Goal: Transaction & Acquisition: Purchase product/service

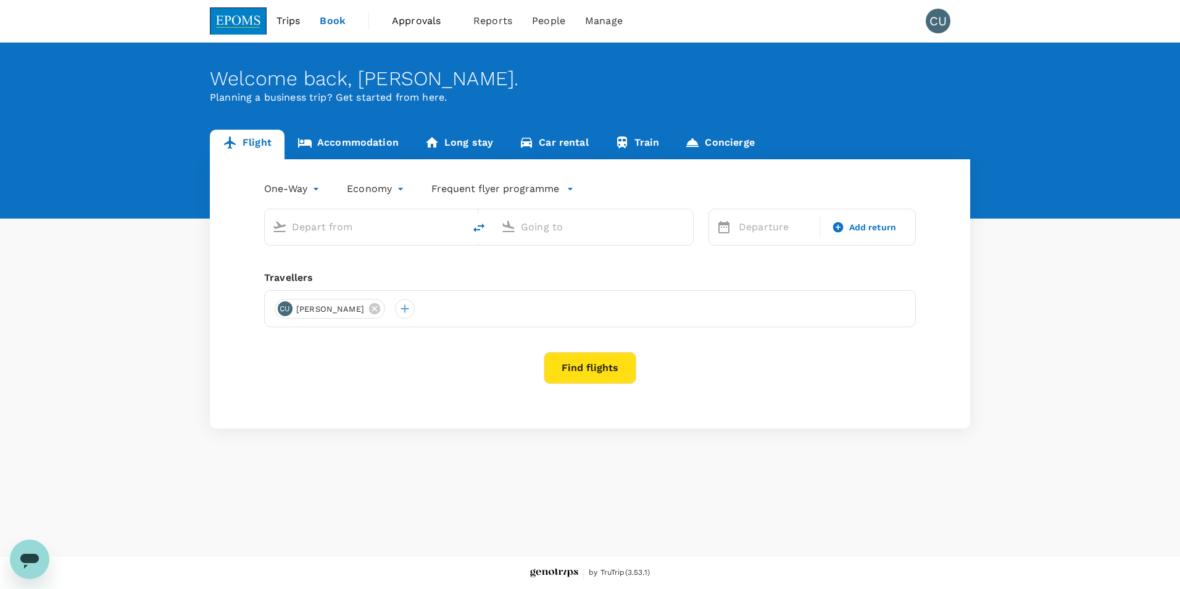
click at [375, 230] on input "text" at bounding box center [365, 226] width 146 height 19
click at [333, 268] on div "Kuching Intl KCH" at bounding box center [375, 274] width 264 height 19
type input "Kuching Intl (KCH)"
click at [550, 273] on p "[GEOGRAPHIC_DATA] Intl" at bounding box center [612, 275] width 217 height 12
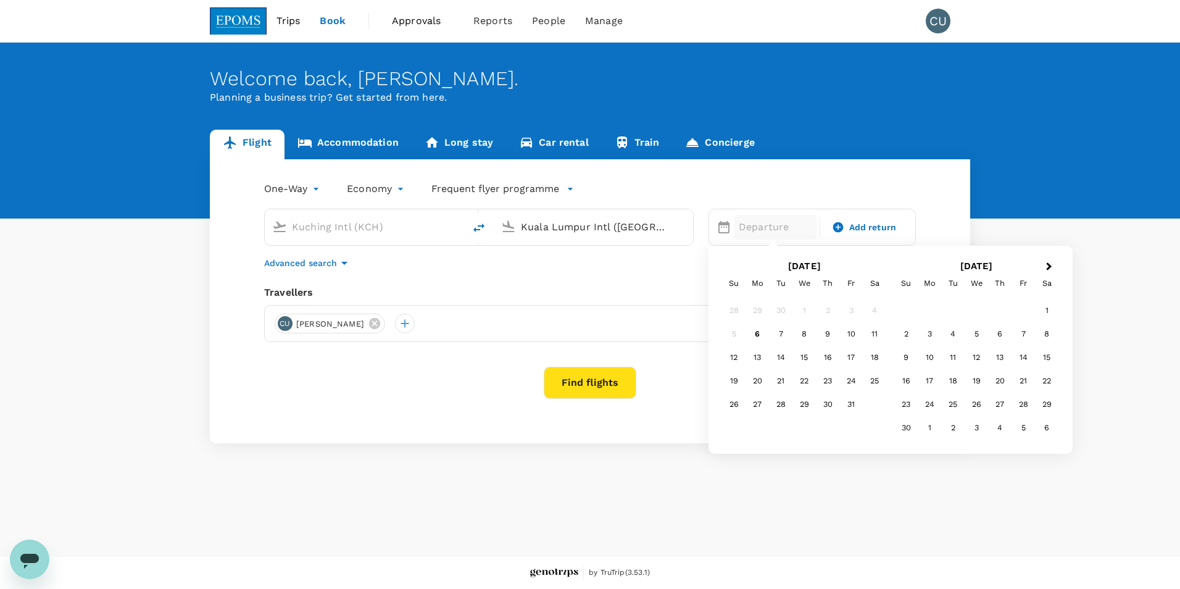
type input "Kuala Lumpur Intl ([GEOGRAPHIC_DATA])"
click at [737, 355] on div "12" at bounding box center [733, 357] width 23 height 23
click at [885, 232] on span "Add return" at bounding box center [873, 227] width 48 height 13
type input "roundtrip"
click at [828, 359] on div "16" at bounding box center [827, 357] width 23 height 23
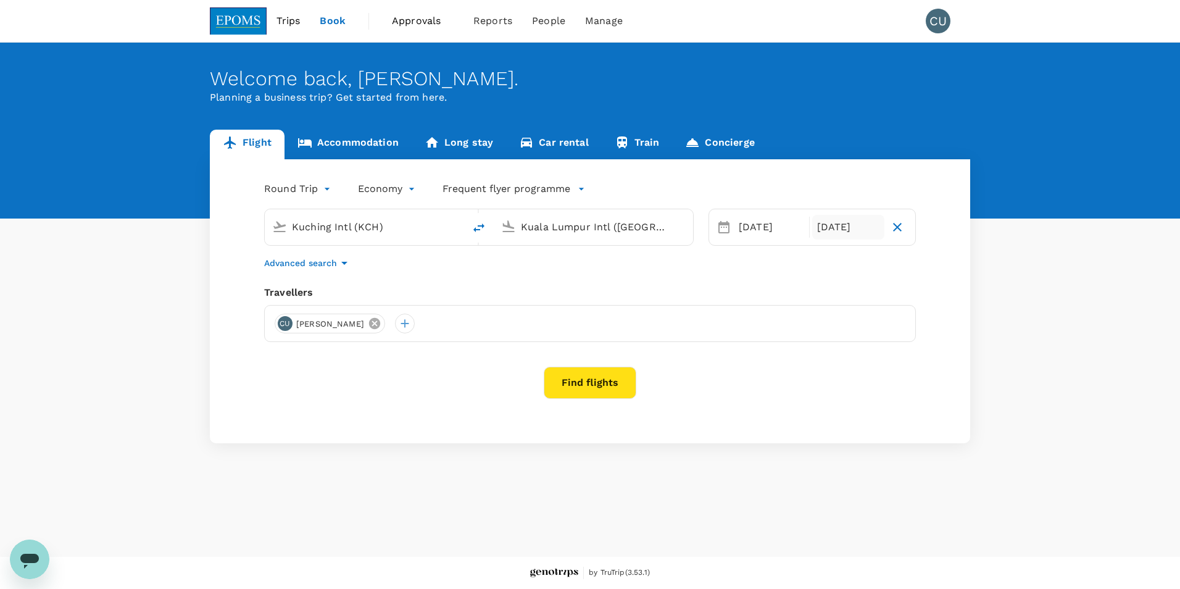
click at [380, 327] on icon at bounding box center [374, 323] width 11 height 11
click at [279, 323] on div at bounding box center [285, 323] width 20 height 20
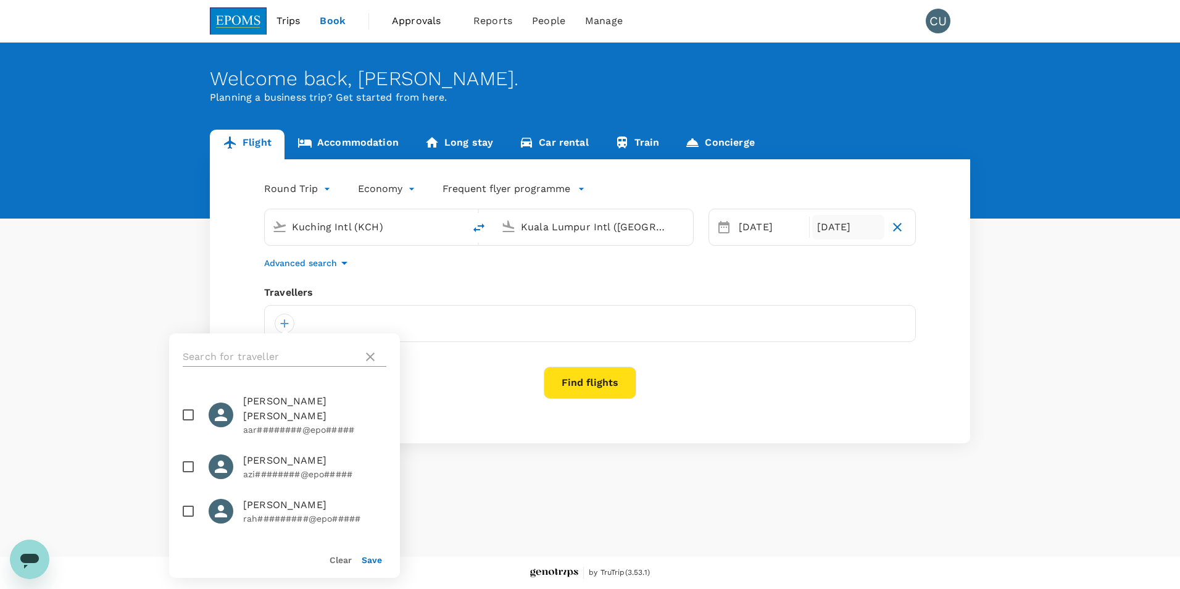
click at [238, 355] on input "text" at bounding box center [270, 357] width 175 height 20
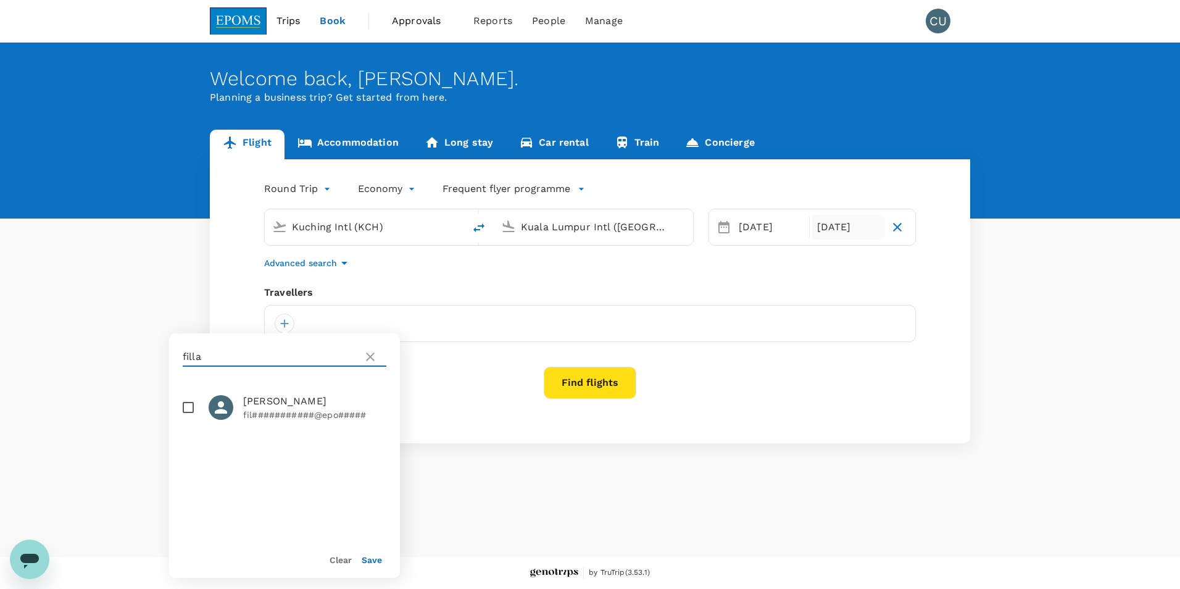
type input "filla"
click at [186, 417] on input "checkbox" at bounding box center [188, 407] width 26 height 26
checkbox input "true"
click at [367, 560] on button "Save" at bounding box center [372, 560] width 20 height 10
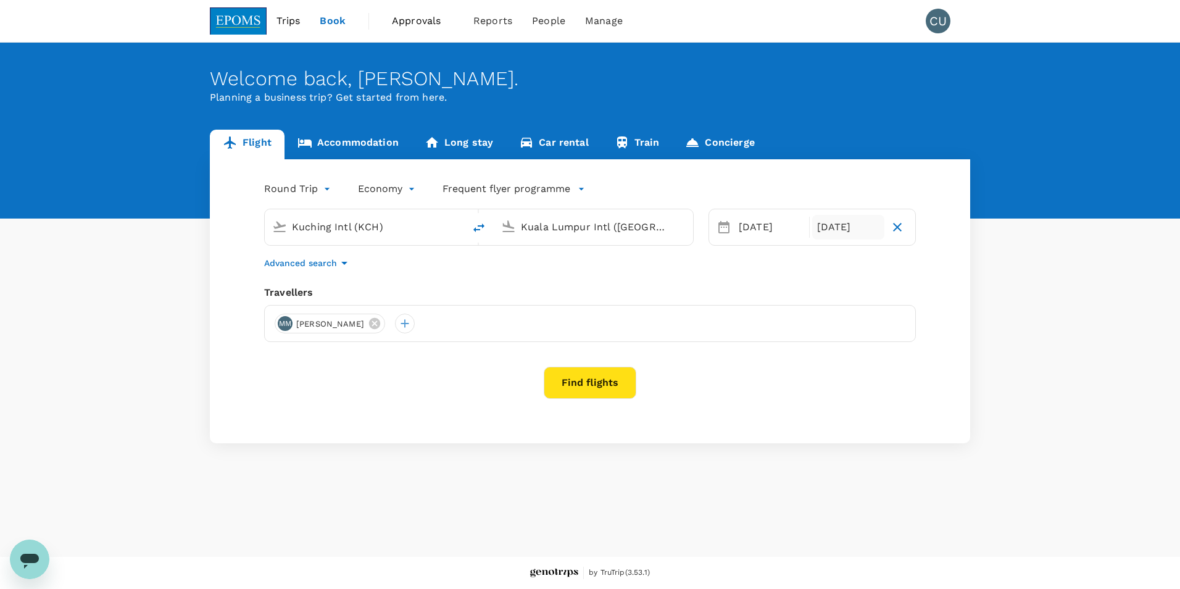
click at [605, 383] on button "Find flights" at bounding box center [590, 383] width 93 height 32
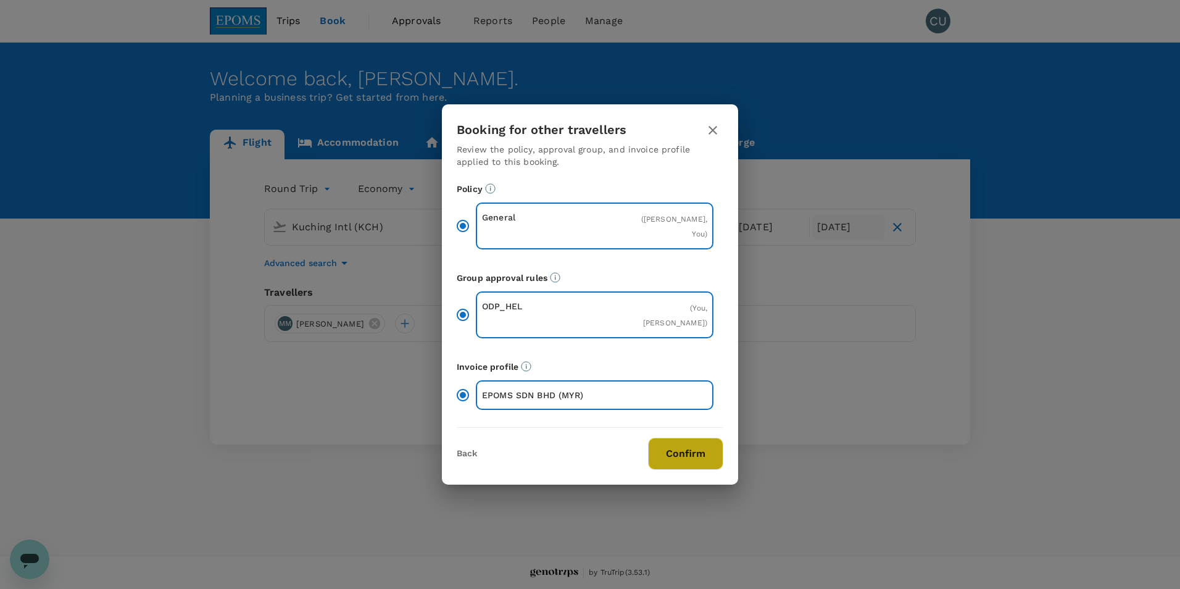
click at [674, 455] on button "Confirm" at bounding box center [685, 454] width 75 height 32
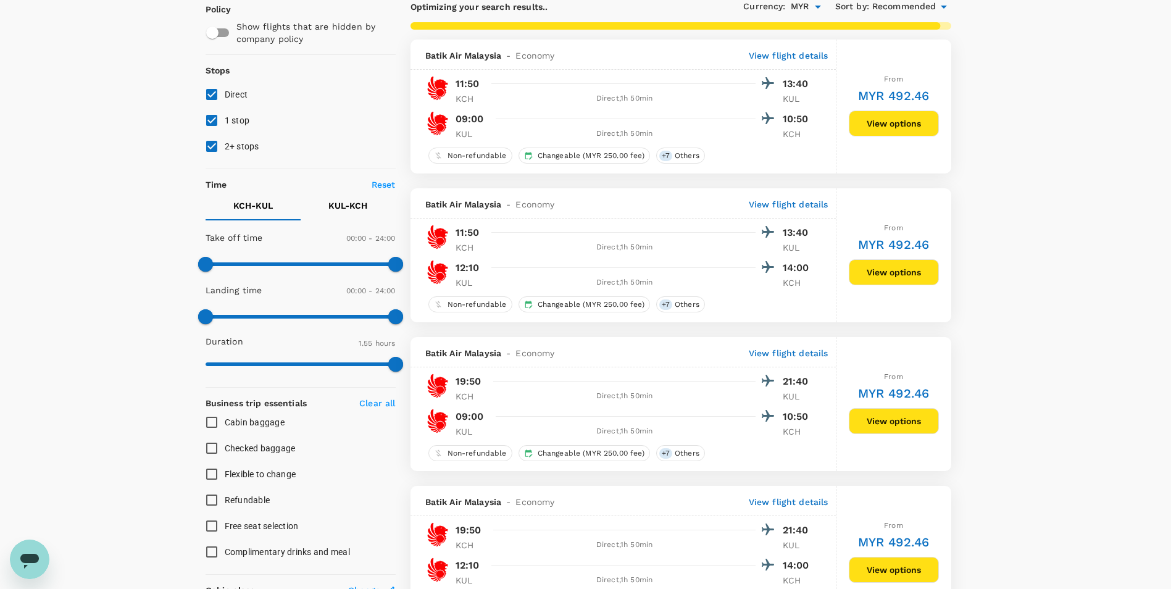
scroll to position [41, 0]
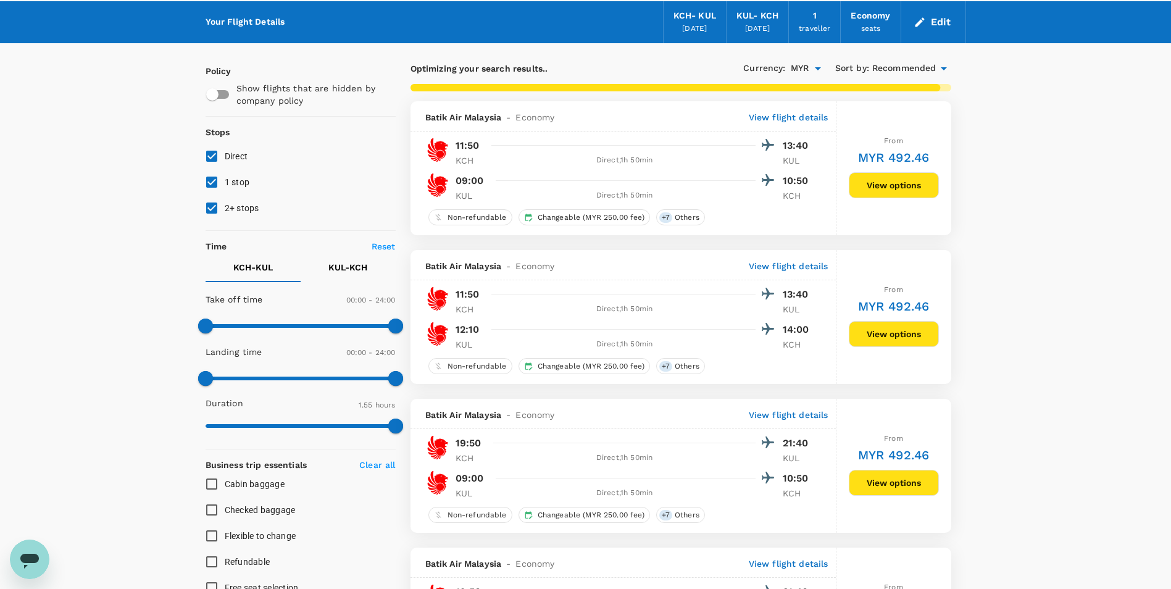
type input "995"
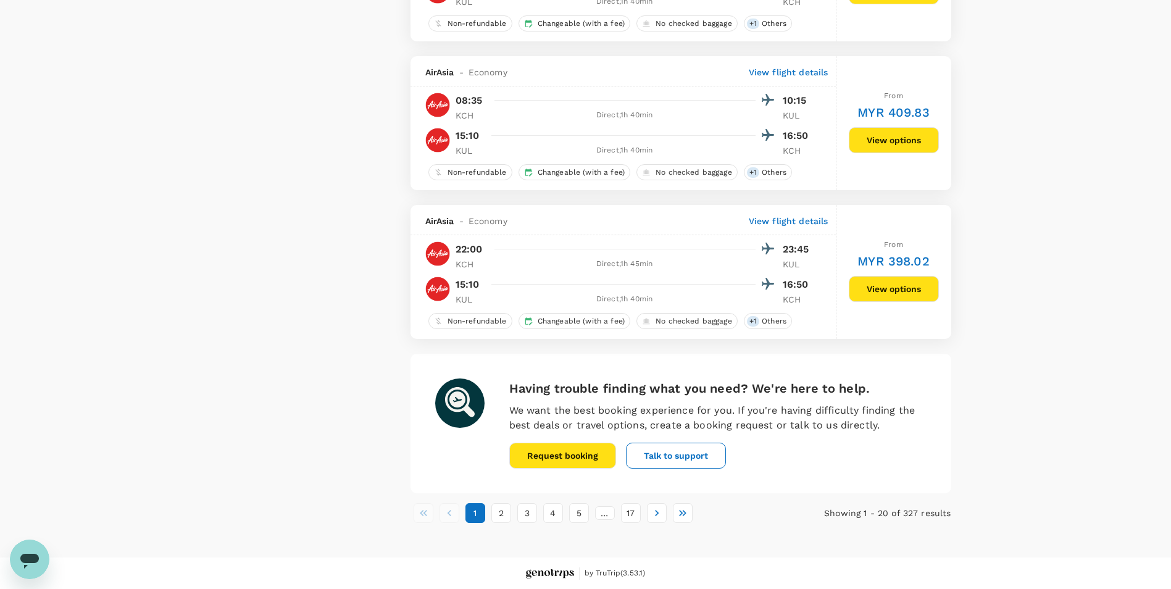
scroll to position [2802, 0]
click at [506, 519] on button "2" at bounding box center [501, 512] width 20 height 20
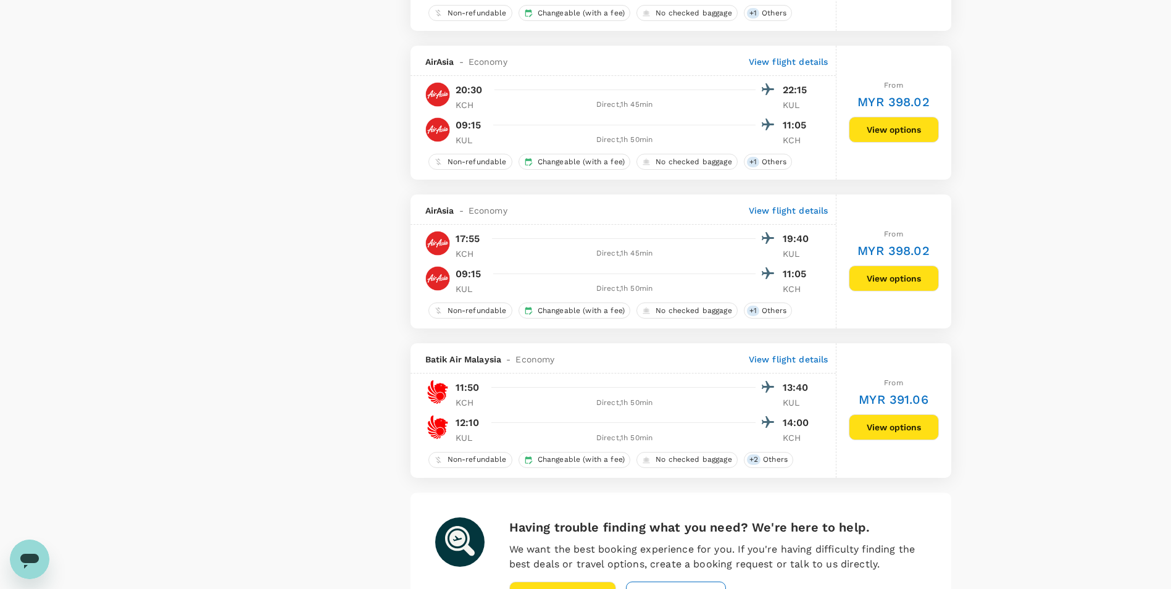
scroll to position [2777, 0]
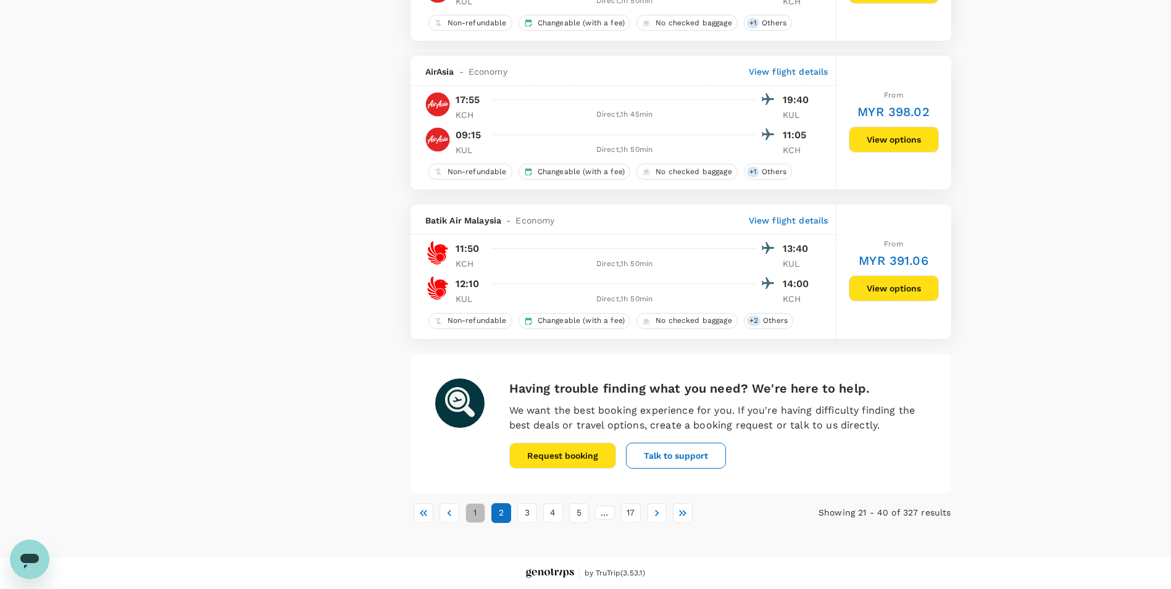
click at [476, 510] on button "1" at bounding box center [475, 513] width 20 height 20
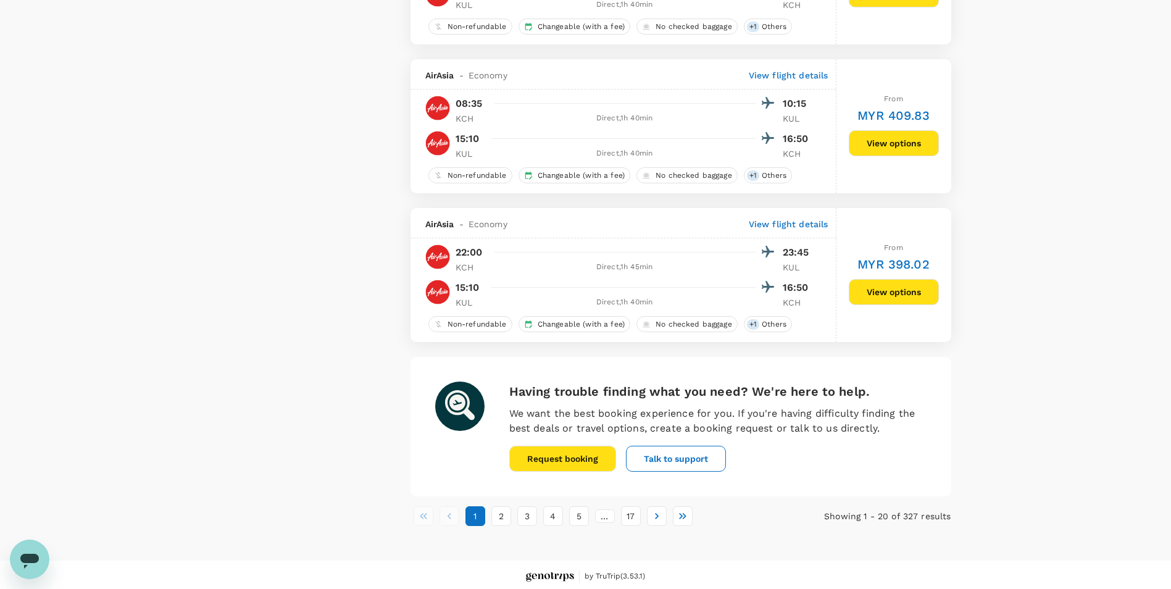
scroll to position [2802, 0]
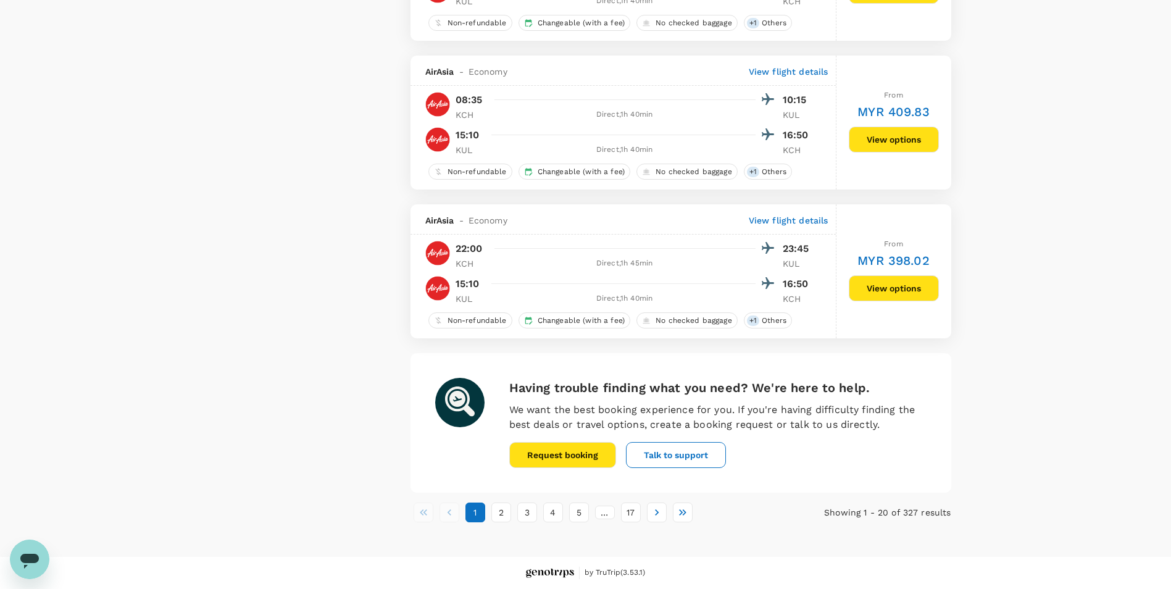
click at [890, 139] on button "View options" at bounding box center [894, 140] width 90 height 26
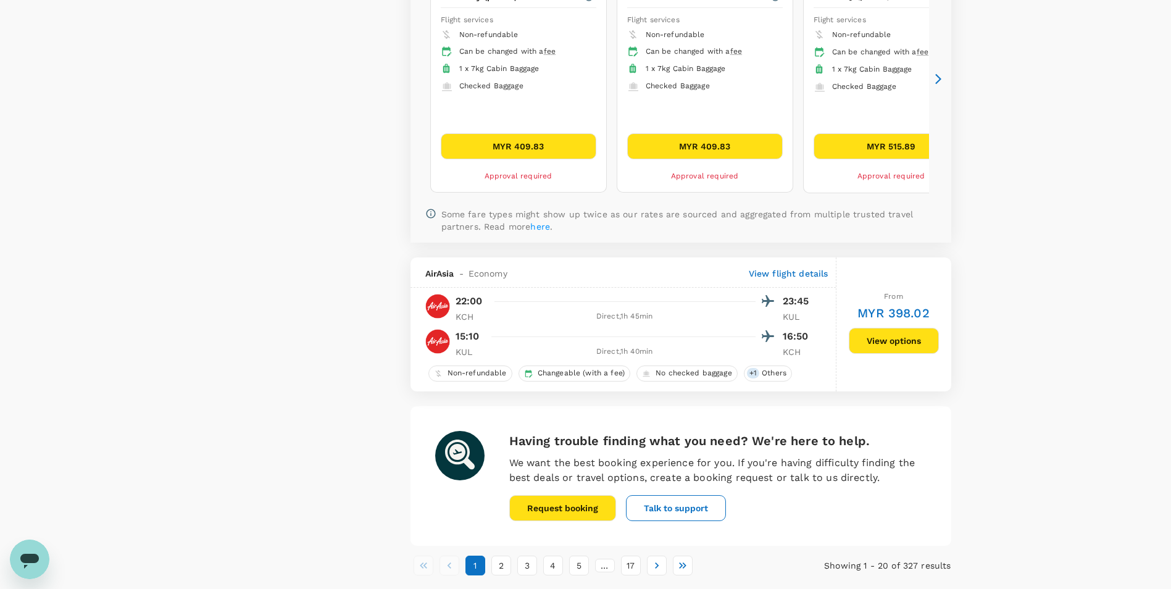
scroll to position [3148, 0]
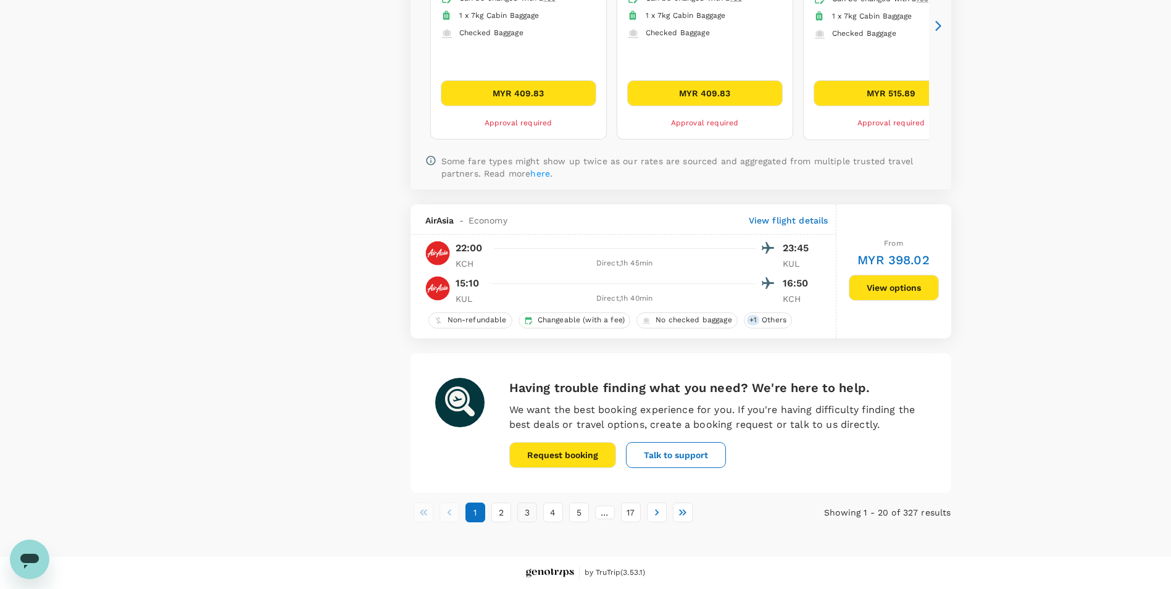
click at [521, 512] on button "3" at bounding box center [527, 512] width 20 height 20
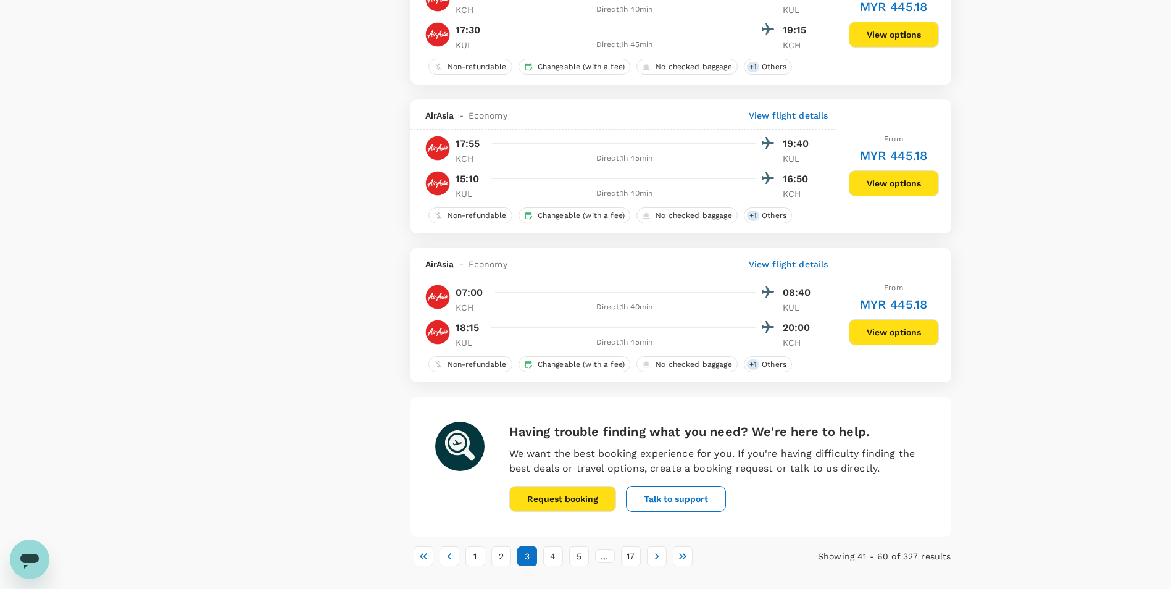
scroll to position [2777, 0]
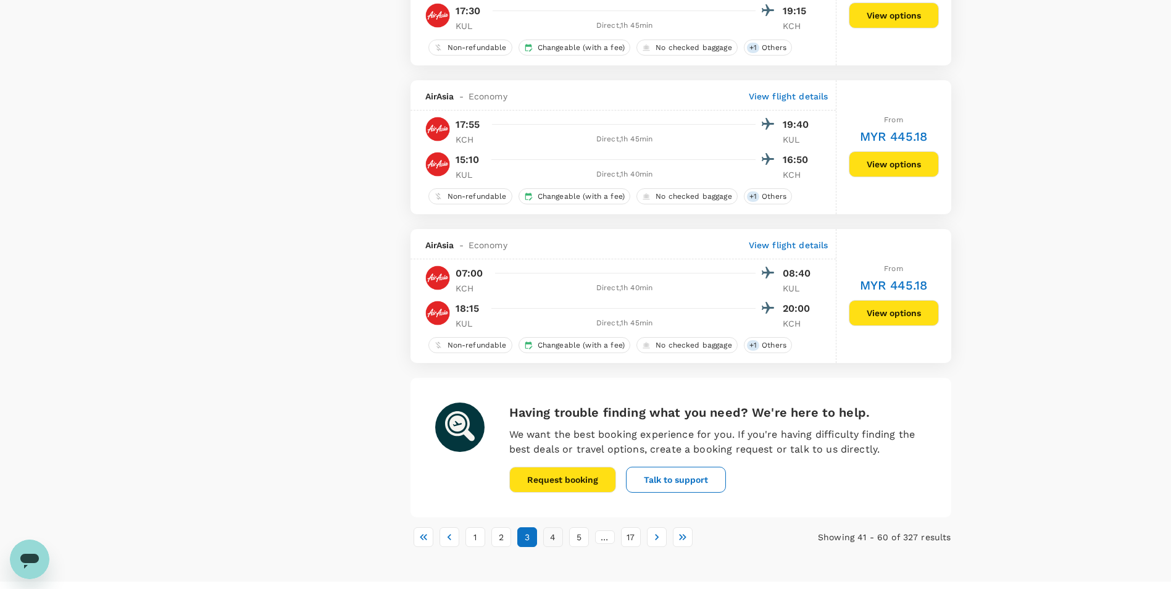
click at [554, 542] on button "4" at bounding box center [553, 537] width 20 height 20
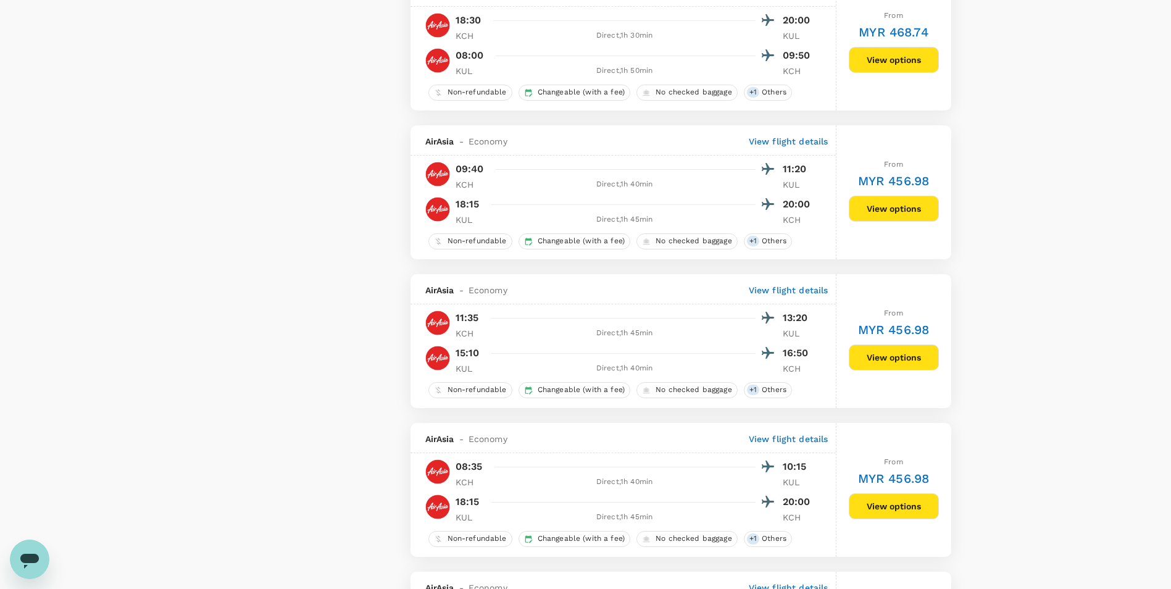
scroll to position [1419, 0]
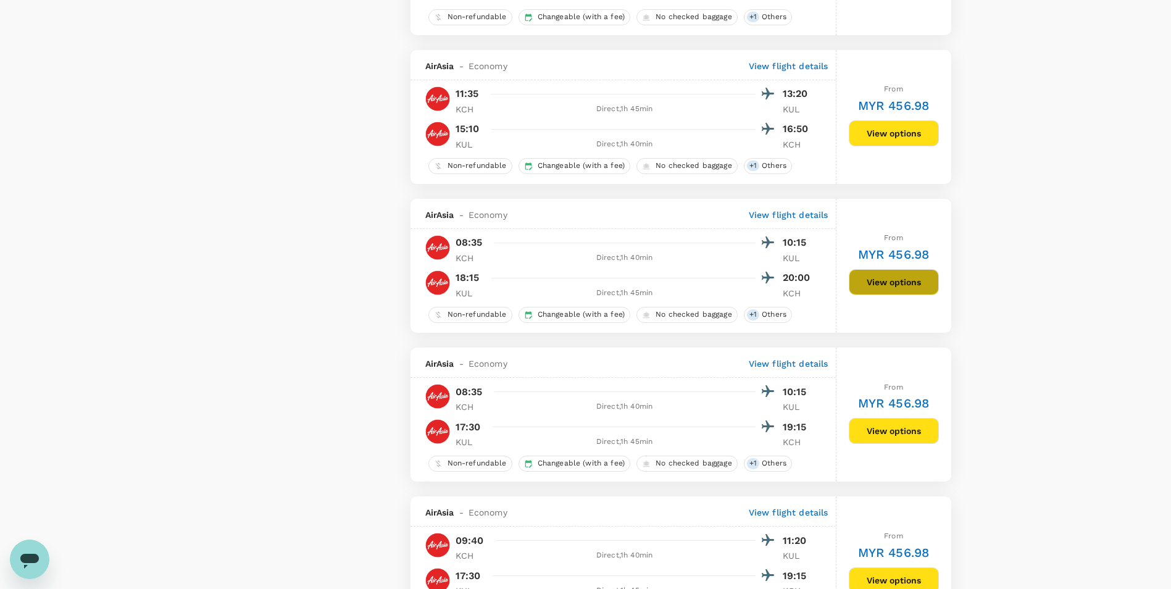
click at [875, 286] on button "View options" at bounding box center [894, 282] width 90 height 26
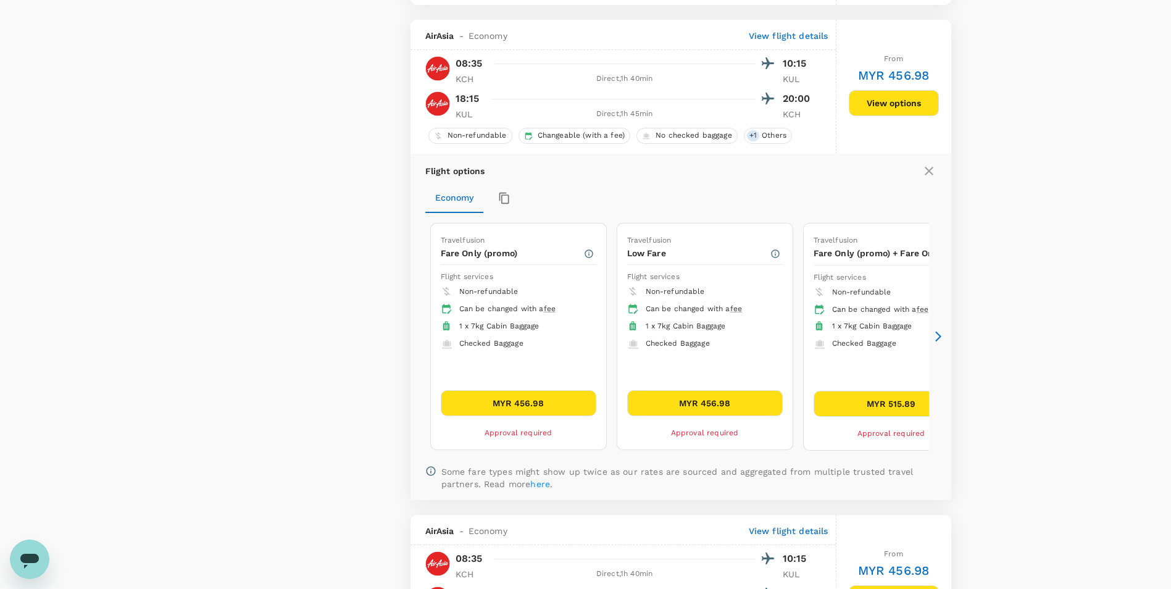
scroll to position [1618, 0]
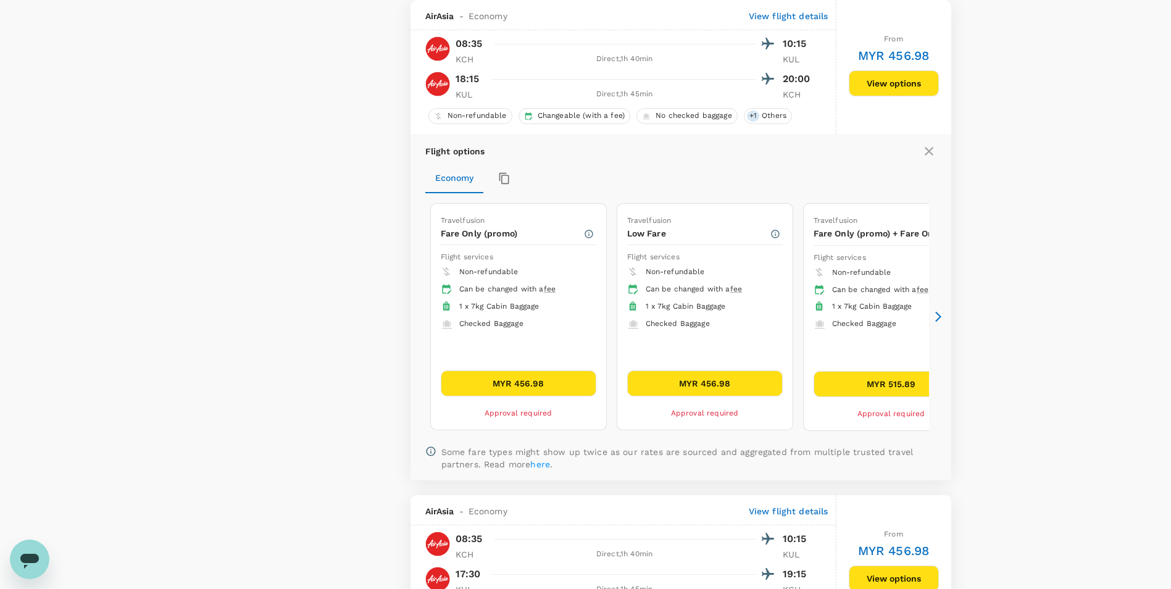
click at [937, 311] on icon at bounding box center [938, 316] width 12 height 12
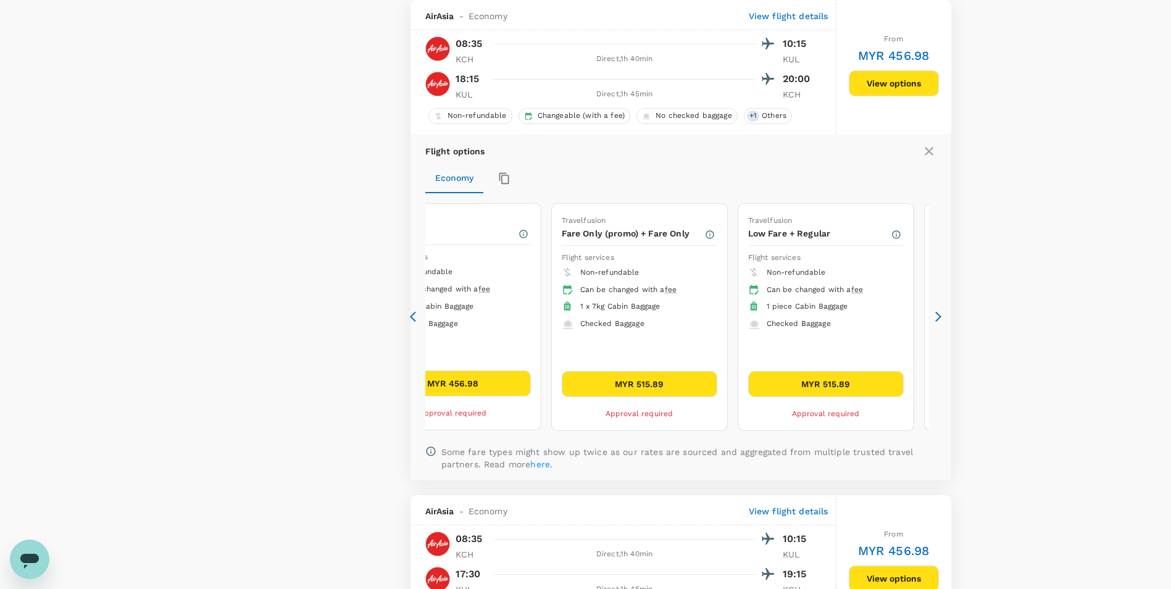
click at [932, 321] on icon at bounding box center [938, 316] width 12 height 12
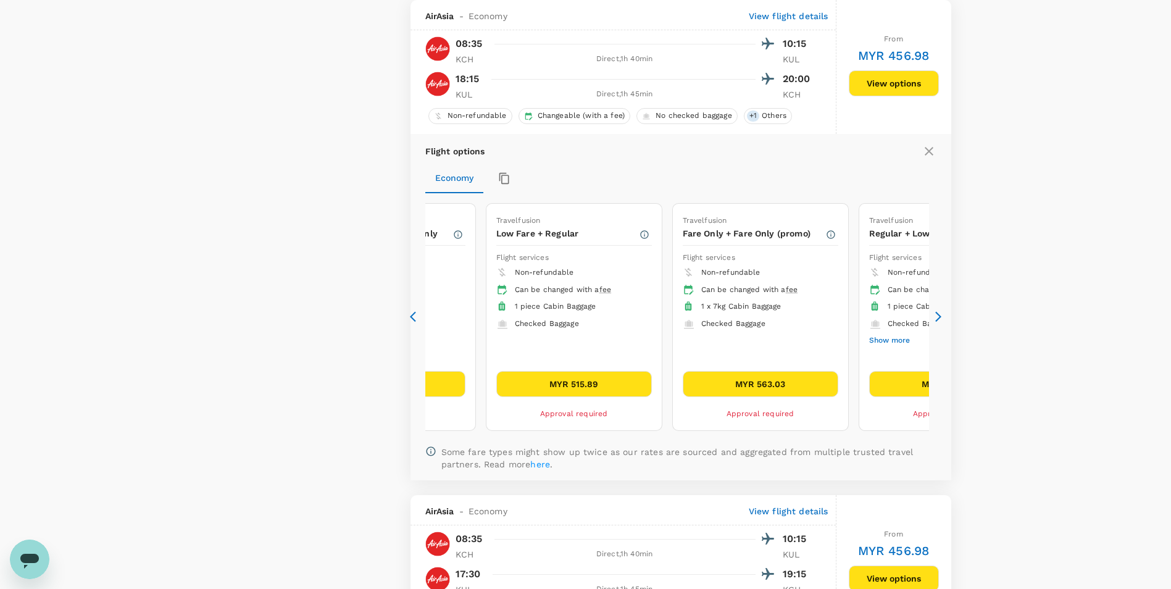
click at [940, 304] on div "Flight options Economy Travelfusion Fare Only (promo) Flight services Non-refun…" at bounding box center [680, 307] width 541 height 346
click at [945, 312] on div "Flight options Economy Travelfusion Fare Only (promo) Flight services Non-refun…" at bounding box center [680, 307] width 541 height 346
click at [941, 317] on icon at bounding box center [938, 316] width 12 height 12
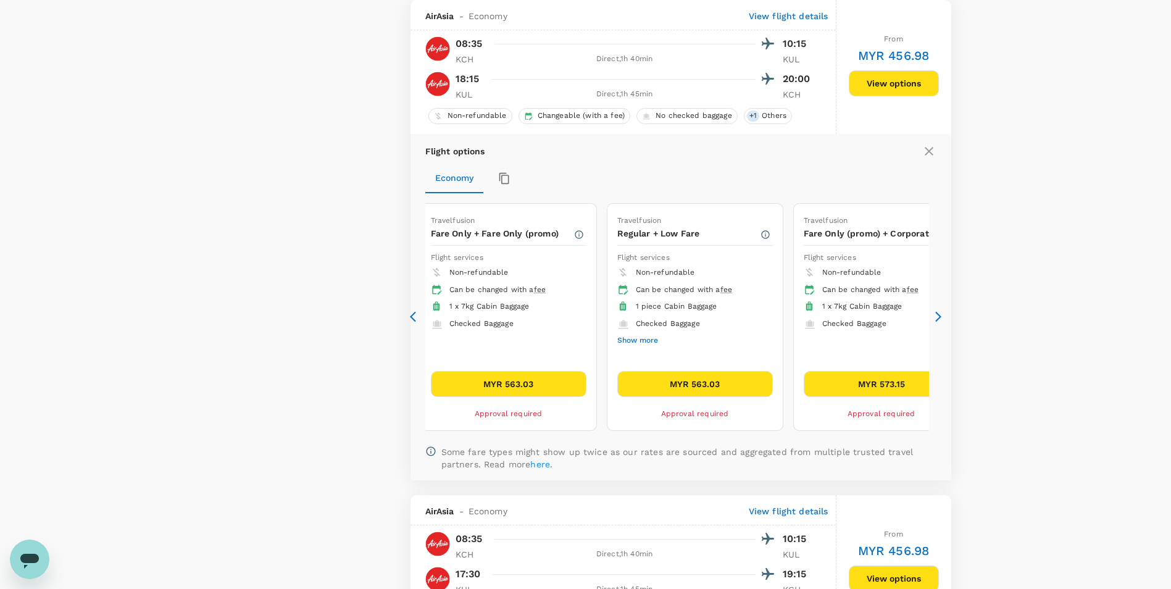
click at [939, 312] on icon at bounding box center [938, 316] width 12 height 12
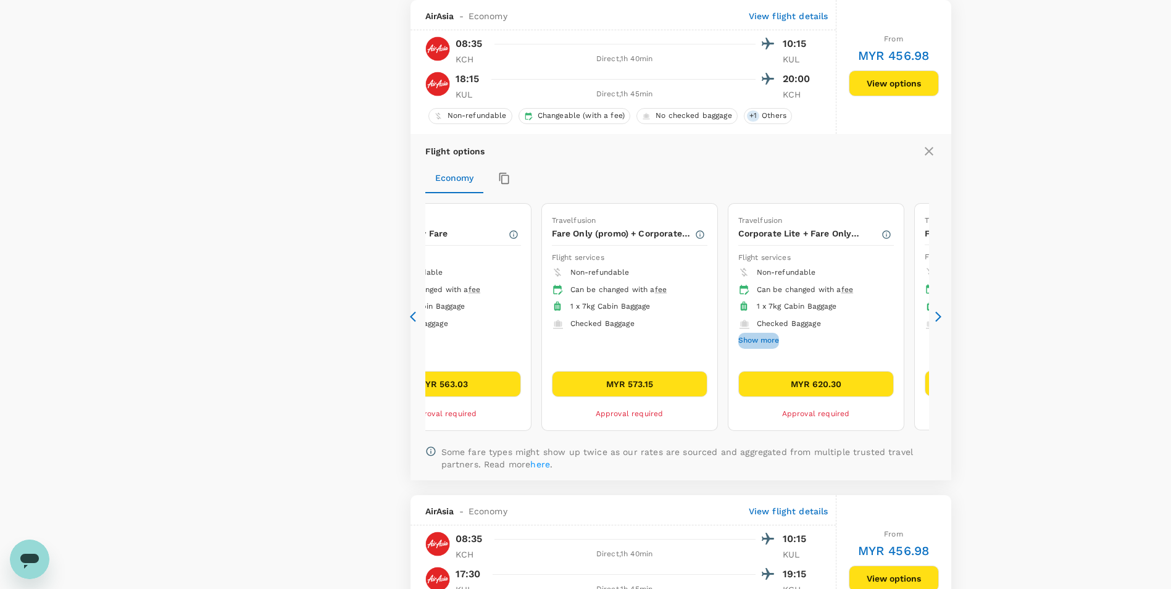
click at [768, 338] on button "Show more" at bounding box center [758, 341] width 41 height 16
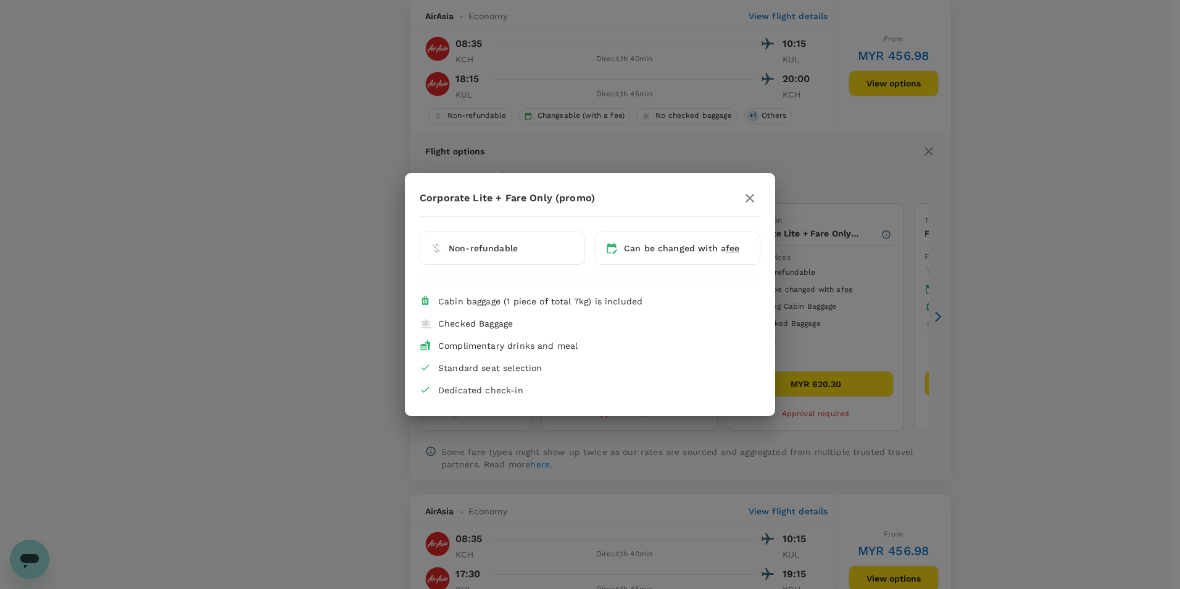
click at [754, 201] on icon "button" at bounding box center [749, 198] width 15 height 15
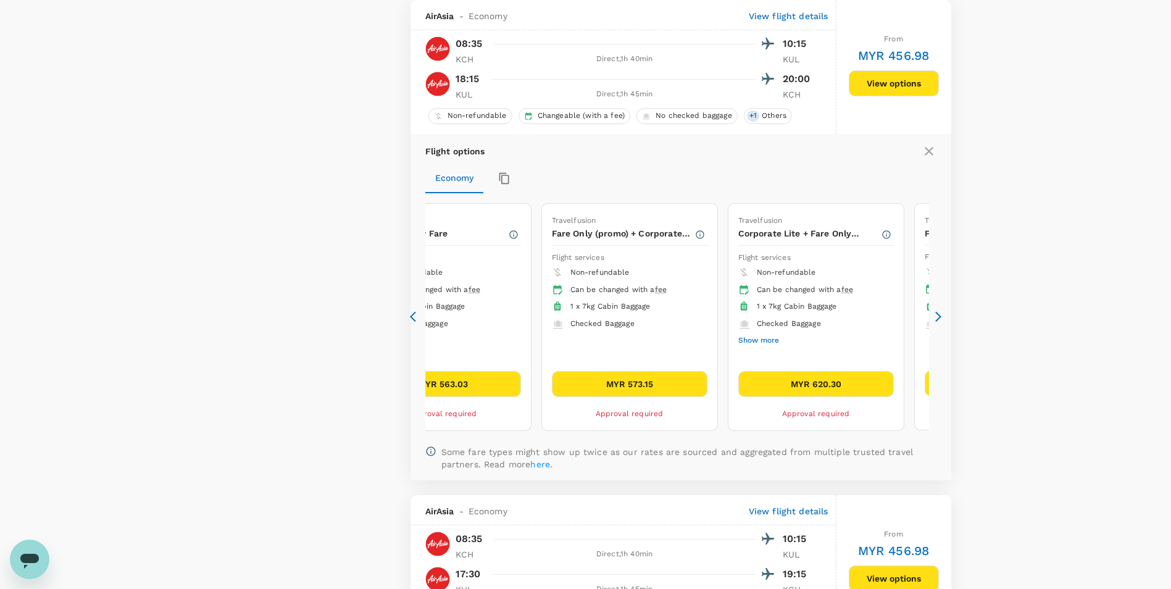
click at [937, 314] on icon at bounding box center [938, 317] width 6 height 10
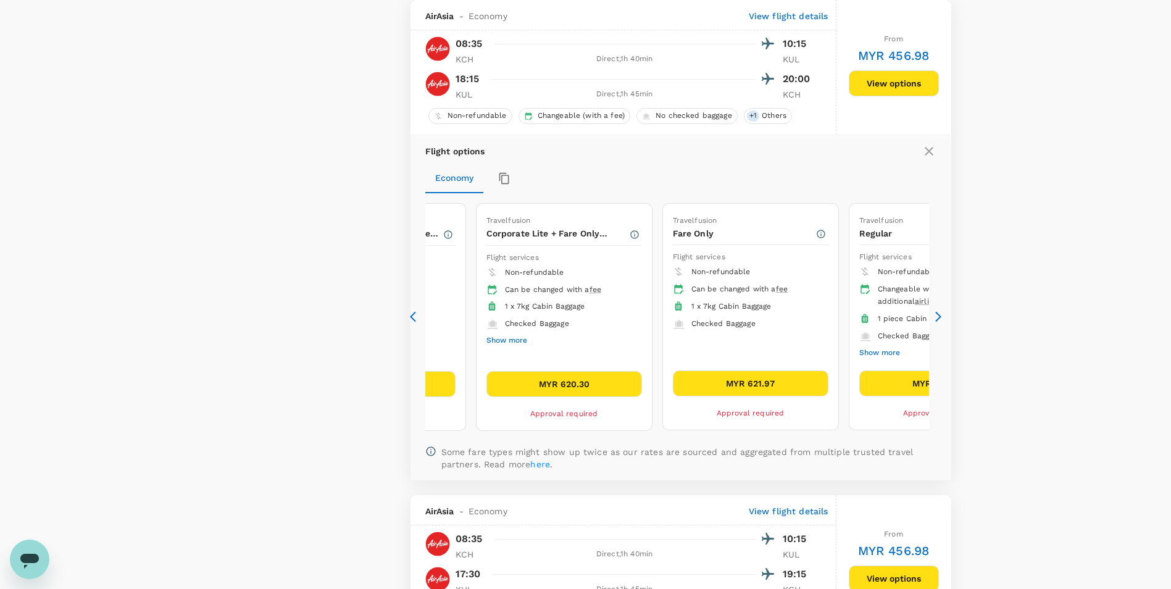
click at [935, 313] on icon at bounding box center [938, 316] width 12 height 12
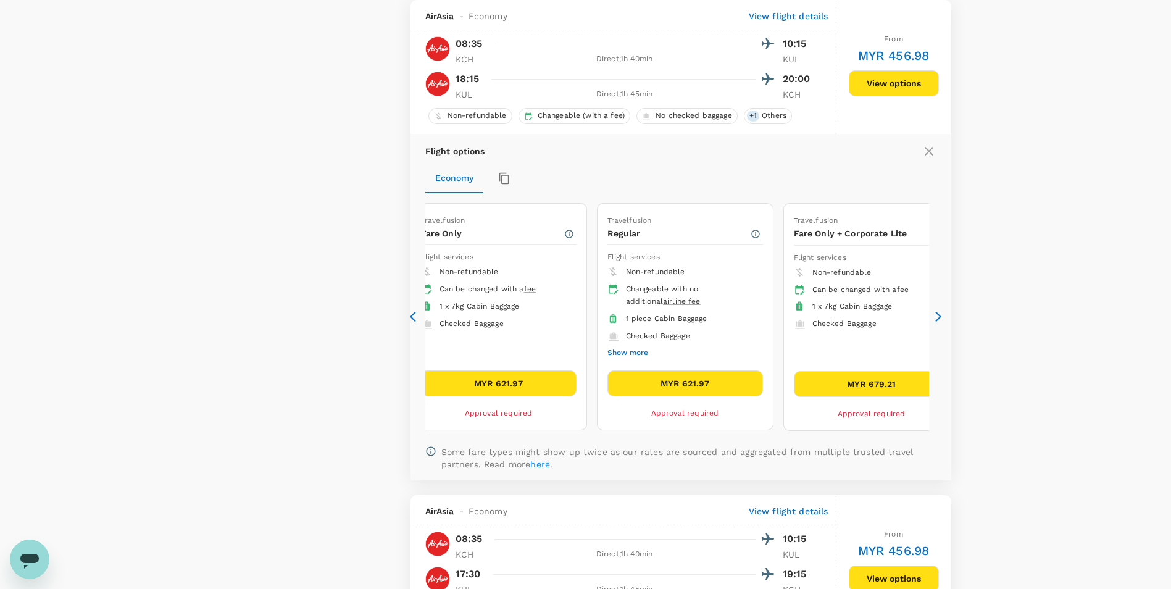
click at [937, 316] on icon at bounding box center [938, 316] width 12 height 12
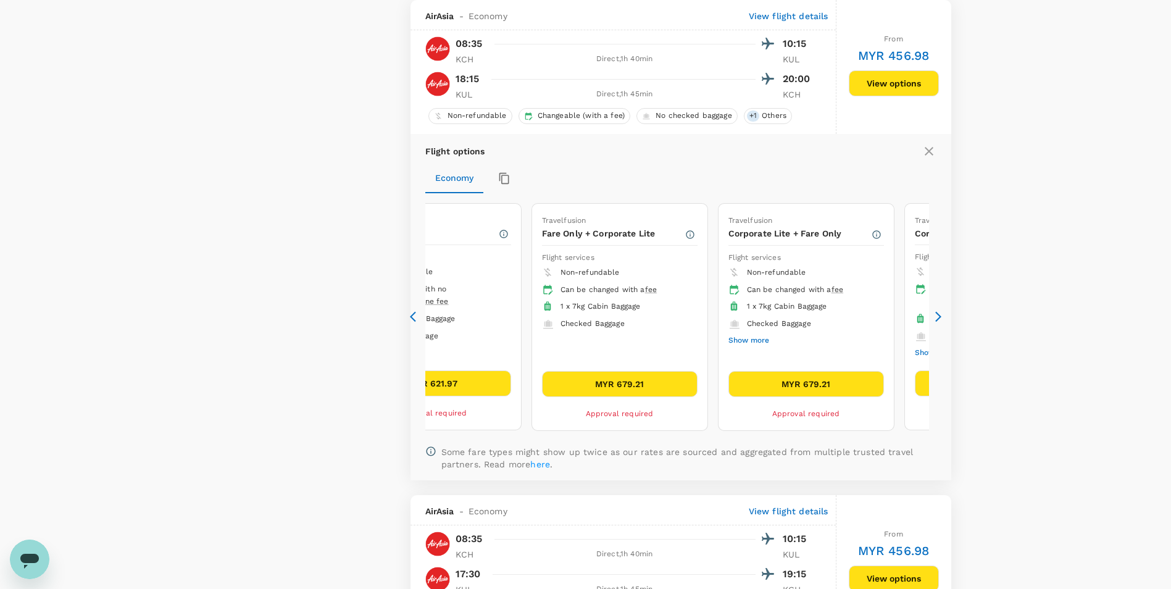
click at [937, 316] on icon at bounding box center [938, 316] width 12 height 12
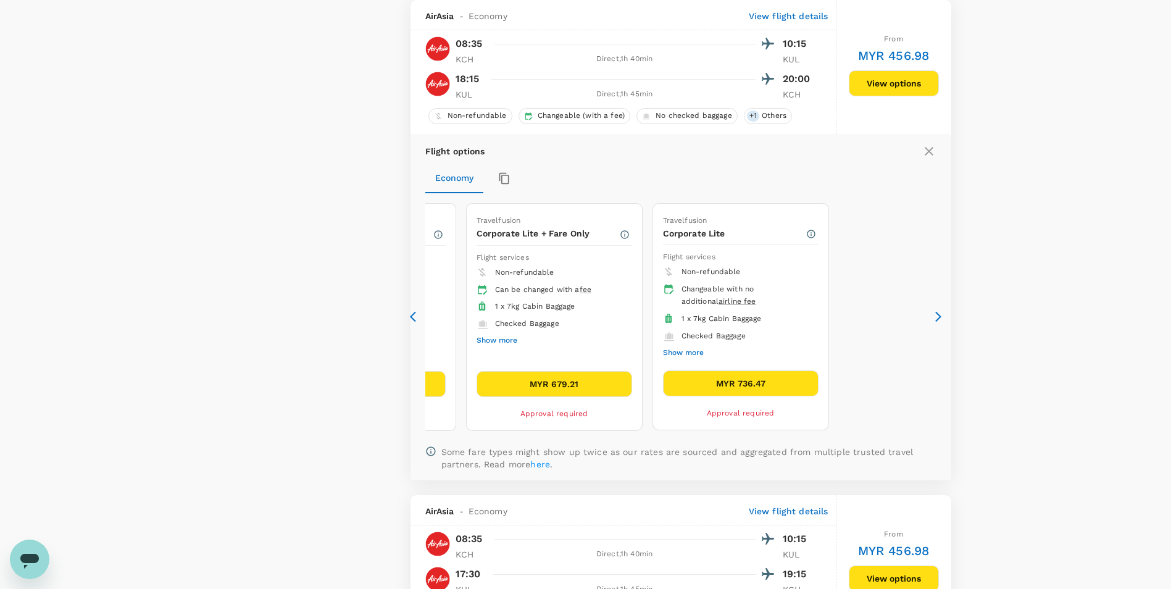
click at [677, 352] on button "Show more" at bounding box center [683, 353] width 41 height 16
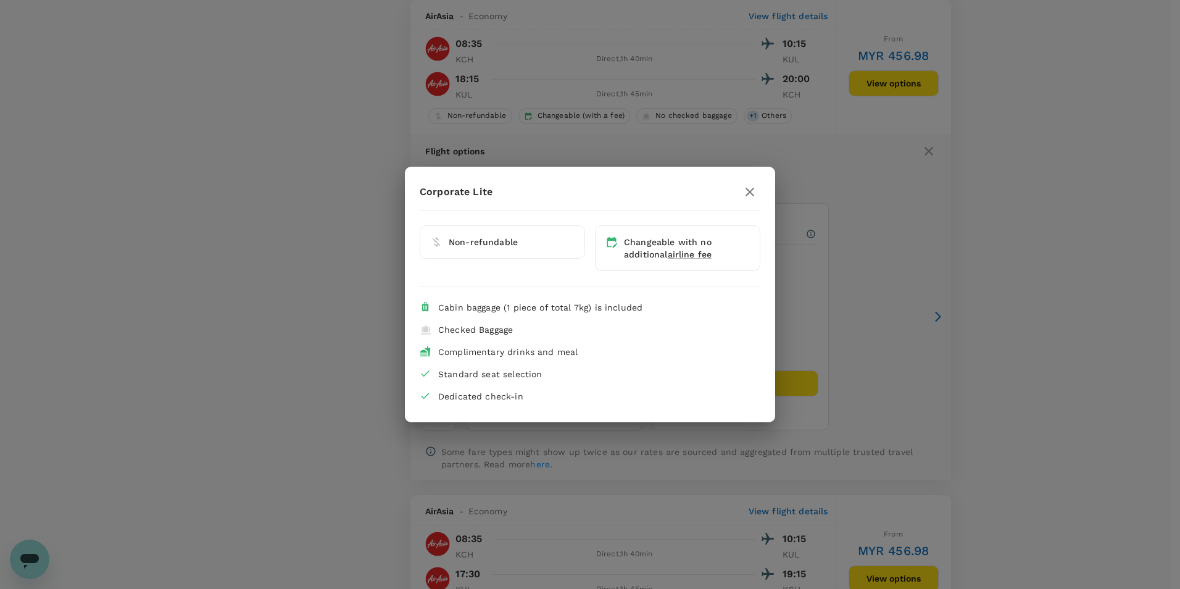
click at [767, 183] on div "Corporate Lite Non-refundable Changeable with no additional airline fee Cabin b…" at bounding box center [590, 294] width 370 height 226
click at [753, 191] on icon "button" at bounding box center [749, 192] width 15 height 15
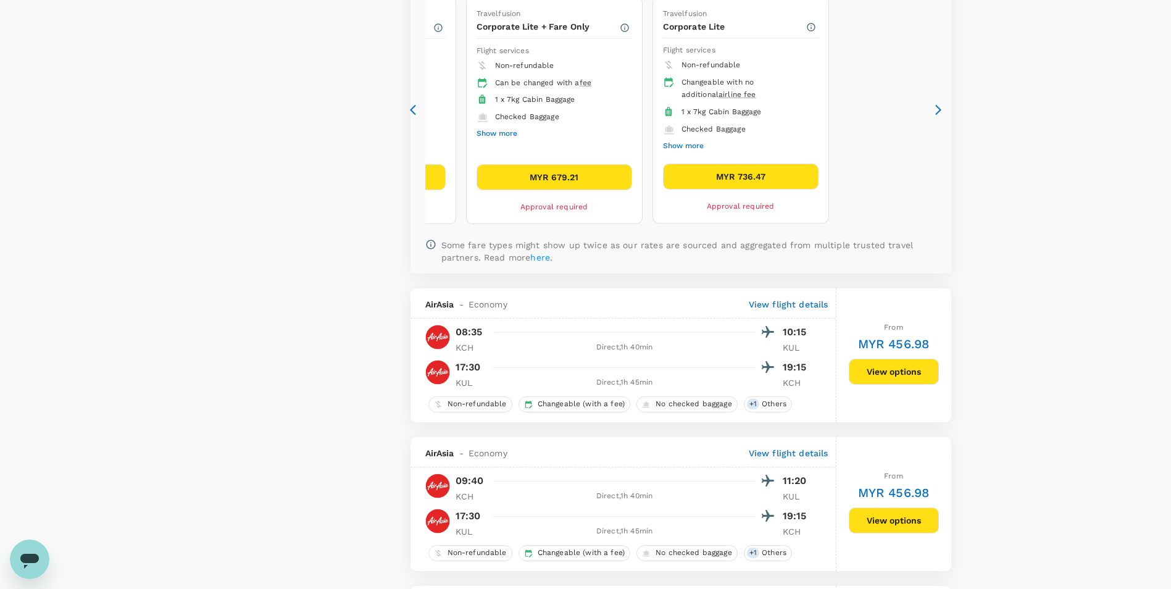
scroll to position [1803, 0]
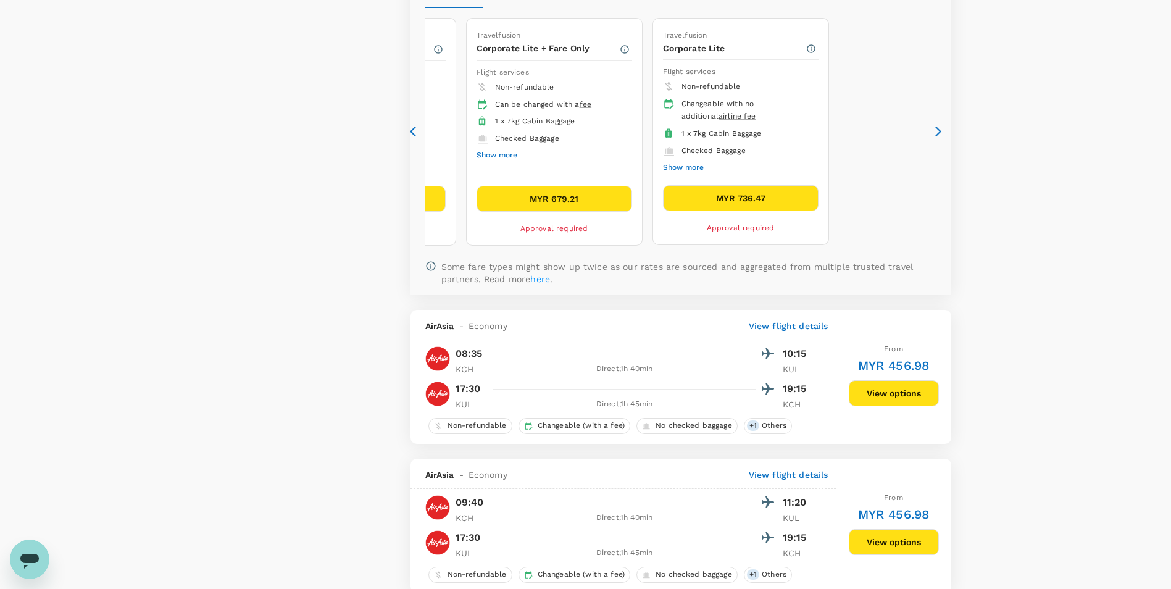
click at [407, 136] on div "327 flights found | 0 hidden by policy Currency : MYR Sort by : Recommended Air…" at bounding box center [681, 56] width 570 height 3521
click at [412, 136] on icon at bounding box center [416, 131] width 12 height 12
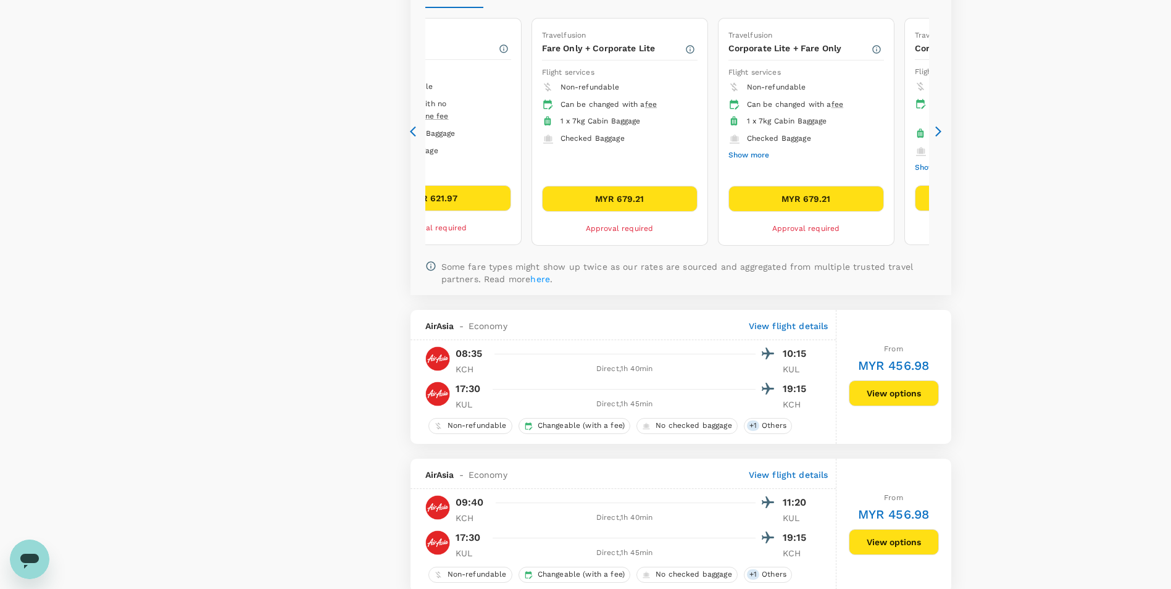
click at [412, 136] on icon at bounding box center [416, 131] width 12 height 12
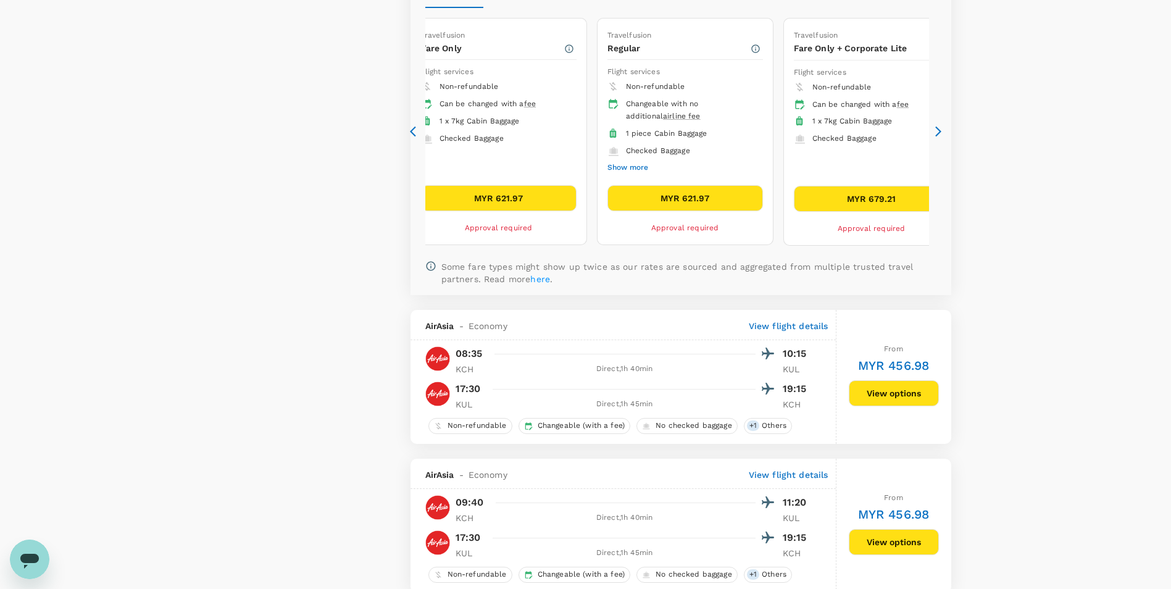
click at [415, 133] on icon at bounding box center [416, 131] width 12 height 12
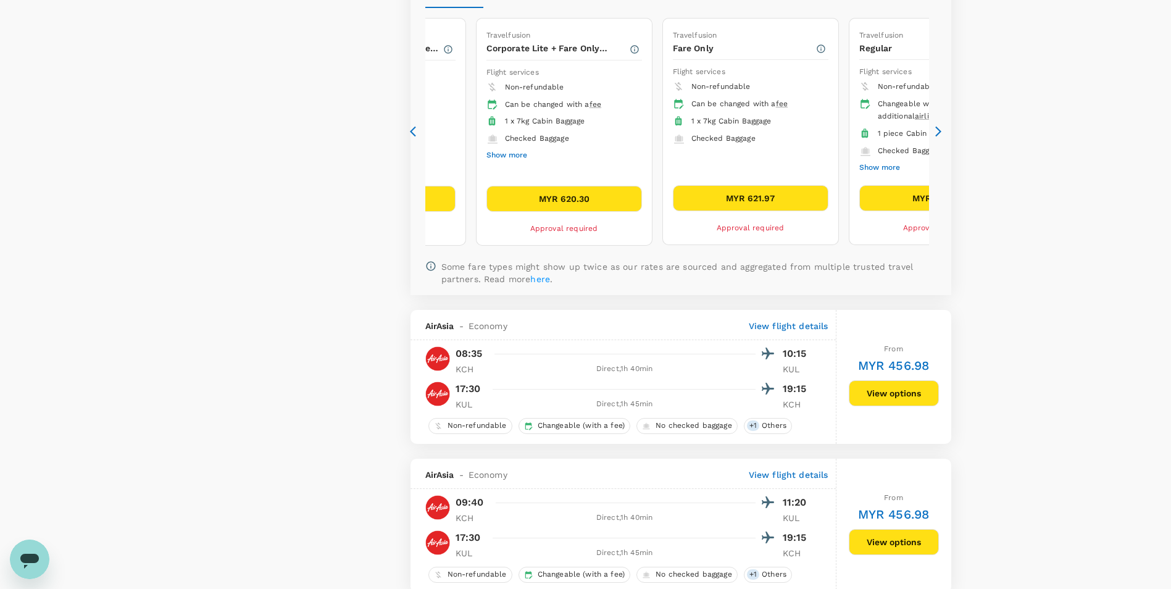
click at [415, 133] on icon at bounding box center [416, 131] width 12 height 12
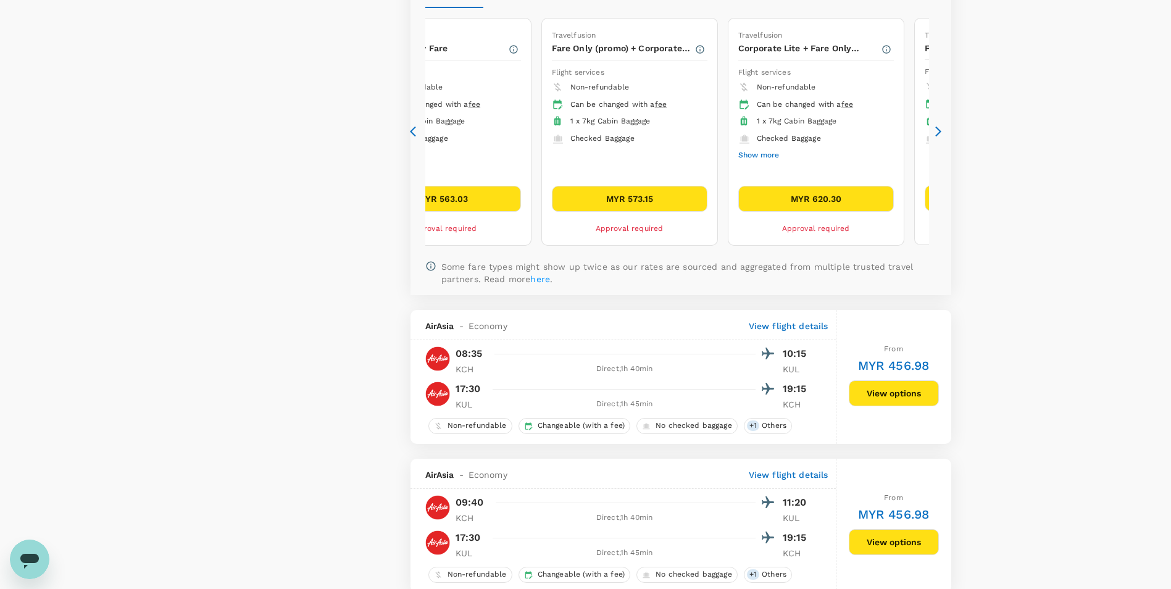
click at [415, 133] on icon at bounding box center [416, 131] width 12 height 12
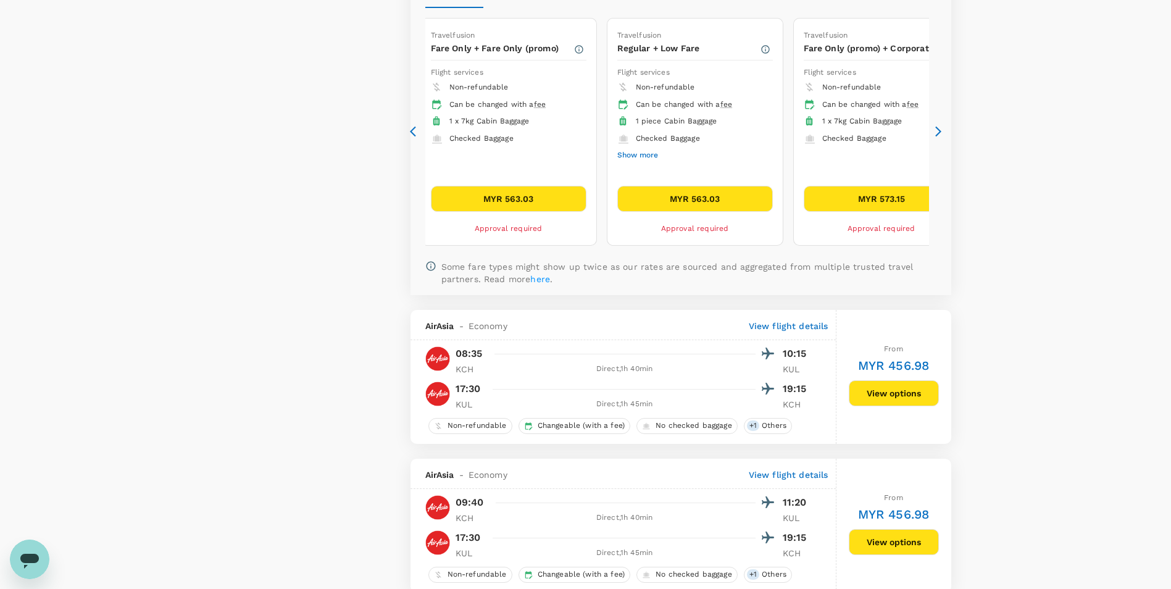
click at [415, 133] on icon at bounding box center [416, 131] width 12 height 12
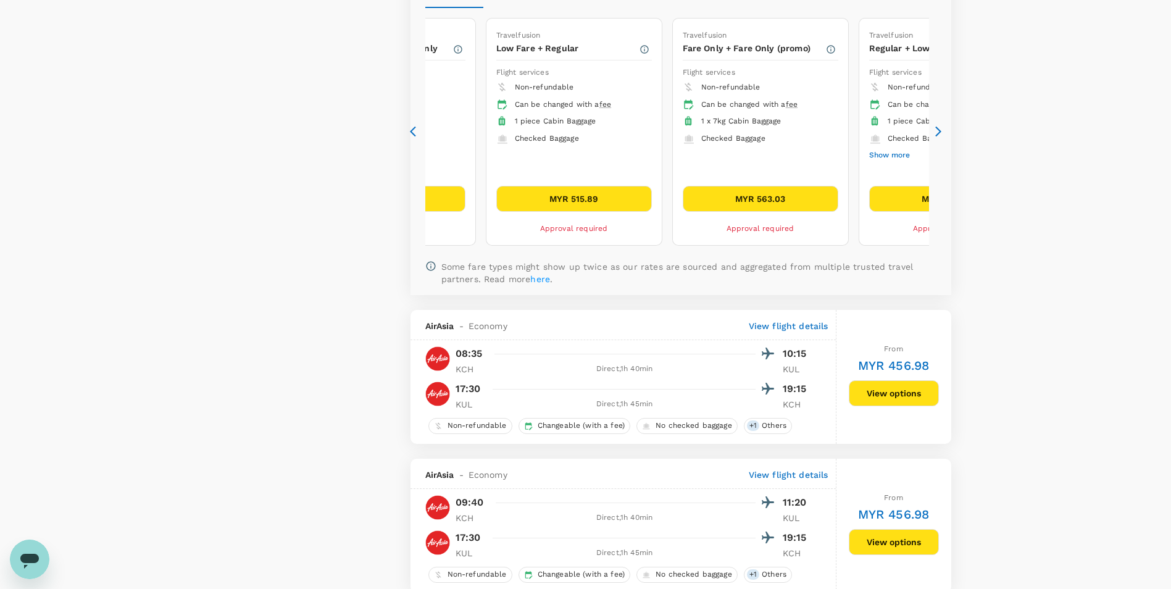
click at [415, 133] on icon at bounding box center [416, 131] width 12 height 12
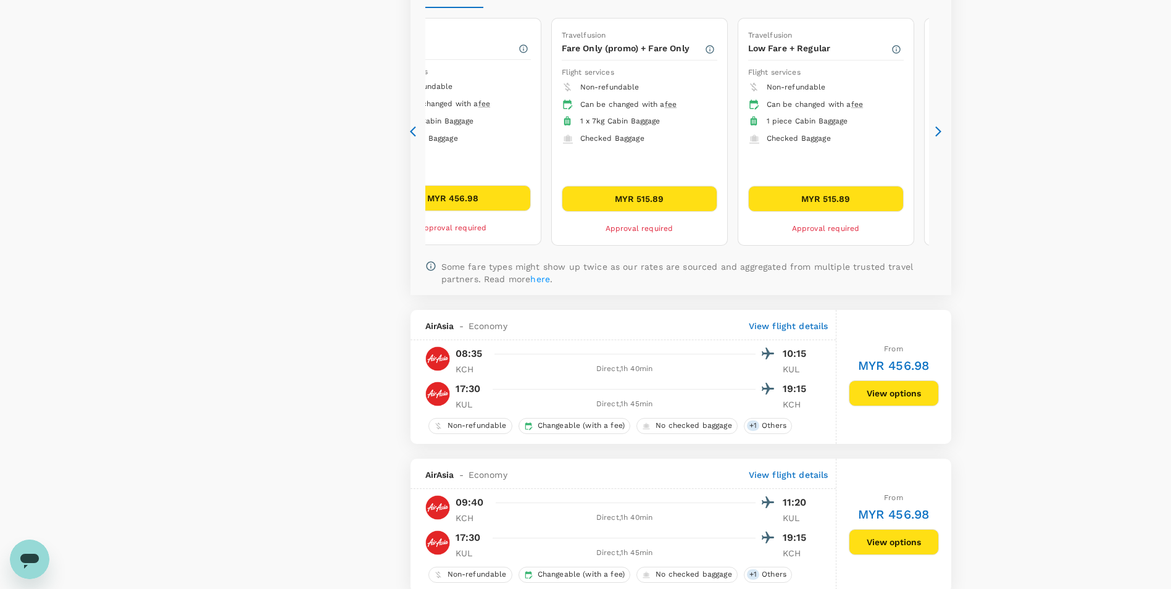
click at [935, 130] on icon at bounding box center [938, 131] width 12 height 12
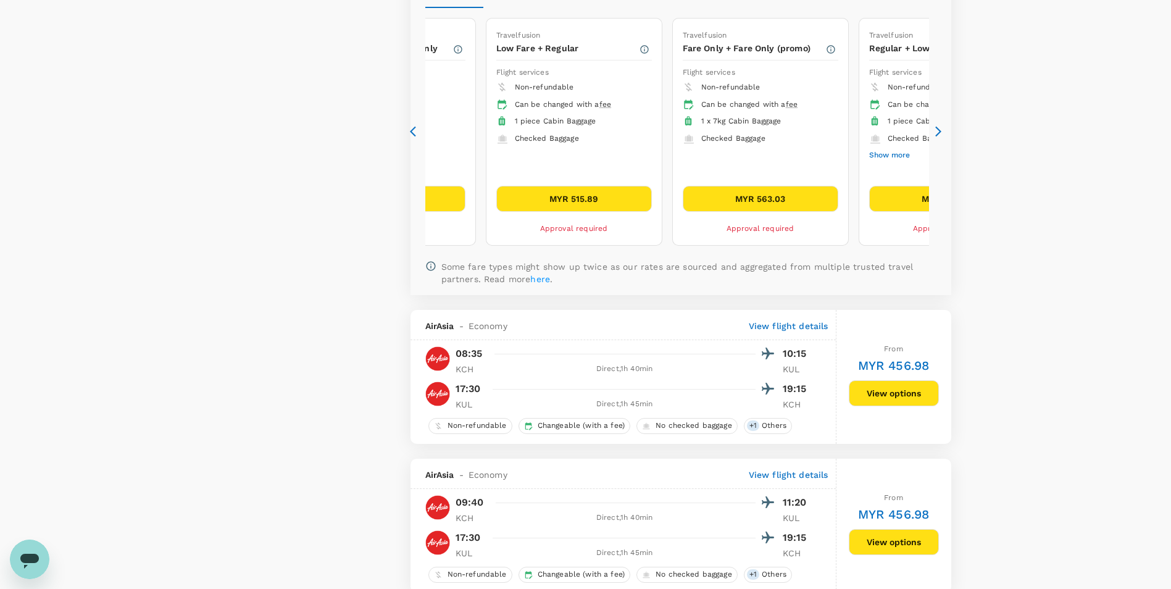
click at [832, 53] on icon "button" at bounding box center [831, 49] width 10 height 10
click at [941, 133] on icon at bounding box center [938, 131] width 12 height 12
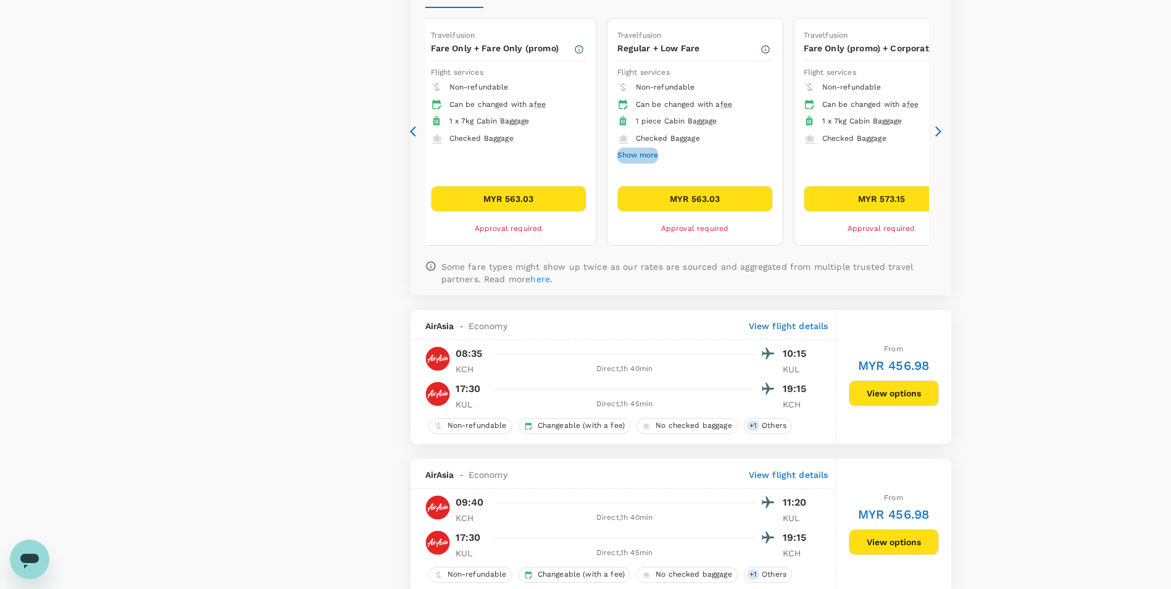
click at [644, 152] on button "Show more" at bounding box center [637, 155] width 41 height 16
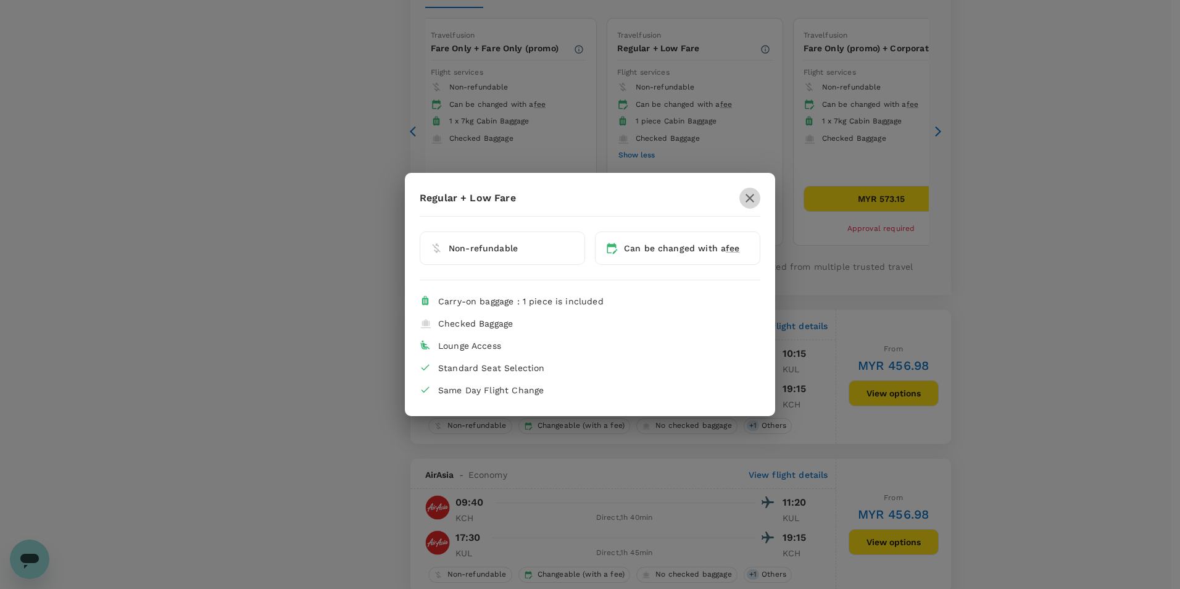
click at [750, 196] on icon "button" at bounding box center [749, 198] width 15 height 15
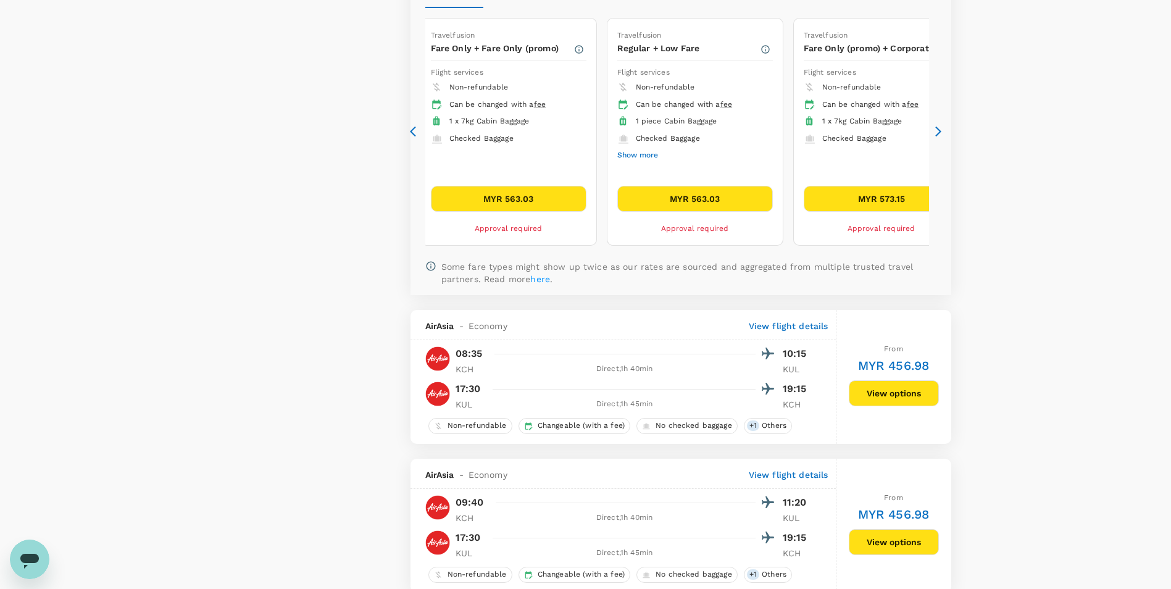
click at [942, 127] on icon at bounding box center [938, 131] width 12 height 12
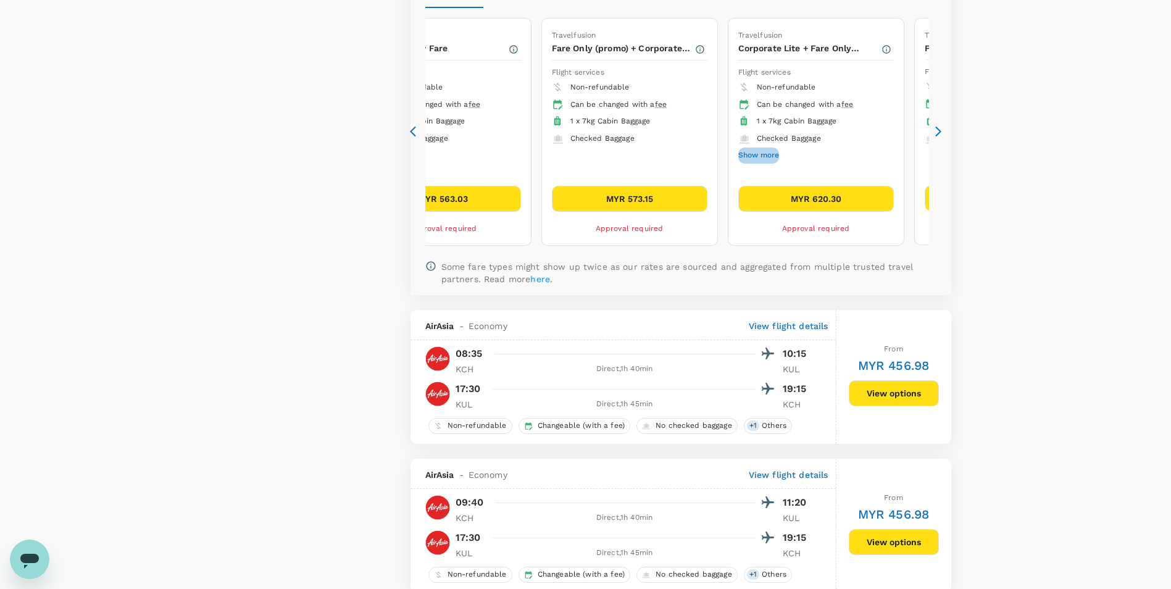
click at [763, 152] on button "Show more" at bounding box center [758, 155] width 41 height 16
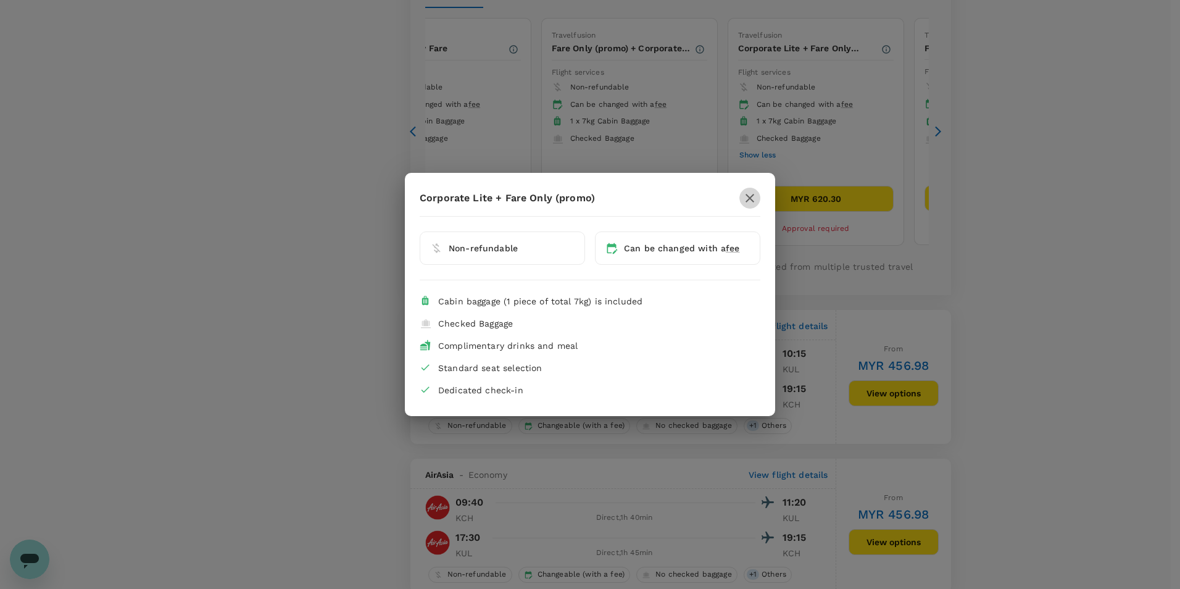
click at [742, 199] on icon "button" at bounding box center [749, 198] width 15 height 15
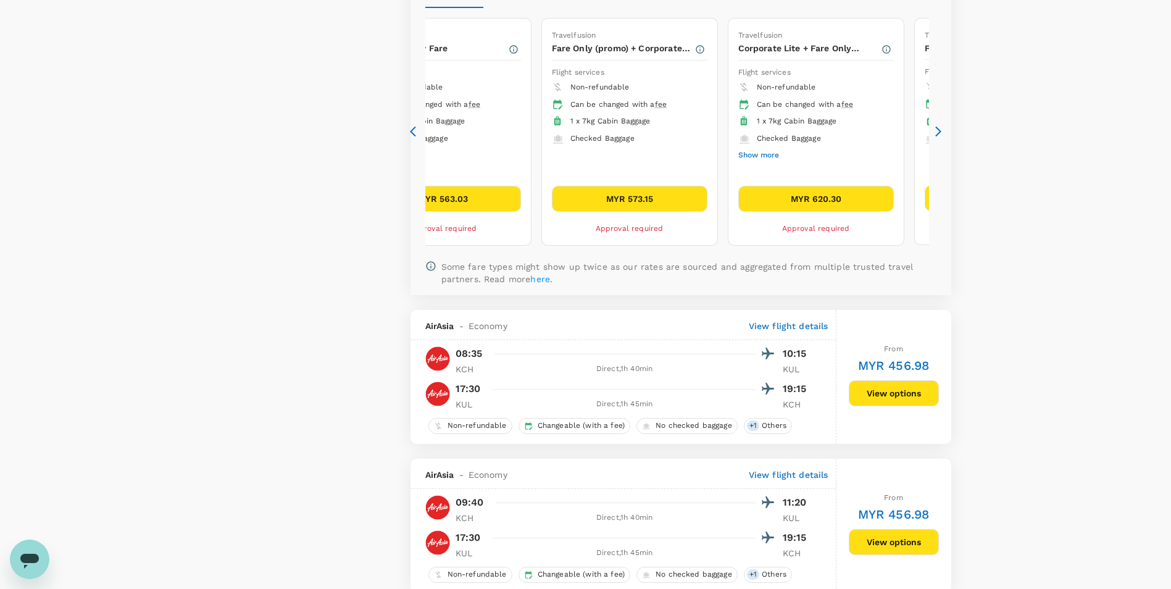
click at [934, 133] on icon at bounding box center [938, 131] width 12 height 12
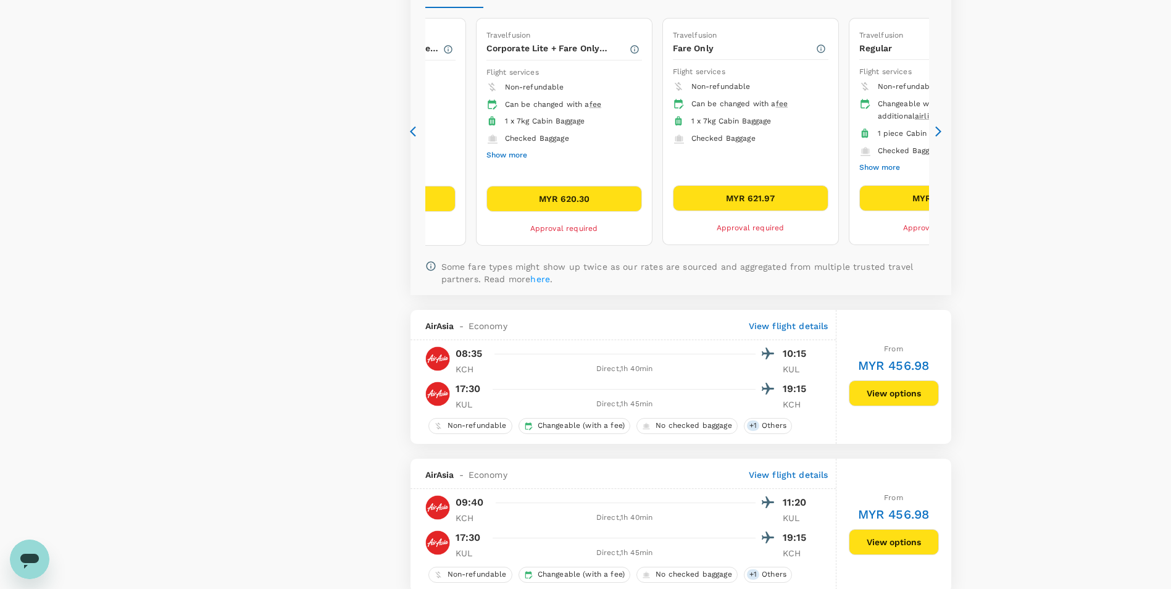
drag, startPoint x: 934, startPoint y: 133, endPoint x: 1082, endPoint y: 114, distance: 148.6
click at [960, 129] on div "327 flights found | 0 hidden by policy Currency : MYR Sort by : Recommended Air…" at bounding box center [681, 56] width 570 height 3521
click at [938, 132] on icon at bounding box center [938, 131] width 12 height 12
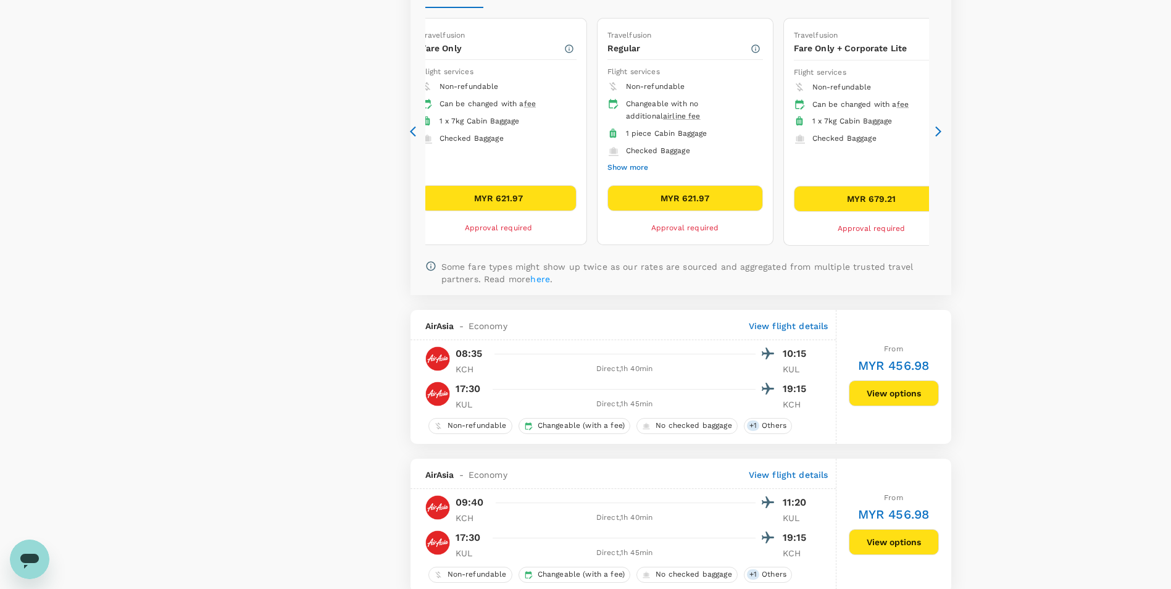
click at [633, 168] on button "Show more" at bounding box center [627, 168] width 41 height 16
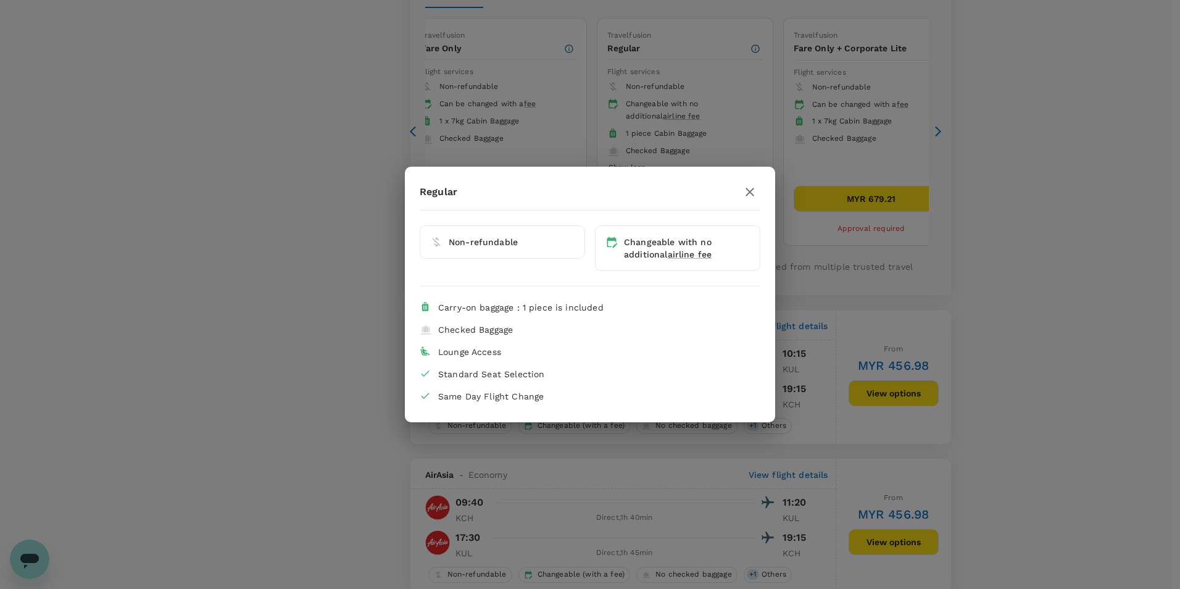
click at [751, 186] on icon "button" at bounding box center [749, 192] width 15 height 15
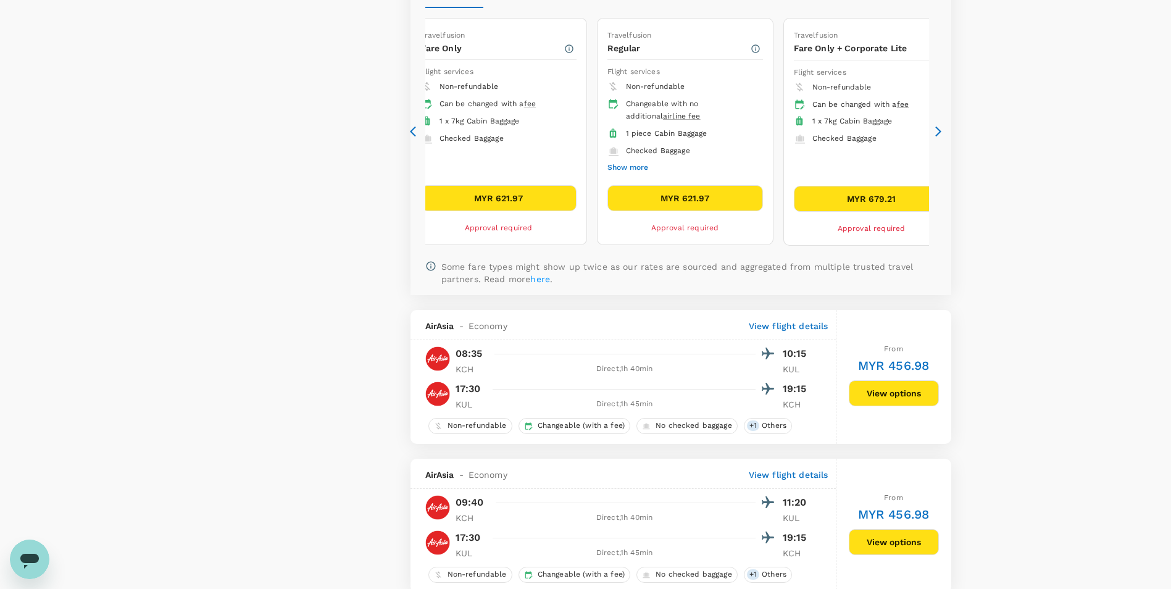
click at [932, 130] on icon at bounding box center [938, 131] width 12 height 12
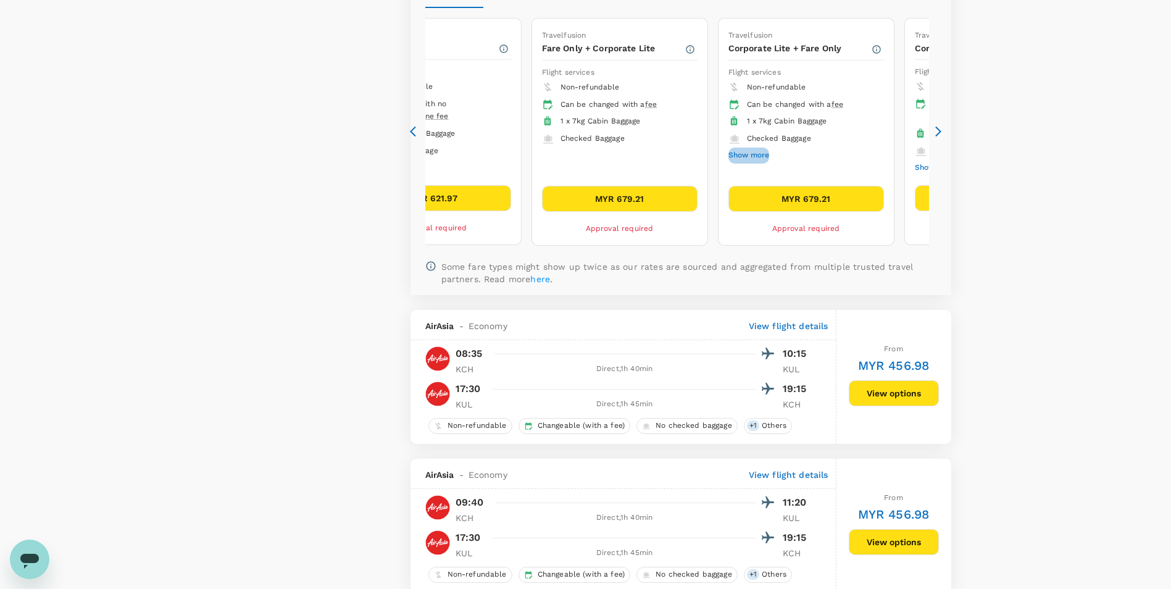
click at [754, 152] on button "Show more" at bounding box center [748, 155] width 41 height 16
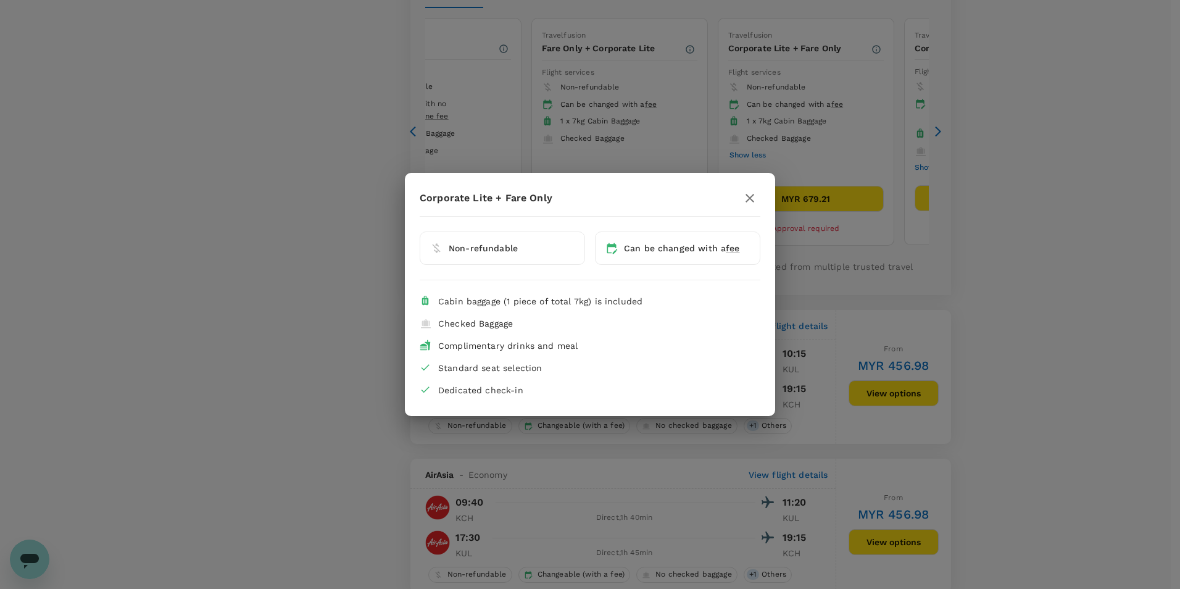
click at [746, 193] on icon "button" at bounding box center [749, 198] width 15 height 15
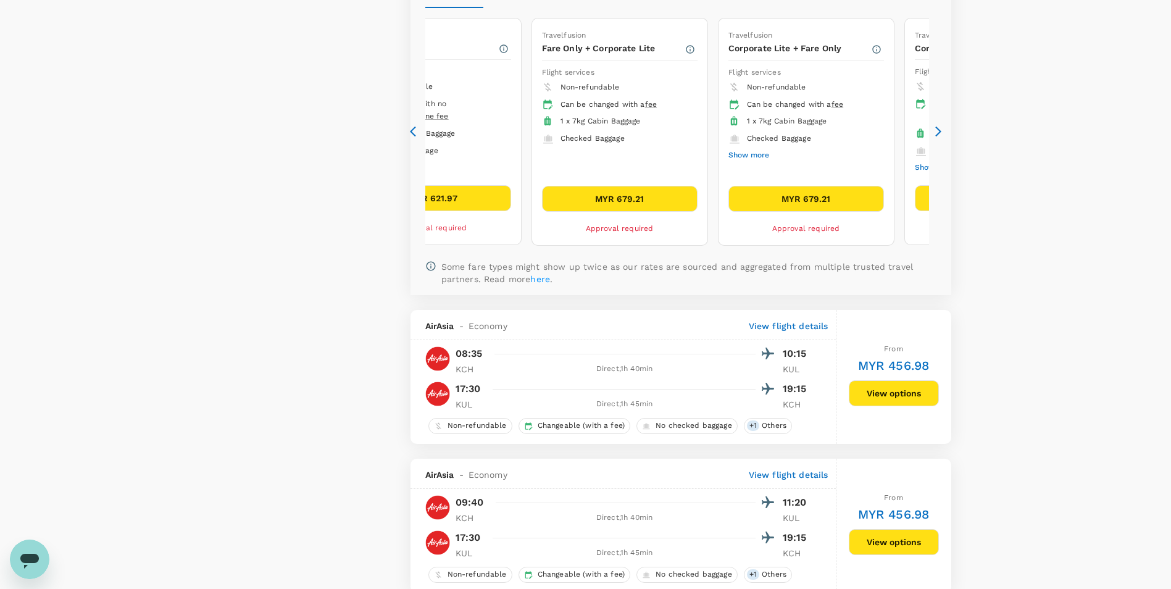
click at [407, 133] on div "327 flights found | 0 hidden by policy Currency : MYR Sort by : Recommended Air…" at bounding box center [681, 56] width 570 height 3521
click at [412, 133] on icon at bounding box center [413, 132] width 6 height 10
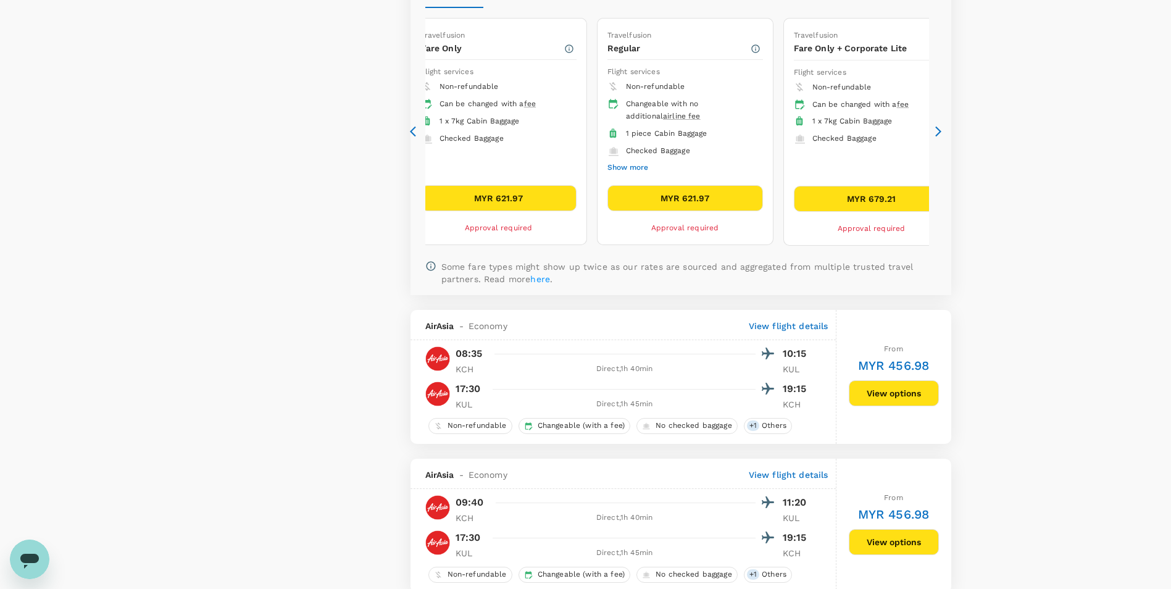
click at [412, 133] on icon at bounding box center [413, 132] width 6 height 10
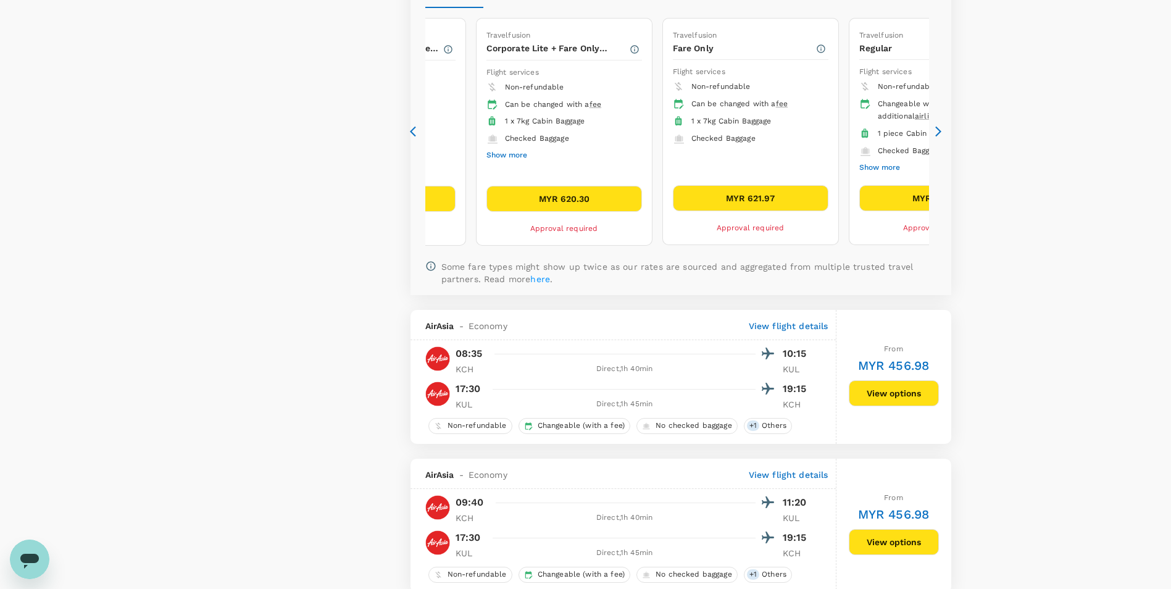
click at [936, 134] on icon at bounding box center [938, 131] width 12 height 12
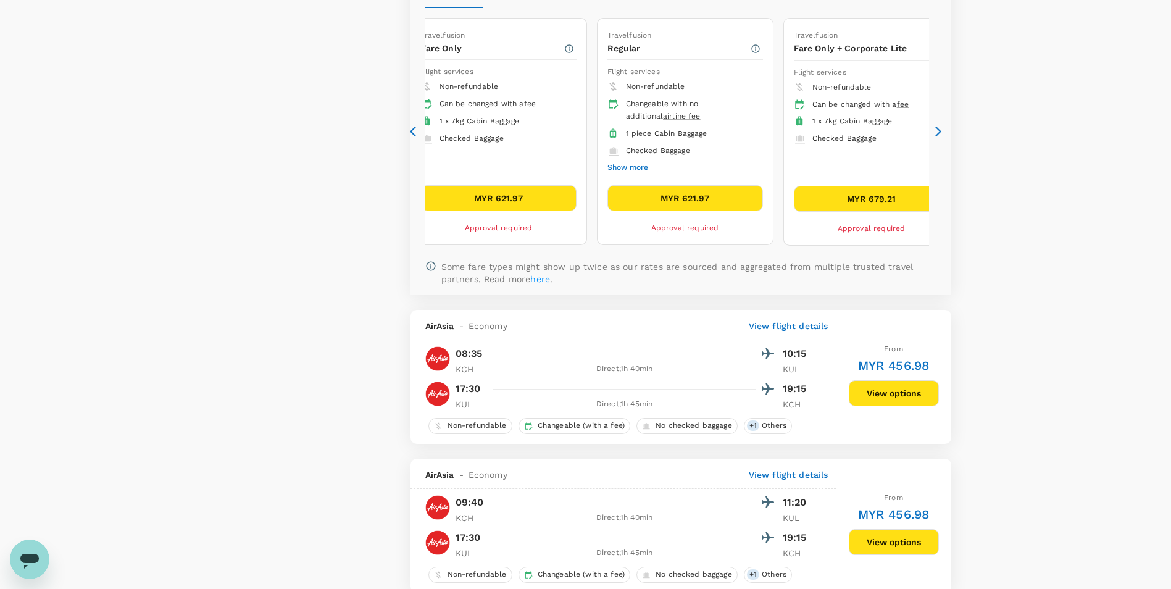
click at [936, 134] on icon at bounding box center [938, 131] width 12 height 12
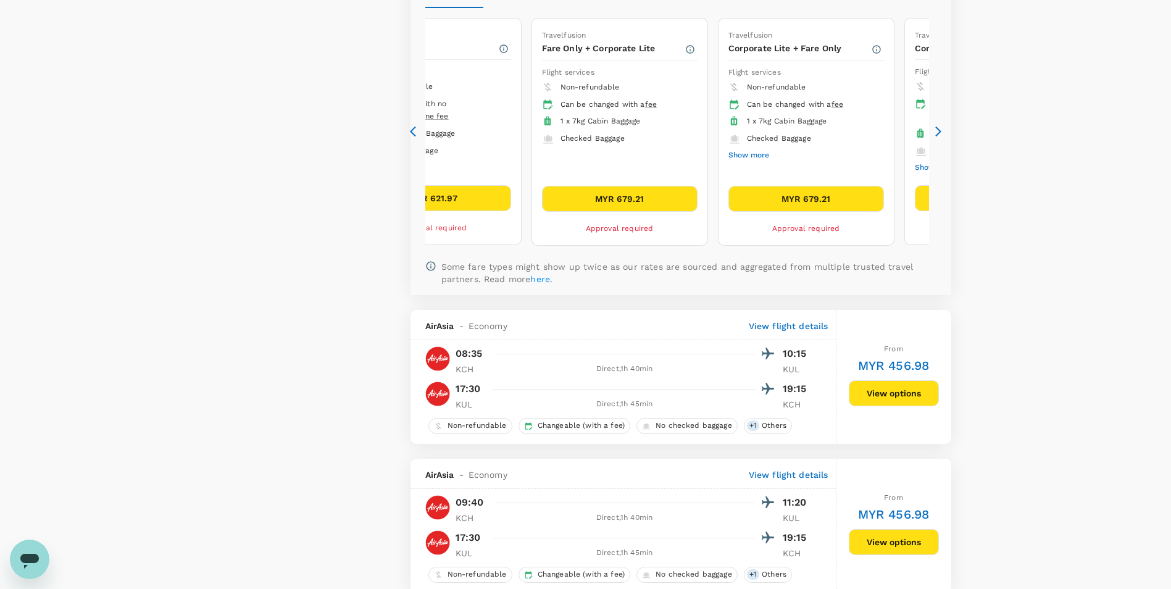
click at [413, 135] on icon at bounding box center [413, 132] width 6 height 10
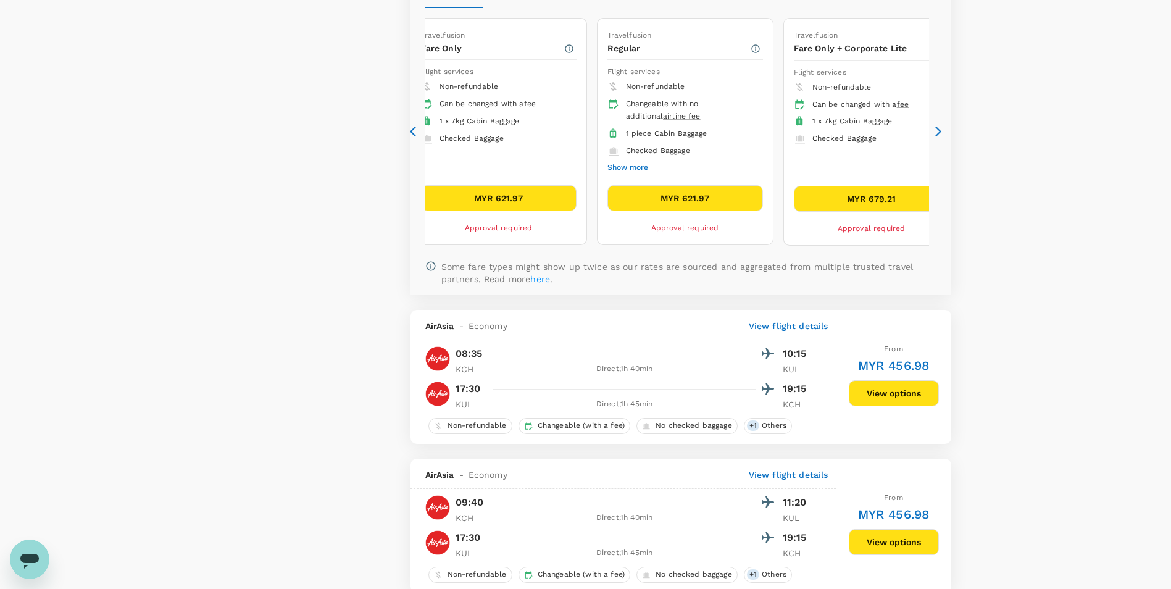
click at [413, 135] on icon at bounding box center [413, 132] width 6 height 10
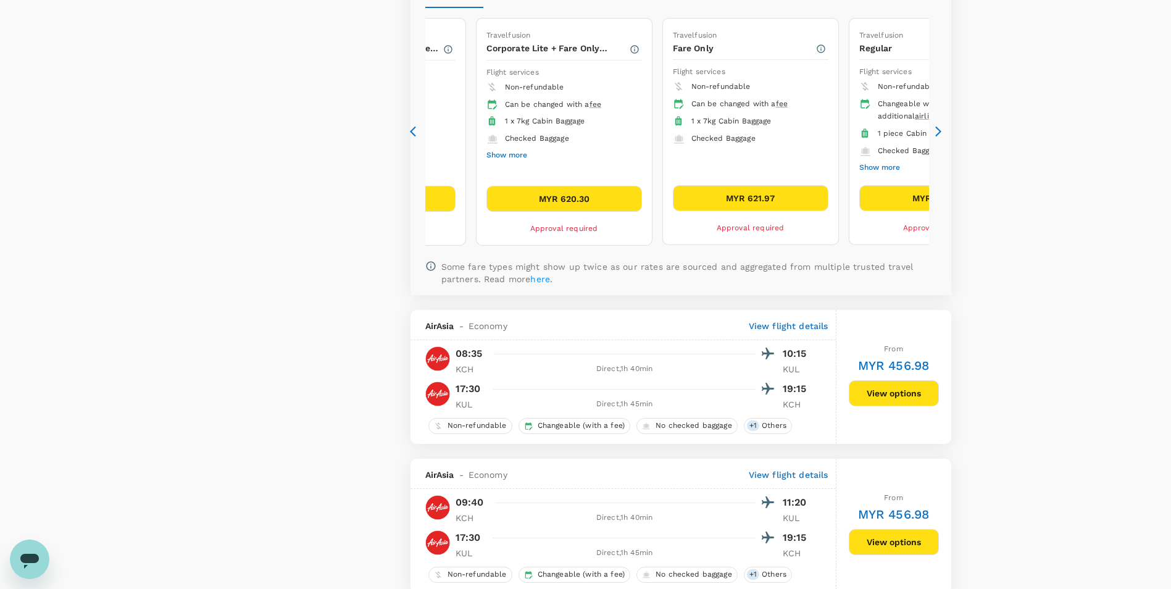
click at [522, 159] on button "Show more" at bounding box center [506, 155] width 41 height 16
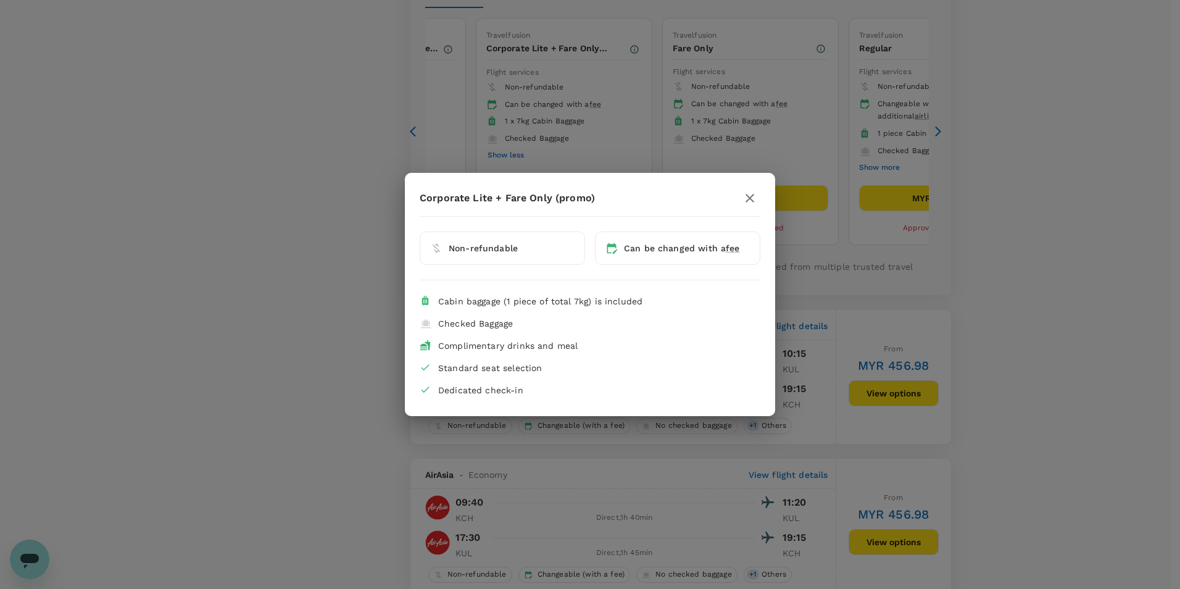
click at [749, 201] on icon "button" at bounding box center [749, 198] width 15 height 15
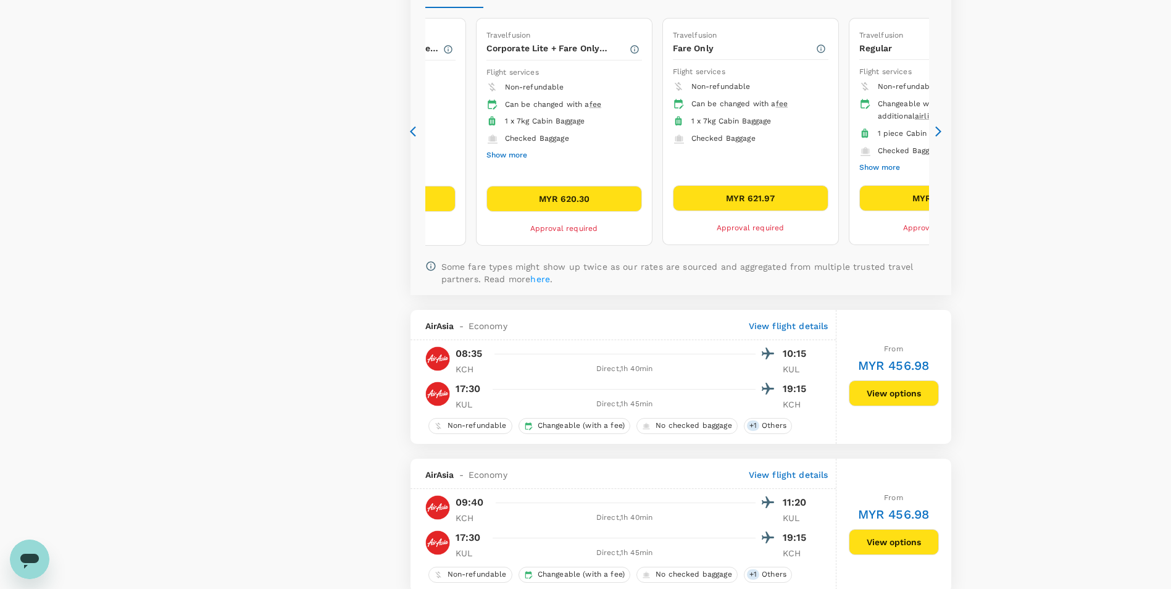
click at [937, 137] on icon at bounding box center [938, 131] width 12 height 12
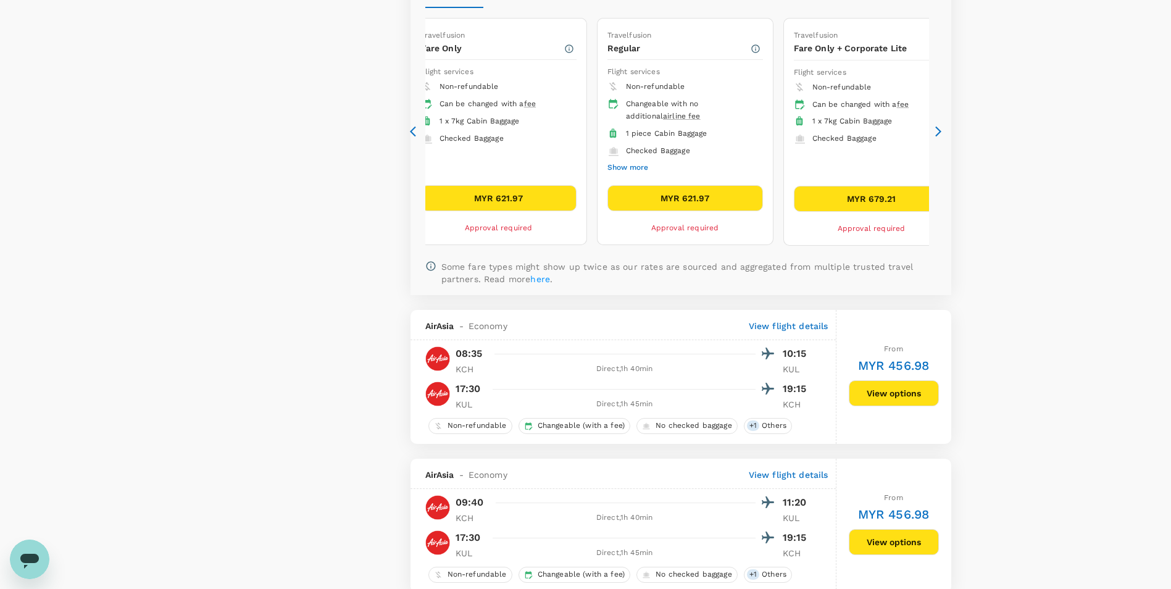
click at [937, 137] on icon at bounding box center [938, 131] width 12 height 12
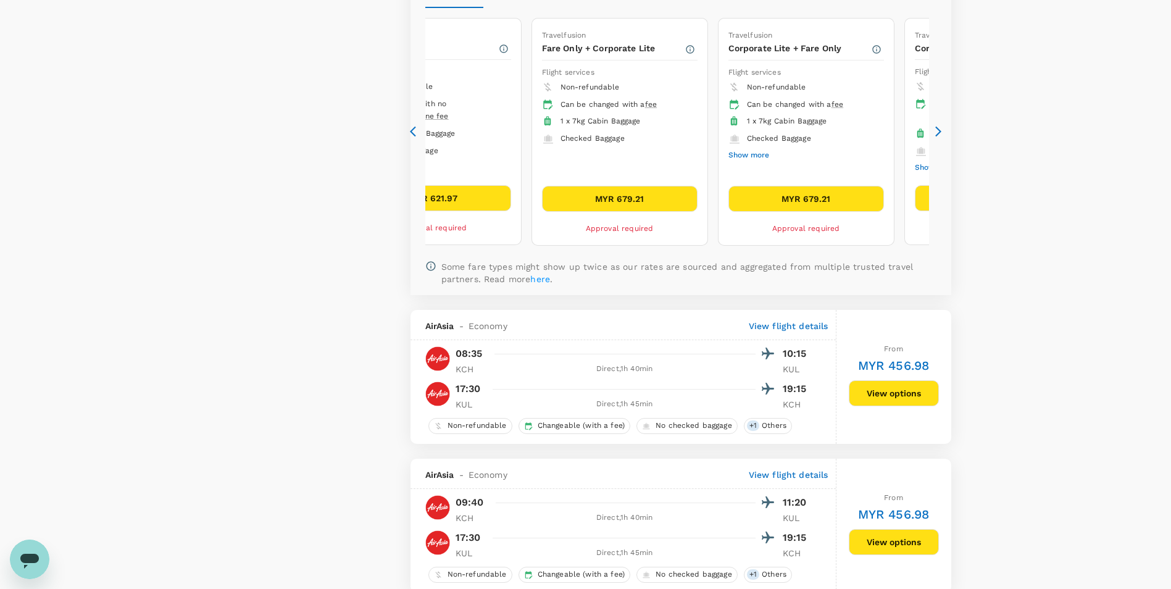
click at [768, 154] on button "Show more" at bounding box center [748, 155] width 41 height 16
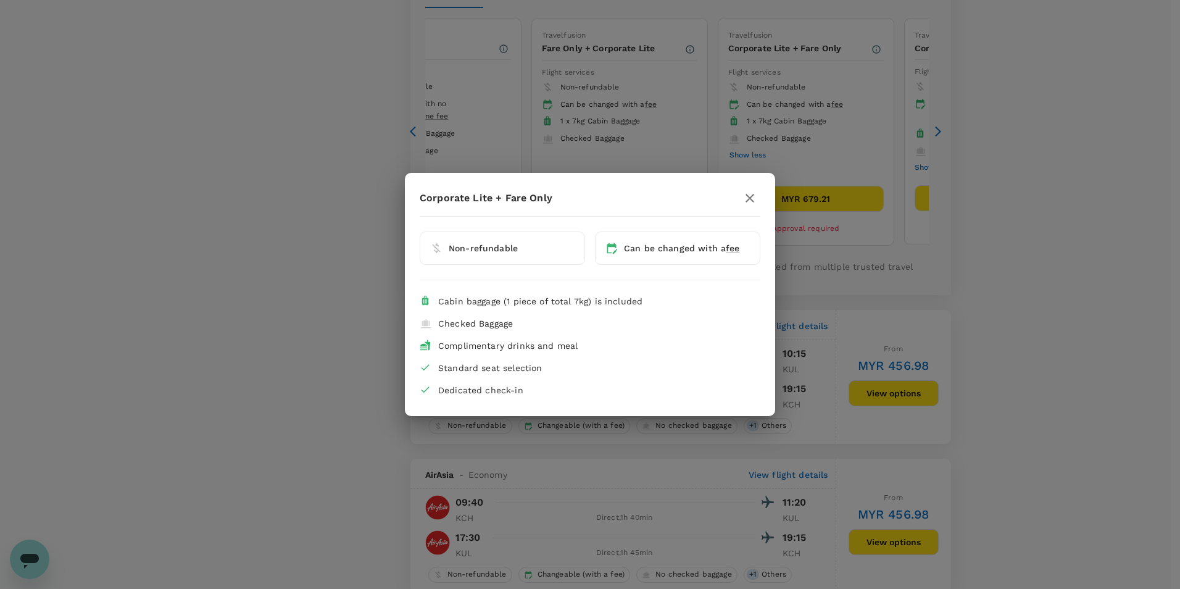
click at [745, 197] on icon "button" at bounding box center [749, 198] width 15 height 15
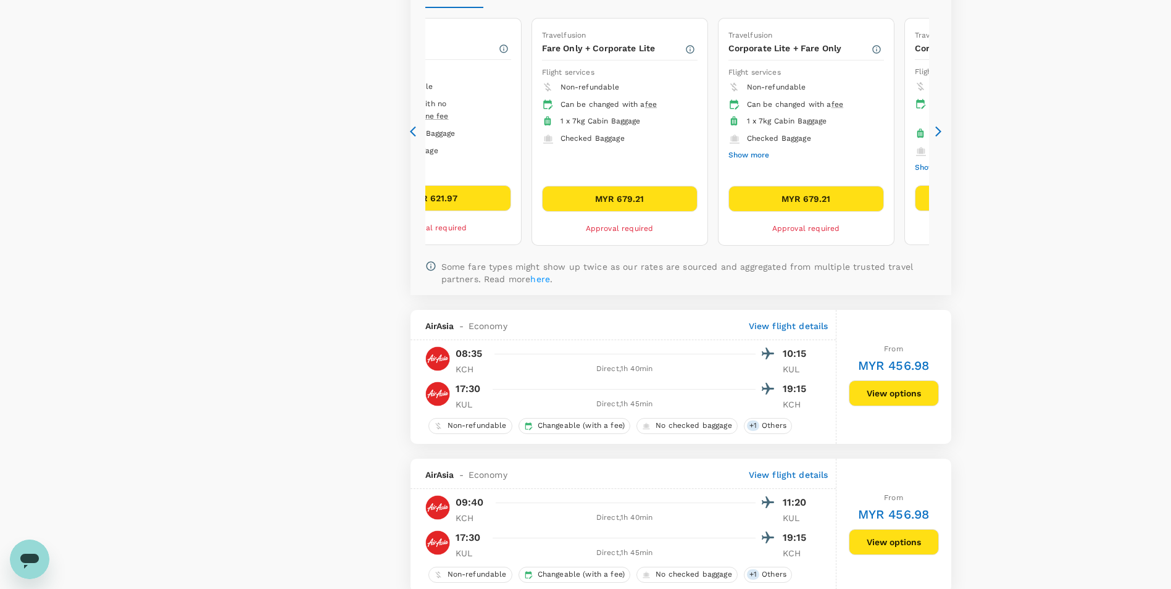
click at [938, 132] on icon at bounding box center [938, 131] width 12 height 12
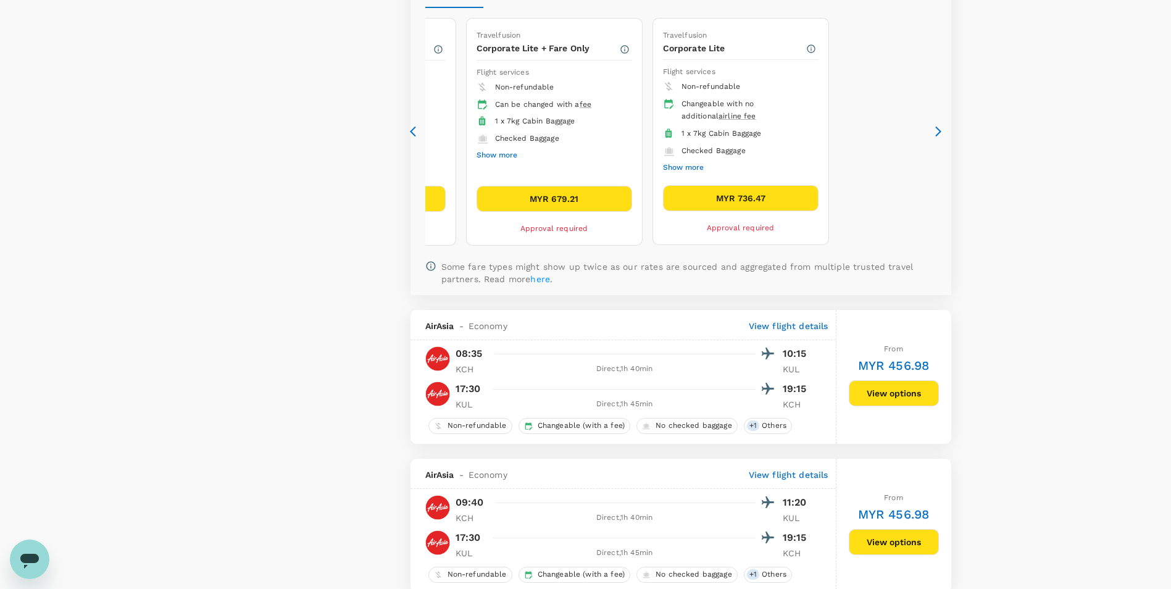
click at [938, 132] on icon at bounding box center [938, 131] width 12 height 12
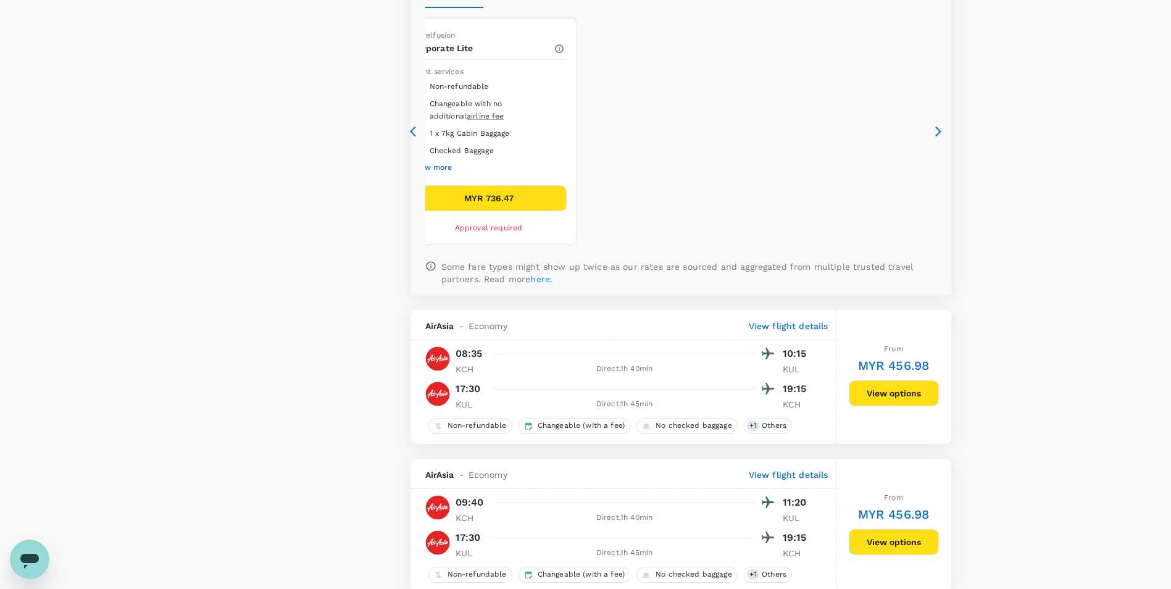
click at [414, 133] on icon at bounding box center [416, 131] width 12 height 12
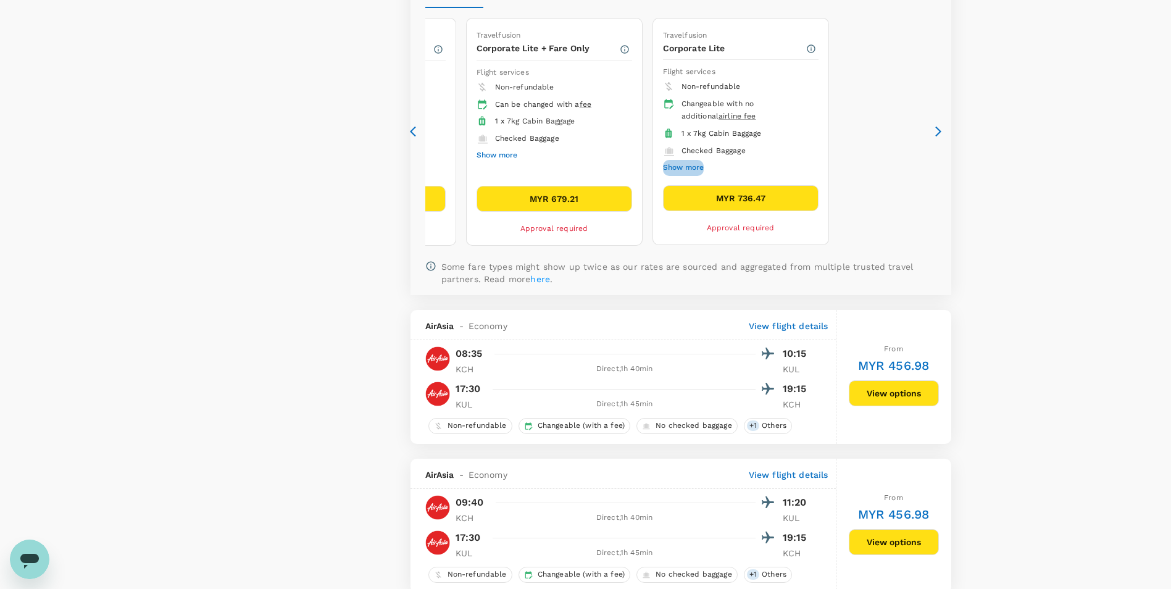
click at [666, 168] on button "Show more" at bounding box center [683, 168] width 41 height 16
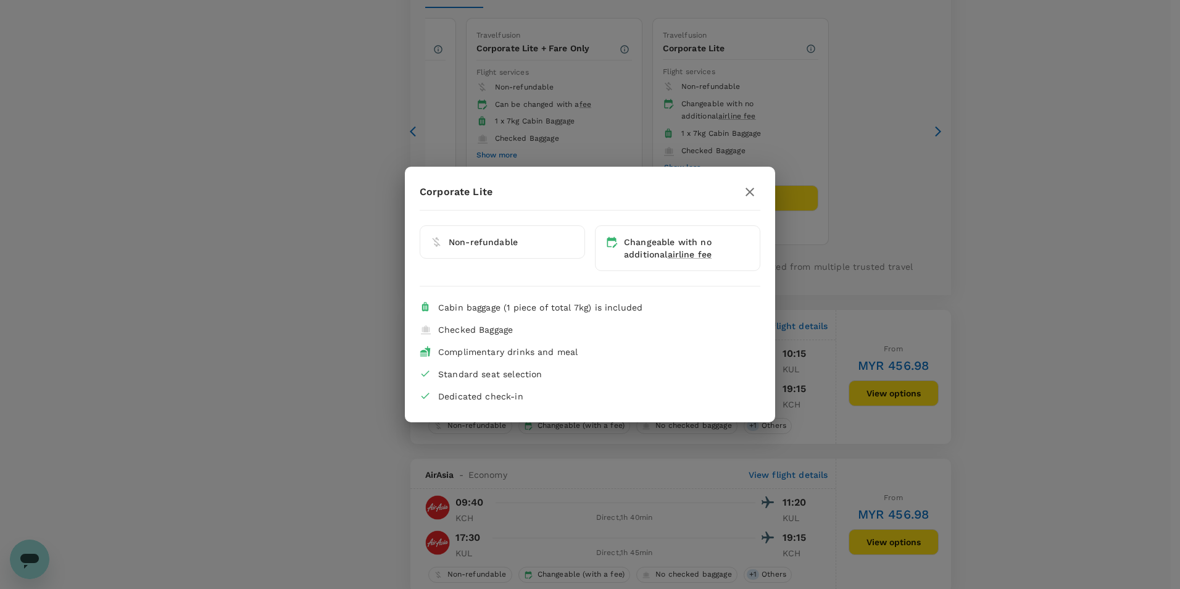
click at [751, 190] on icon "button" at bounding box center [749, 192] width 9 height 9
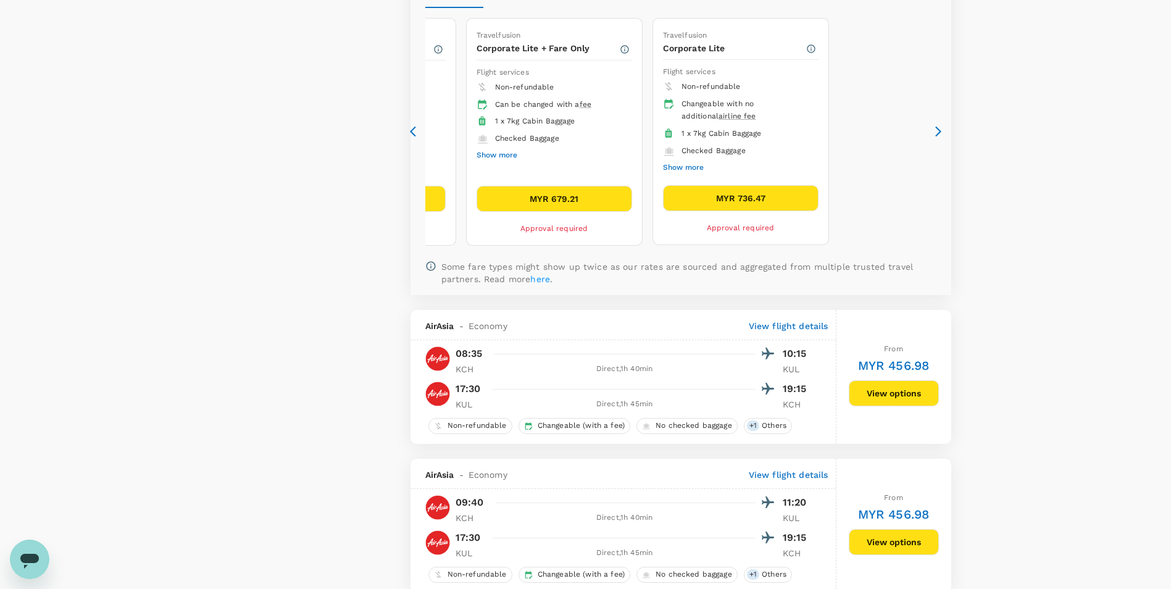
click at [510, 156] on button "Show more" at bounding box center [496, 155] width 41 height 16
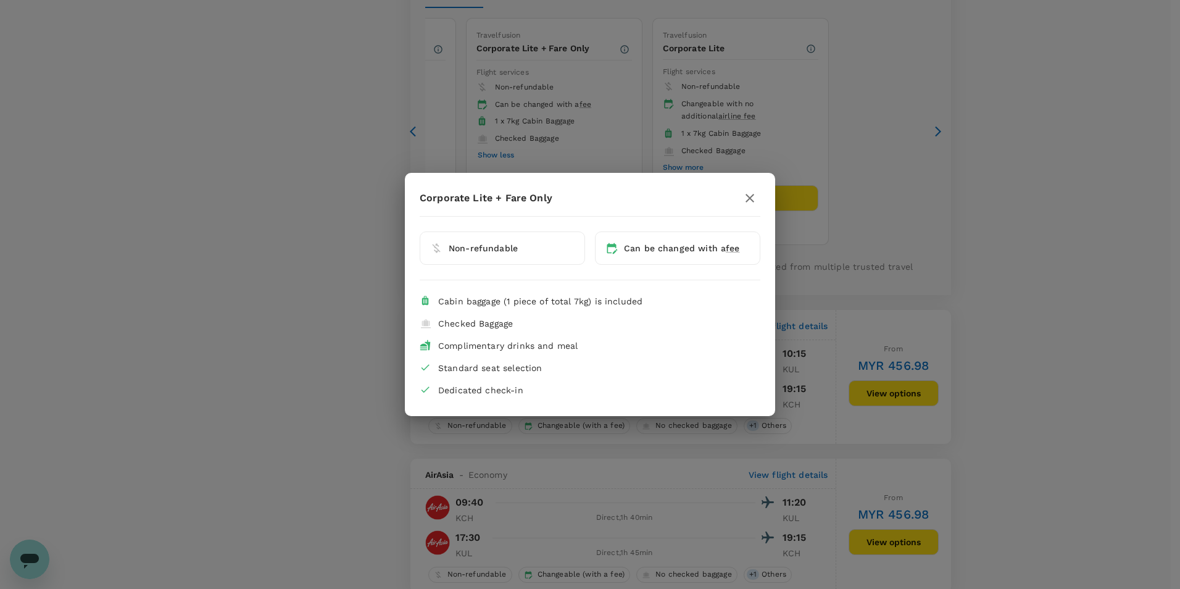
click at [910, 186] on div "Corporate Lite + Fare Only Non-refundable Can be changed with a fee Cabin bagga…" at bounding box center [590, 294] width 1180 height 589
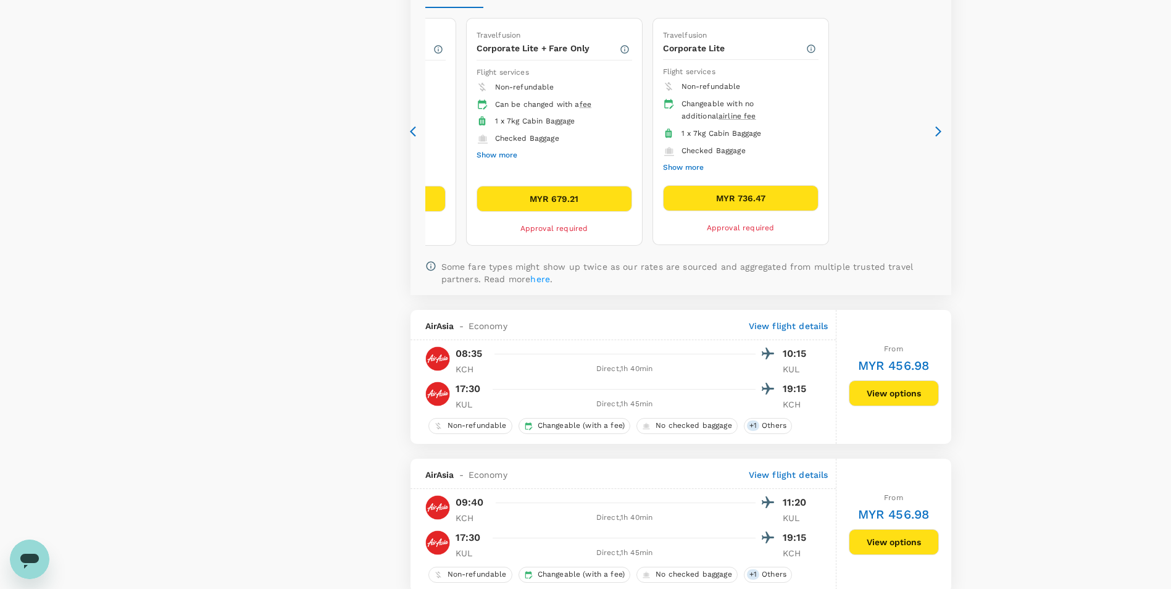
click at [495, 151] on button "Show more" at bounding box center [496, 155] width 41 height 16
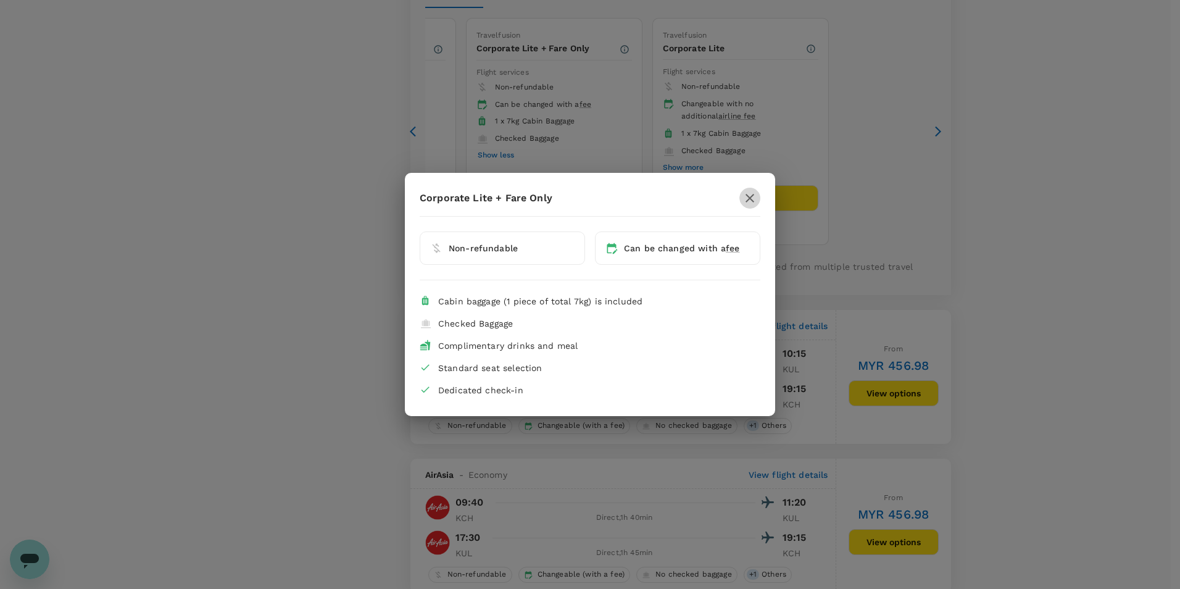
click at [747, 200] on icon "button" at bounding box center [749, 198] width 15 height 15
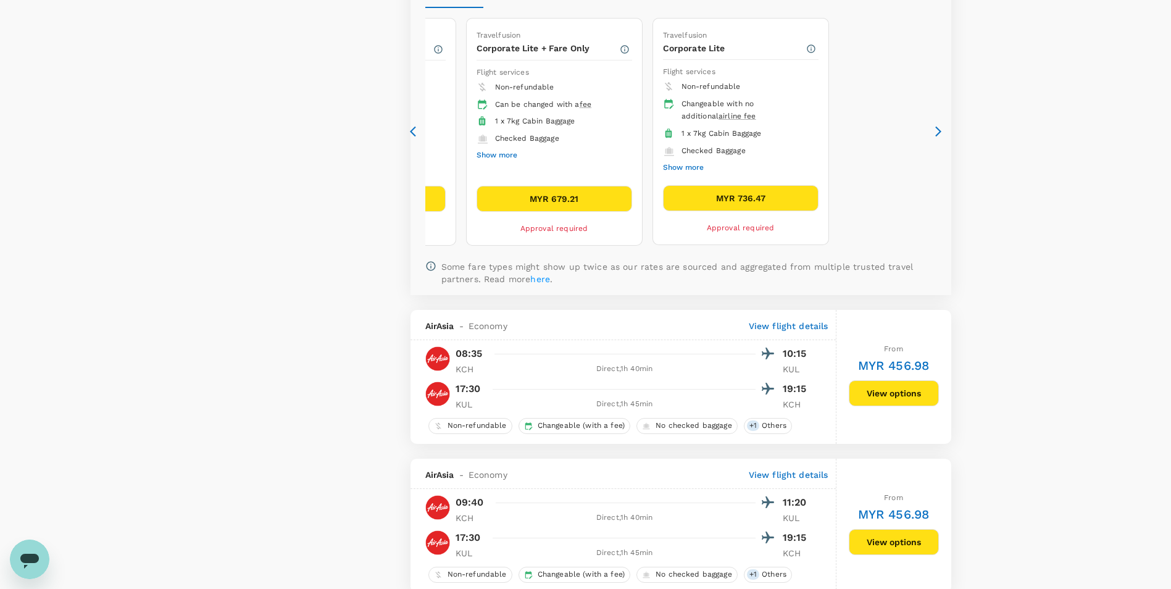
click at [411, 135] on icon at bounding box center [416, 131] width 12 height 12
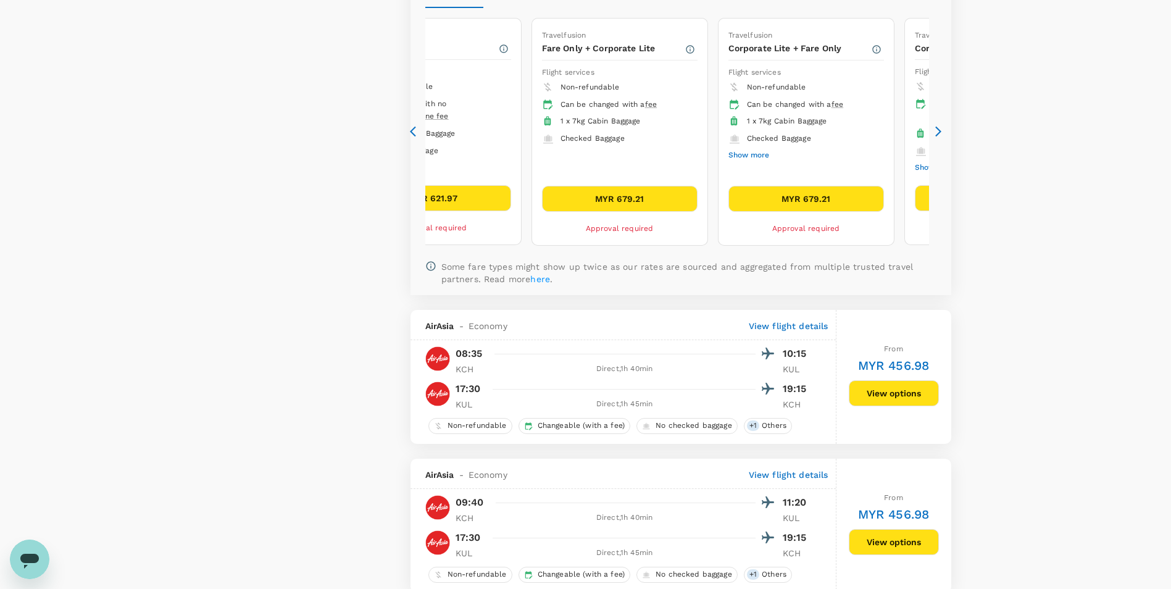
click at [411, 135] on icon at bounding box center [416, 131] width 12 height 12
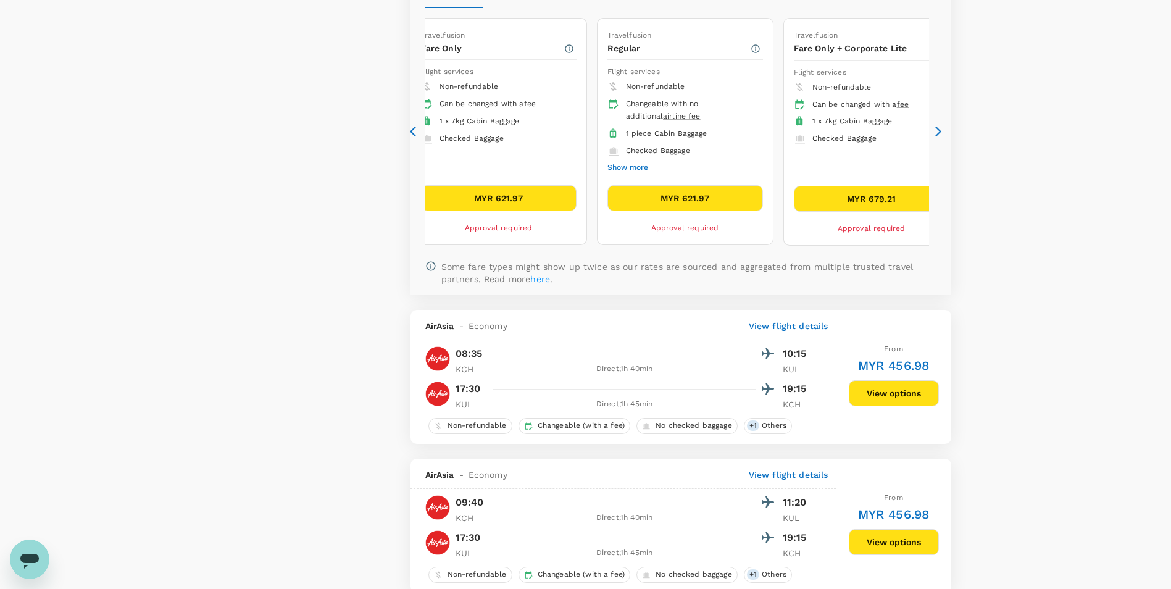
click at [410, 130] on icon at bounding box center [416, 131] width 12 height 12
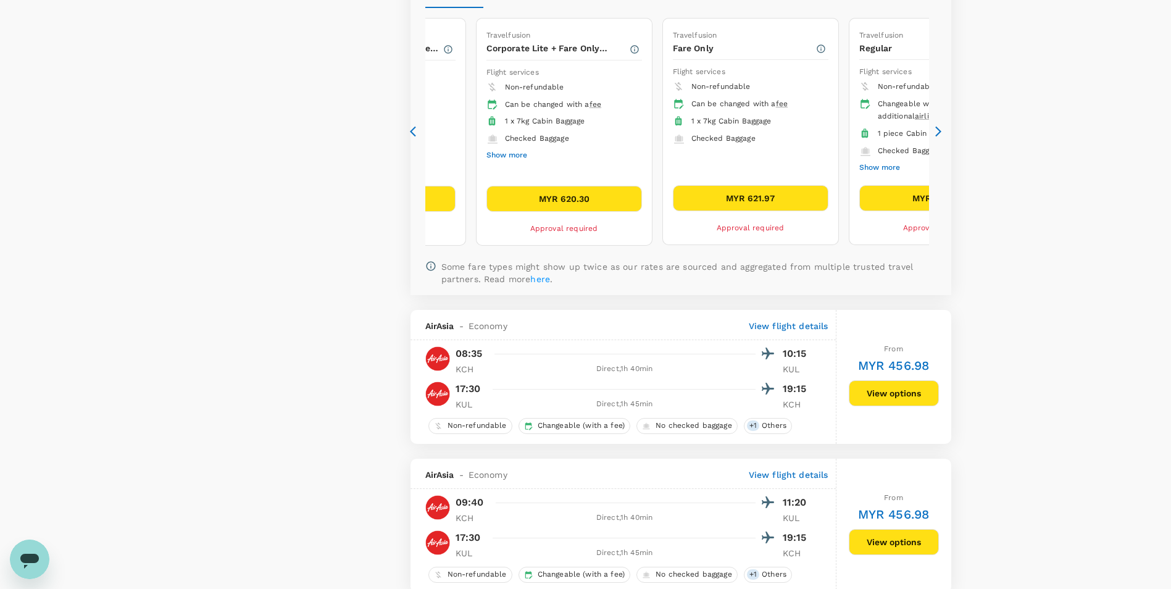
click at [413, 129] on icon at bounding box center [413, 132] width 6 height 10
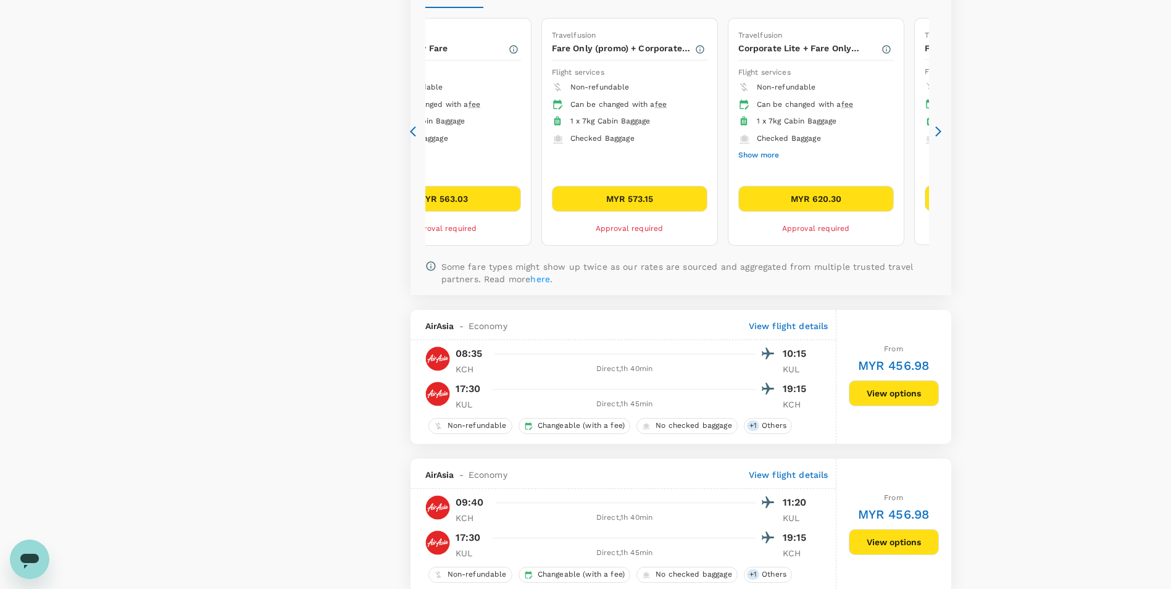
click at [413, 129] on icon at bounding box center [413, 132] width 6 height 10
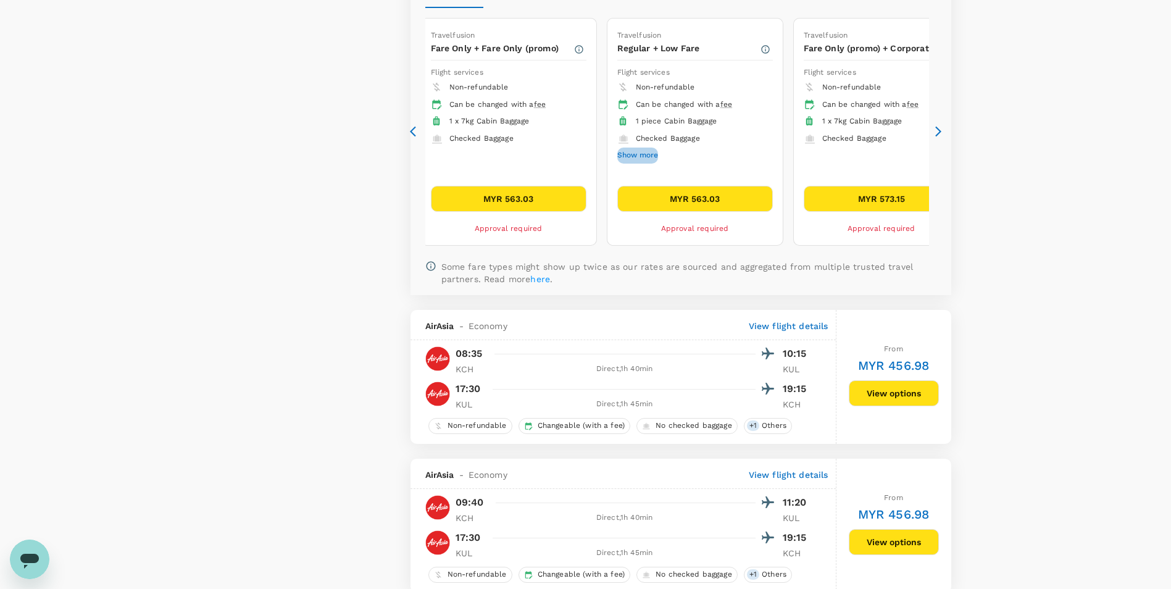
click at [645, 157] on button "Show more" at bounding box center [637, 155] width 41 height 16
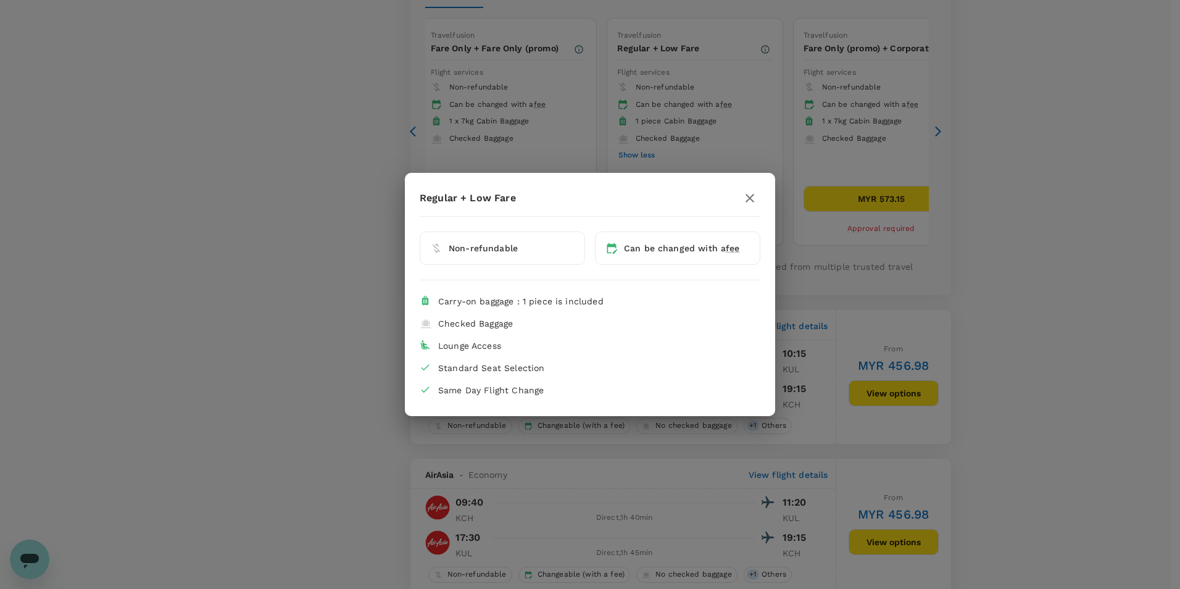
click at [749, 191] on icon "button" at bounding box center [749, 198] width 15 height 15
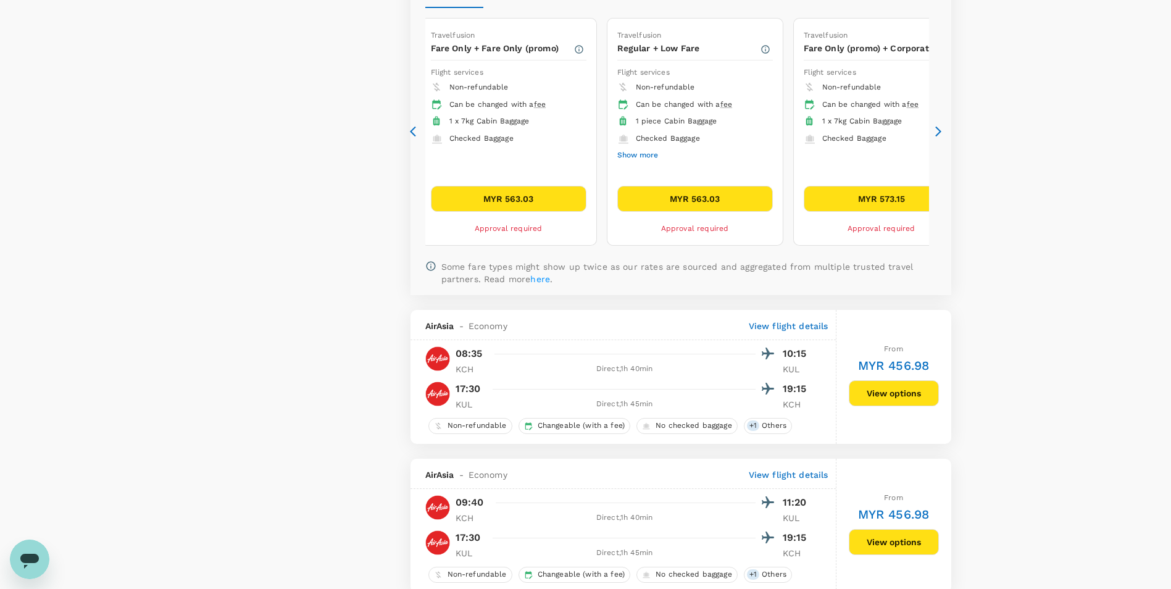
click at [934, 122] on div "Travelfusion Fare Only (promo) Flight services Non-refundable Can be changed wi…" at bounding box center [680, 132] width 511 height 238
click at [934, 128] on icon at bounding box center [938, 131] width 12 height 12
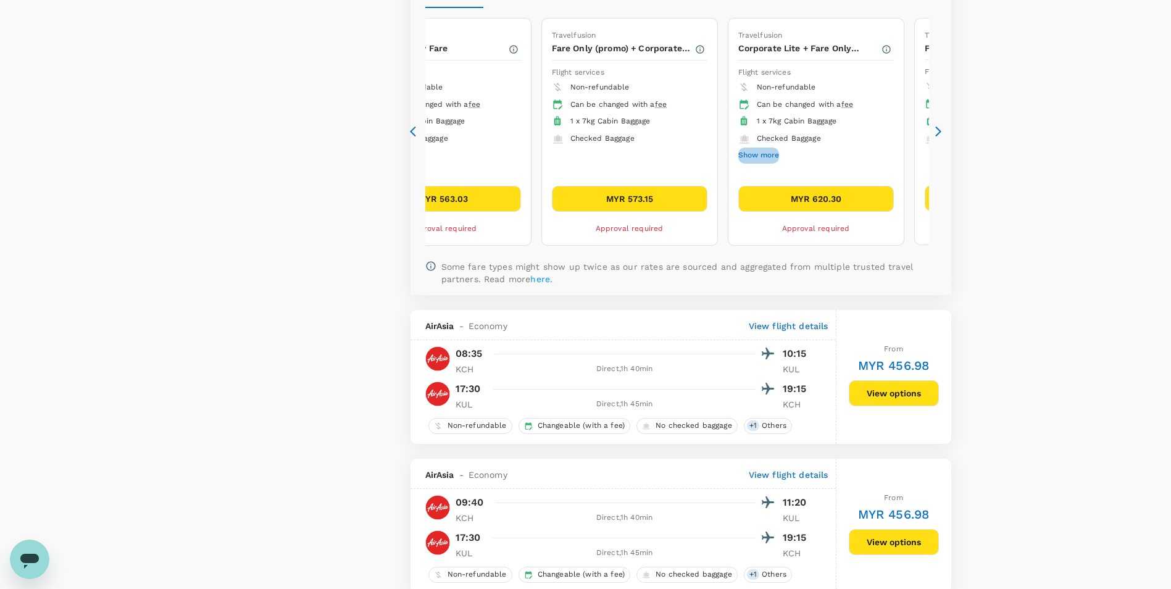
click at [773, 152] on button "Show more" at bounding box center [758, 155] width 41 height 16
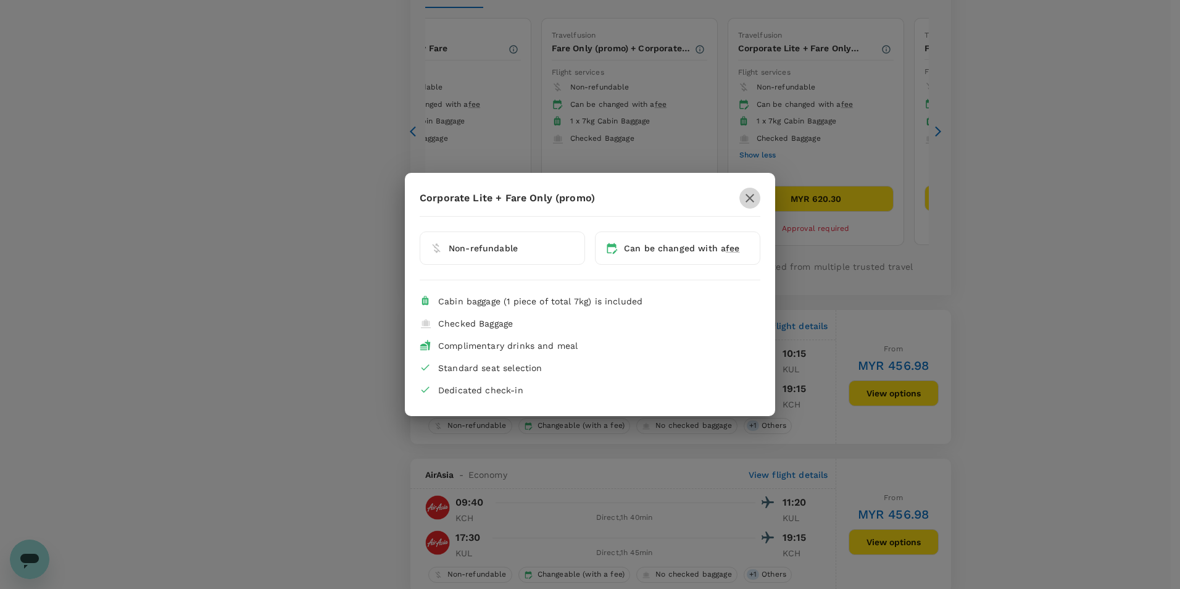
click at [746, 195] on icon "button" at bounding box center [749, 198] width 9 height 9
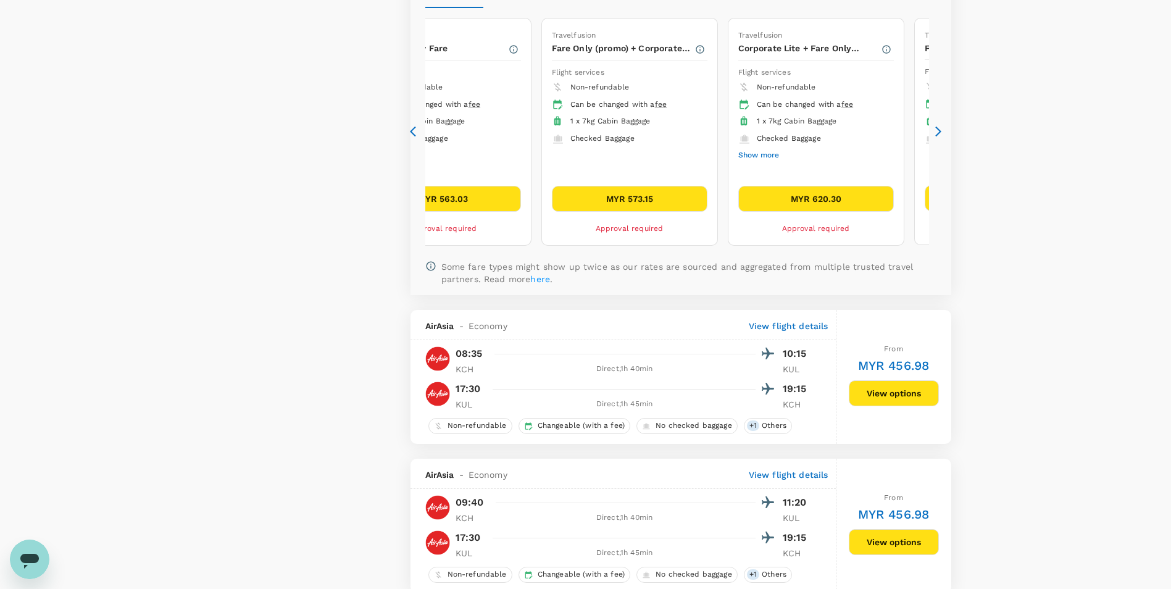
click at [860, 191] on button "MYR 620.30" at bounding box center [816, 199] width 156 height 26
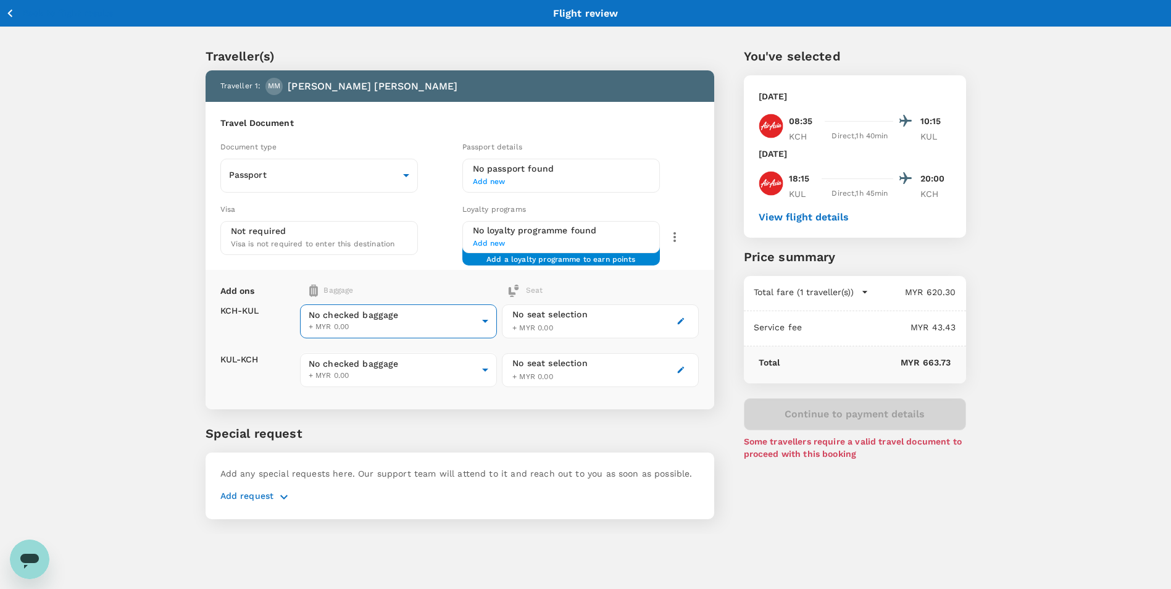
click at [478, 328] on body "Back to flight results Flight review Traveller(s) Traveller 1 : MM [PERSON_NAME…" at bounding box center [585, 310] width 1171 height 621
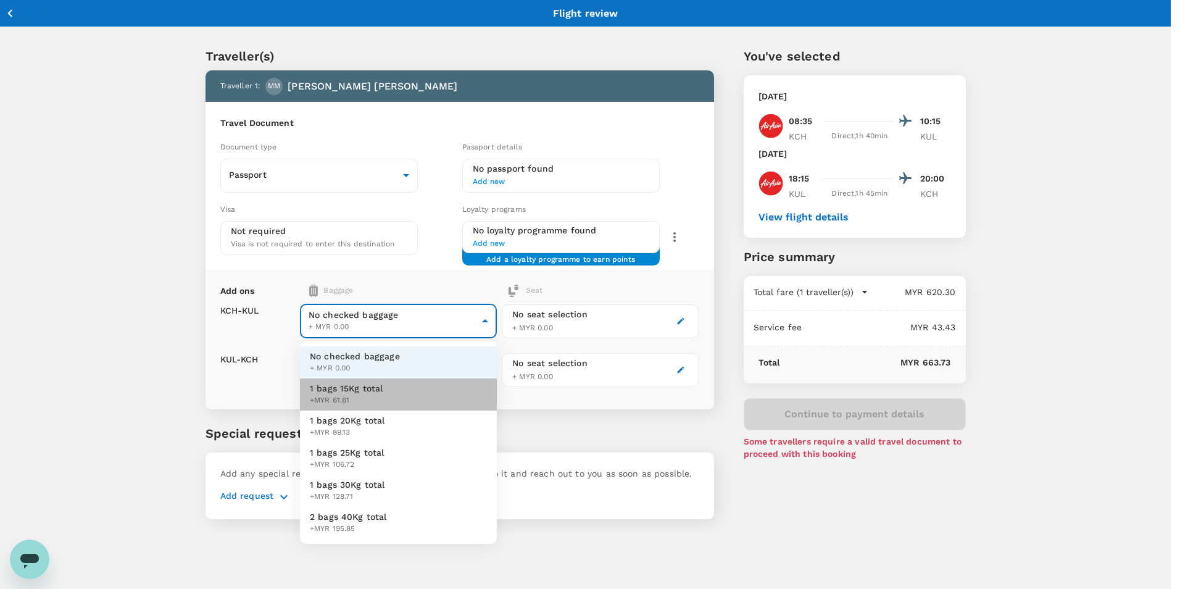
click at [420, 391] on li "1 bags 15Kg total +MYR 61.61" at bounding box center [398, 394] width 197 height 32
type input "1 - 61.61"
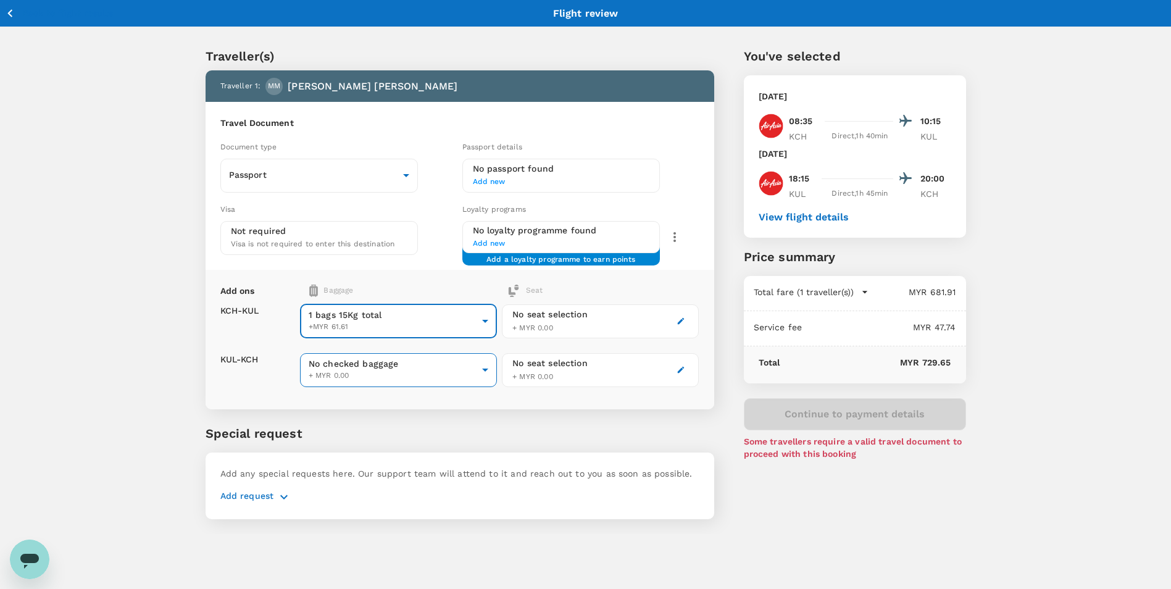
click at [463, 370] on body "Back to flight results Flight review Traveller(s) Traveller 1 : MM [PERSON_NAME…" at bounding box center [585, 310] width 1171 height 621
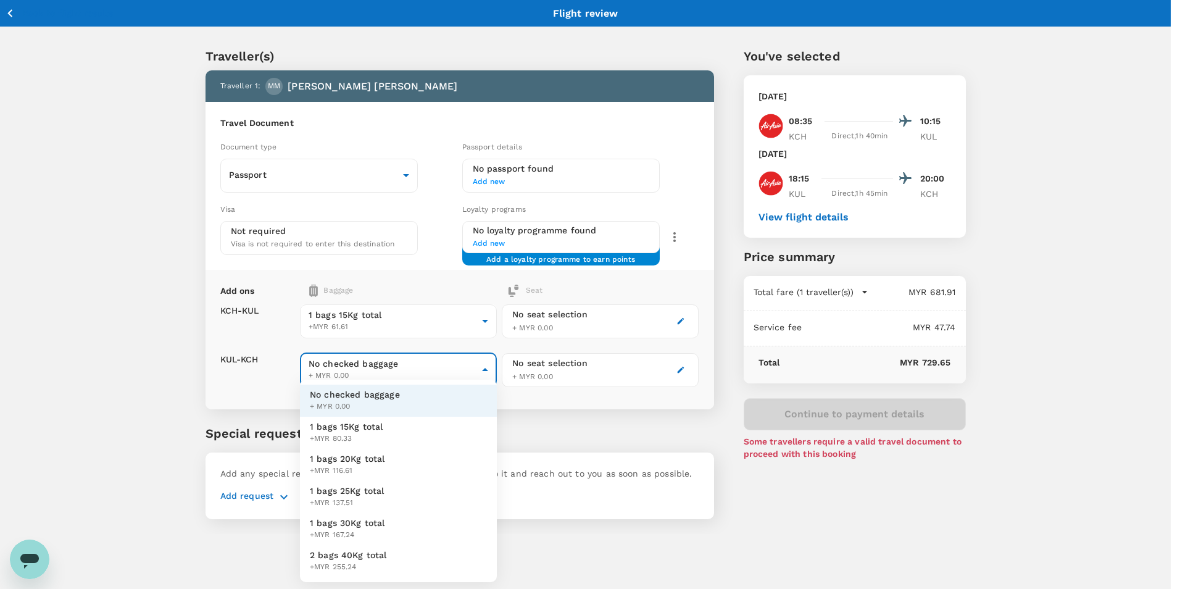
click at [344, 429] on span "1 bags 15Kg total" at bounding box center [346, 426] width 73 height 12
type input "1 - 80.33"
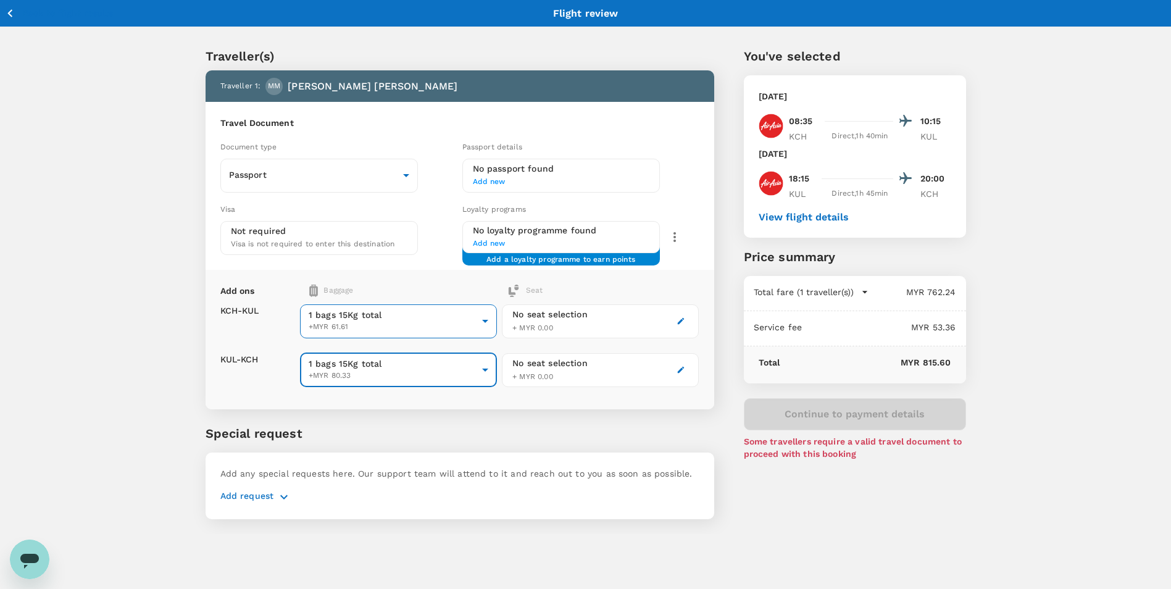
click at [431, 328] on body "Back to flight results Flight review Traveller(s) Traveller 1 : MM [PERSON_NAME…" at bounding box center [585, 310] width 1171 height 621
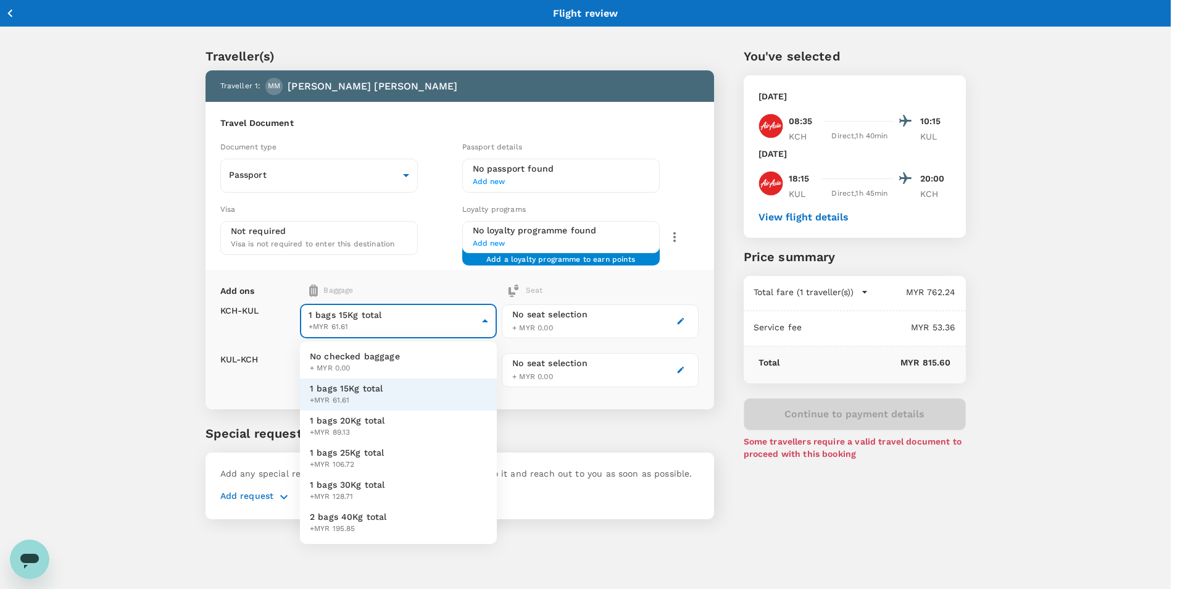
click at [405, 325] on div at bounding box center [590, 294] width 1180 height 589
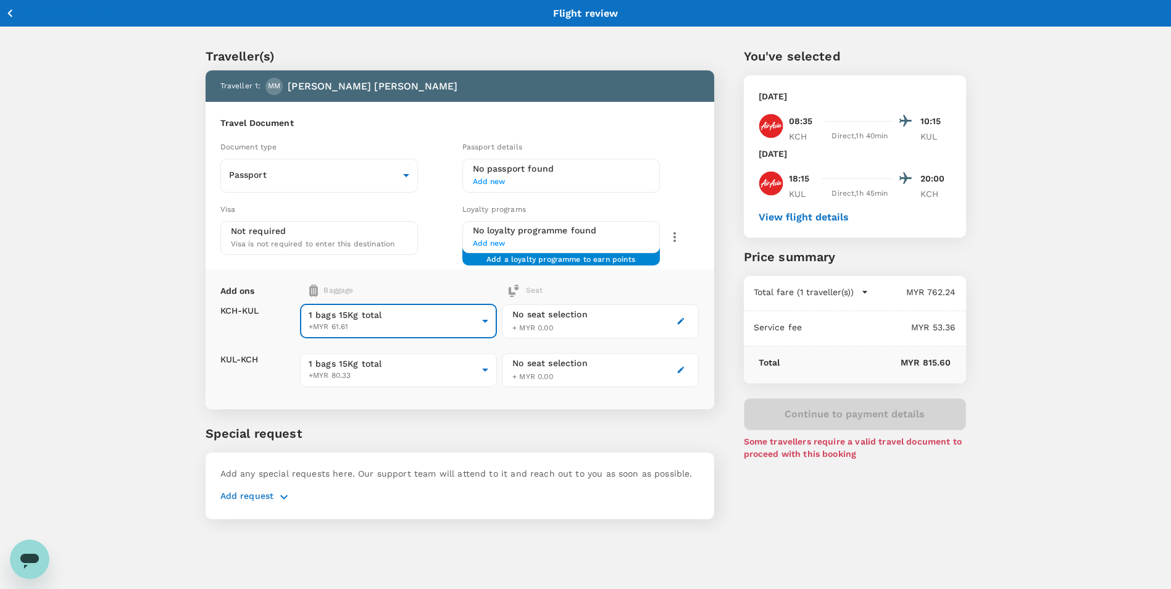
click at [782, 210] on div "View flight details" at bounding box center [854, 216] width 193 height 13
click at [778, 218] on button "View flight details" at bounding box center [803, 217] width 90 height 11
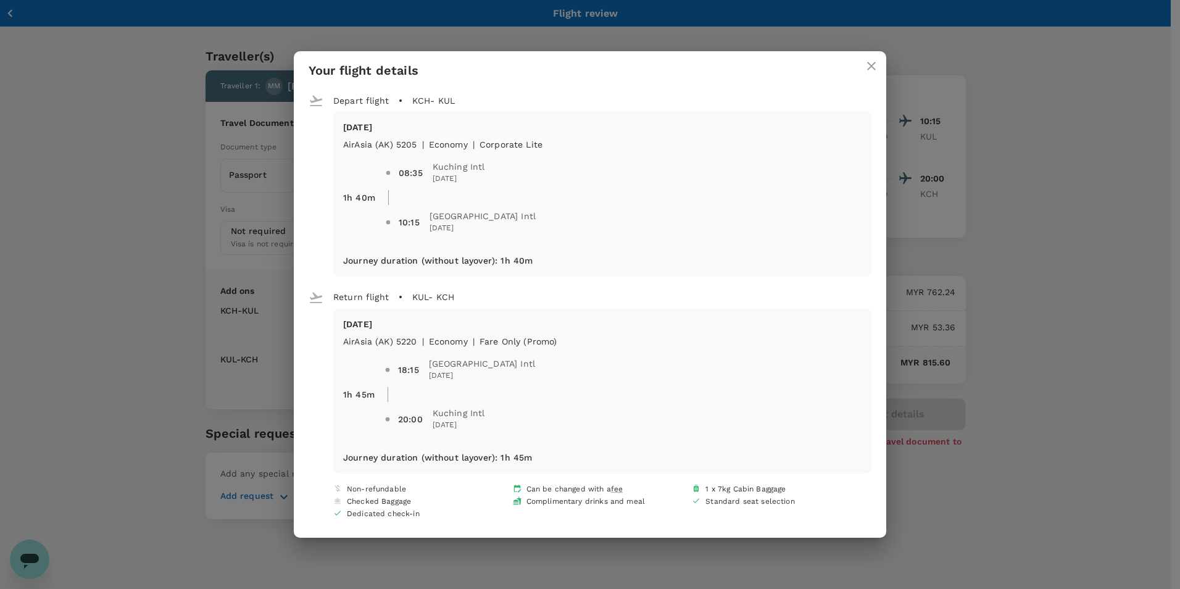
click at [870, 67] on icon "close" at bounding box center [871, 66] width 9 height 9
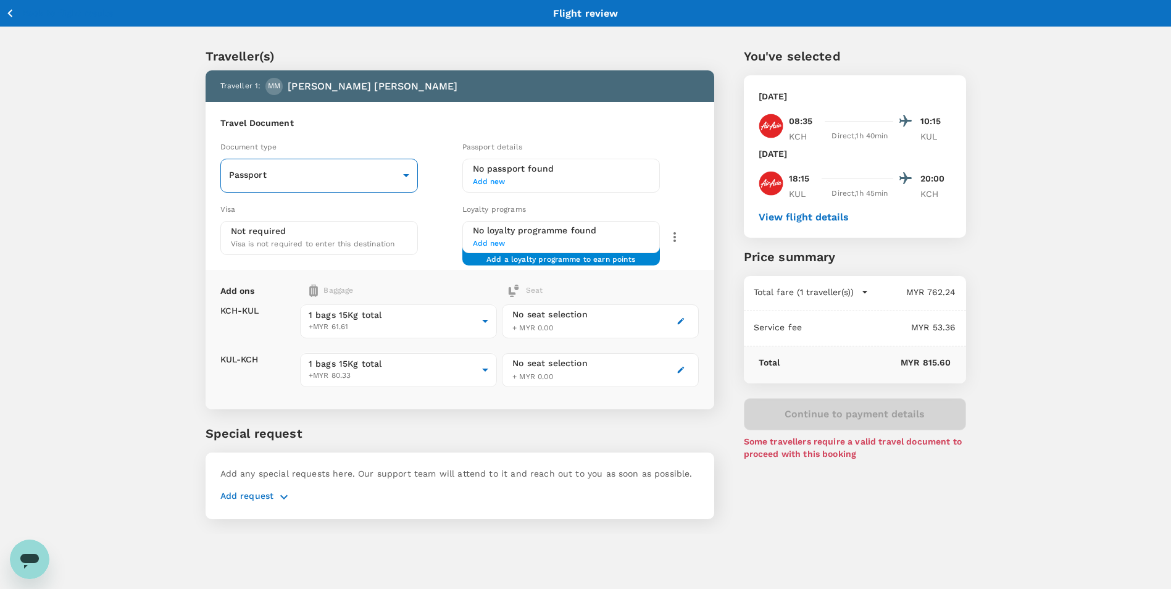
click at [363, 181] on body "Back to flight results Flight review Traveller(s) Traveller 1 : MM [PERSON_NAME…" at bounding box center [585, 310] width 1171 height 621
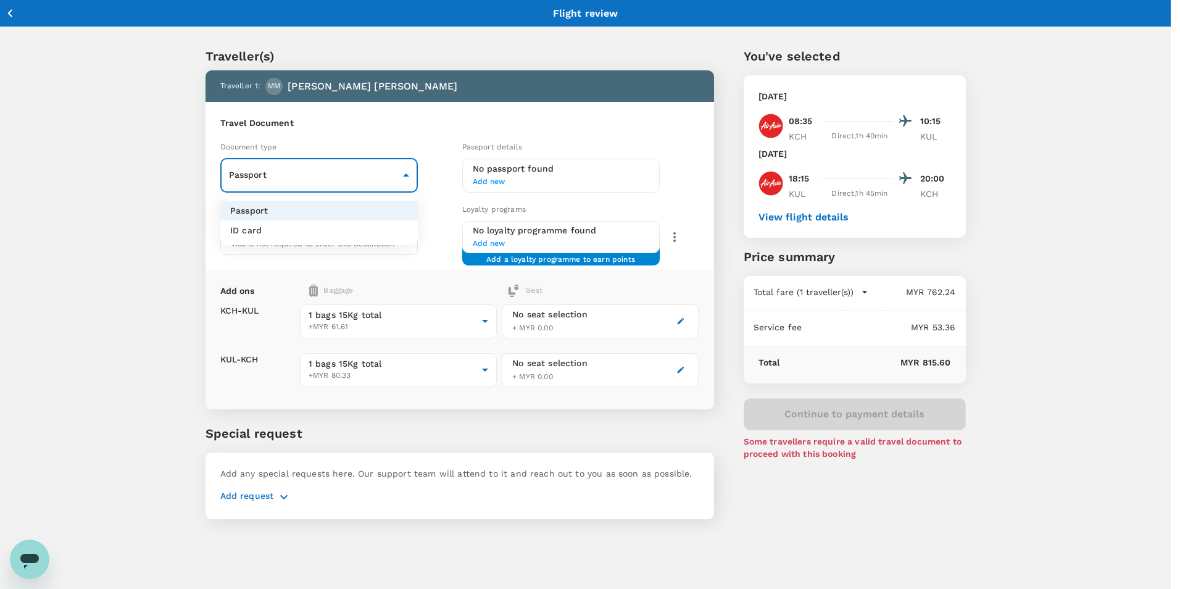
click at [273, 230] on li "ID card" at bounding box center [318, 230] width 197 height 20
type input "Id card"
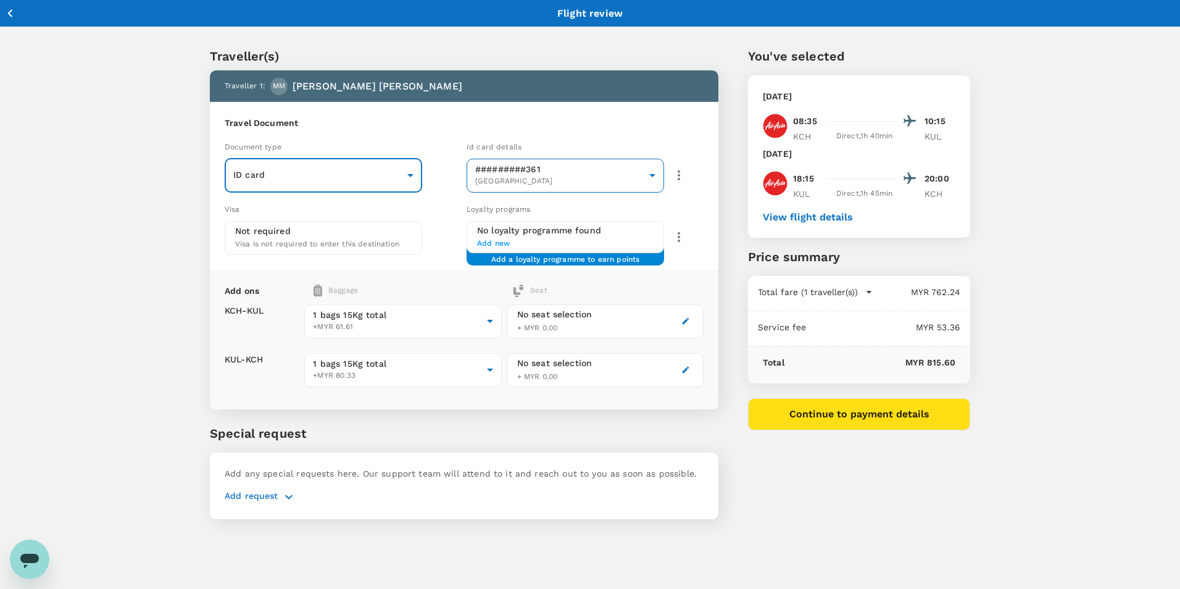
click at [642, 184] on body "Back to flight results Flight review Traveller(s) Traveller 1 : MM [PERSON_NAME…" at bounding box center [590, 310] width 1180 height 621
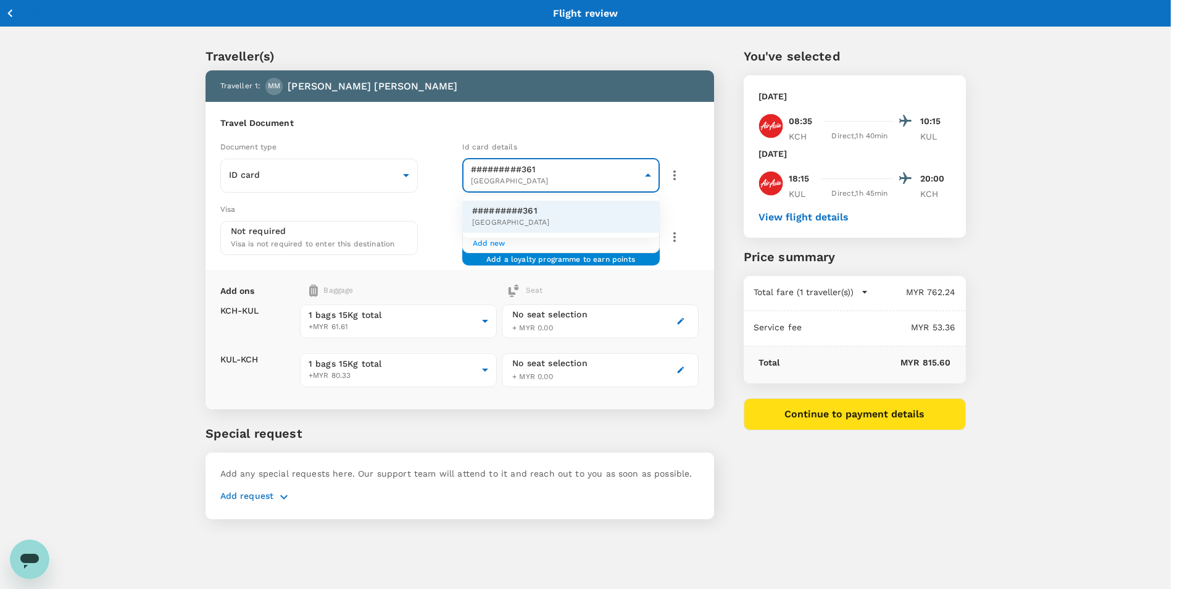
click at [642, 184] on div at bounding box center [590, 294] width 1180 height 589
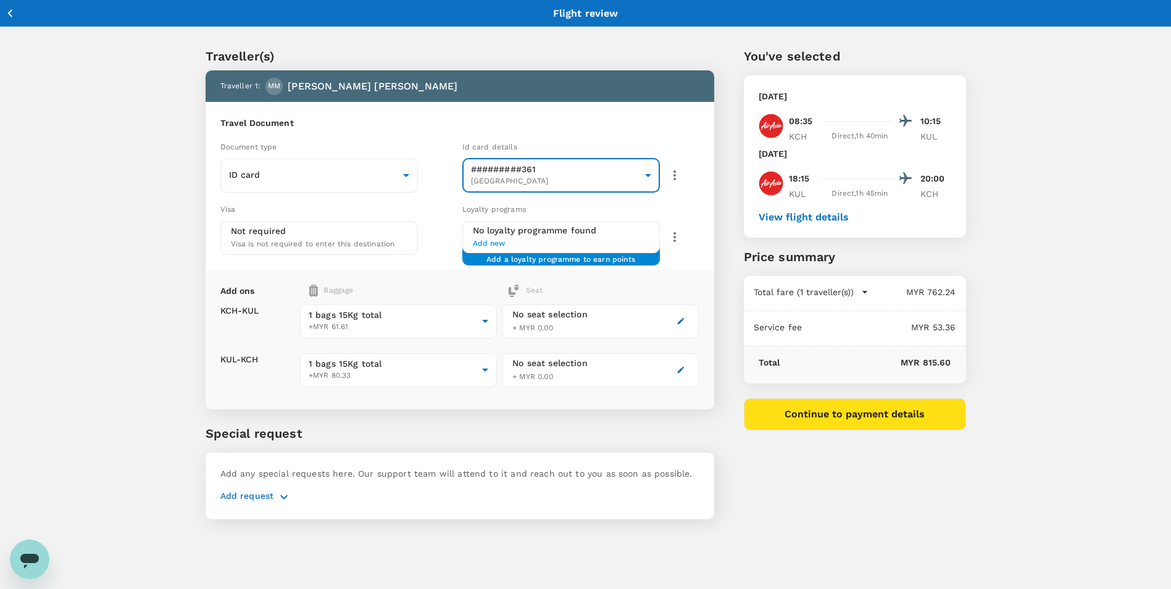
click at [11, 10] on icon "button" at bounding box center [9, 13] width 5 height 8
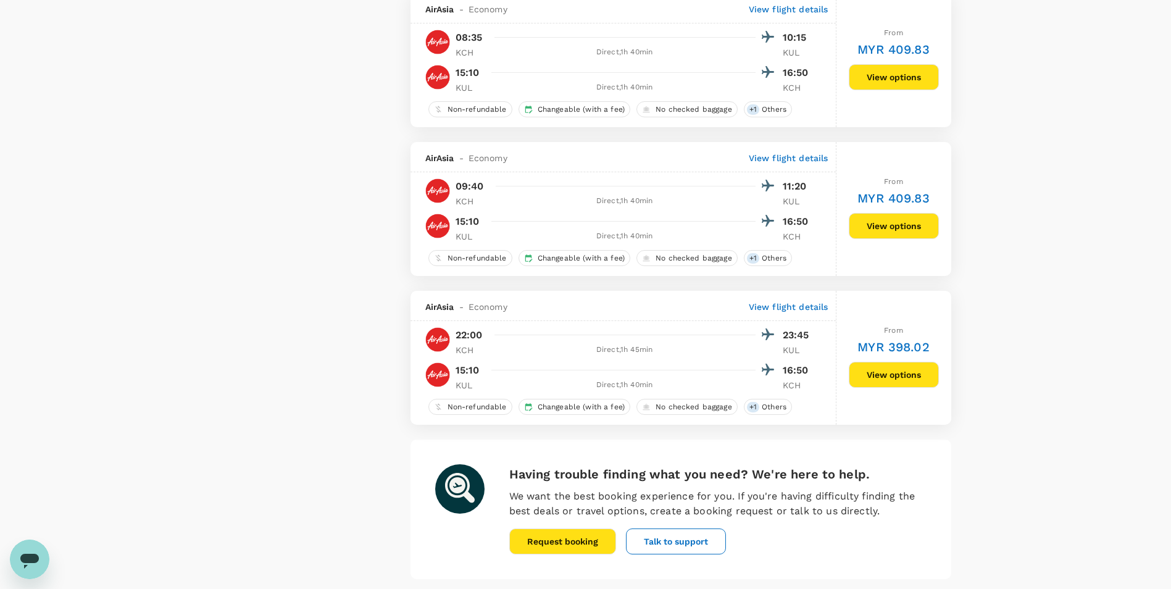
scroll to position [2802, 0]
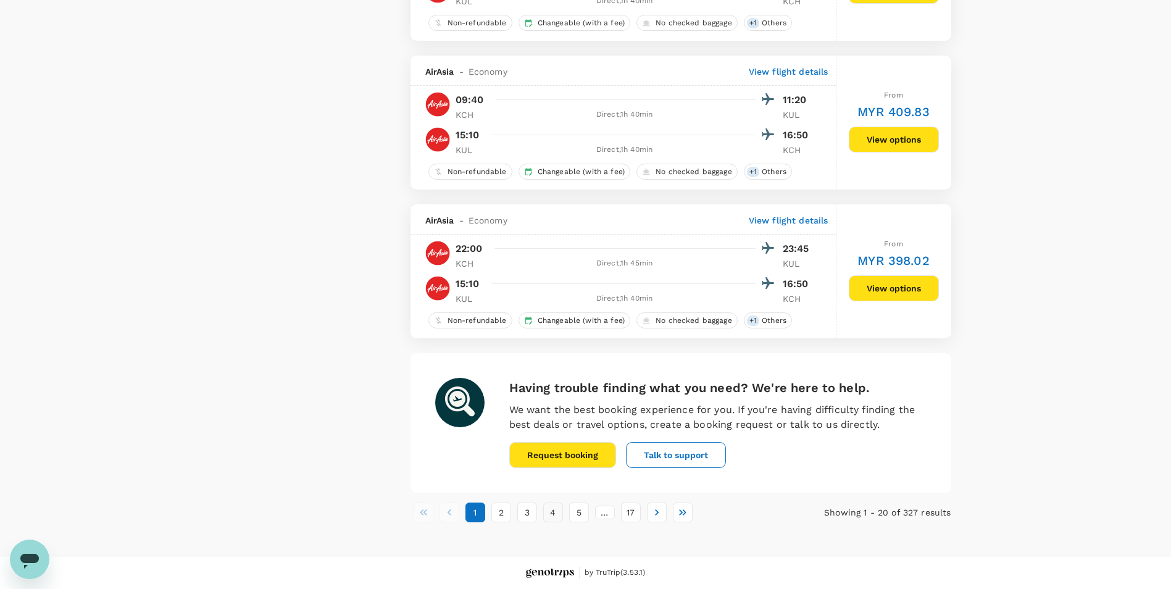
click at [544, 516] on button "4" at bounding box center [553, 512] width 20 height 20
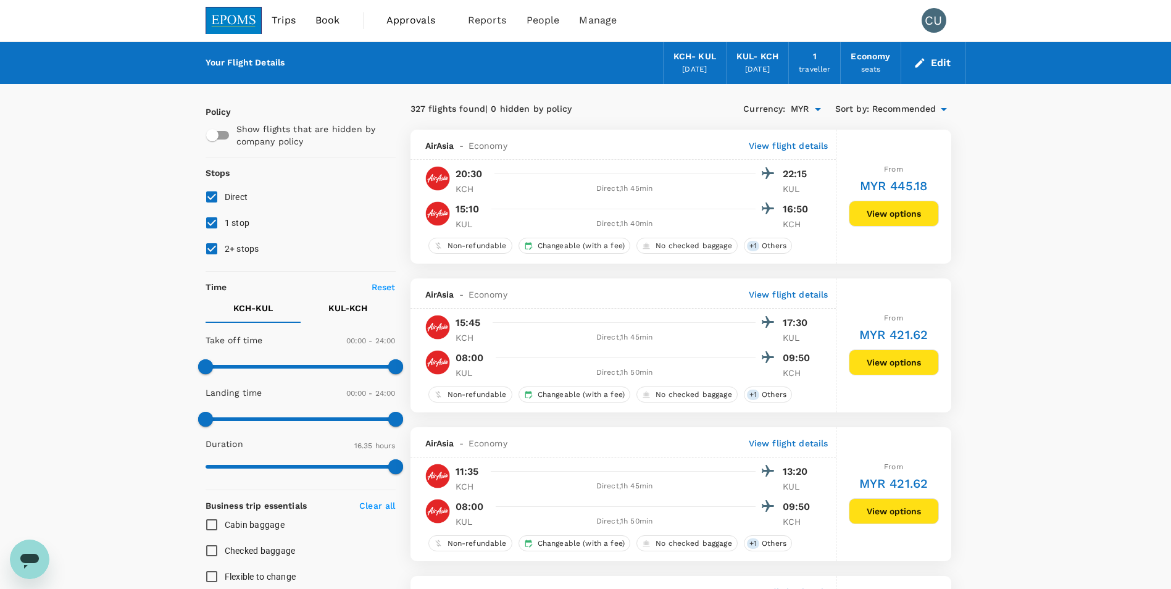
scroll to position [0, 0]
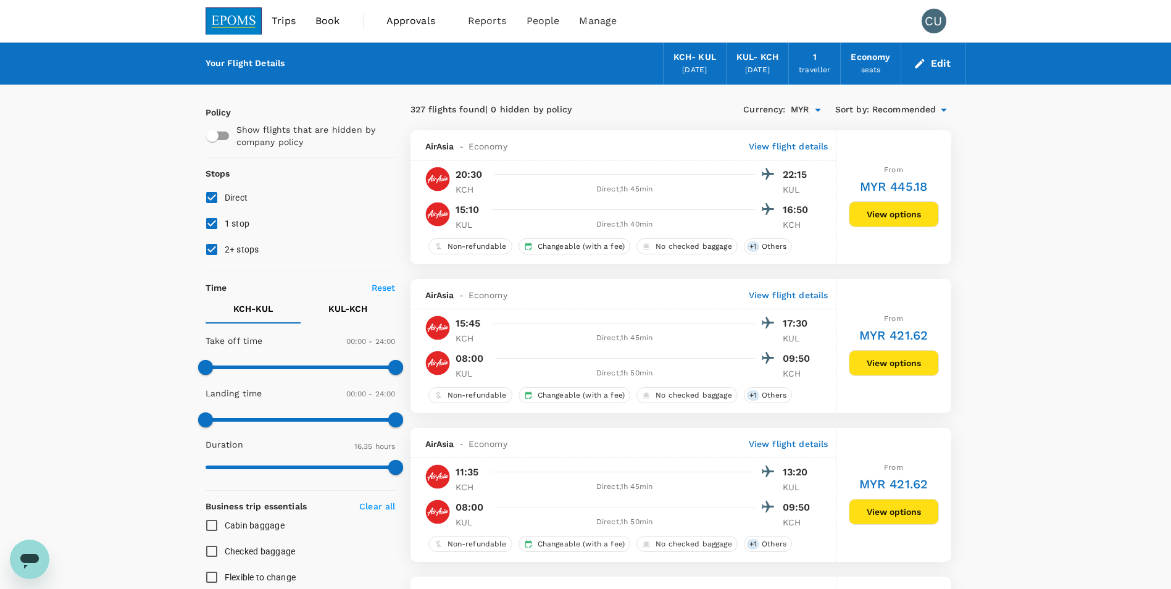
click at [226, 226] on span "1 stop" at bounding box center [237, 223] width 25 height 10
click at [225, 226] on input "1 stop" at bounding box center [212, 223] width 26 height 26
checkbox input "false"
click at [220, 251] on input "2+ stops" at bounding box center [212, 249] width 26 height 26
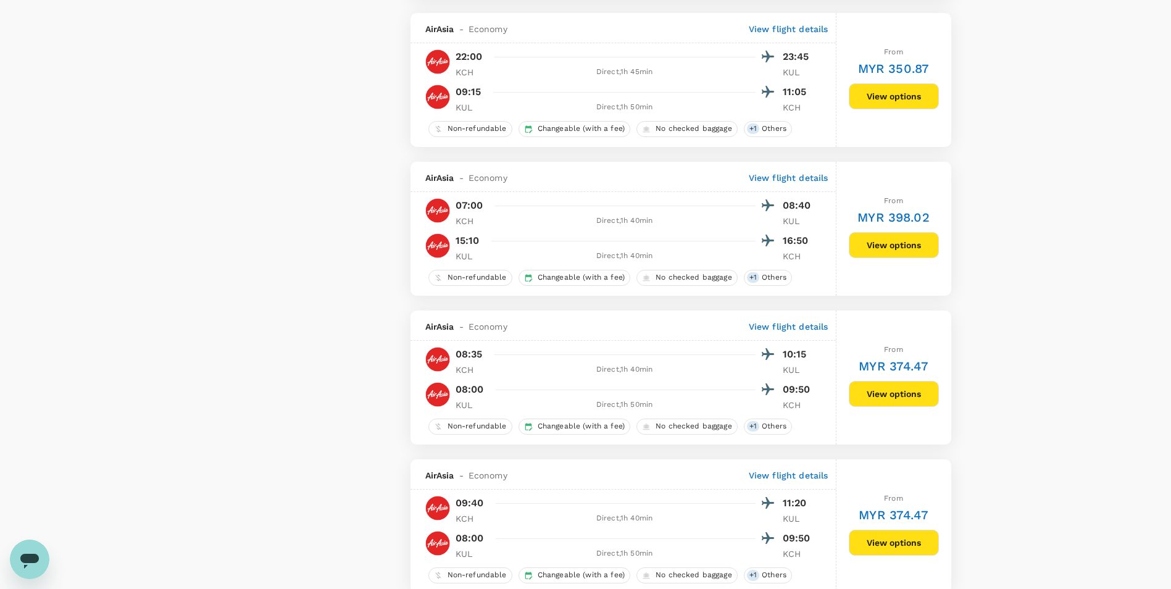
scroll to position [1666, 0]
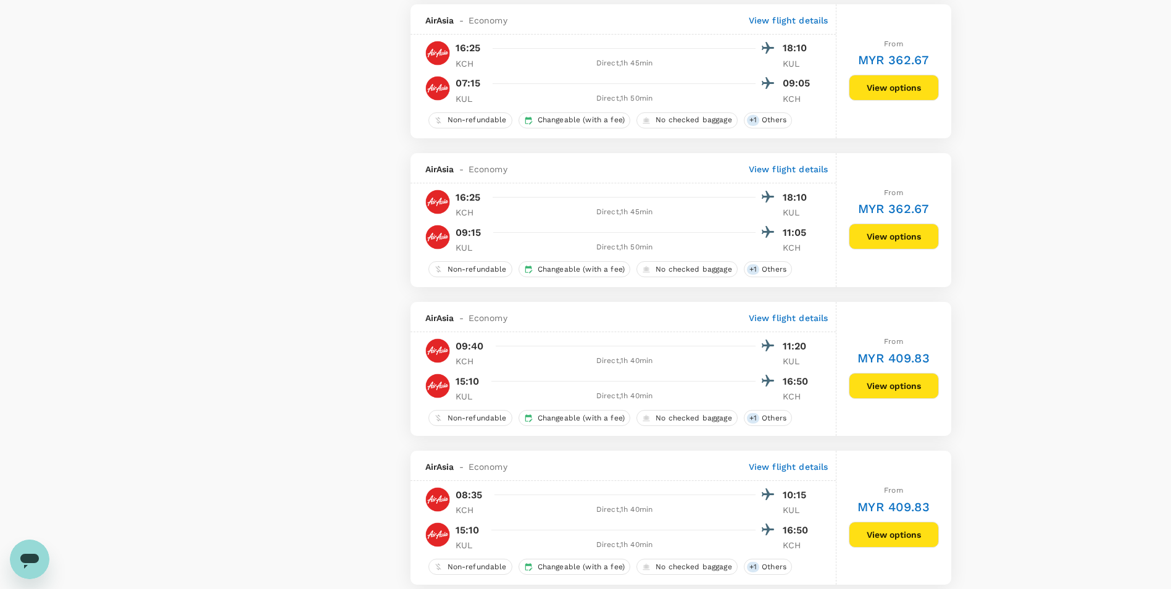
checkbox input "true"
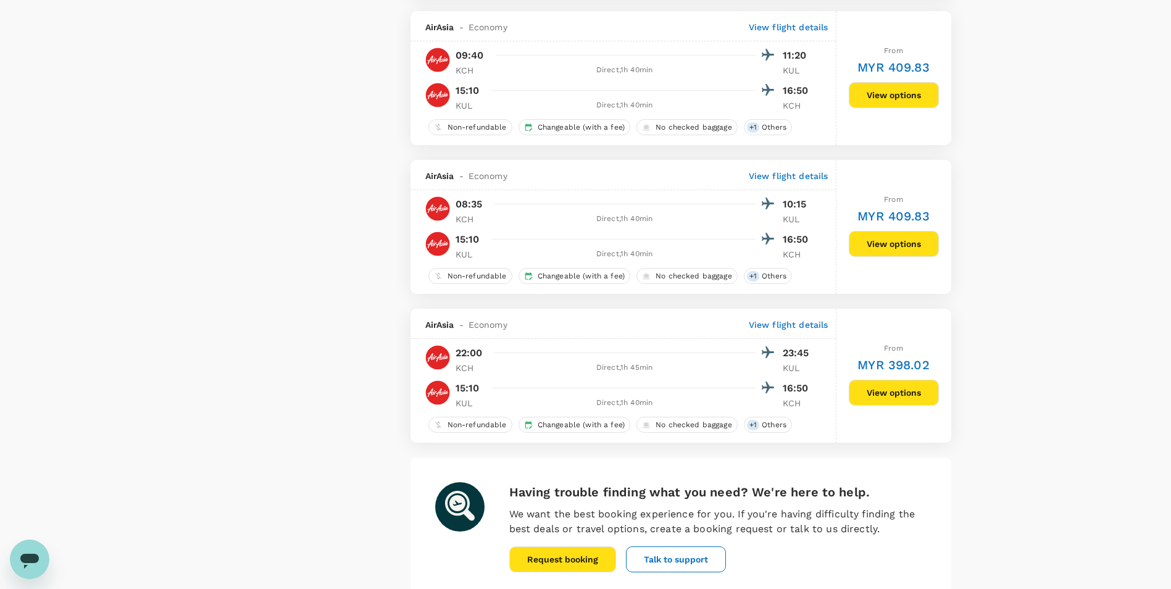
scroll to position [2802, 0]
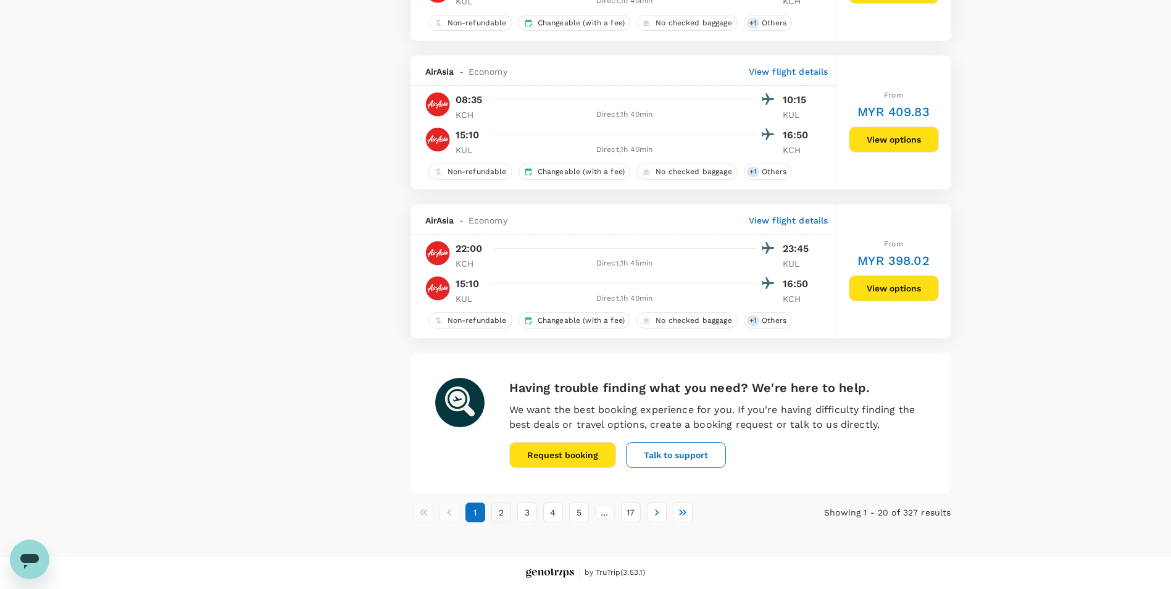
click at [506, 508] on button "2" at bounding box center [501, 512] width 20 height 20
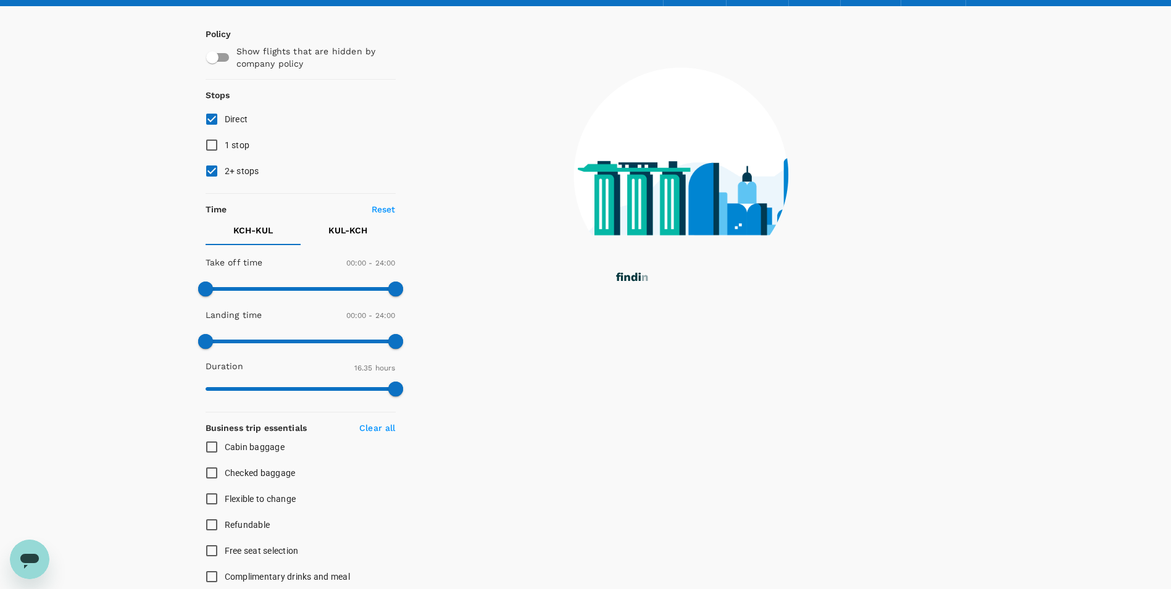
scroll to position [0, 0]
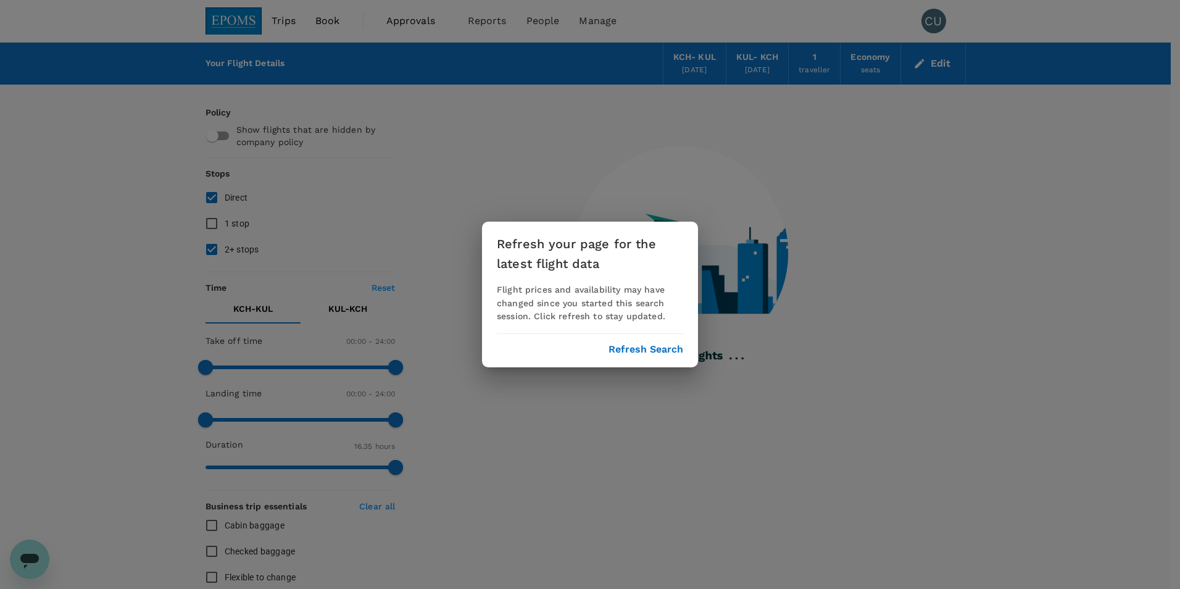
click at [674, 349] on button "Refresh Search" at bounding box center [645, 349] width 75 height 11
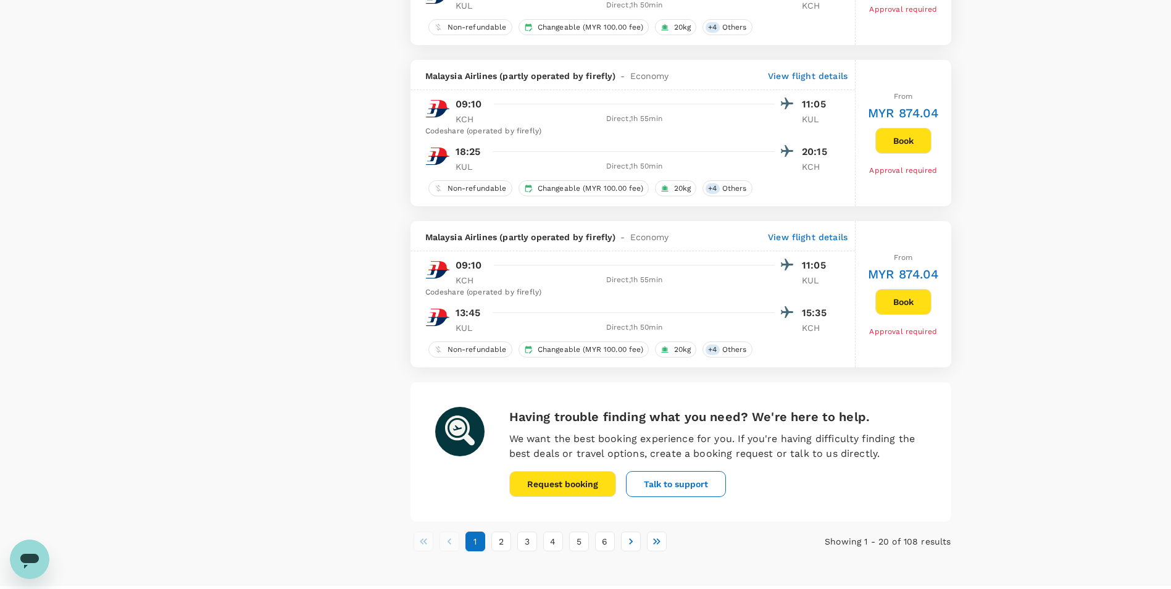
scroll to position [2961, 0]
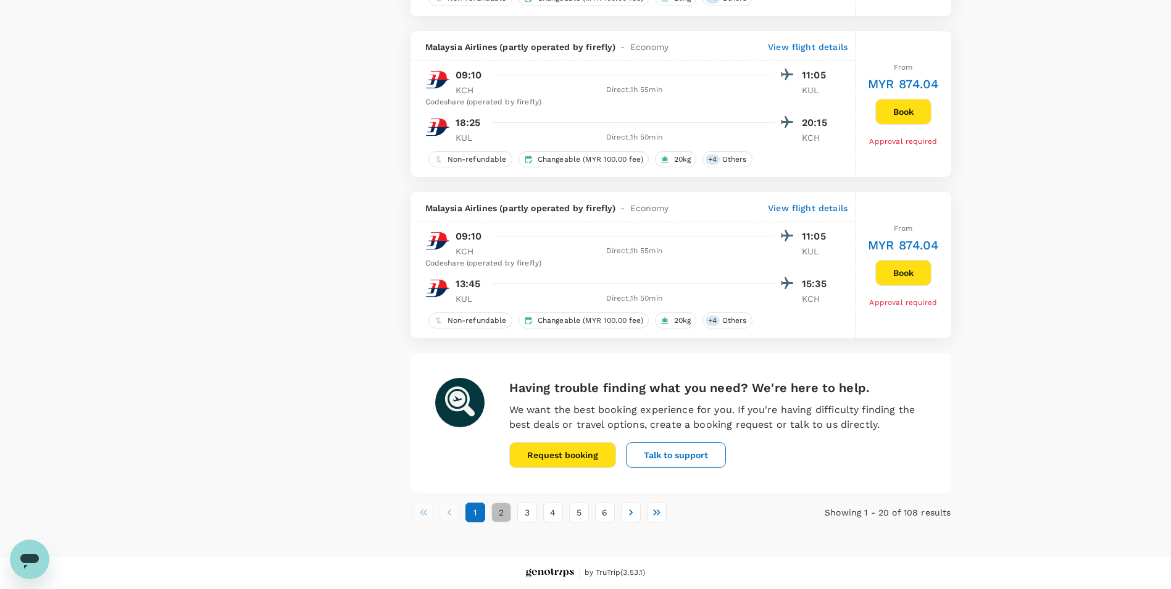
click at [501, 512] on button "2" at bounding box center [501, 512] width 20 height 20
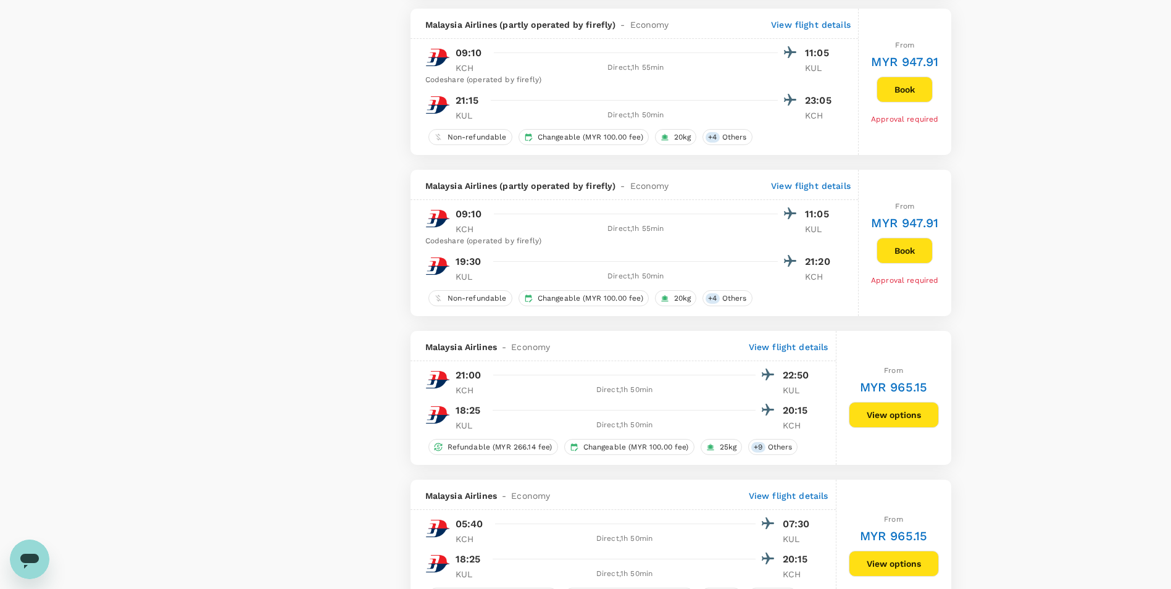
scroll to position [864, 0]
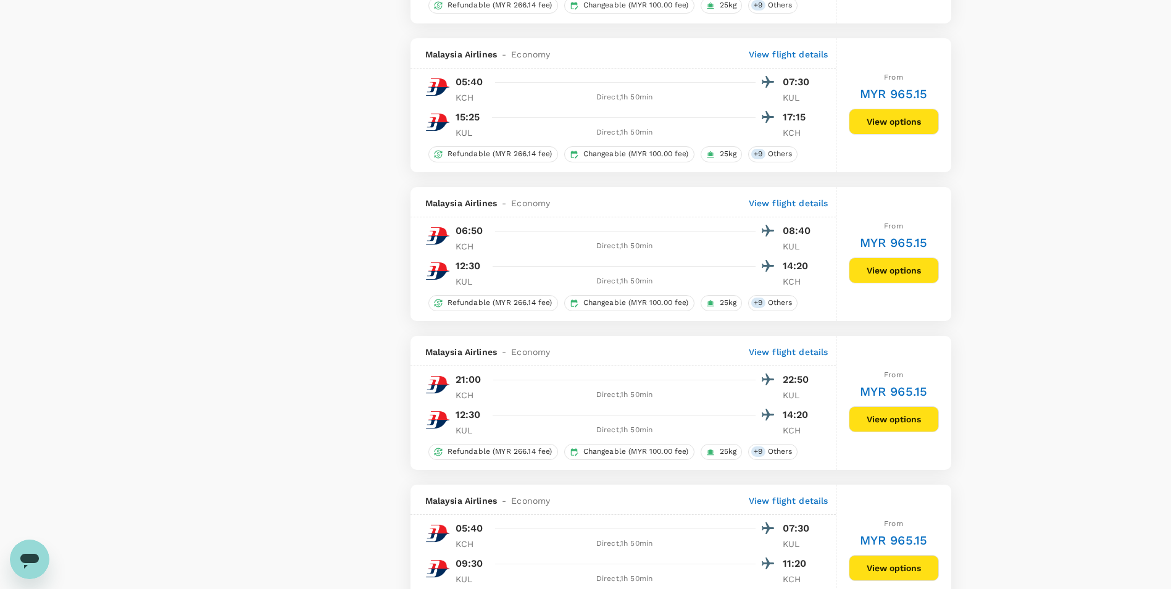
type input "995"
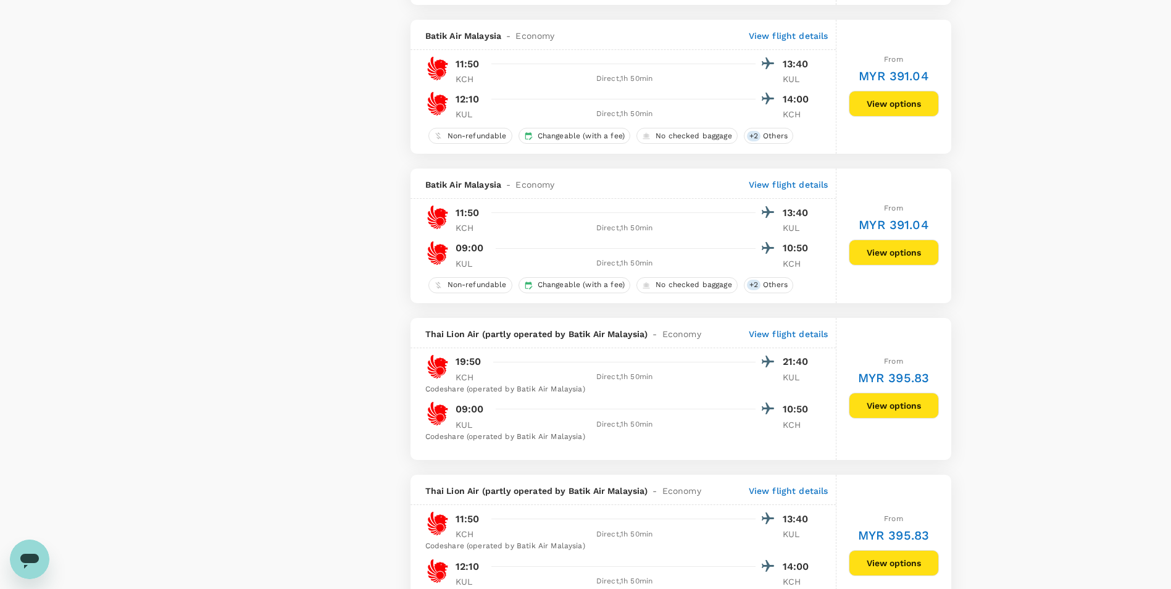
scroll to position [2654, 0]
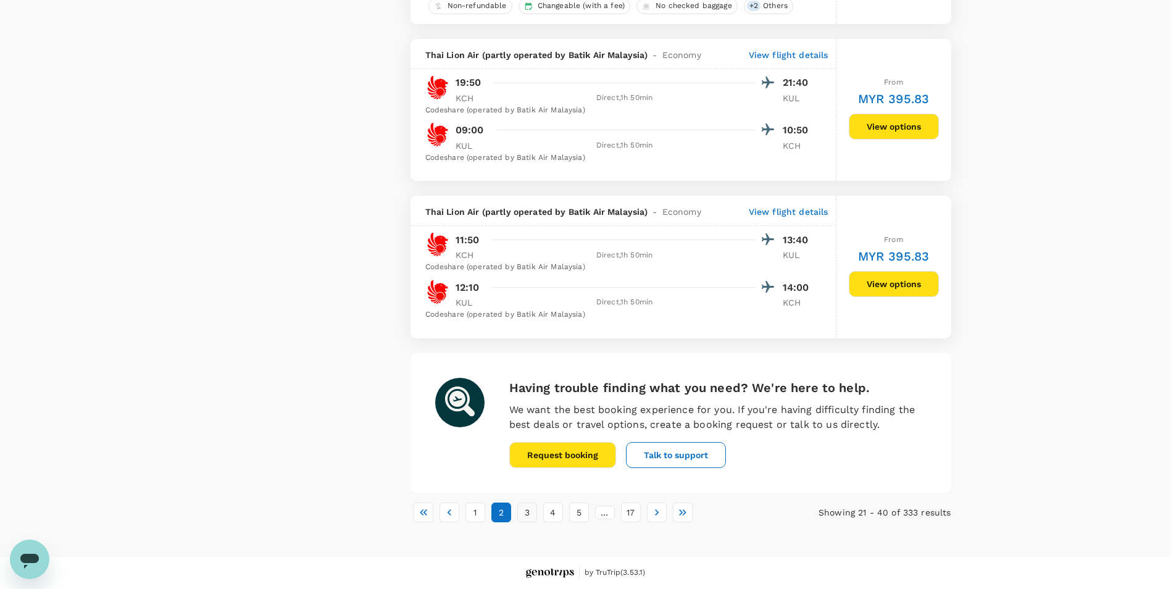
click at [530, 508] on button "3" at bounding box center [527, 512] width 20 height 20
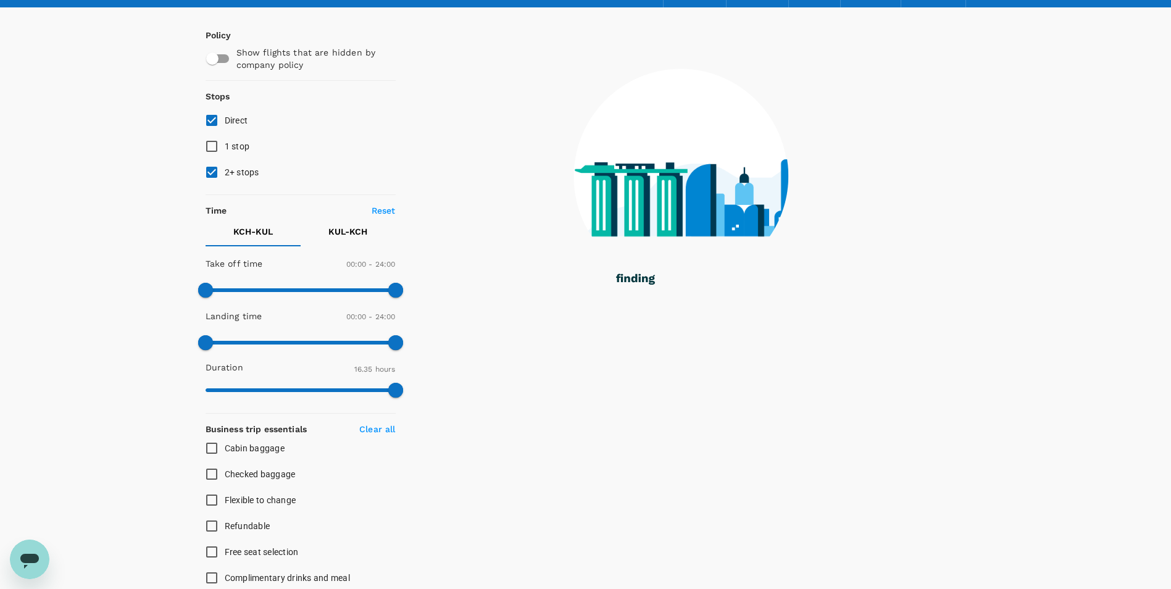
scroll to position [0, 0]
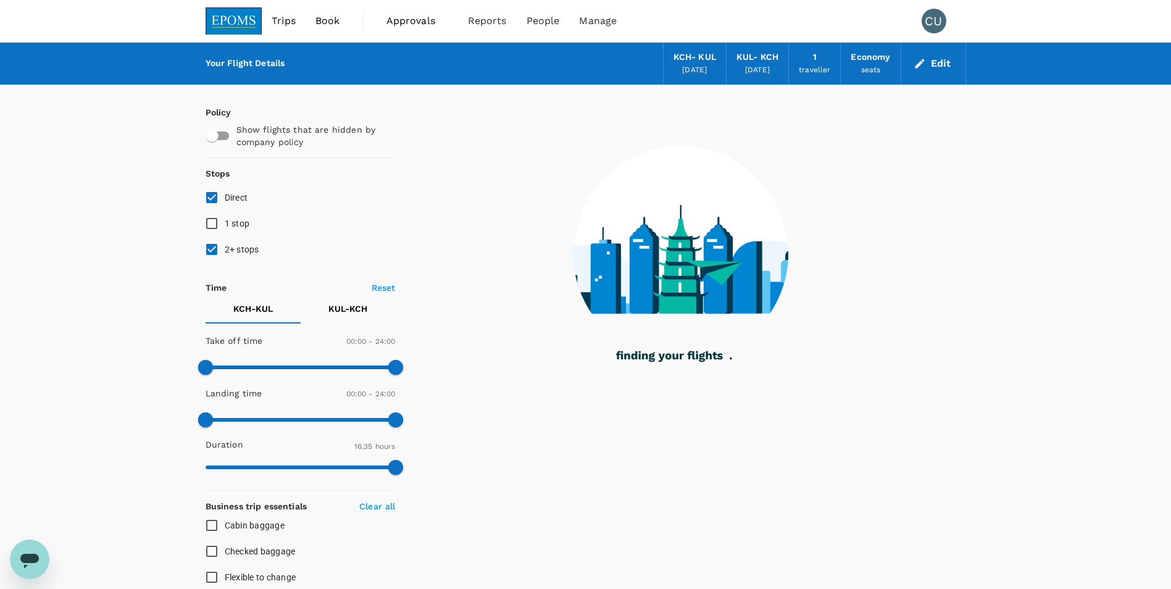
click at [217, 253] on input "2+ stops" at bounding box center [212, 249] width 26 height 26
checkbox input "false"
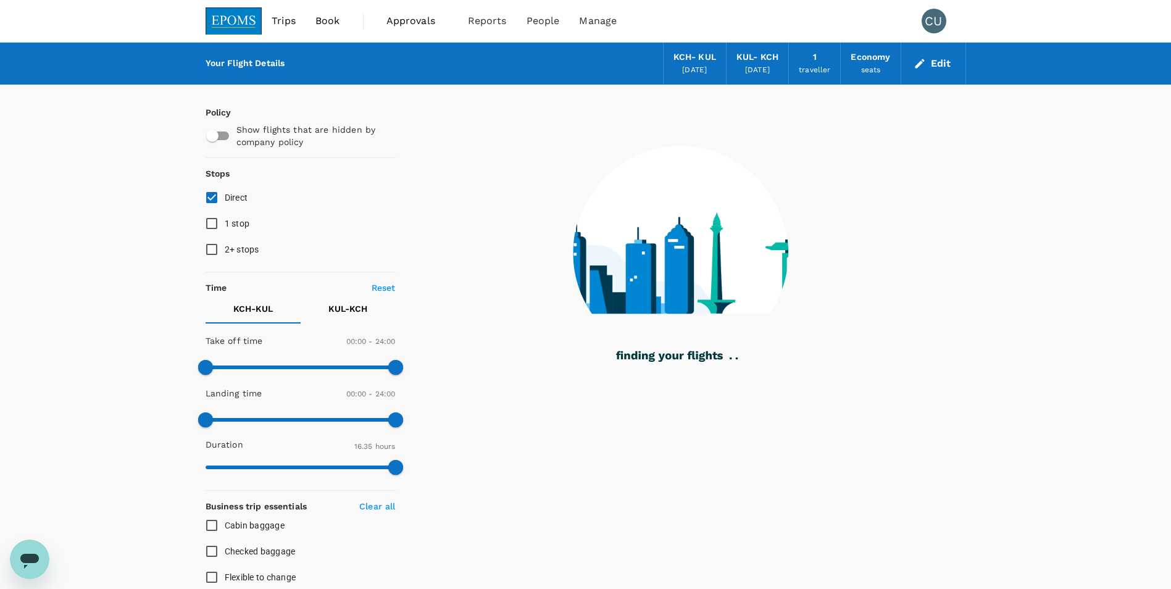
click at [230, 221] on span "1 stop" at bounding box center [237, 223] width 25 height 10
click at [225, 221] on input "1 stop" at bounding box center [212, 223] width 26 height 26
checkbox input "true"
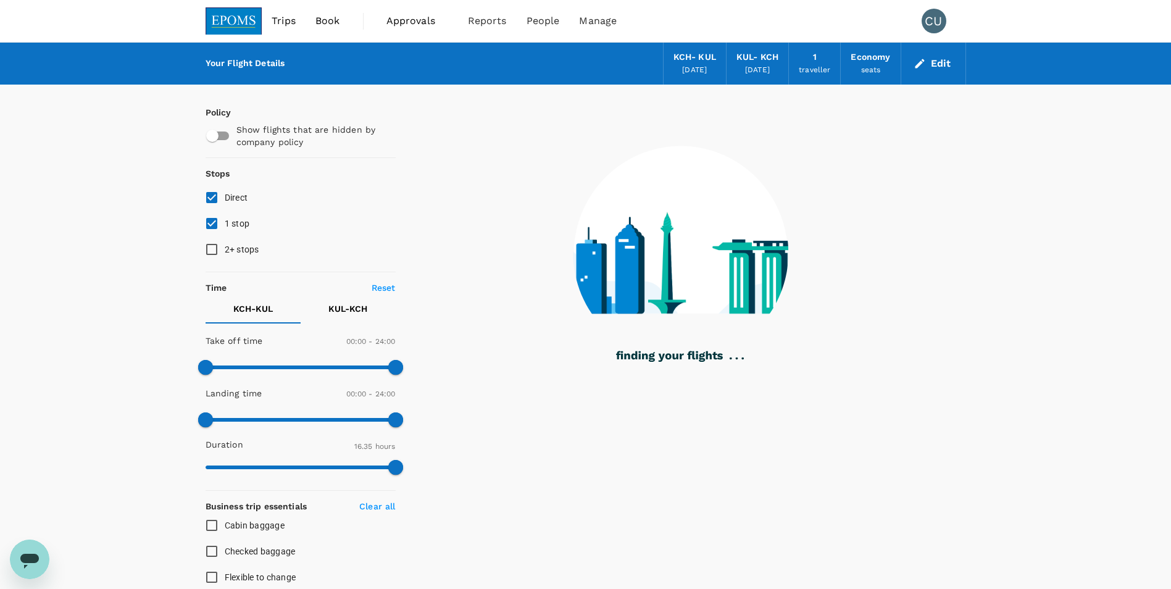
click at [217, 241] on input "2+ stops" at bounding box center [212, 249] width 26 height 26
checkbox input "true"
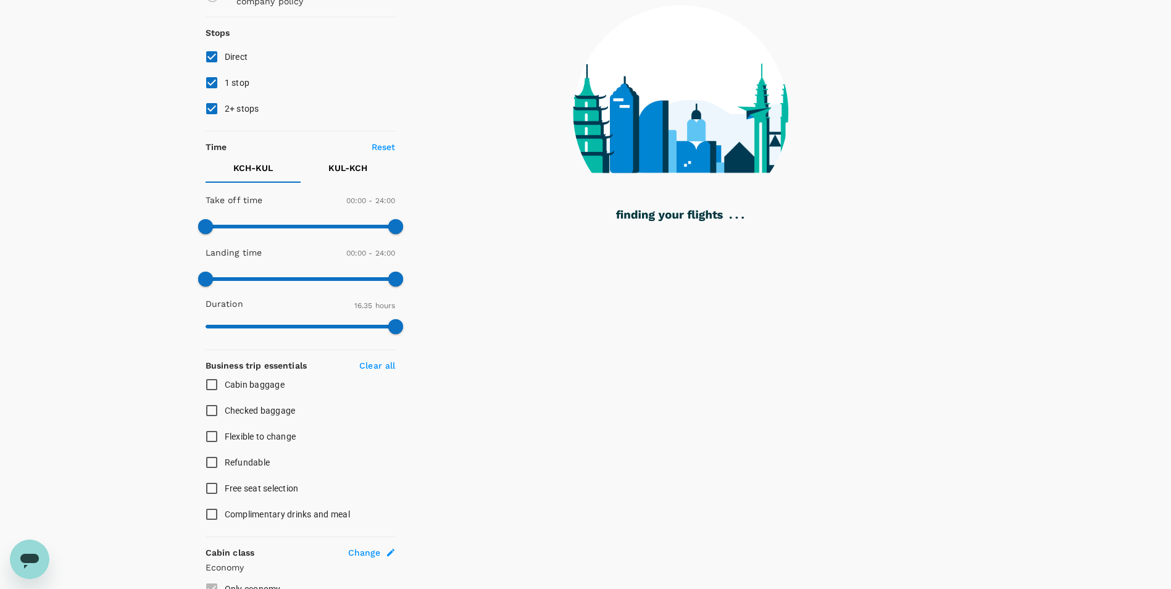
scroll to position [247, 0]
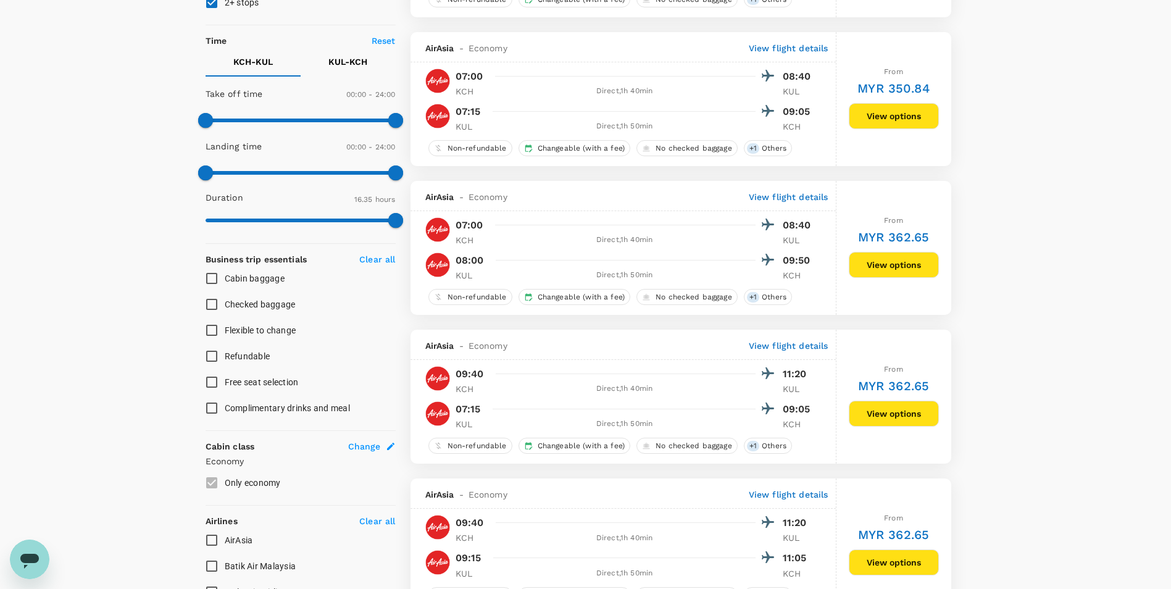
click at [226, 328] on span "Flexible to change" at bounding box center [261, 330] width 72 height 10
click at [225, 328] on input "Flexible to change" at bounding box center [212, 330] width 26 height 26
checkbox input "true"
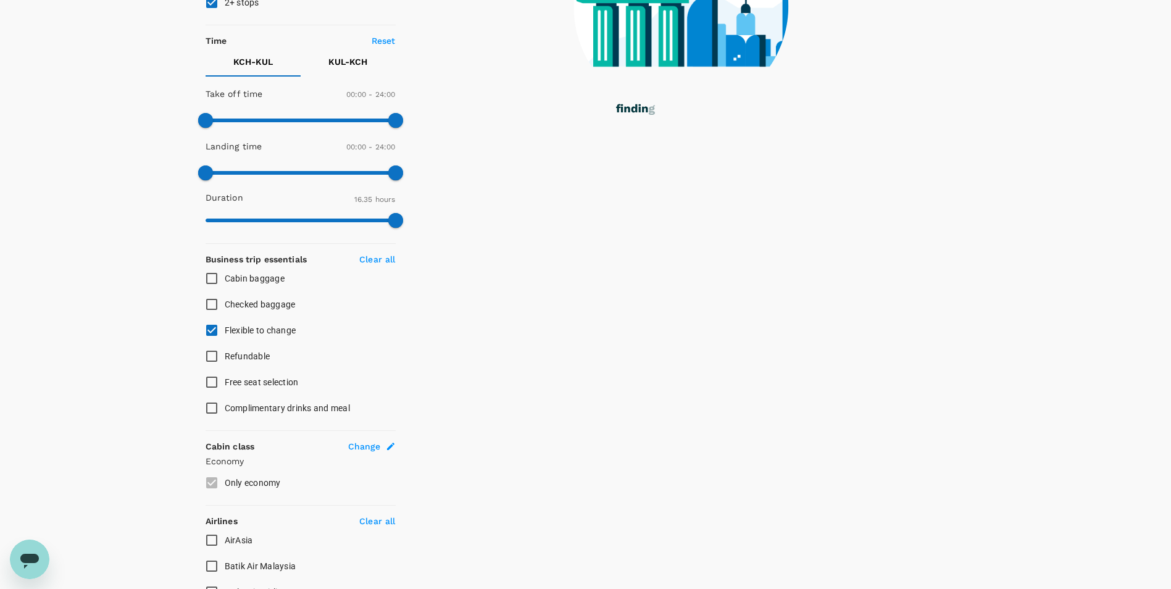
click at [235, 302] on span "Checked baggage" at bounding box center [260, 304] width 71 height 10
click at [225, 302] on input "Checked baggage" at bounding box center [212, 304] width 26 height 26
checkbox input "true"
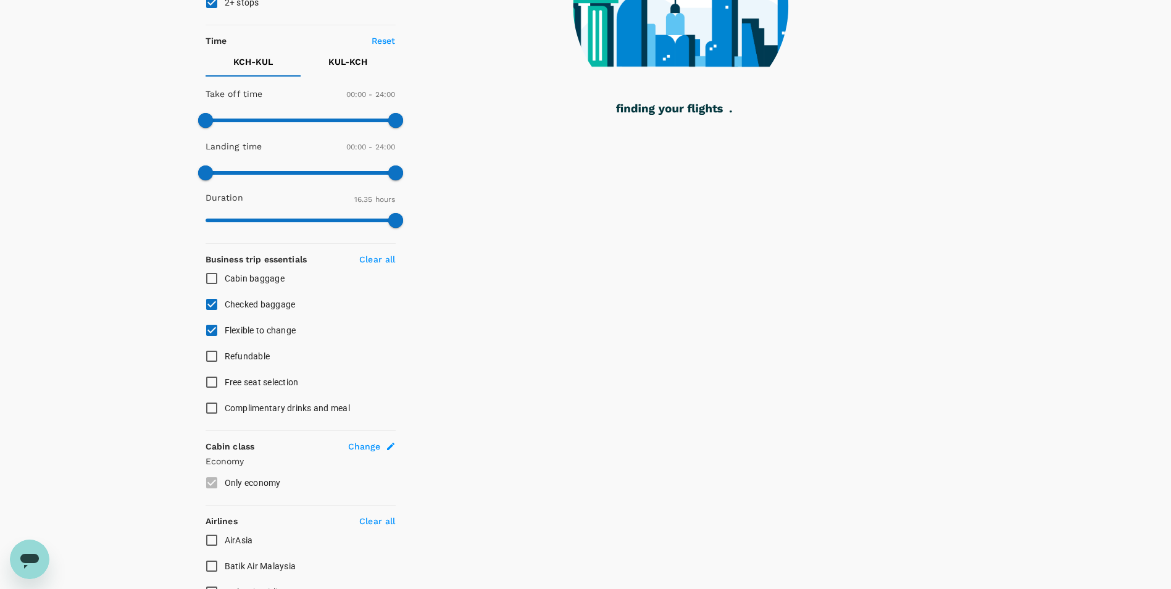
click at [246, 274] on span "Cabin baggage" at bounding box center [255, 278] width 60 height 10
click at [225, 274] on input "Cabin baggage" at bounding box center [212, 278] width 26 height 26
checkbox input "true"
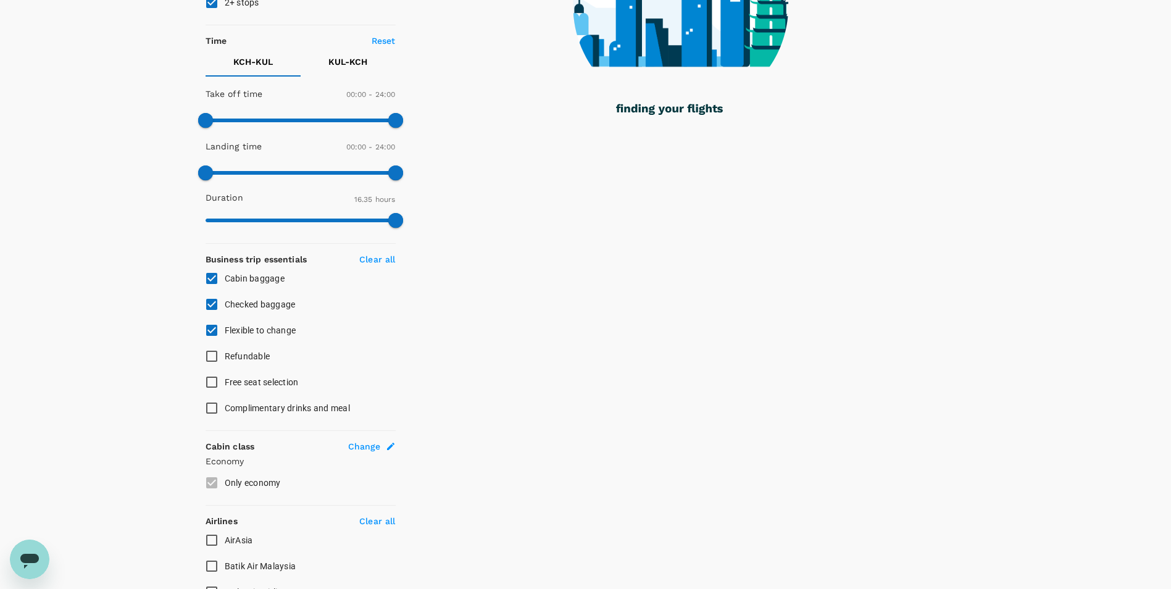
click at [243, 362] on span "Refundable" at bounding box center [248, 356] width 46 height 15
click at [225, 362] on input "Refundable" at bounding box center [212, 356] width 26 height 26
checkbox input "true"
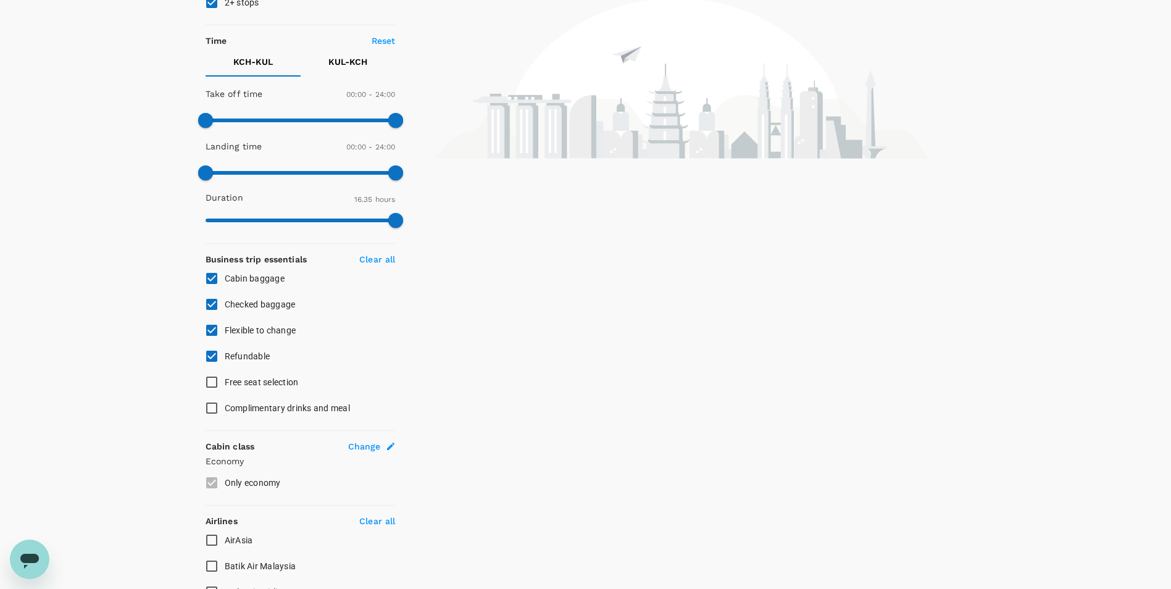
click at [240, 382] on span "Free seat selection" at bounding box center [262, 382] width 74 height 10
click at [225, 382] on input "Free seat selection" at bounding box center [212, 382] width 26 height 26
checkbox input "true"
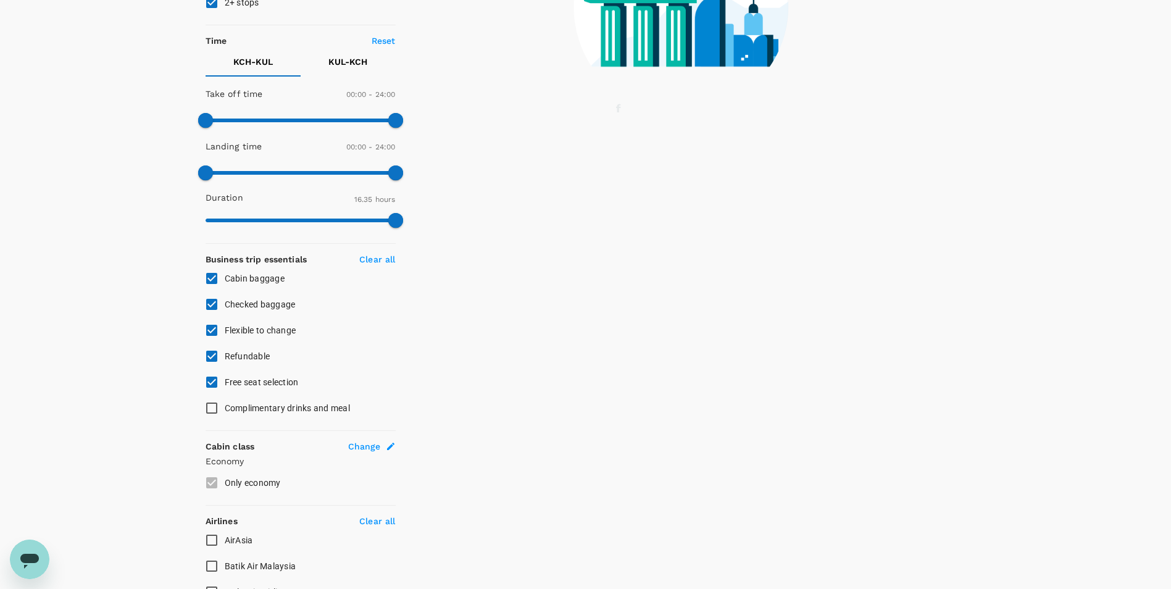
click at [278, 414] on span "Complimentary drinks and meal" at bounding box center [287, 407] width 125 height 15
click at [225, 414] on input "Complimentary drinks and meal" at bounding box center [212, 408] width 26 height 26
checkbox input "true"
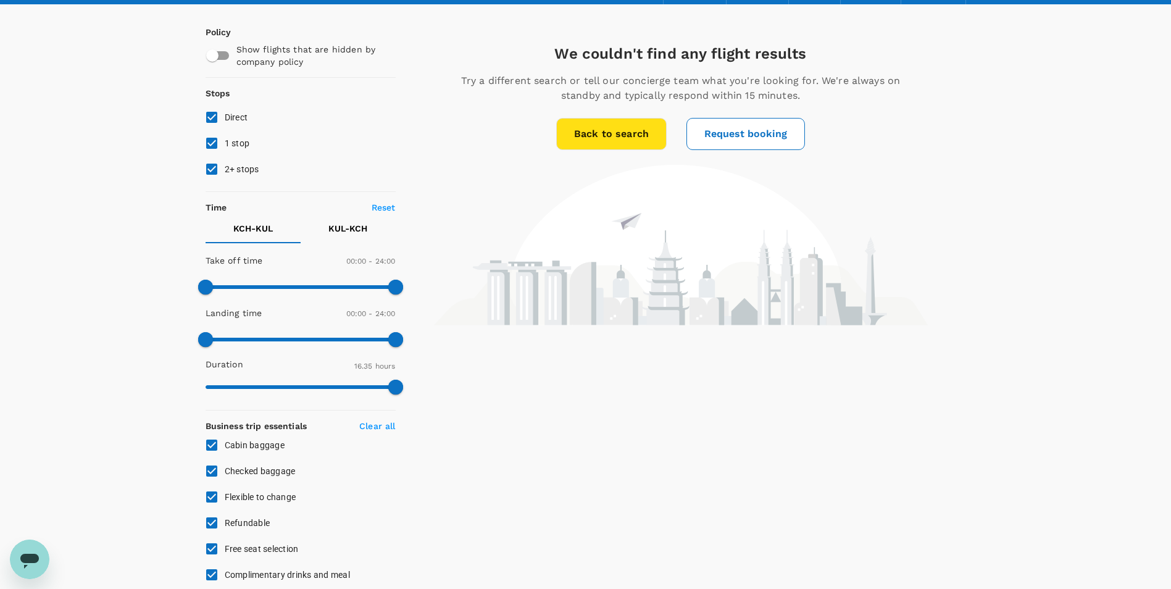
scroll to position [185, 0]
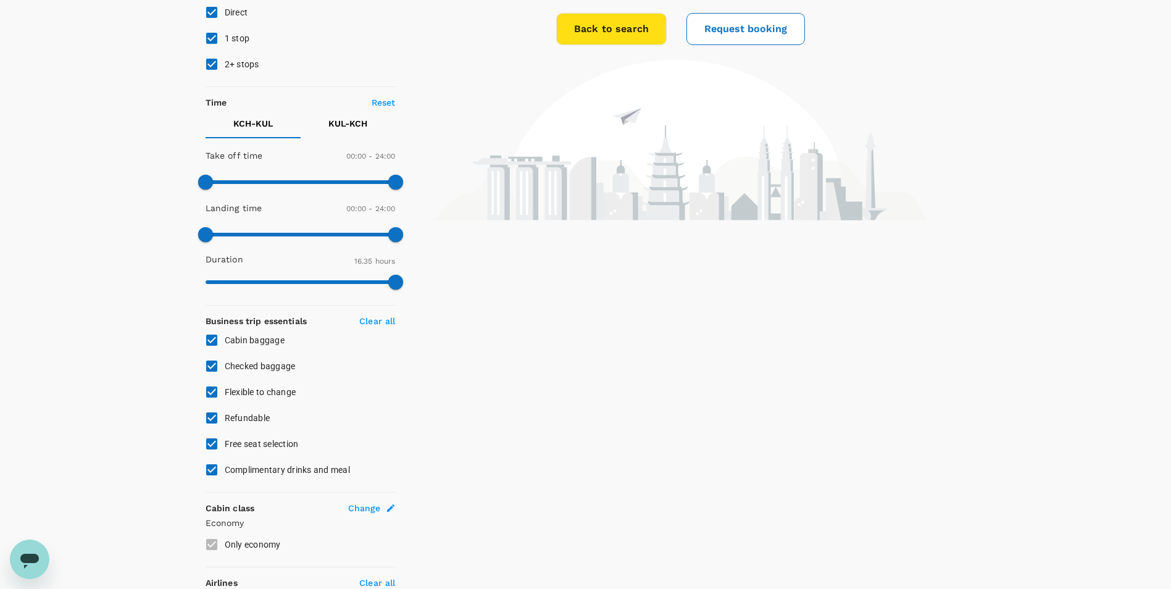
click at [251, 345] on span "Cabin baggage" at bounding box center [255, 340] width 60 height 10
click at [225, 346] on input "Cabin baggage" at bounding box center [212, 340] width 26 height 26
checkbox input "false"
click at [241, 368] on span "Checked baggage" at bounding box center [260, 366] width 71 height 10
click at [225, 368] on input "Checked baggage" at bounding box center [212, 366] width 26 height 26
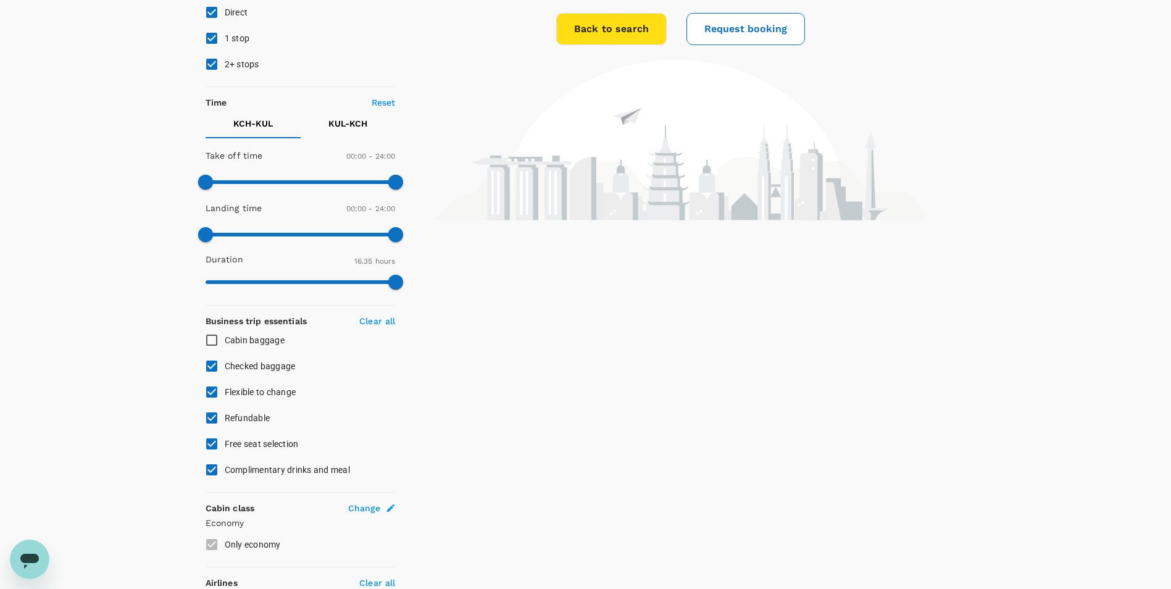
checkbox input "false"
click at [233, 390] on span "Flexible to change" at bounding box center [261, 392] width 72 height 10
click at [225, 390] on input "Flexible to change" at bounding box center [212, 392] width 26 height 26
checkbox input "false"
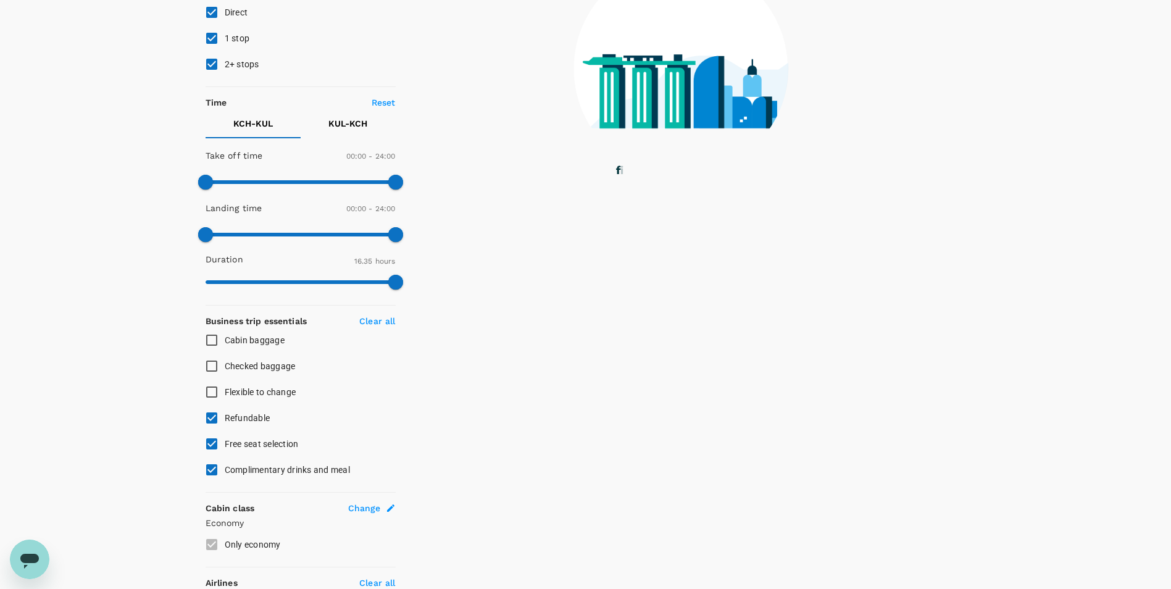
click at [247, 413] on span "Refundable" at bounding box center [248, 418] width 46 height 10
click at [225, 413] on input "Refundable" at bounding box center [212, 418] width 26 height 26
checkbox input "false"
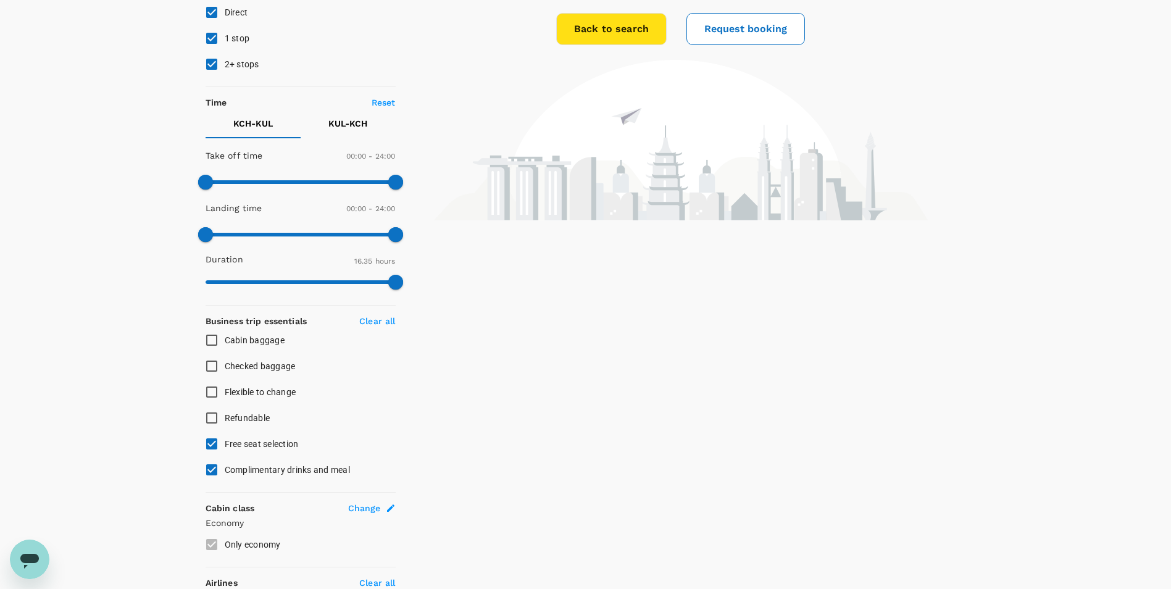
click at [251, 445] on span "Free seat selection" at bounding box center [262, 444] width 74 height 10
click at [225, 445] on input "Free seat selection" at bounding box center [212, 444] width 26 height 26
checkbox input "false"
click at [259, 464] on span "Complimentary drinks and meal" at bounding box center [287, 469] width 125 height 15
click at [225, 464] on input "Complimentary drinks and meal" at bounding box center [212, 470] width 26 height 26
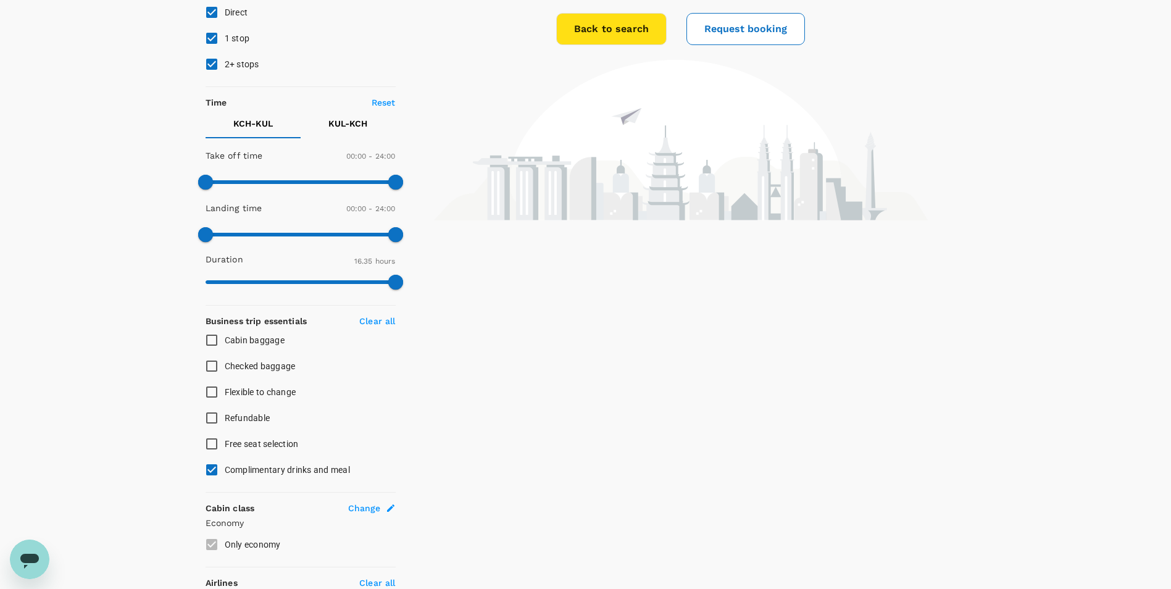
checkbox input "false"
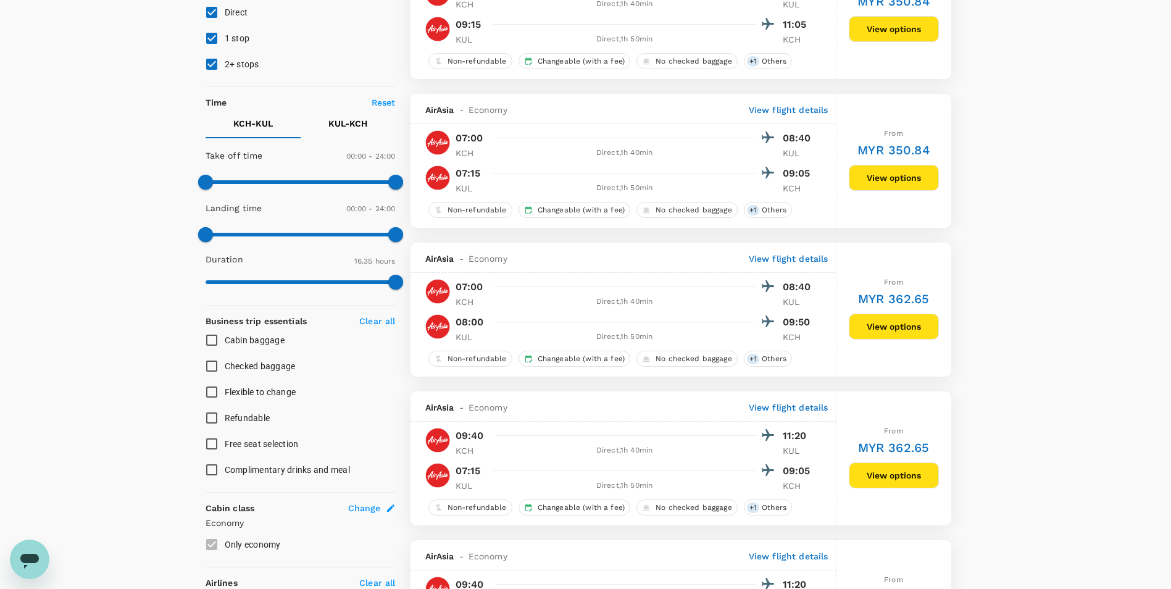
type input "MYR"
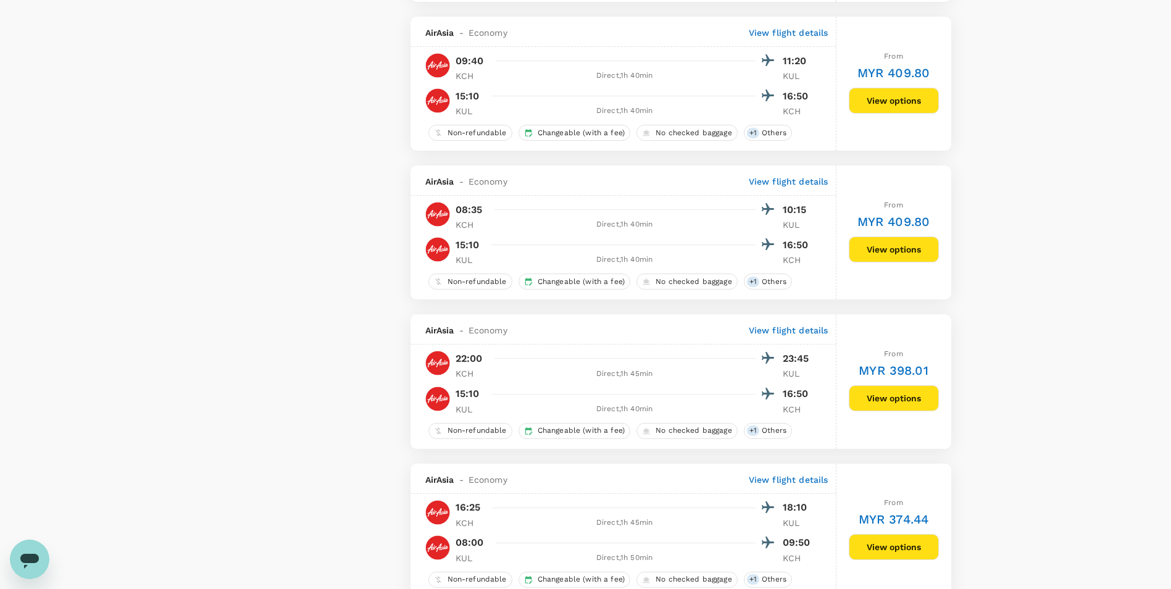
scroll to position [2753, 0]
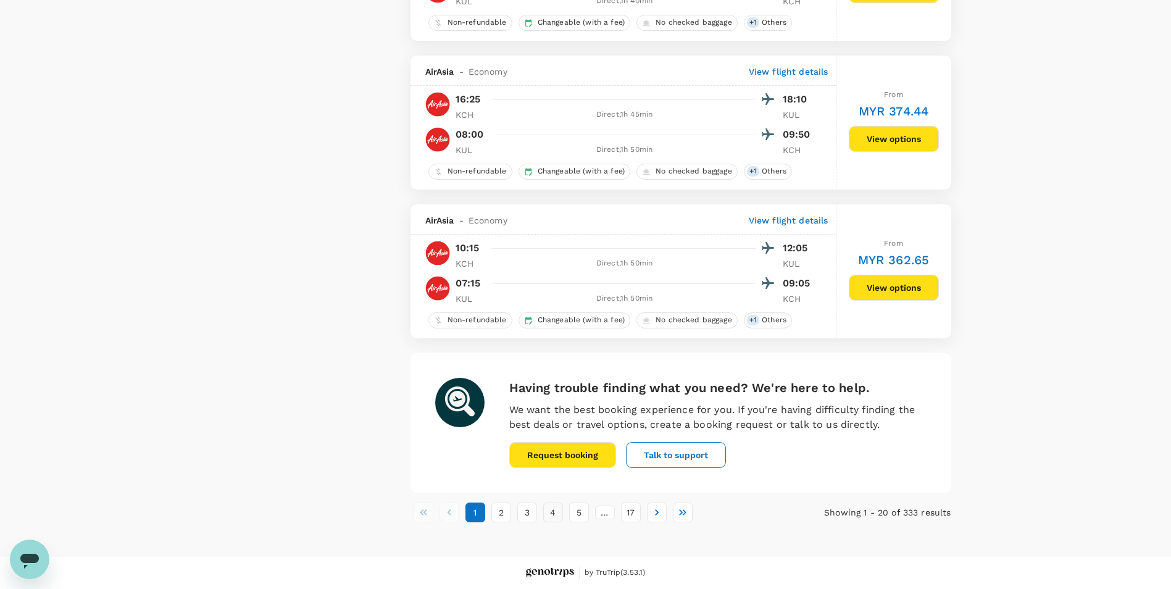
click at [549, 521] on button "4" at bounding box center [553, 512] width 20 height 20
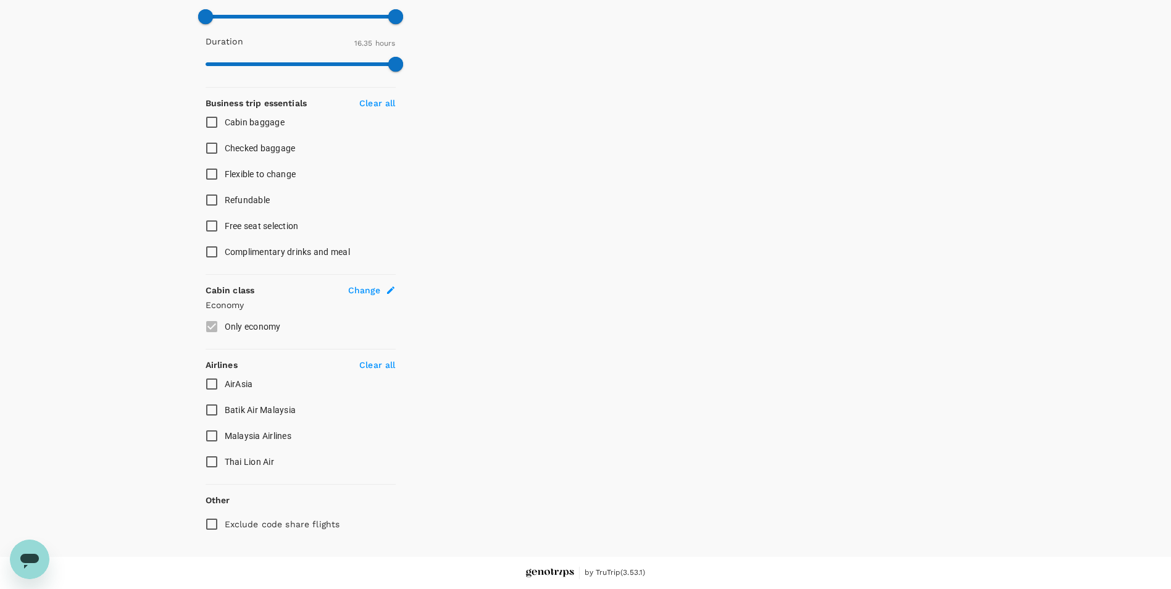
scroll to position [0, 0]
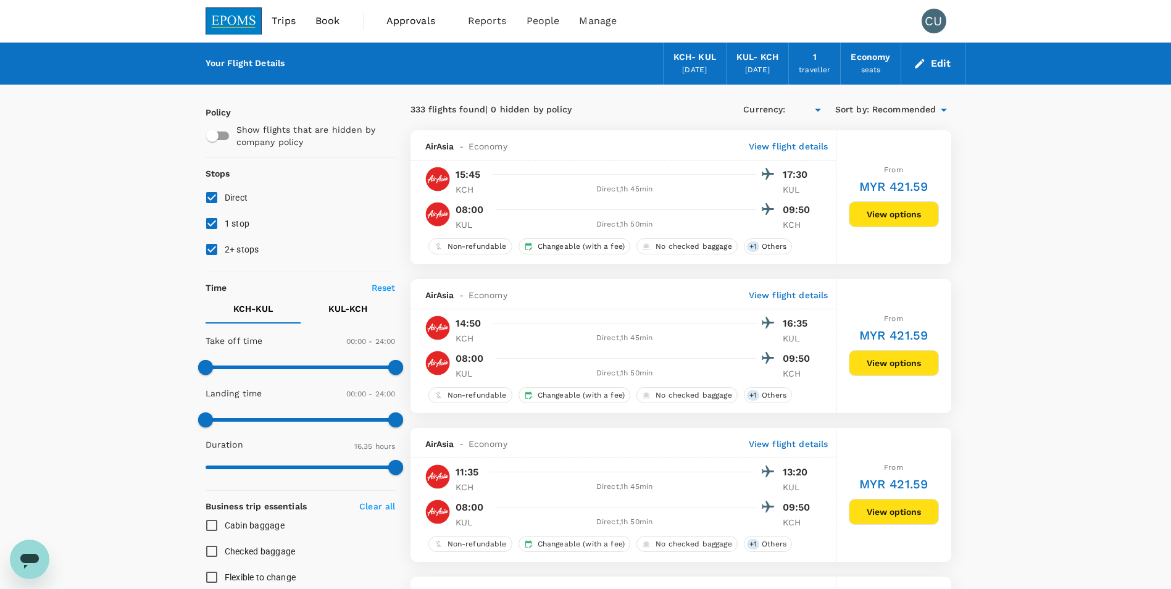
type input "MYR"
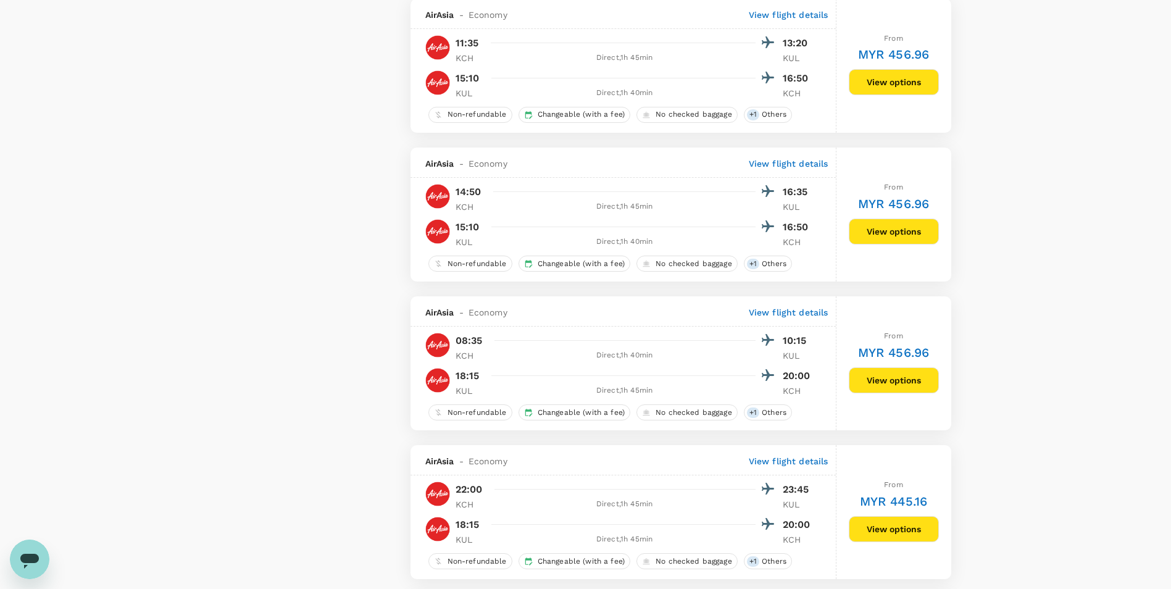
scroll to position [1790, 0]
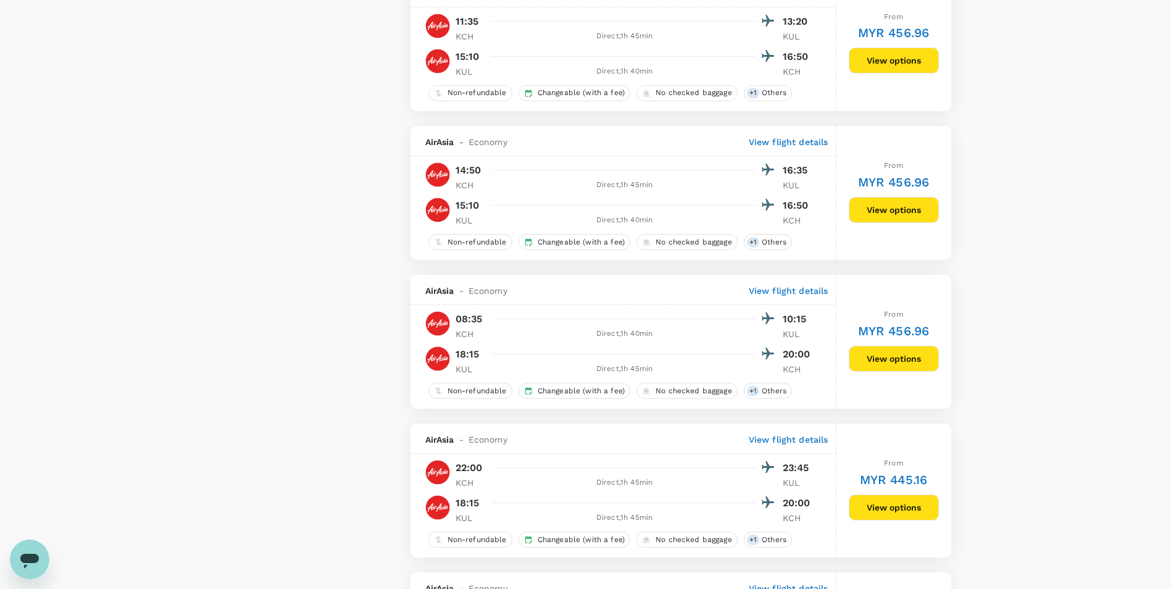
click at [873, 363] on button "View options" at bounding box center [894, 359] width 90 height 26
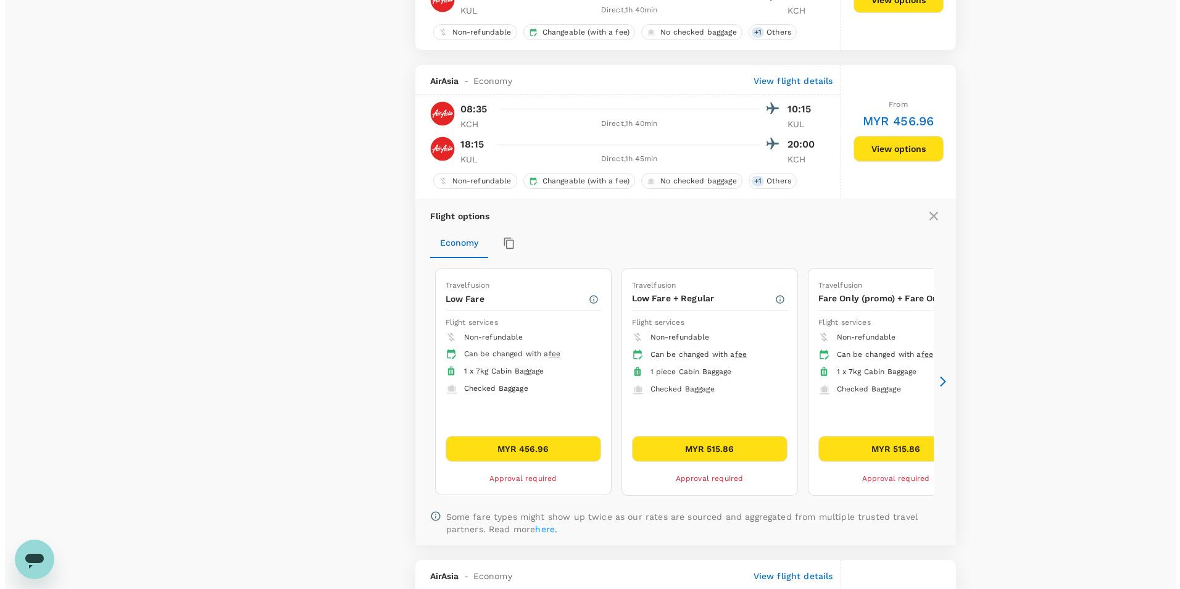
scroll to position [2064, 0]
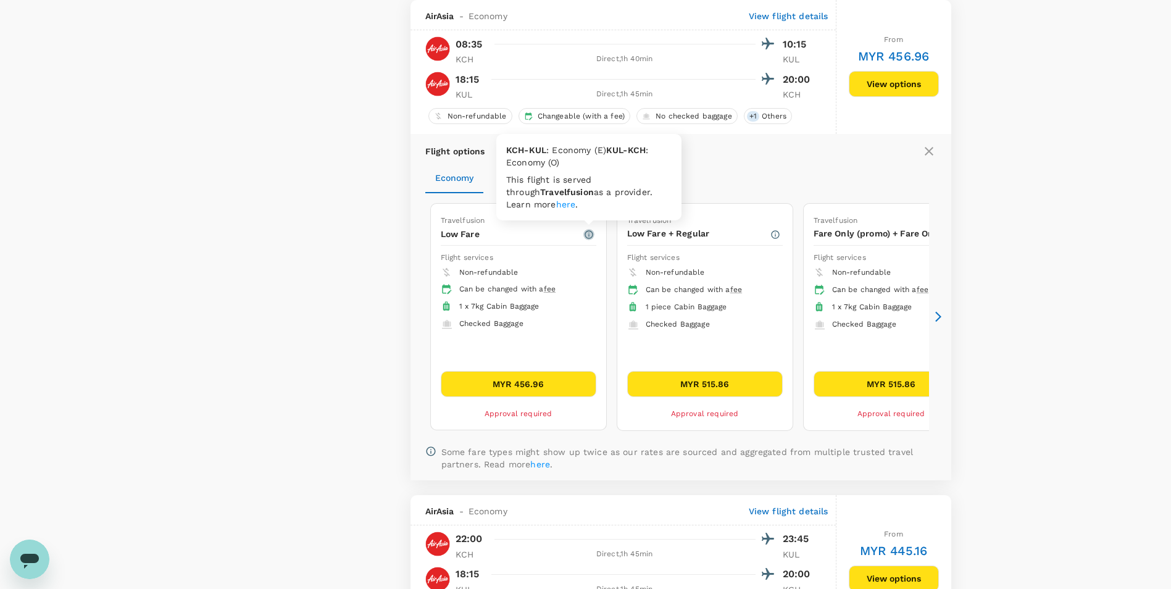
click at [586, 231] on icon "button" at bounding box center [588, 234] width 8 height 8
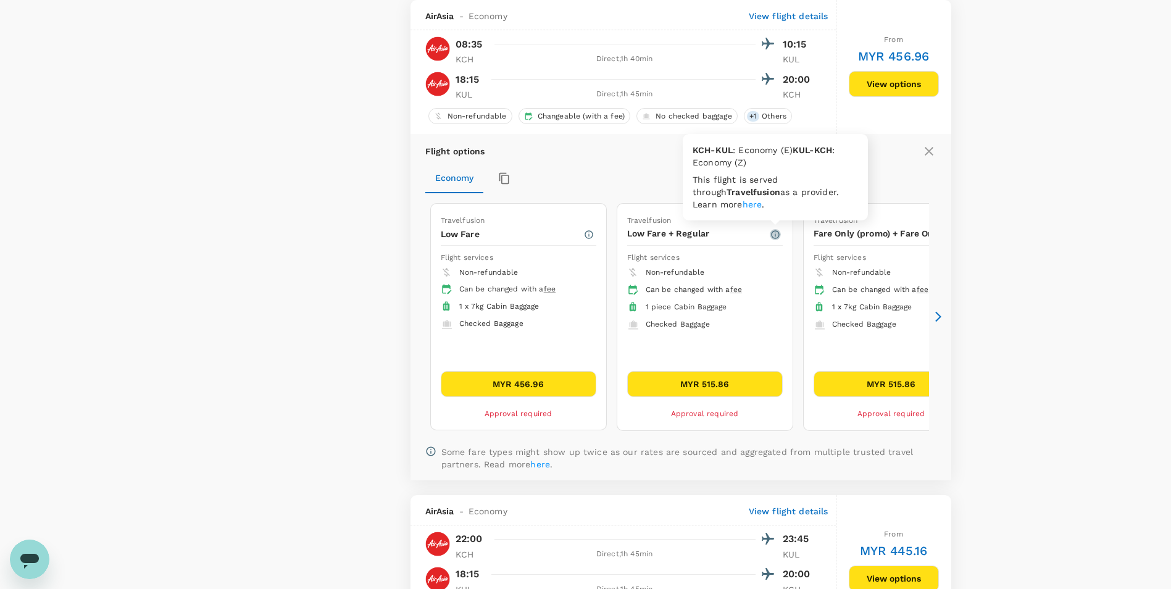
click at [774, 235] on icon "button" at bounding box center [775, 234] width 8 height 8
click at [942, 318] on icon at bounding box center [938, 316] width 12 height 12
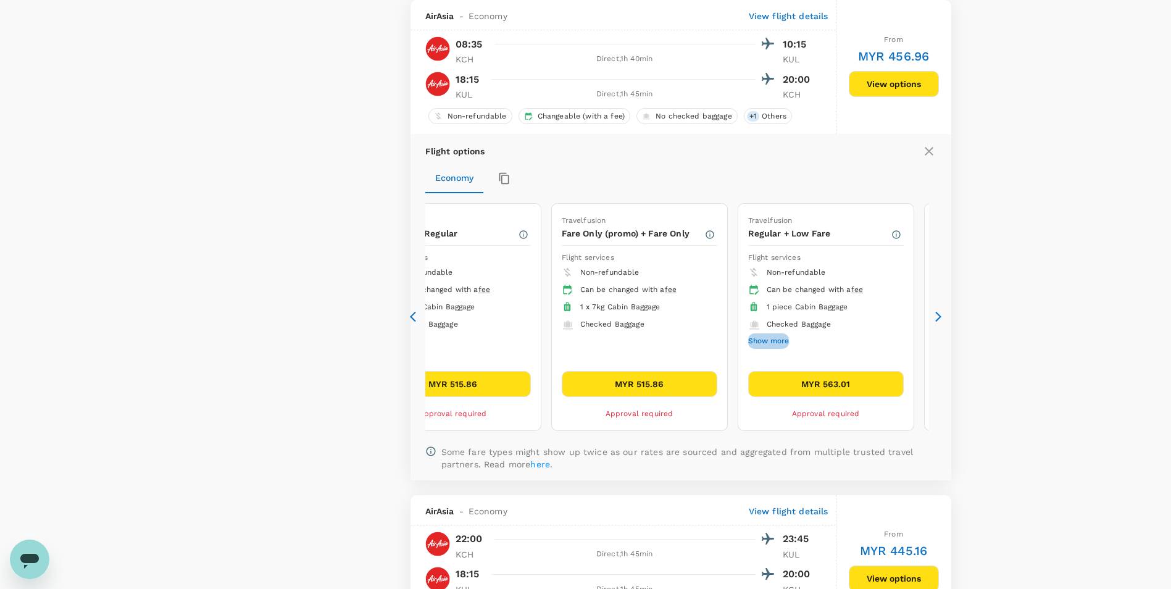
click at [784, 341] on button "Show more" at bounding box center [768, 341] width 41 height 16
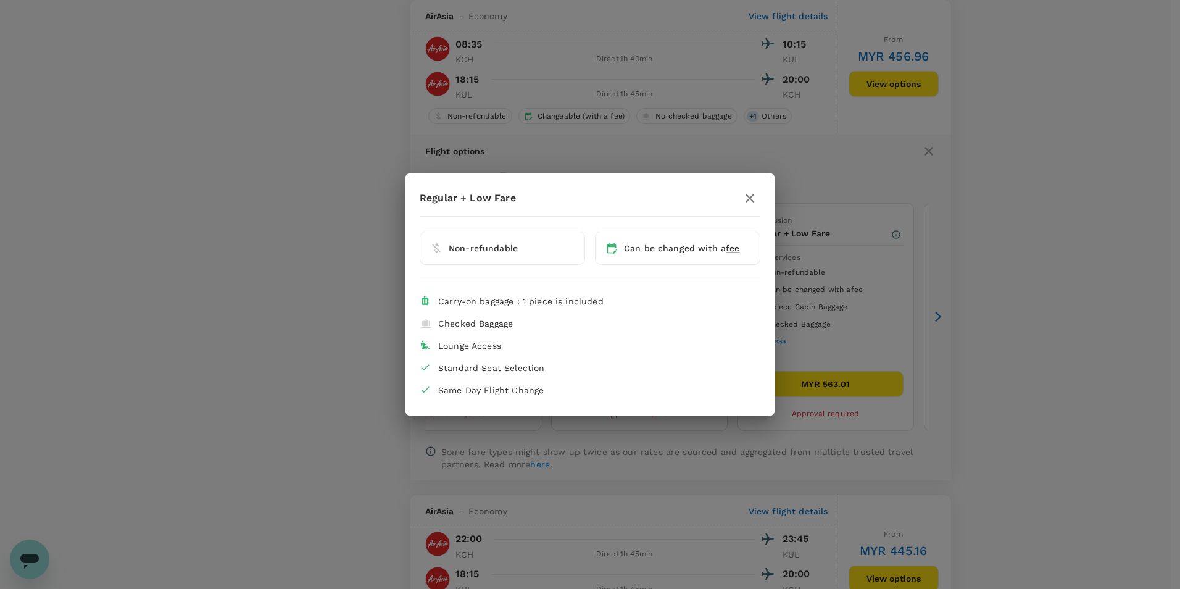
click at [750, 197] on icon "button" at bounding box center [749, 198] width 9 height 9
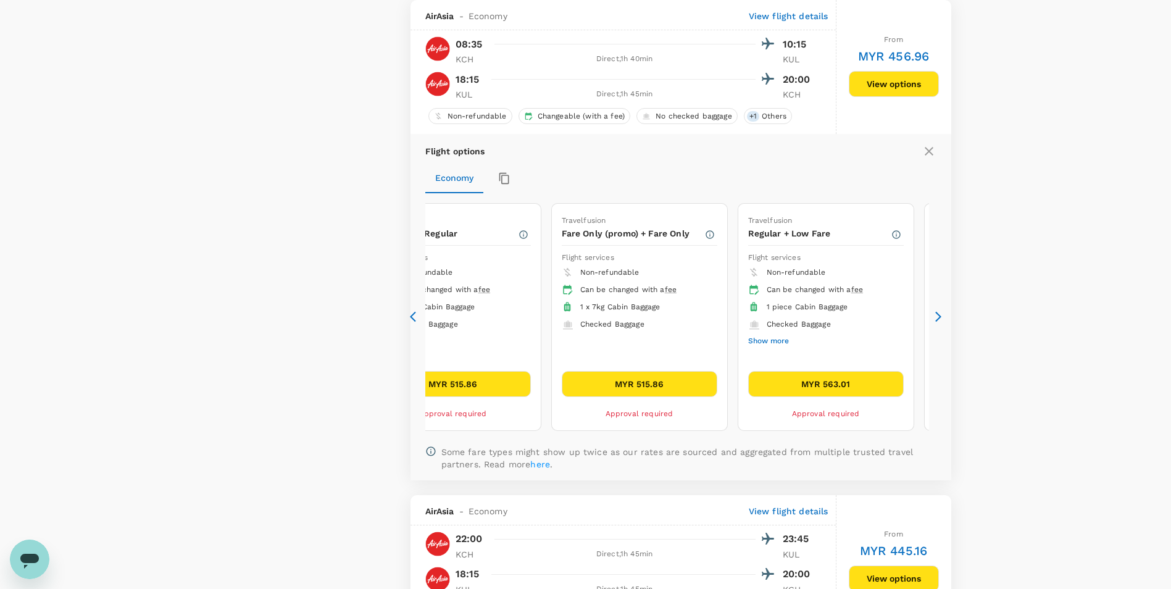
click at [934, 312] on icon at bounding box center [938, 316] width 12 height 12
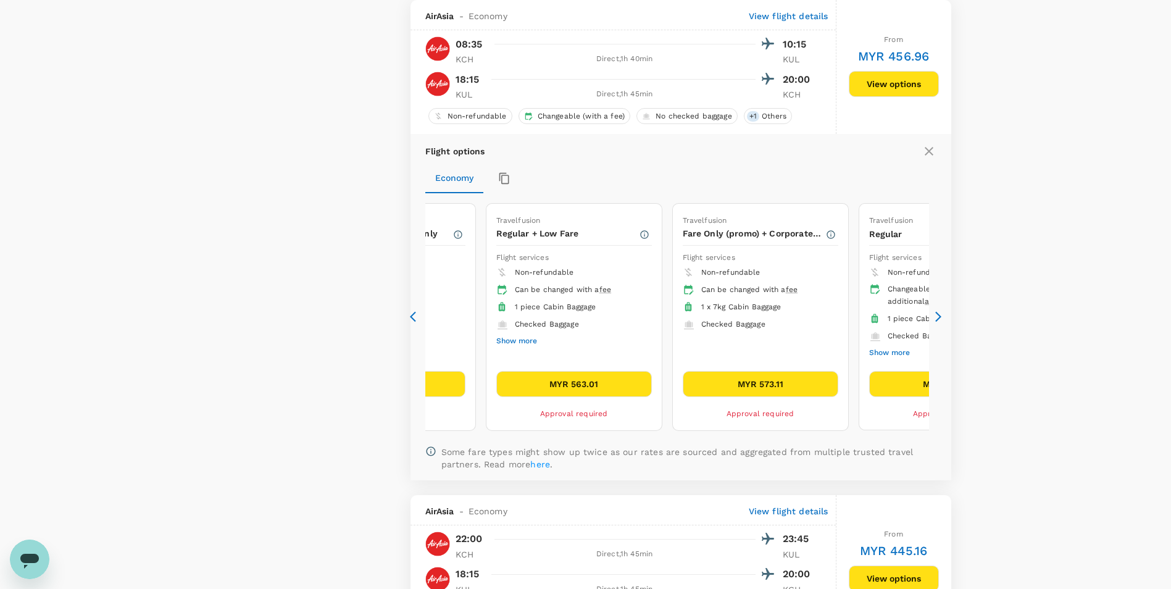
click at [933, 313] on icon at bounding box center [938, 316] width 12 height 12
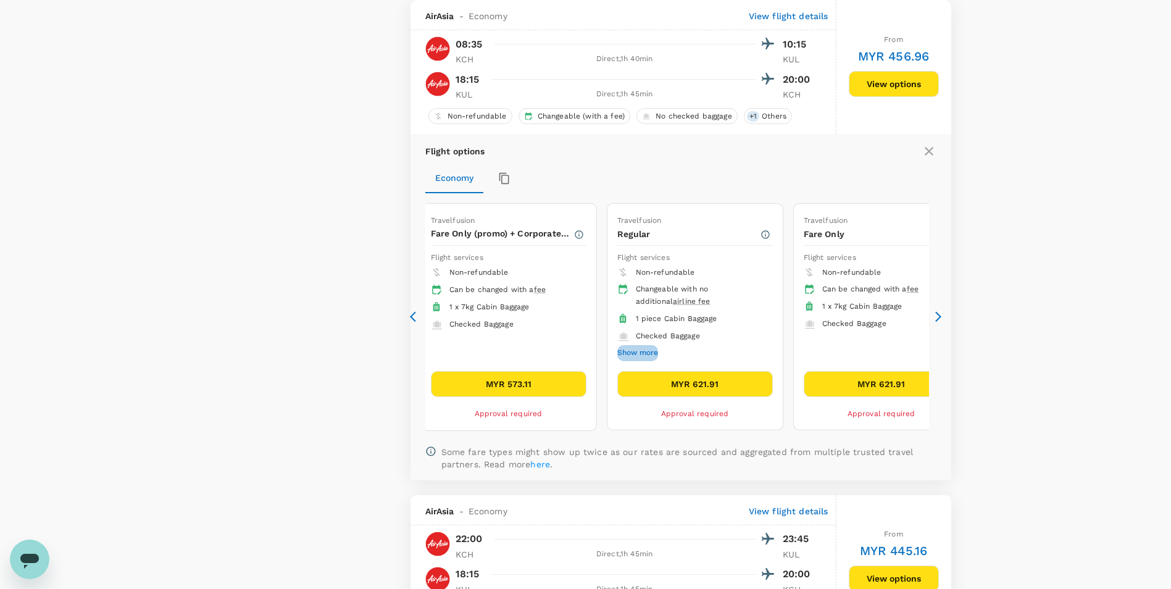
click at [647, 349] on button "Show more" at bounding box center [637, 353] width 41 height 16
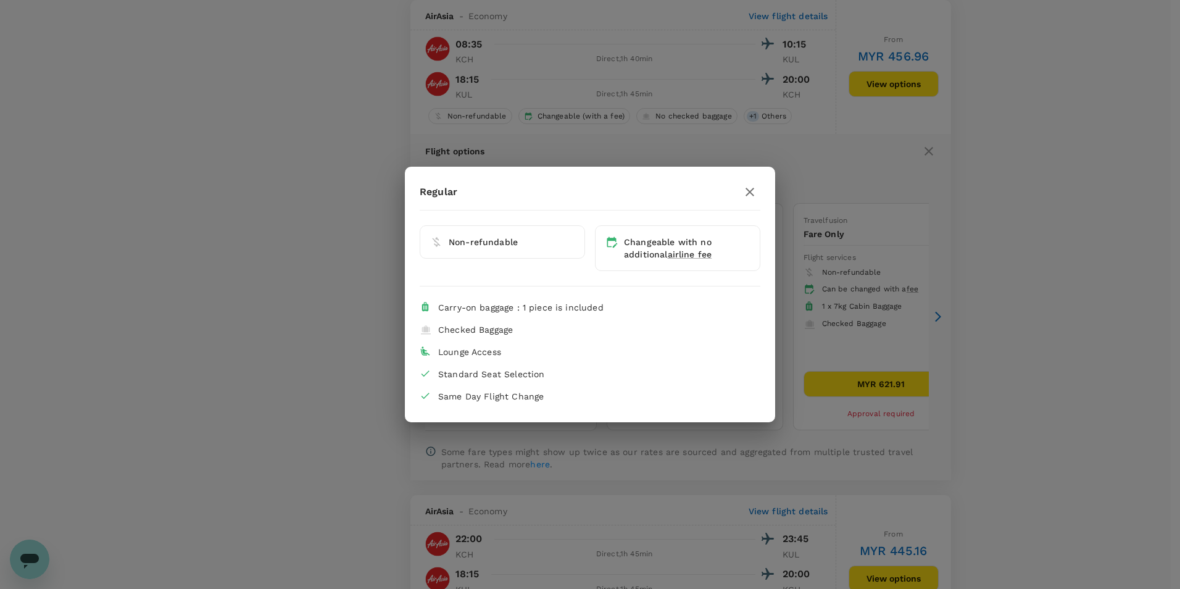
click at [758, 188] on button "button" at bounding box center [749, 191] width 21 height 21
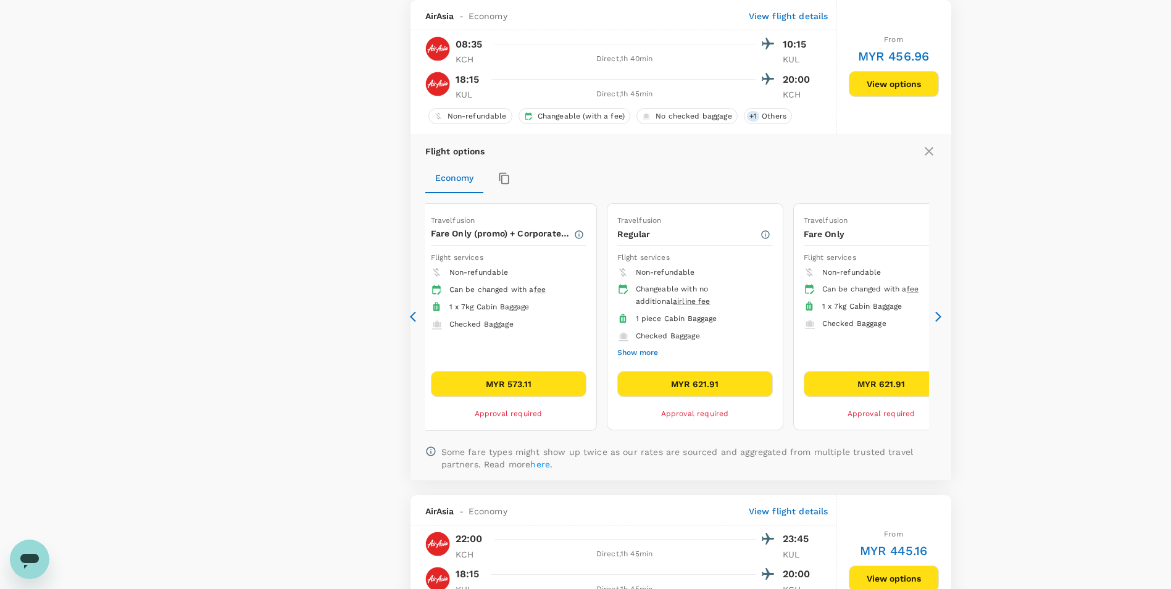
click at [932, 310] on icon at bounding box center [938, 316] width 12 height 12
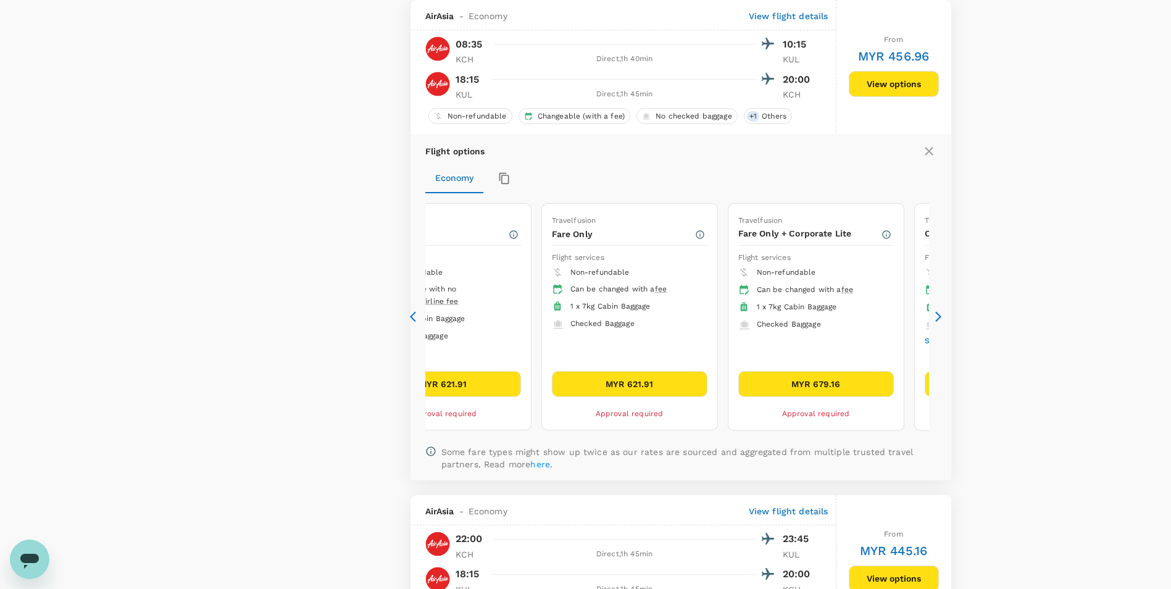
click at [936, 318] on icon at bounding box center [938, 316] width 12 height 12
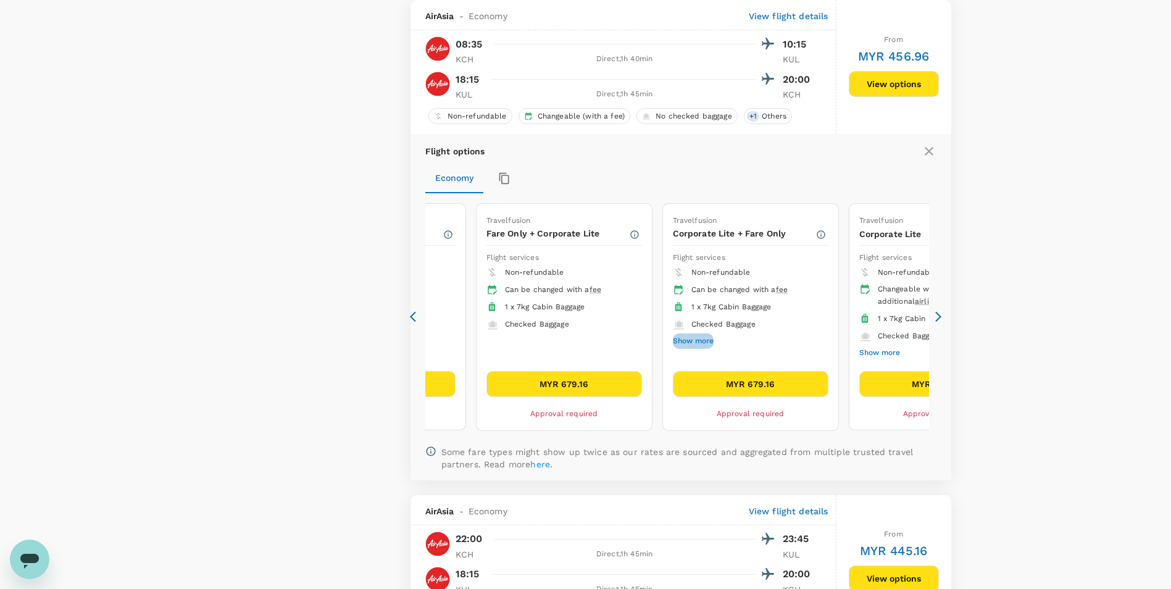
click at [707, 337] on button "Show more" at bounding box center [693, 341] width 41 height 16
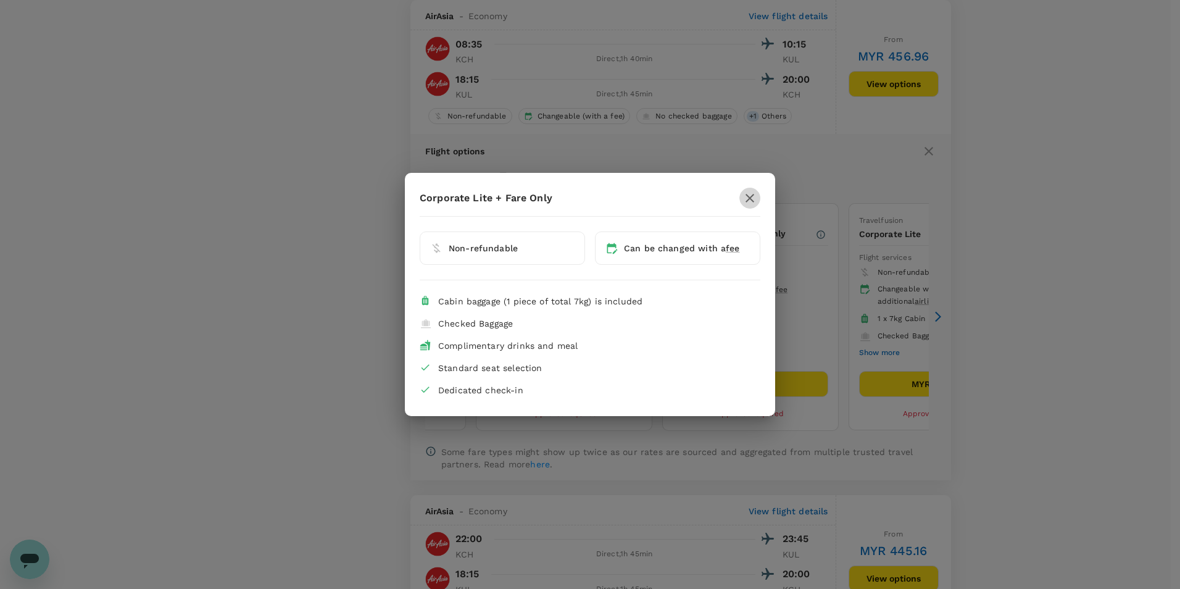
click at [747, 204] on icon "button" at bounding box center [749, 198] width 15 height 15
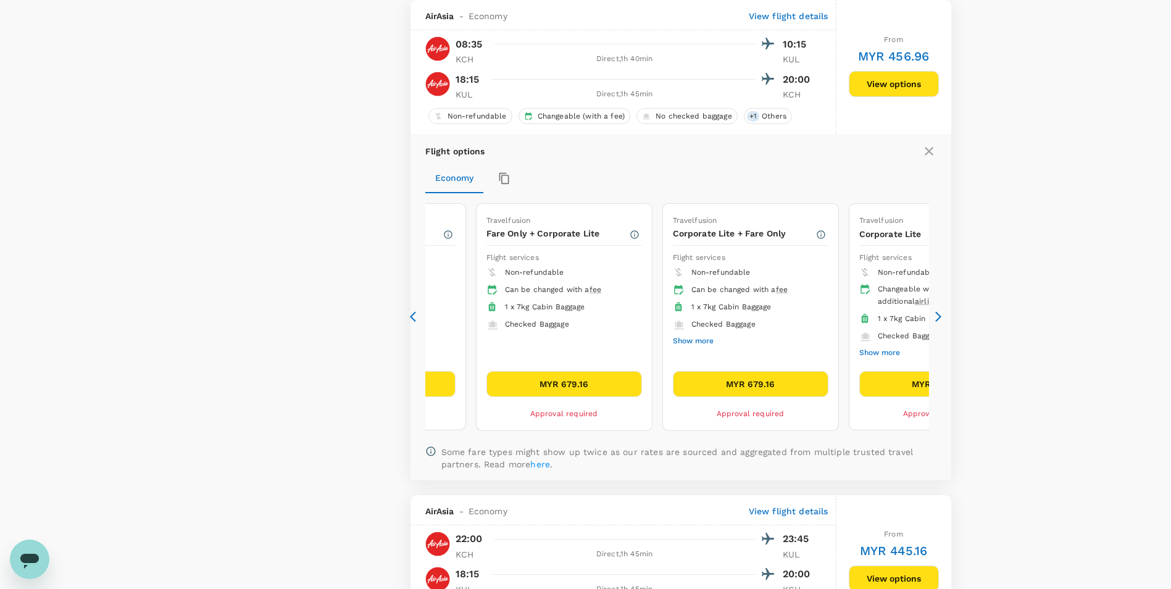
click at [890, 168] on div "Economy" at bounding box center [680, 179] width 511 height 30
click at [418, 314] on icon at bounding box center [416, 316] width 12 height 12
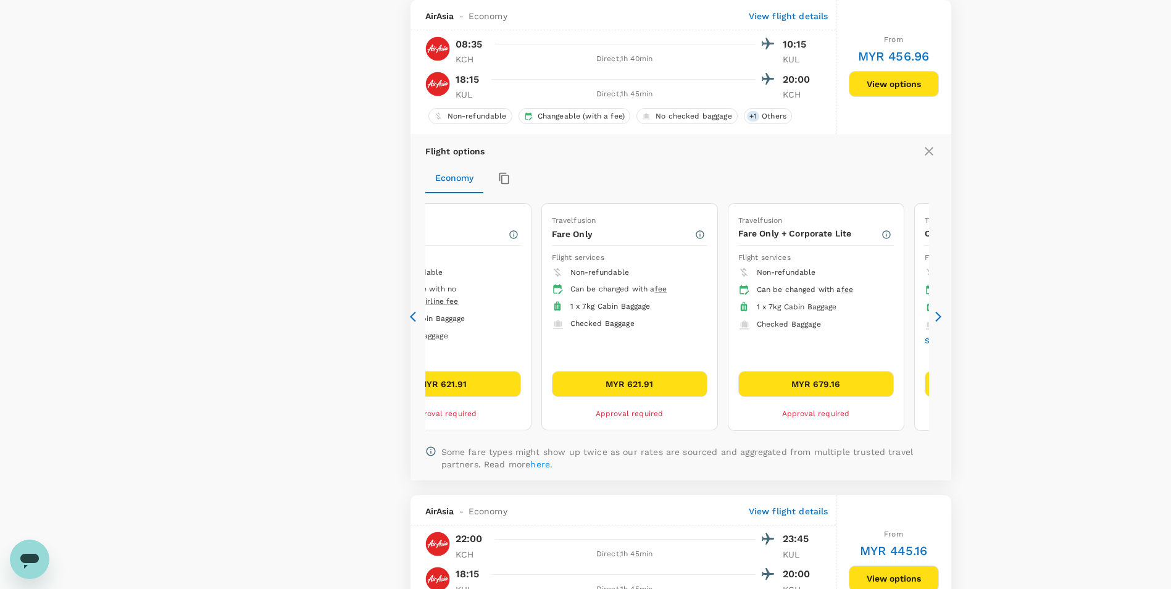
click at [418, 314] on icon at bounding box center [416, 316] width 12 height 12
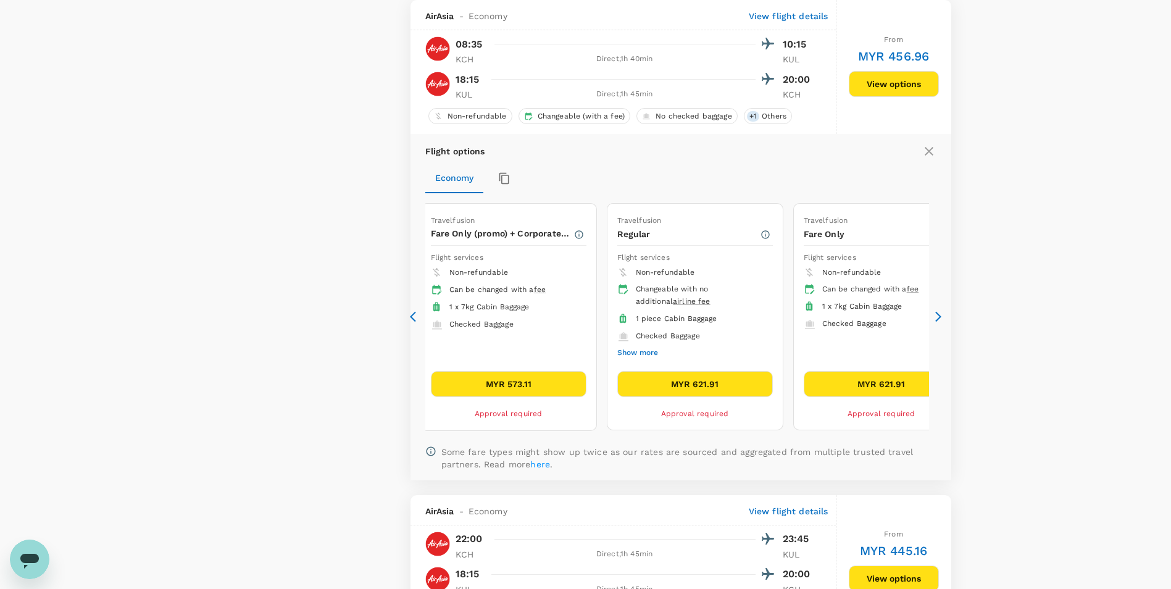
click at [578, 474] on div "Flight options Economy Travelfusion Low Fare Flight services Non-refundable Can…" at bounding box center [680, 307] width 541 height 346
click at [634, 354] on button "Show more" at bounding box center [637, 353] width 41 height 16
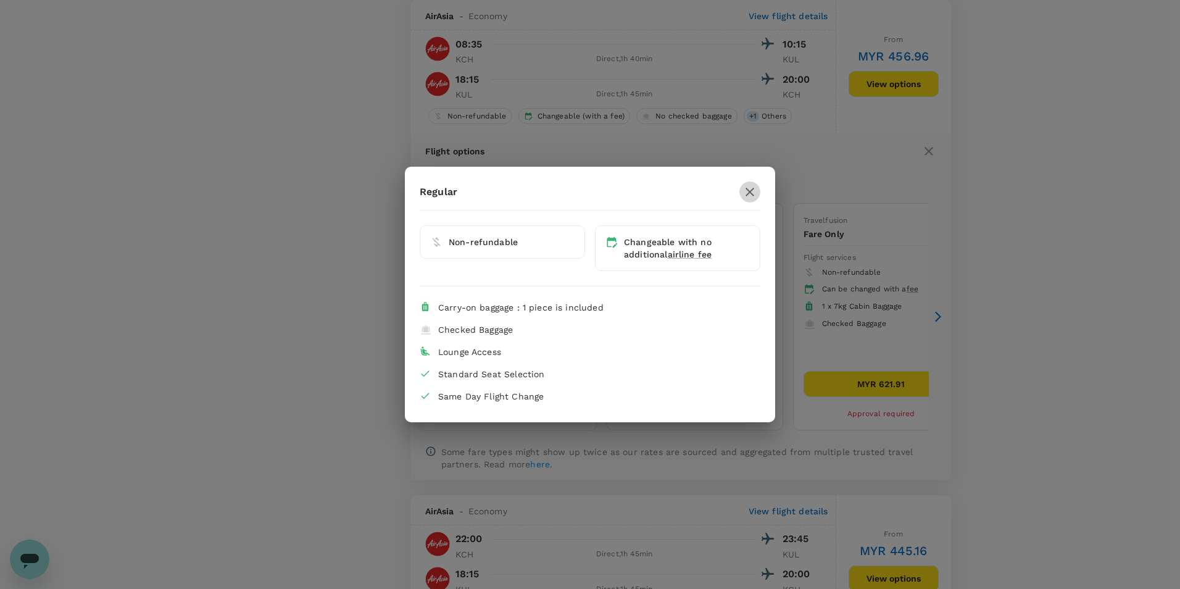
click at [748, 185] on icon "button" at bounding box center [749, 192] width 15 height 15
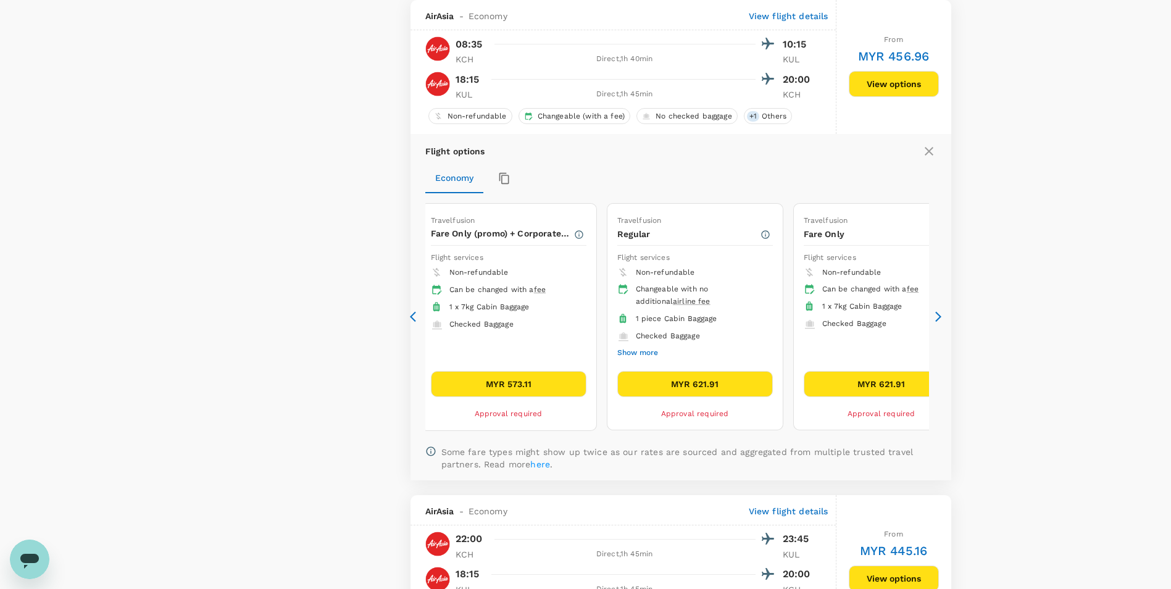
click at [417, 317] on icon at bounding box center [416, 316] width 12 height 12
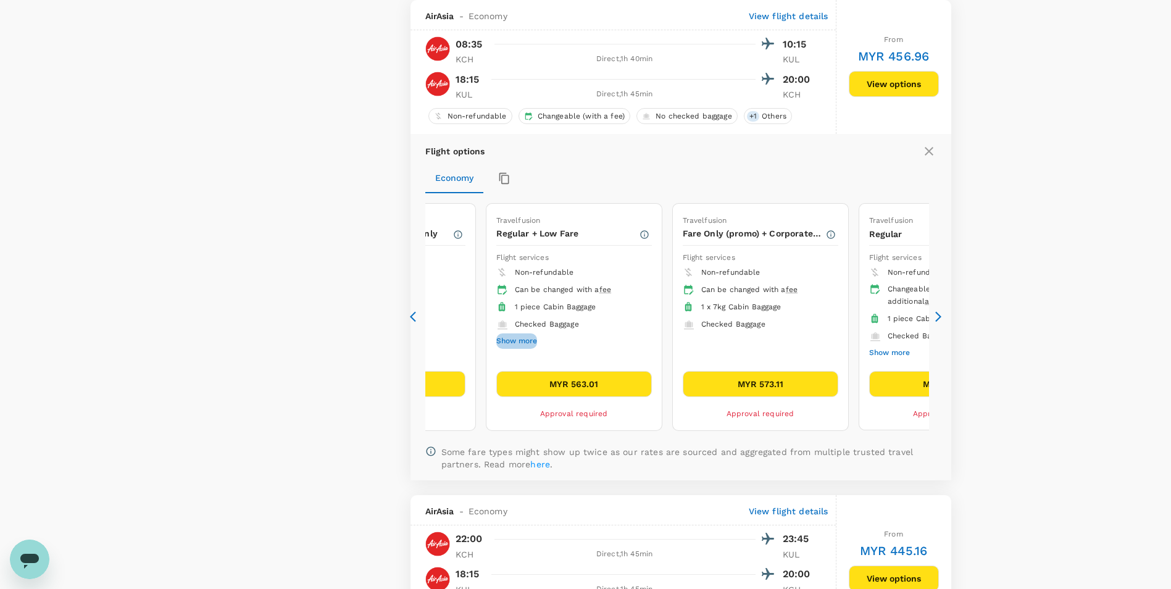
click at [528, 343] on button "Show more" at bounding box center [516, 341] width 41 height 16
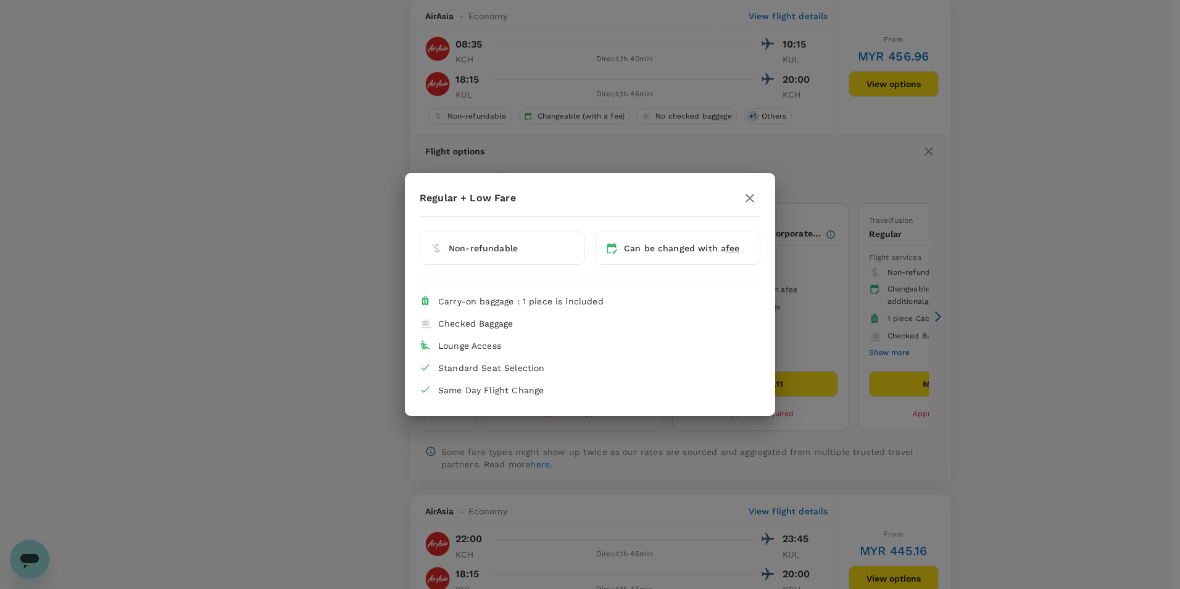
click at [758, 199] on button "button" at bounding box center [749, 198] width 21 height 21
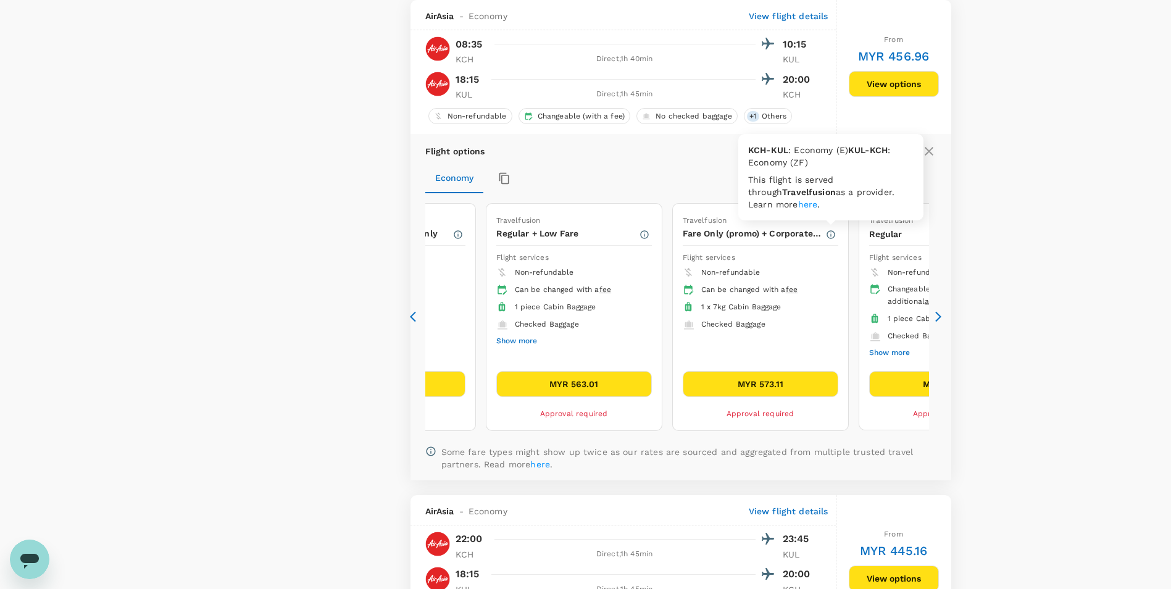
click at [829, 238] on icon "button" at bounding box center [831, 235] width 10 height 10
click at [884, 351] on button "Show more" at bounding box center [889, 353] width 41 height 16
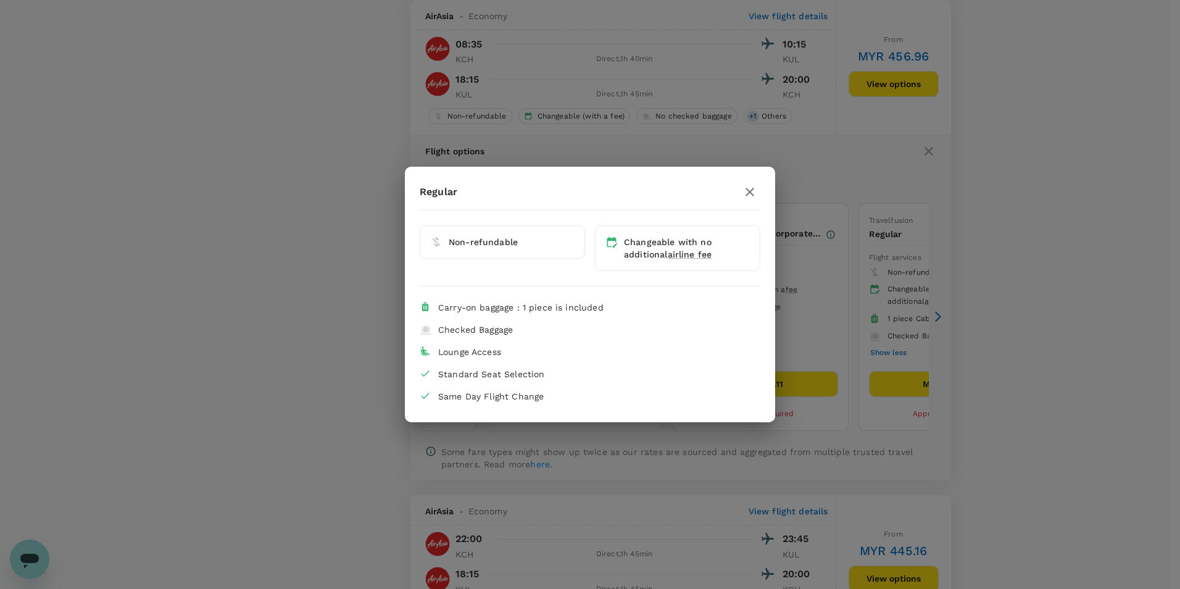
click at [746, 191] on icon "button" at bounding box center [749, 192] width 15 height 15
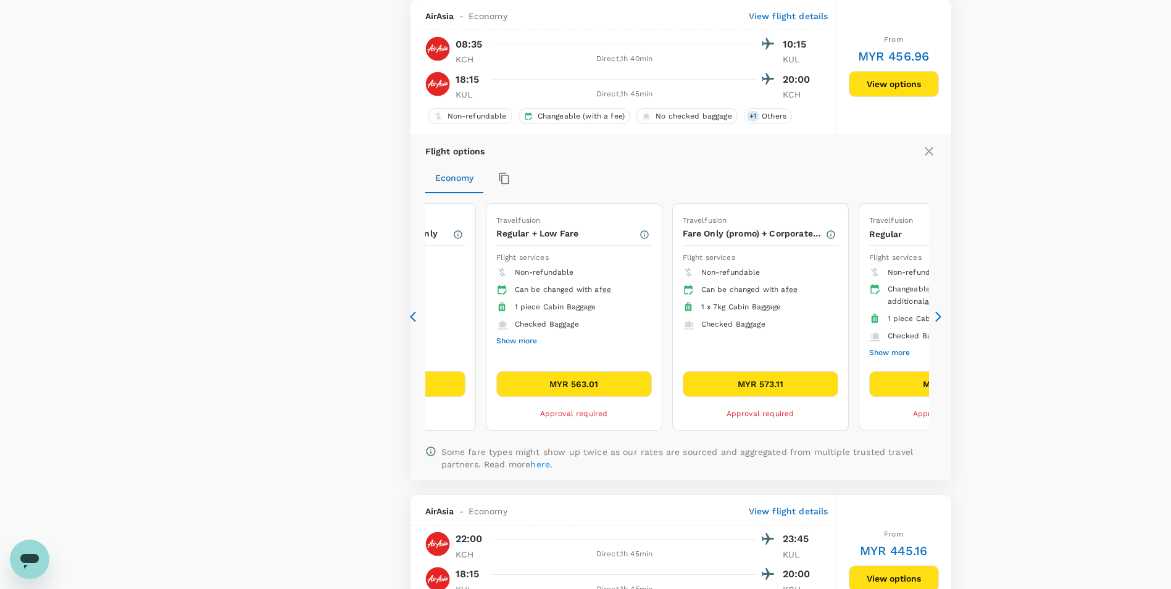
click at [880, 350] on button "Show more" at bounding box center [889, 353] width 41 height 16
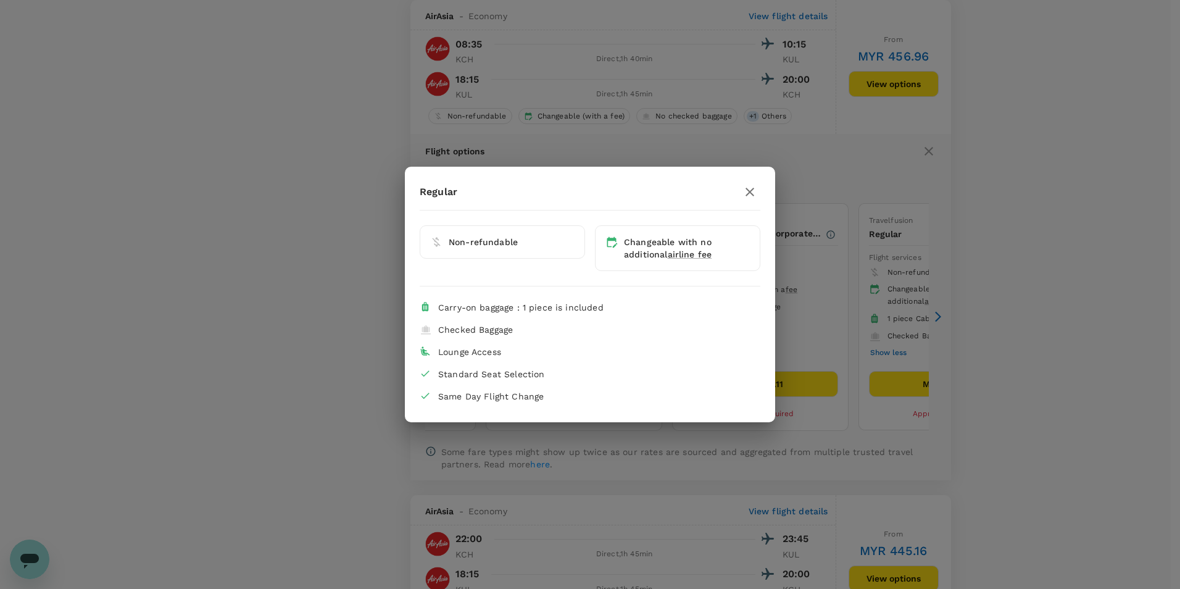
click at [751, 195] on icon "button" at bounding box center [749, 192] width 15 height 15
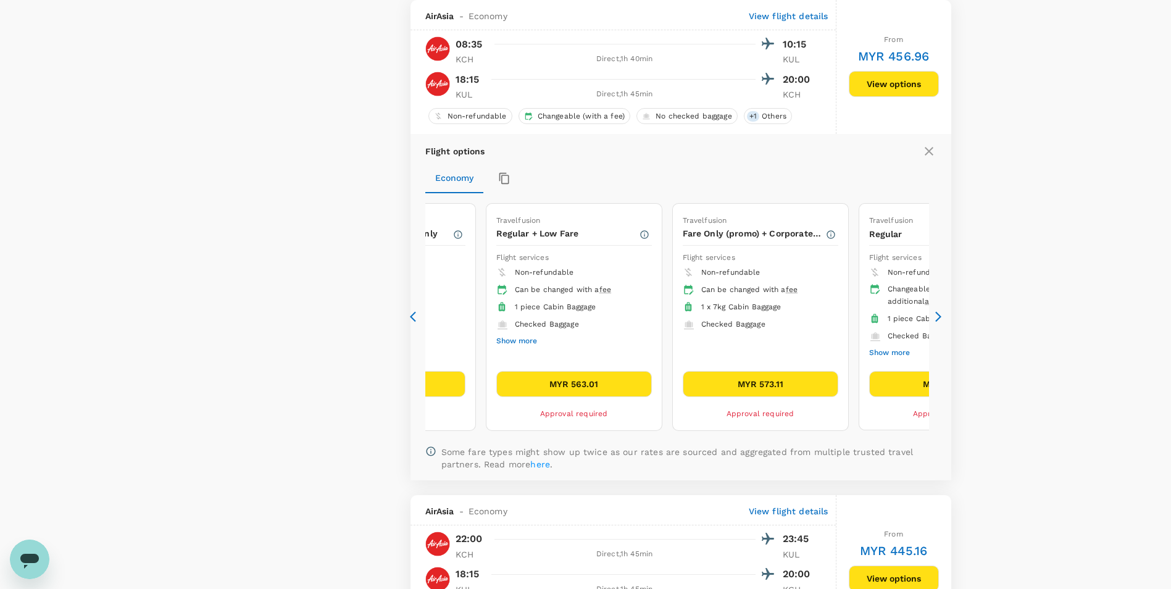
click at [939, 310] on icon at bounding box center [938, 316] width 12 height 12
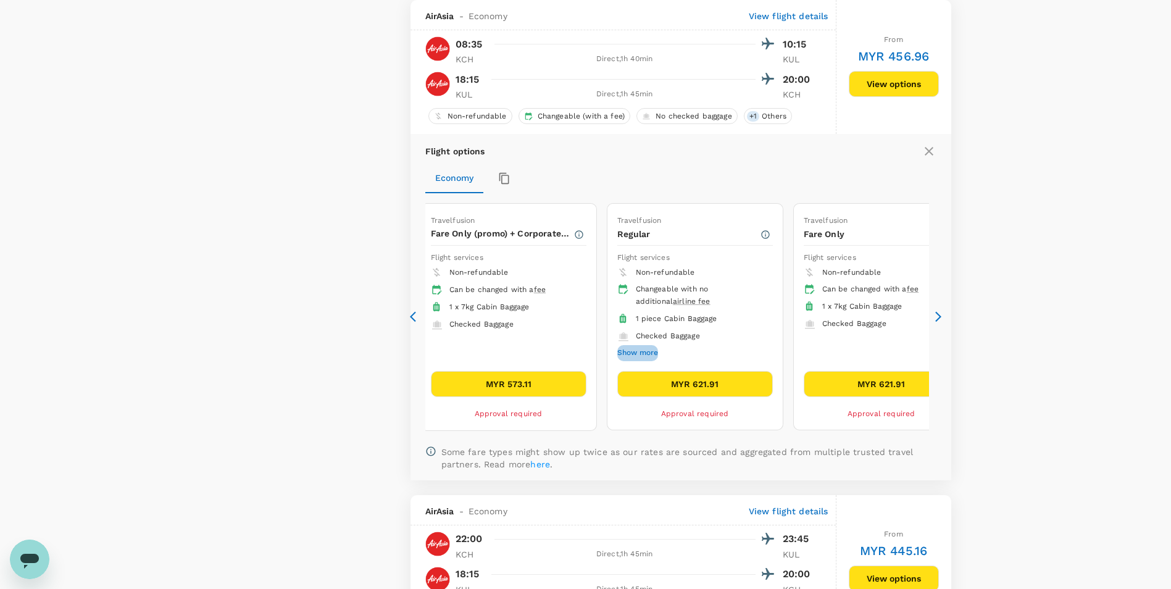
click at [657, 351] on button "Show more" at bounding box center [637, 353] width 41 height 16
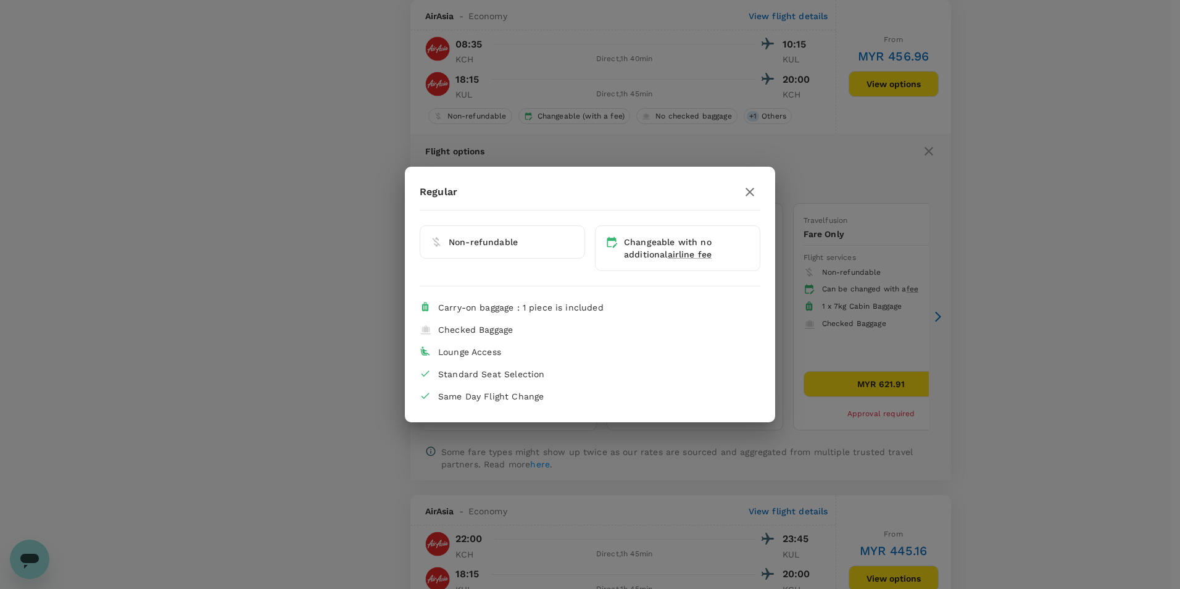
click at [745, 191] on icon "button" at bounding box center [749, 192] width 15 height 15
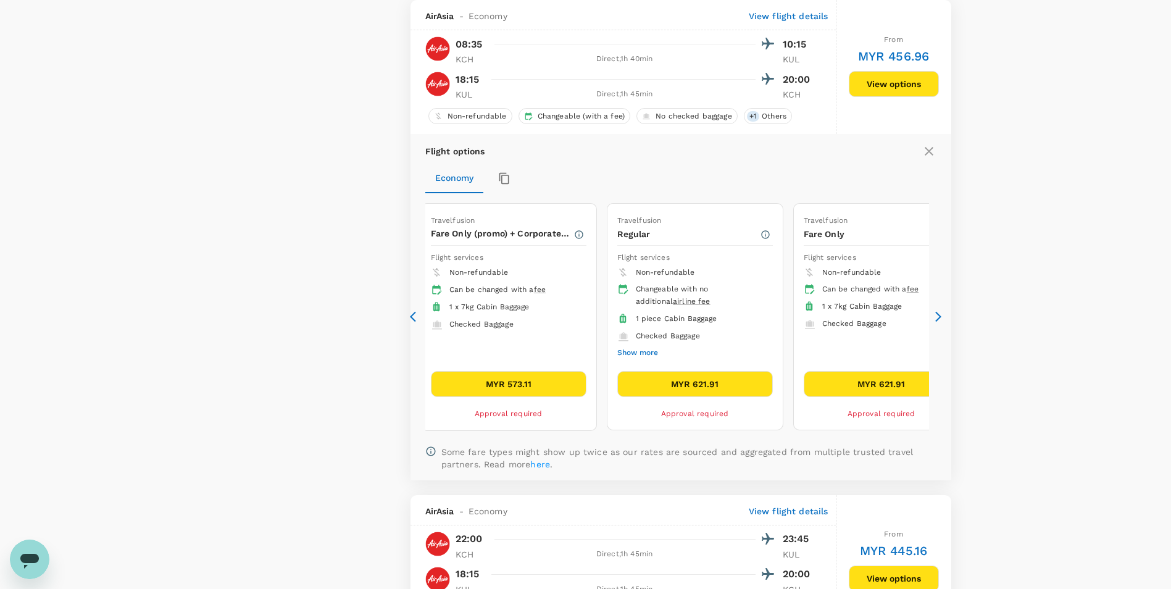
click at [939, 317] on icon at bounding box center [938, 316] width 12 height 12
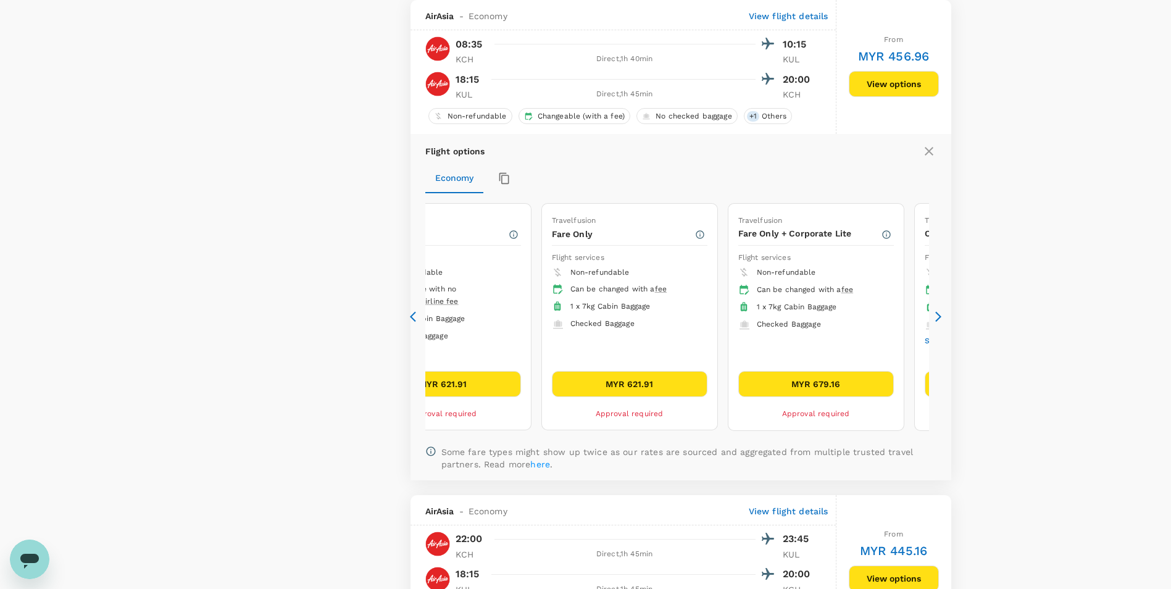
click at [937, 315] on icon at bounding box center [938, 317] width 6 height 10
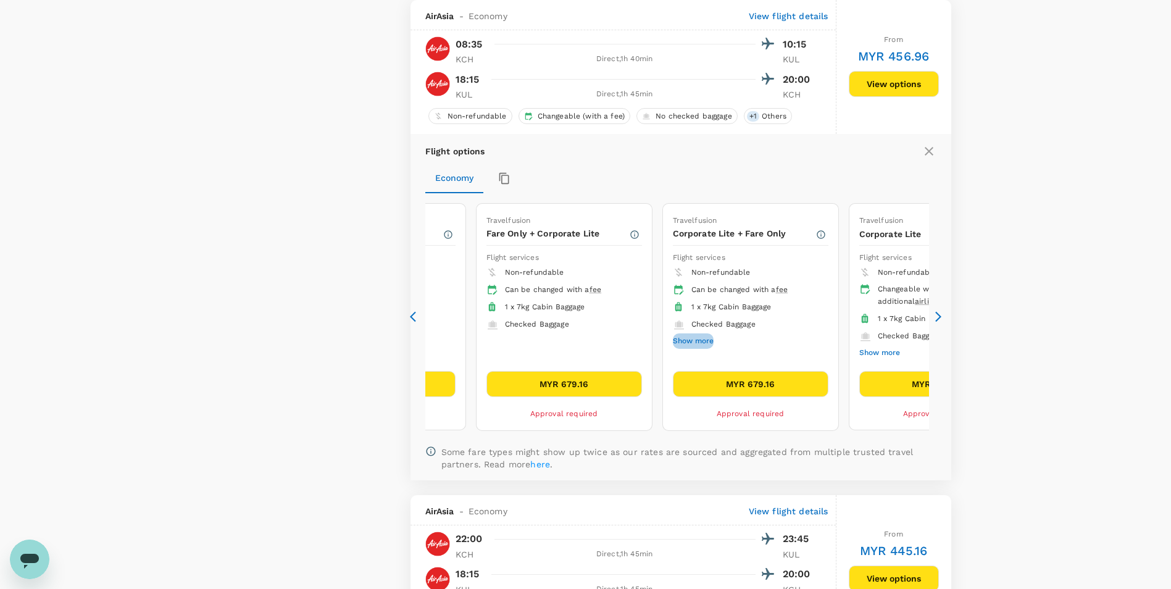
click at [678, 339] on button "Show more" at bounding box center [693, 341] width 41 height 16
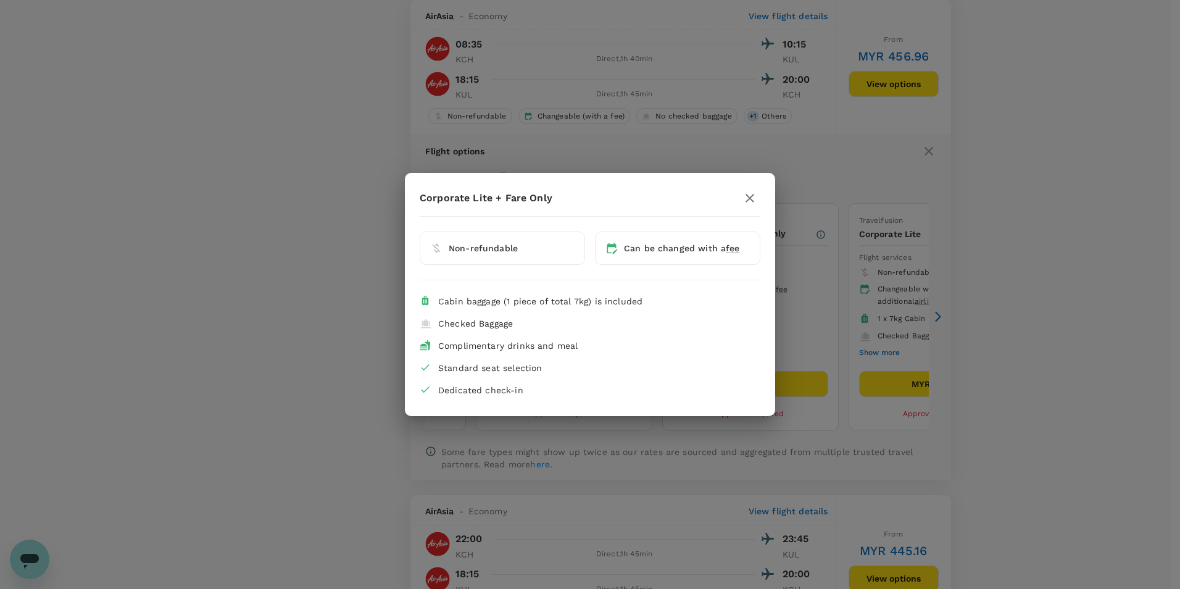
click at [737, 249] on span "fee" at bounding box center [733, 248] width 14 height 10
click at [685, 297] on div "Cabin baggage (1 piece of total 7kg) is included" at bounding box center [594, 301] width 312 height 12
click at [994, 300] on div "Corporate Lite + Fare Only Non-refundable Can be changed with a fee Cabin bagga…" at bounding box center [590, 294] width 1180 height 589
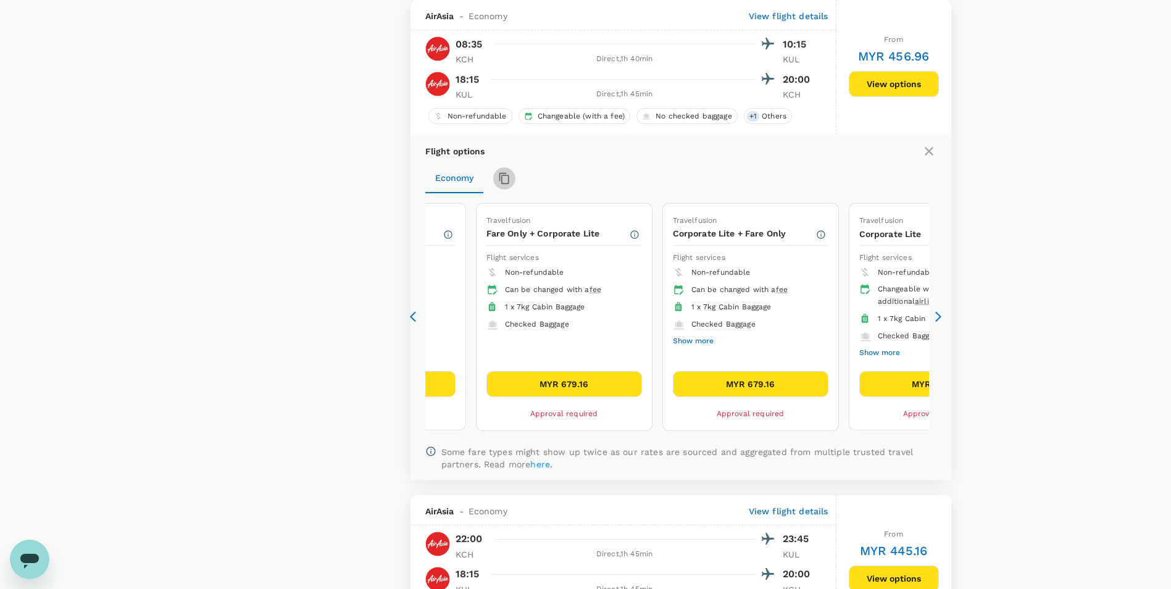
click at [506, 178] on icon "button" at bounding box center [504, 178] width 12 height 12
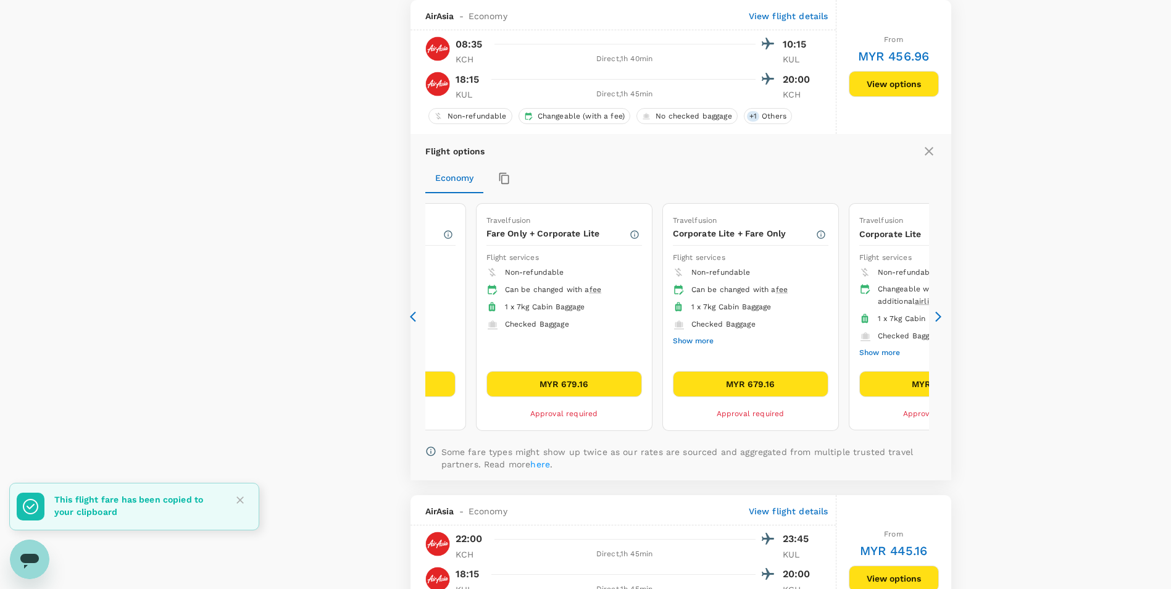
click at [417, 318] on icon at bounding box center [416, 316] width 12 height 12
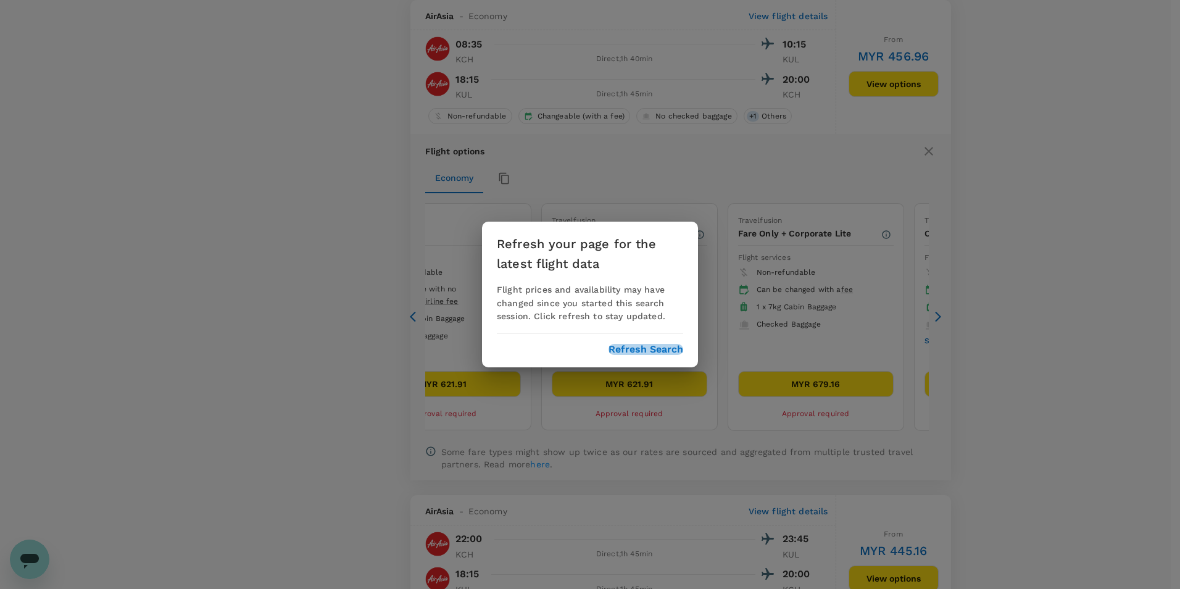
click at [649, 349] on button "Refresh Search" at bounding box center [645, 349] width 75 height 11
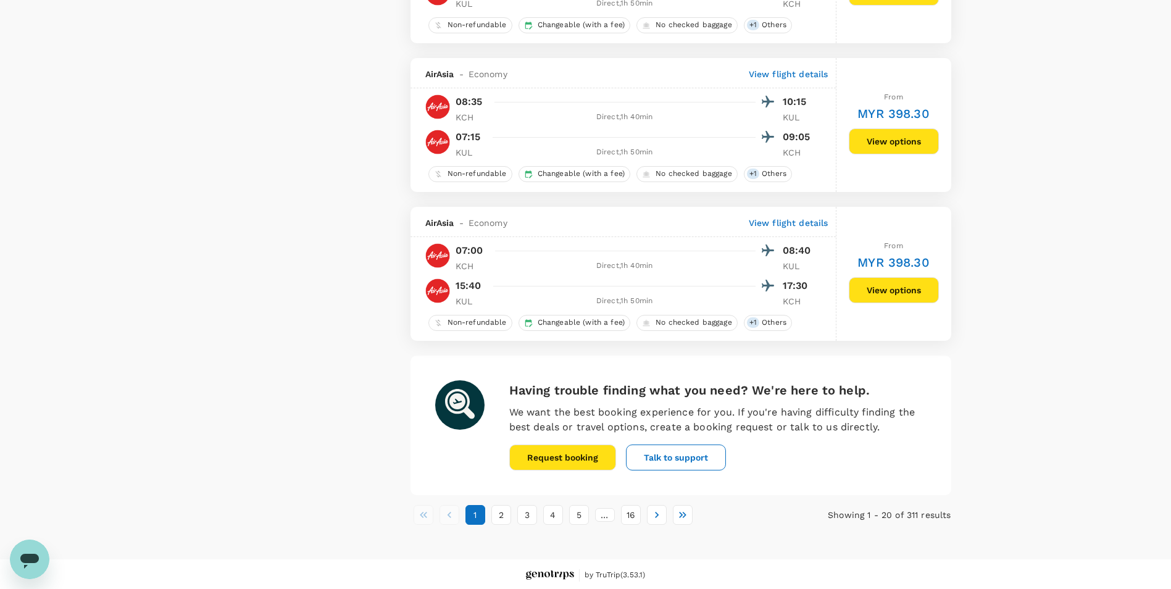
scroll to position [2753, 0]
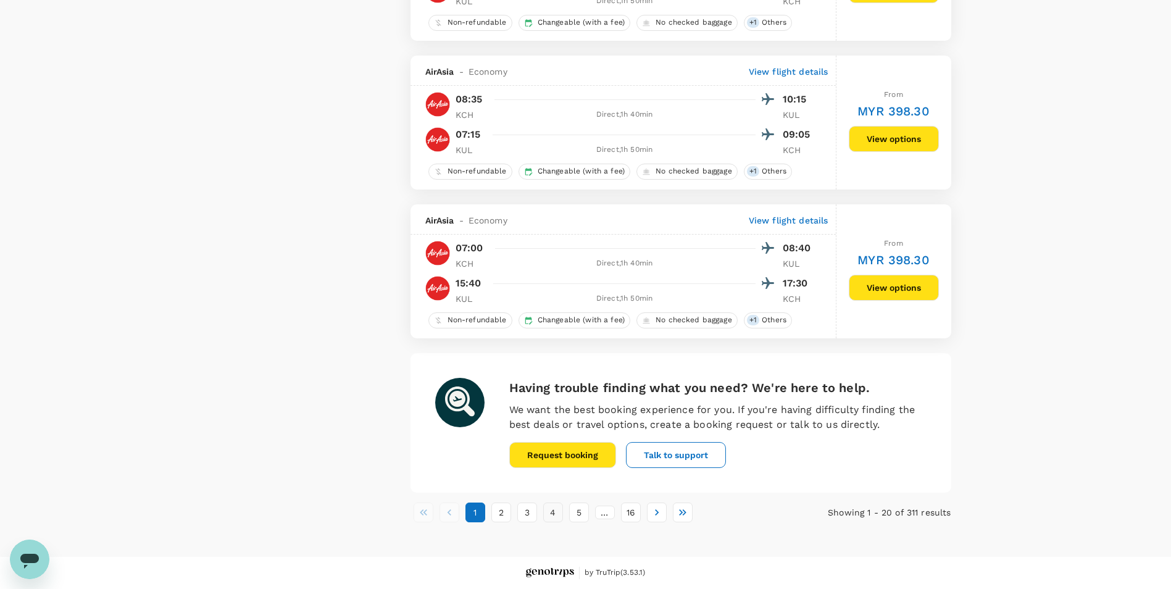
click at [546, 512] on button "4" at bounding box center [553, 512] width 20 height 20
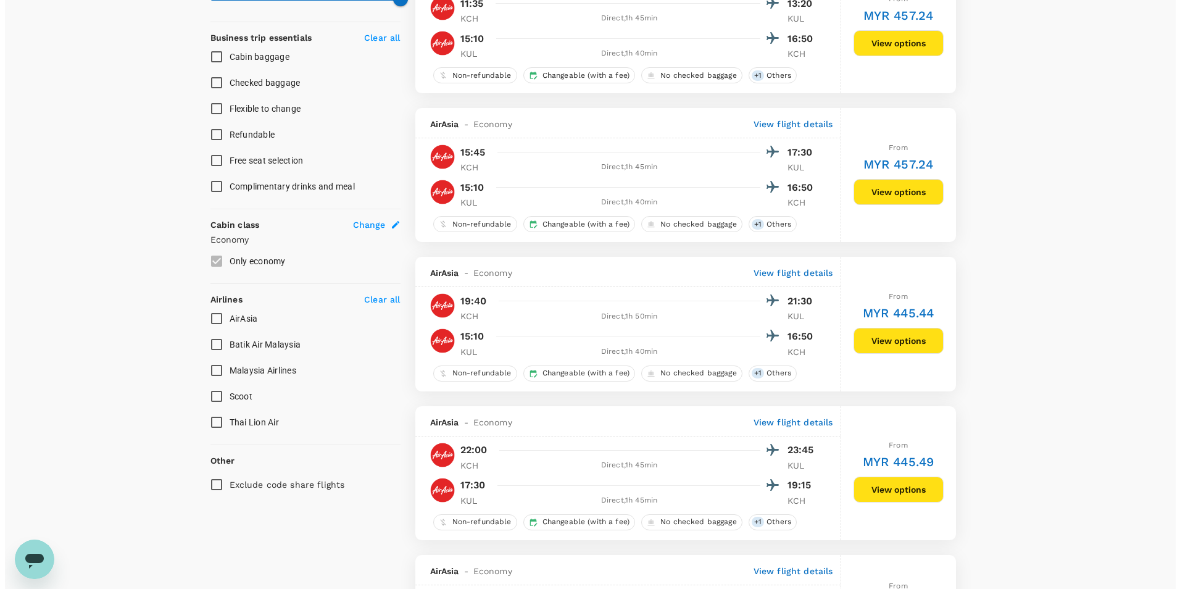
scroll to position [494, 0]
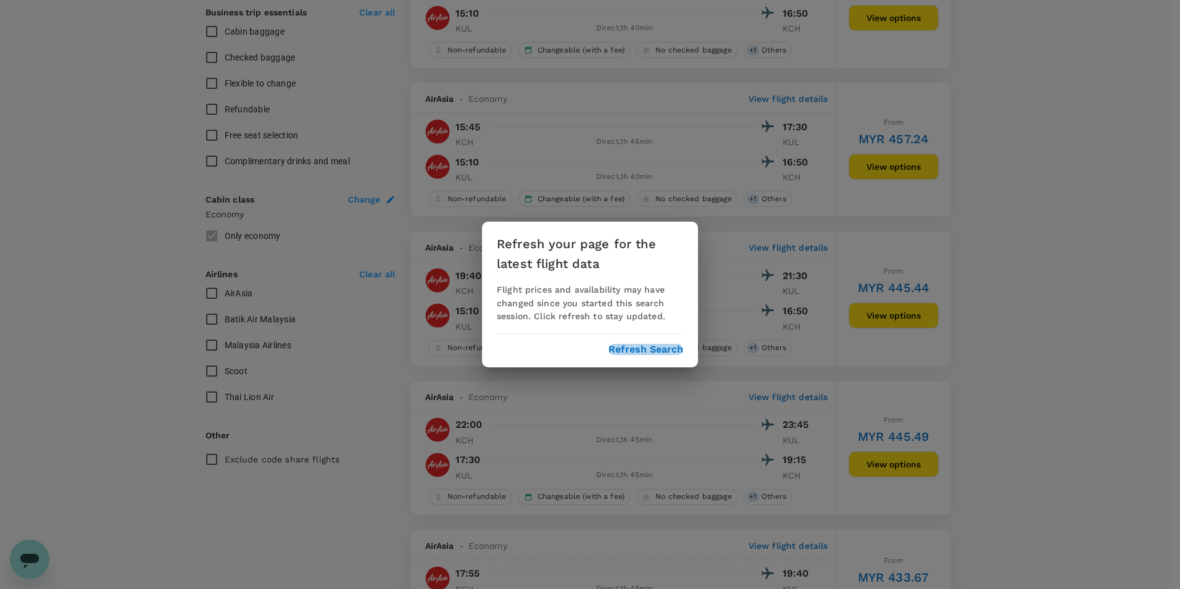
click at [643, 344] on button "Refresh Search" at bounding box center [645, 349] width 75 height 11
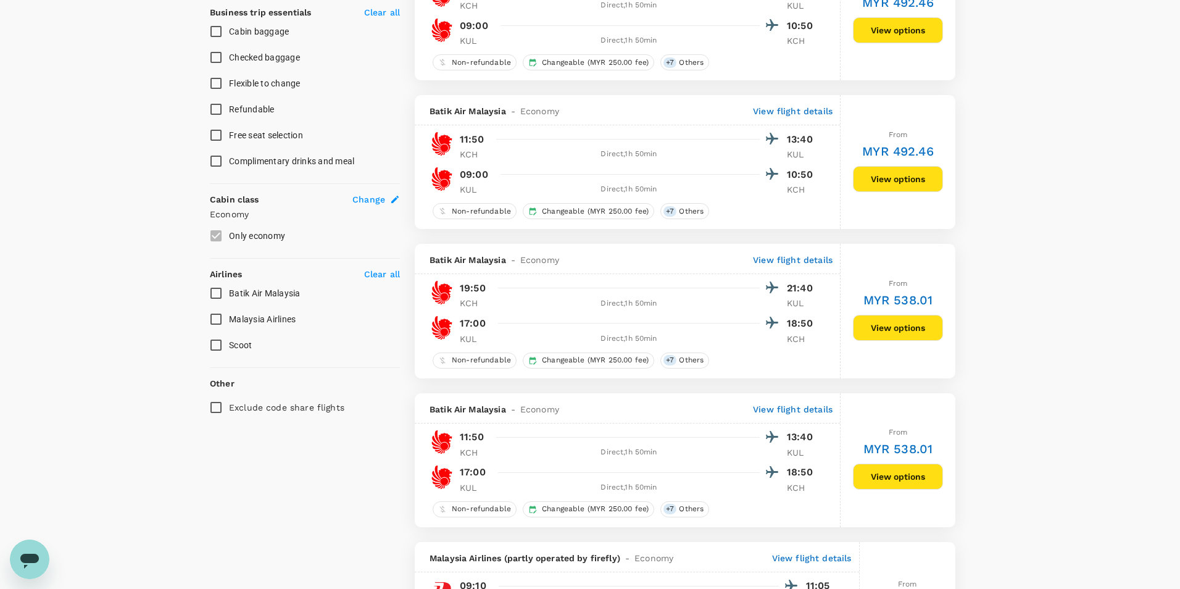
type input "965"
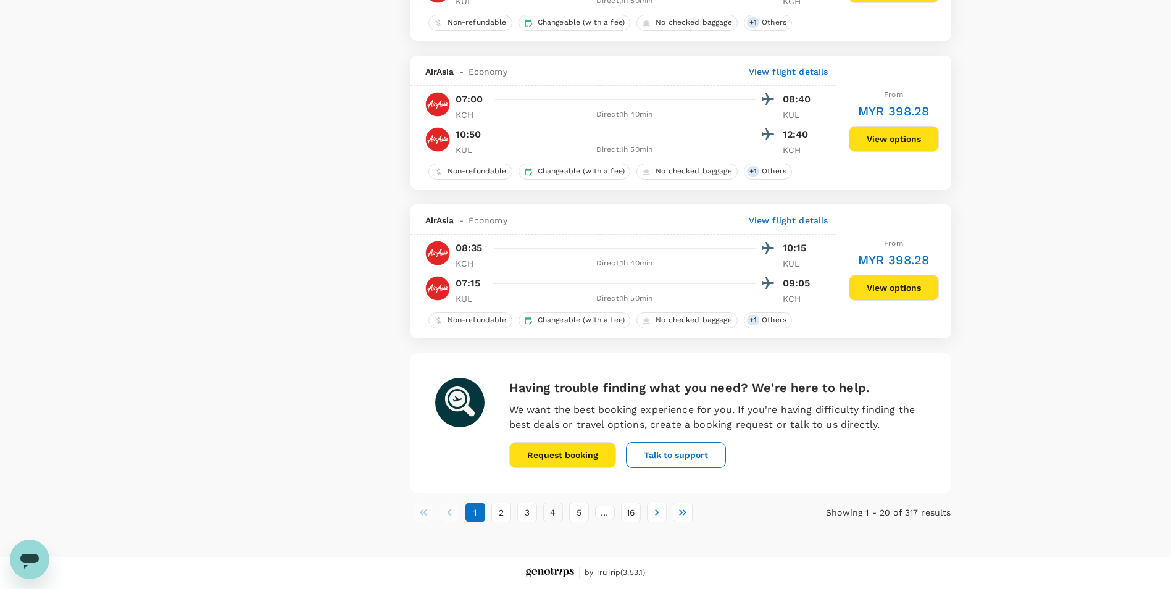
click at [553, 507] on button "4" at bounding box center [553, 512] width 20 height 20
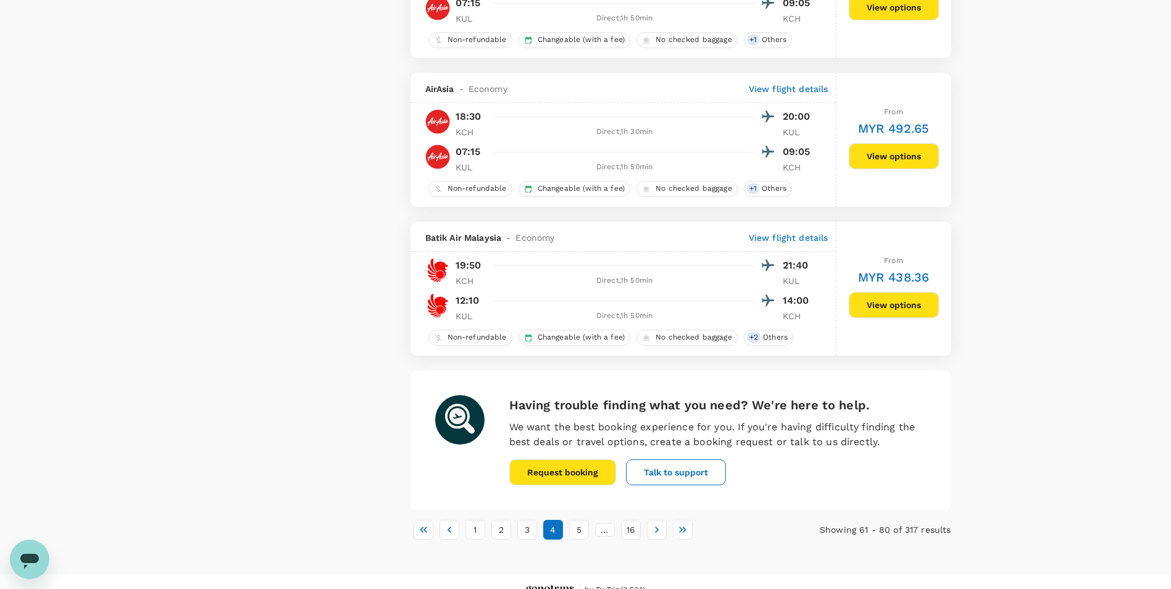
scroll to position [2753, 0]
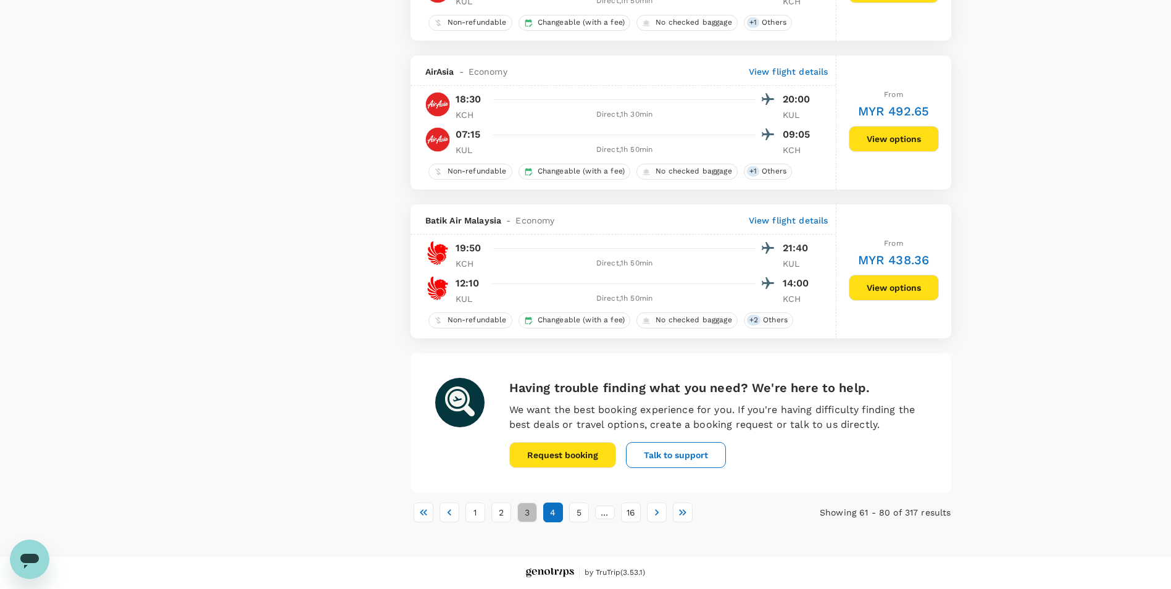
click at [530, 520] on button "3" at bounding box center [527, 512] width 20 height 20
click at [552, 508] on button "4" at bounding box center [553, 512] width 20 height 20
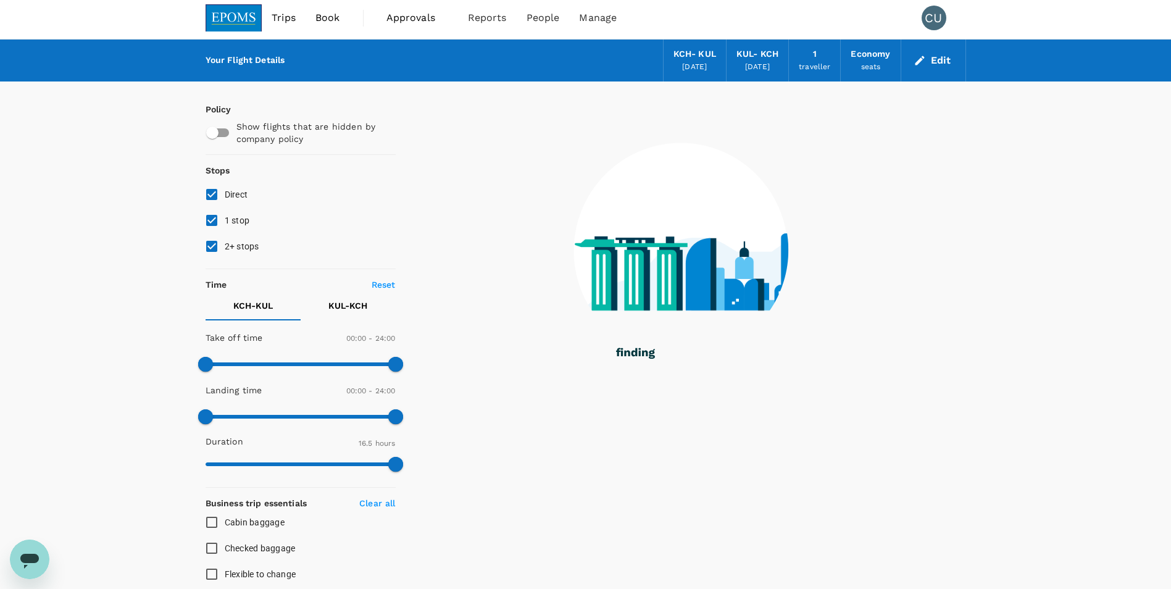
scroll to position [0, 0]
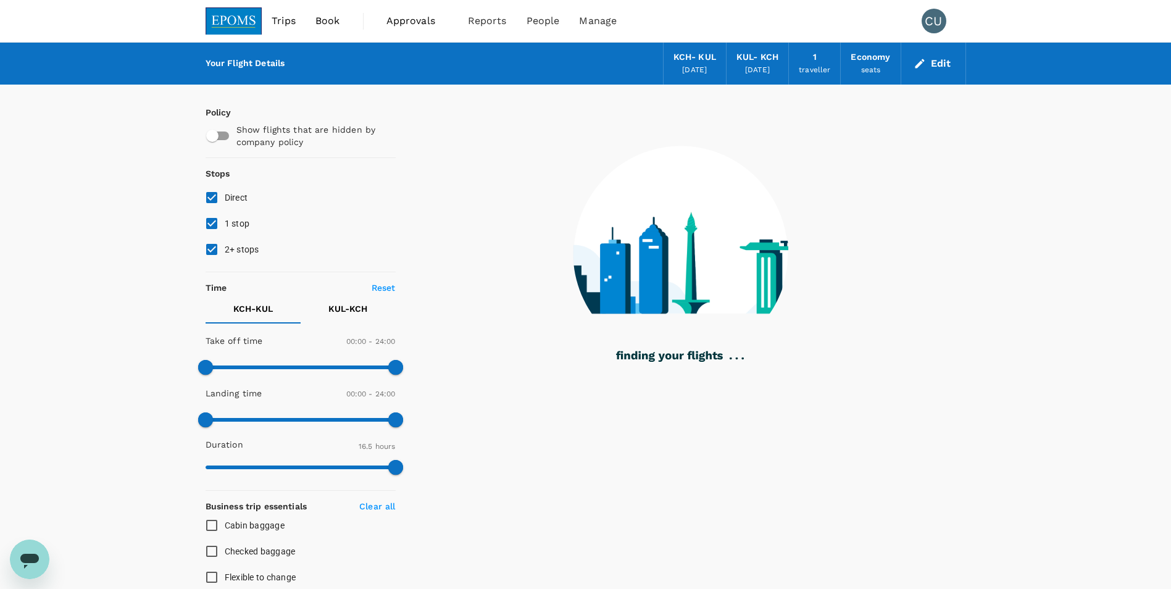
click at [578, 588] on html "Trips Book Approvals 0 Reports People Manage CU Your Flight Details KCH - [GEOG…" at bounding box center [585, 509] width 1171 height 1018
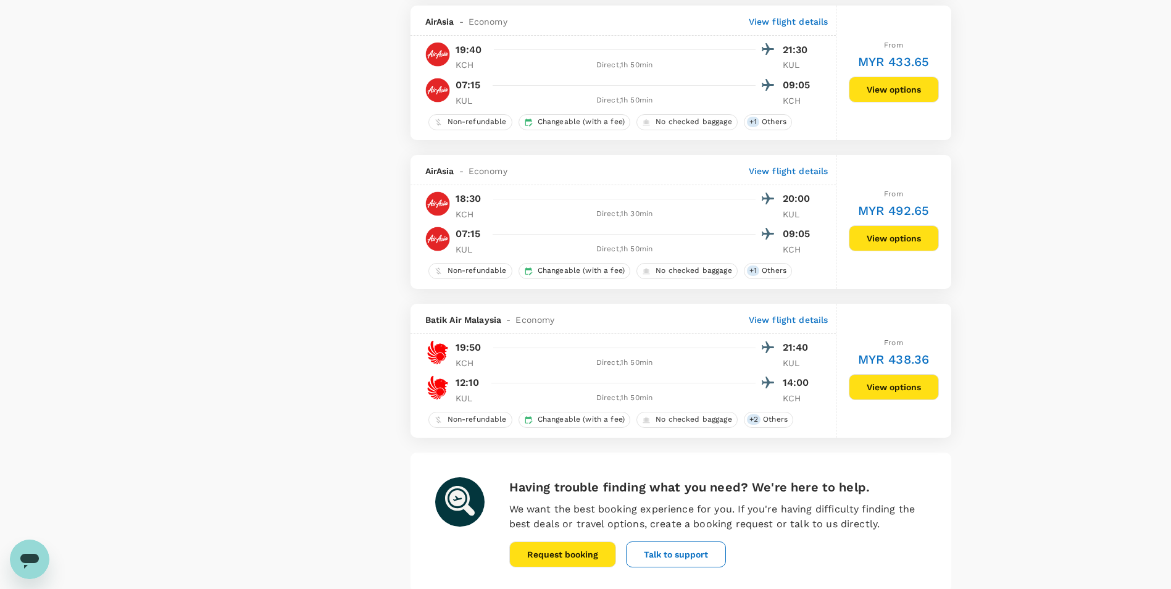
scroll to position [2753, 0]
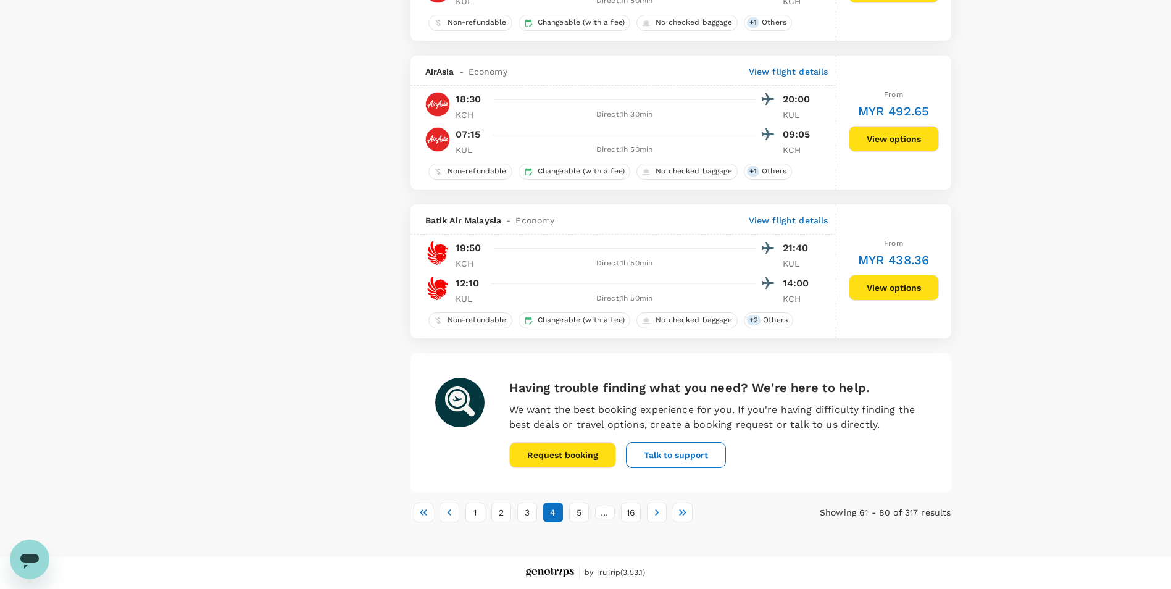
drag, startPoint x: 465, startPoint y: 516, endPoint x: 800, endPoint y: 620, distance: 351.5
click at [475, 513] on button "1" at bounding box center [475, 512] width 20 height 20
click at [500, 515] on button "2" at bounding box center [501, 512] width 20 height 20
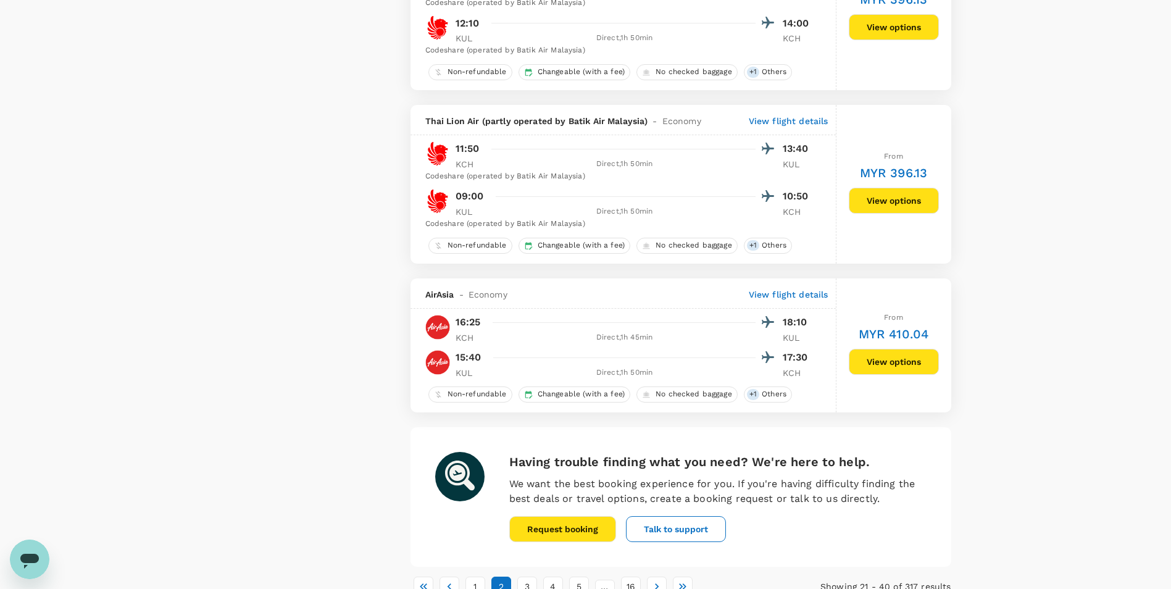
scroll to position [2851, 0]
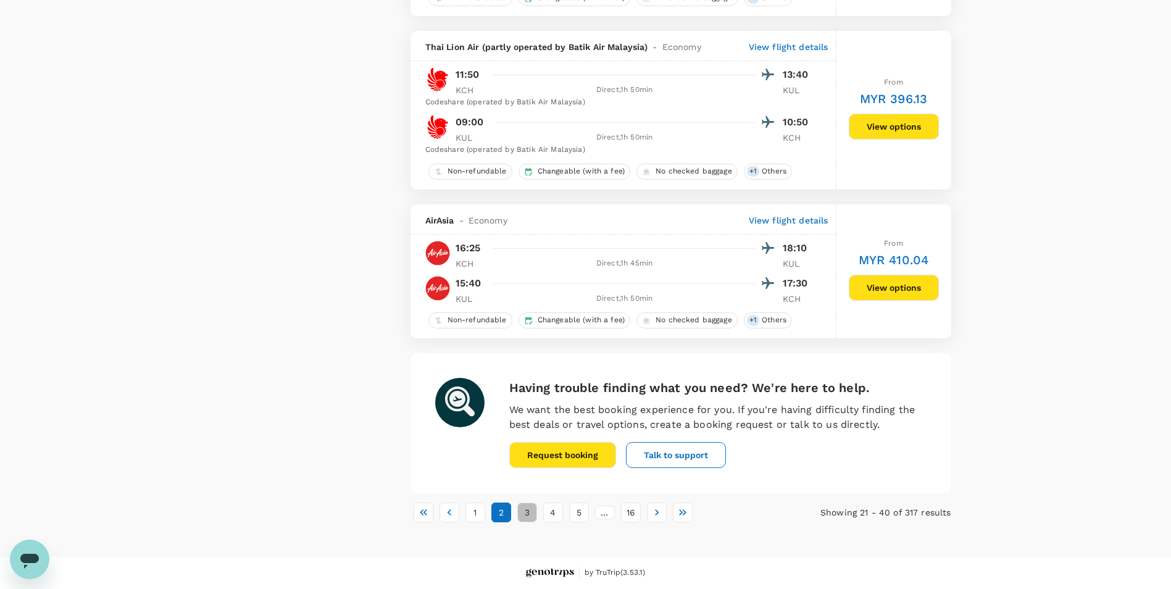
click at [522, 515] on button "3" at bounding box center [527, 512] width 20 height 20
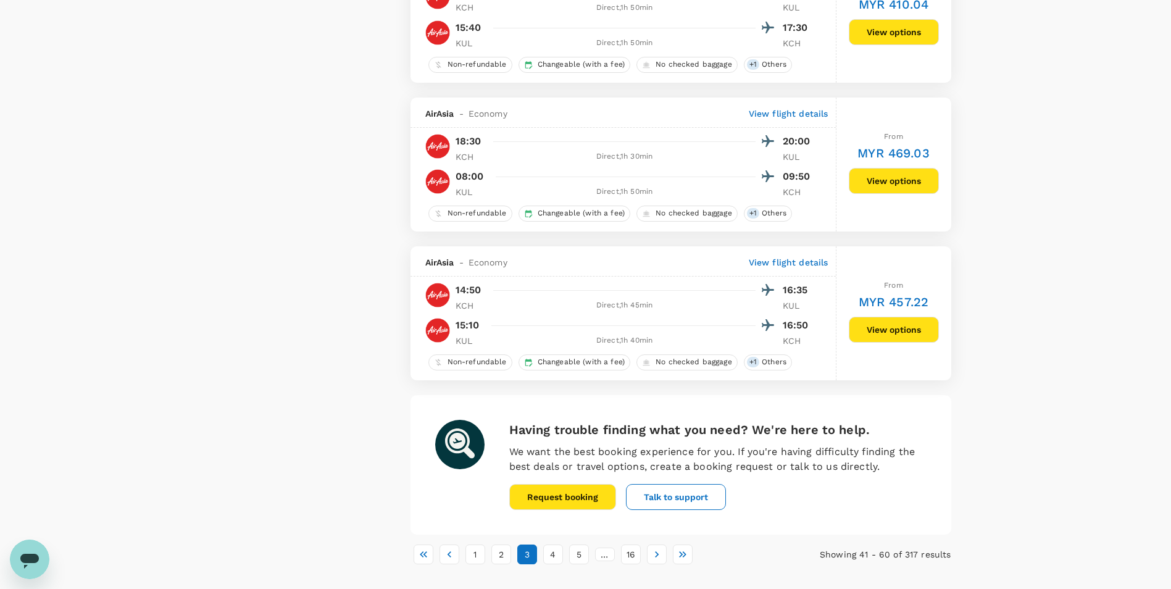
scroll to position [2753, 0]
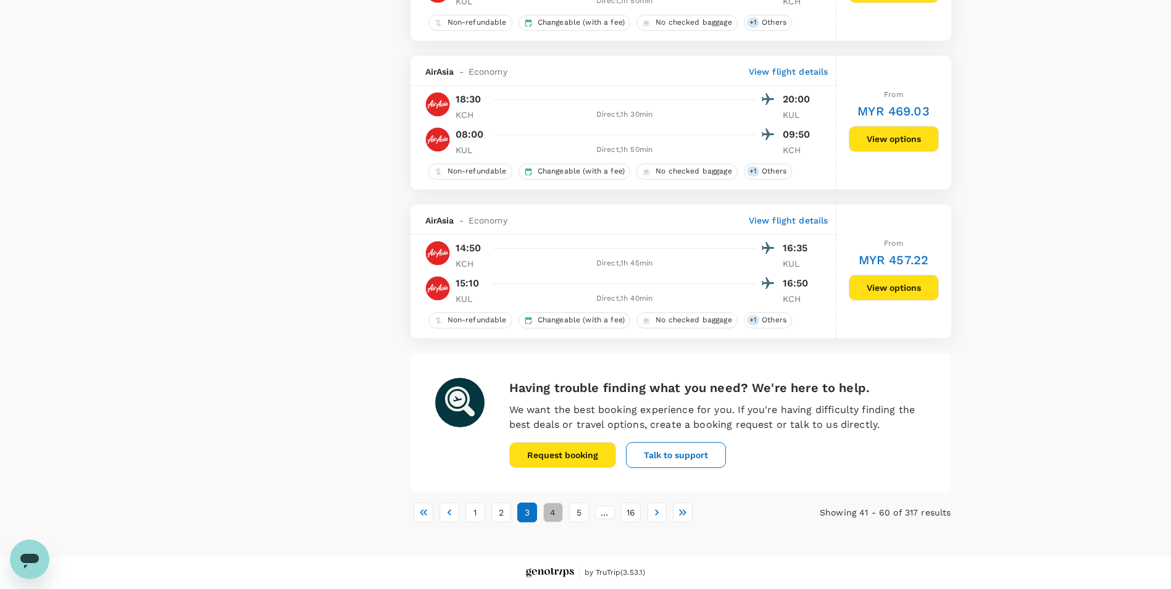
click at [558, 510] on button "4" at bounding box center [553, 512] width 20 height 20
click at [578, 508] on button "5" at bounding box center [579, 512] width 20 height 20
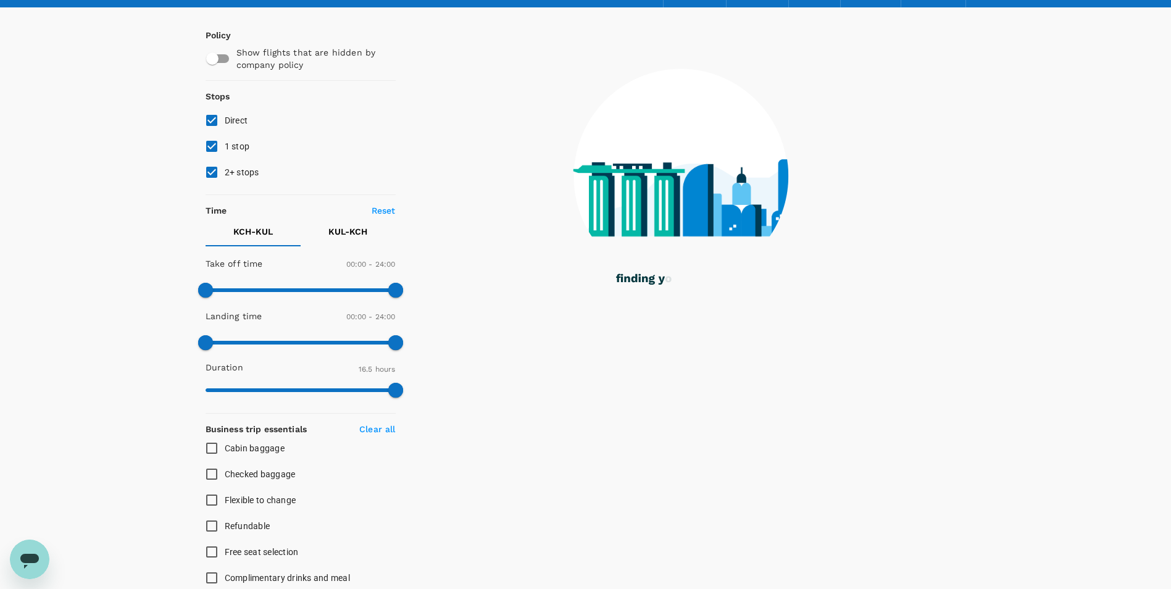
scroll to position [0, 0]
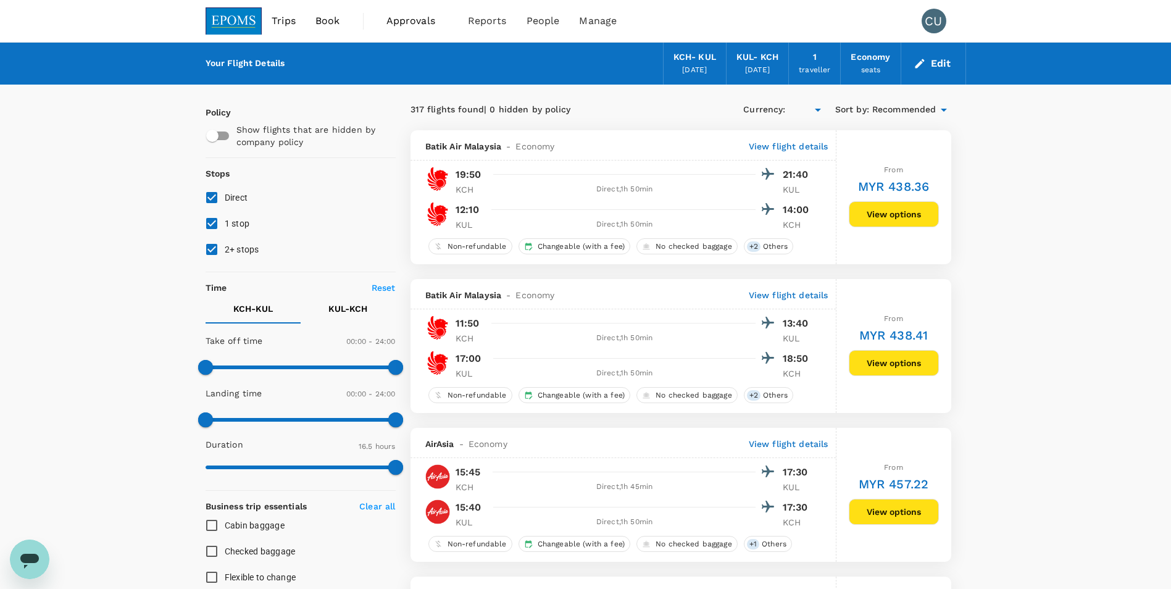
type input "MYR"
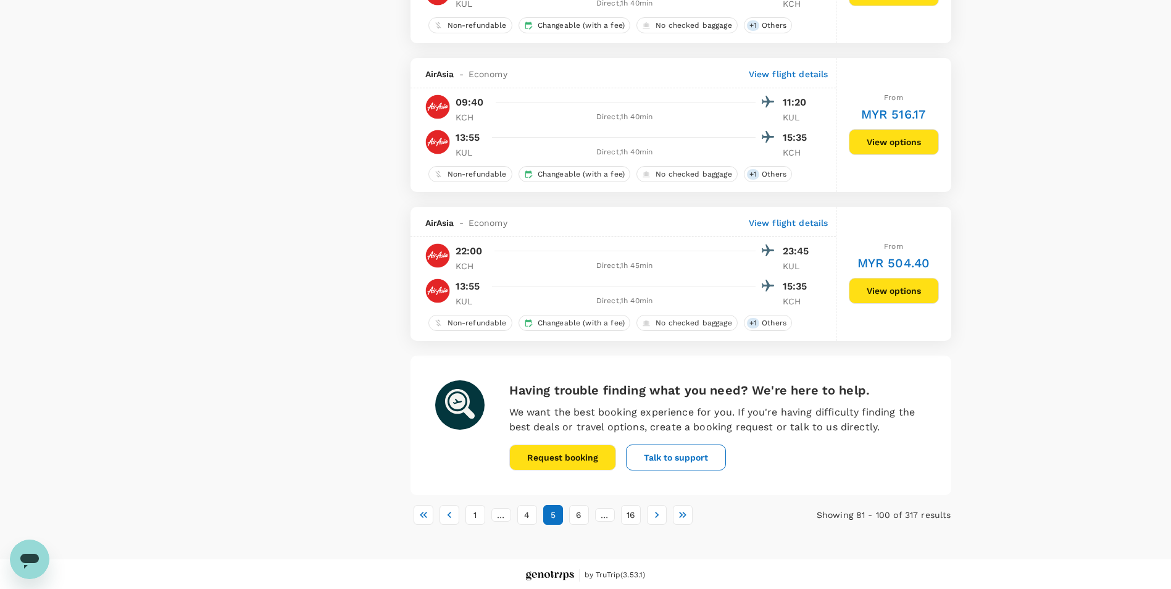
scroll to position [2802, 0]
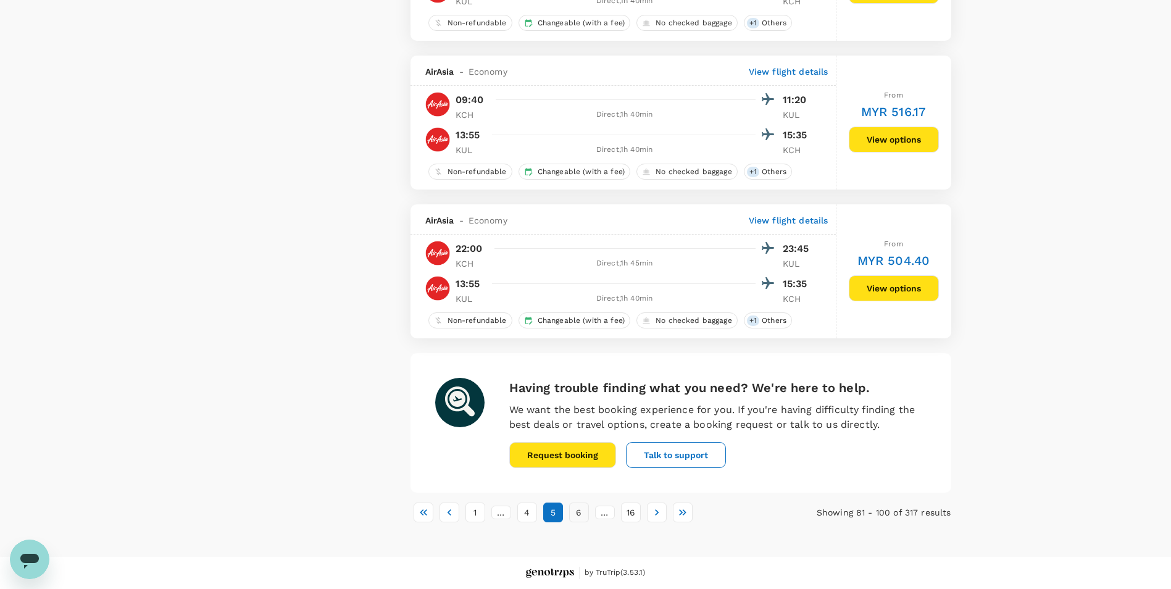
click at [579, 517] on button "6" at bounding box center [579, 512] width 20 height 20
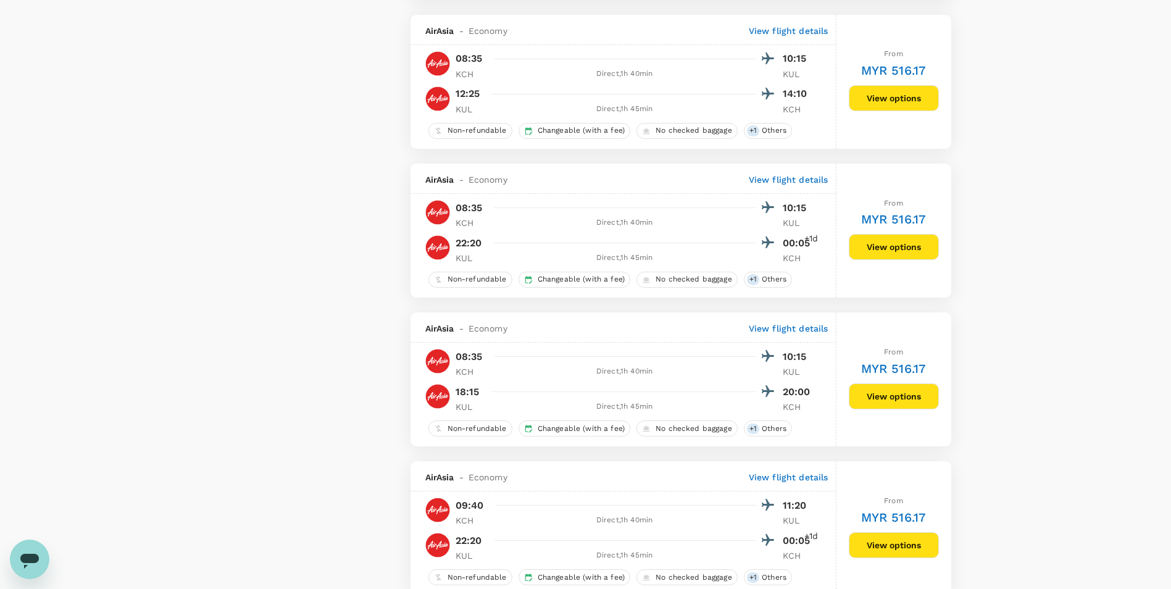
scroll to position [1604, 0]
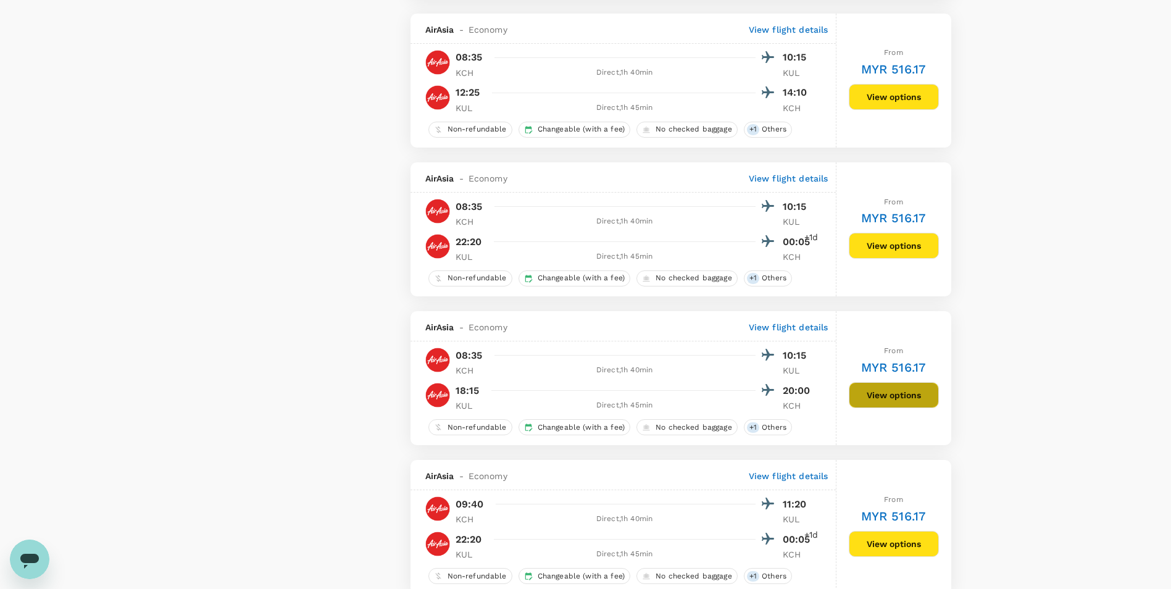
click at [890, 389] on button "View options" at bounding box center [894, 395] width 90 height 26
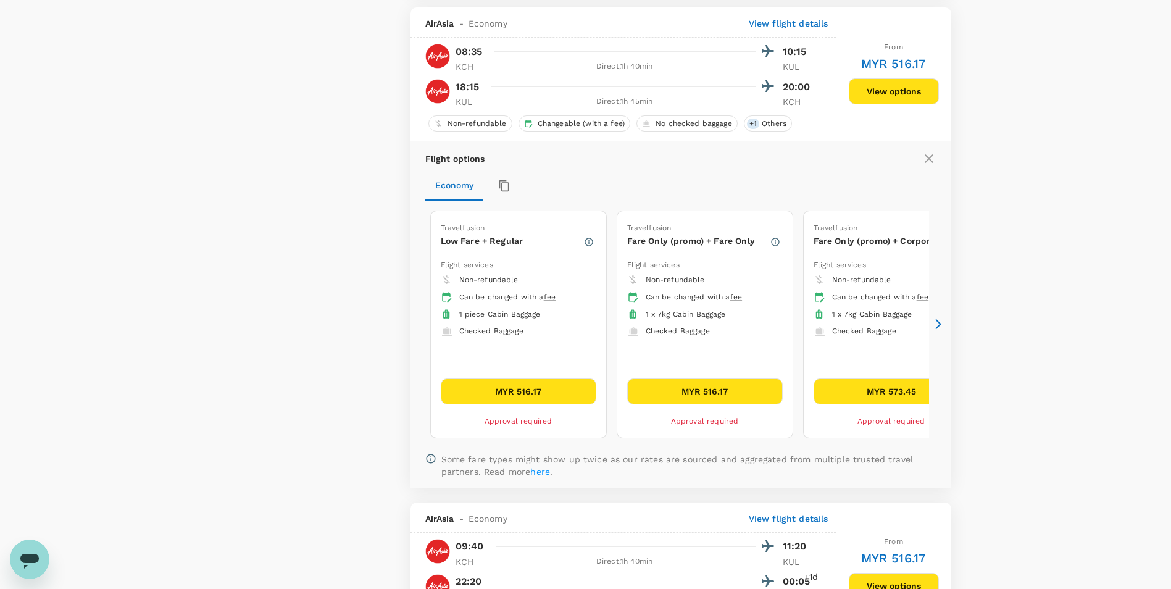
scroll to position [1915, 0]
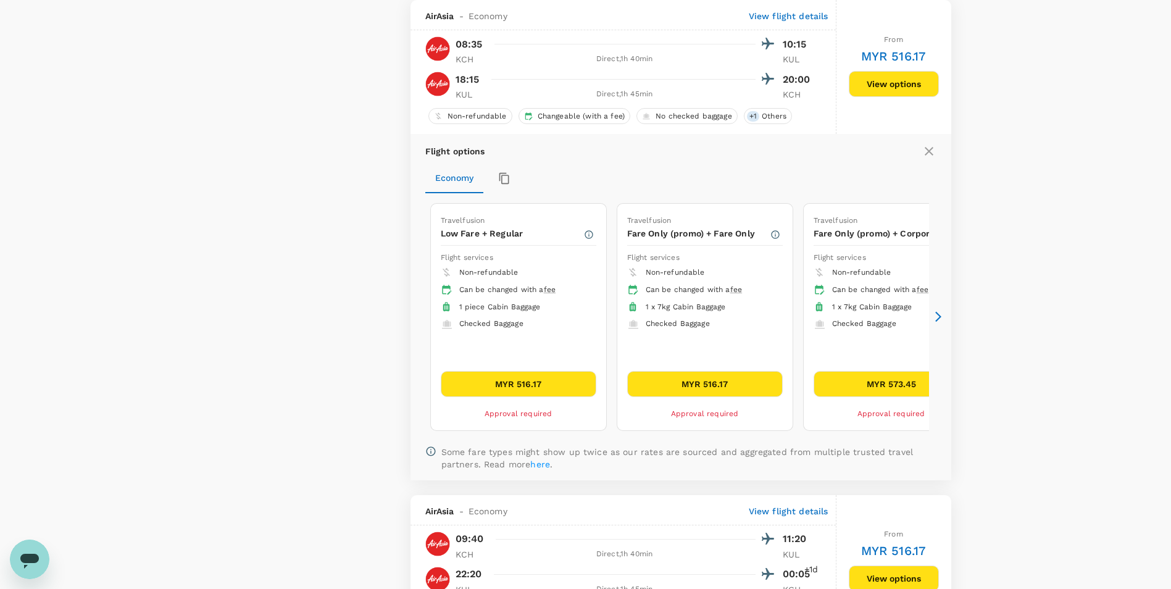
click at [937, 319] on icon at bounding box center [938, 317] width 6 height 10
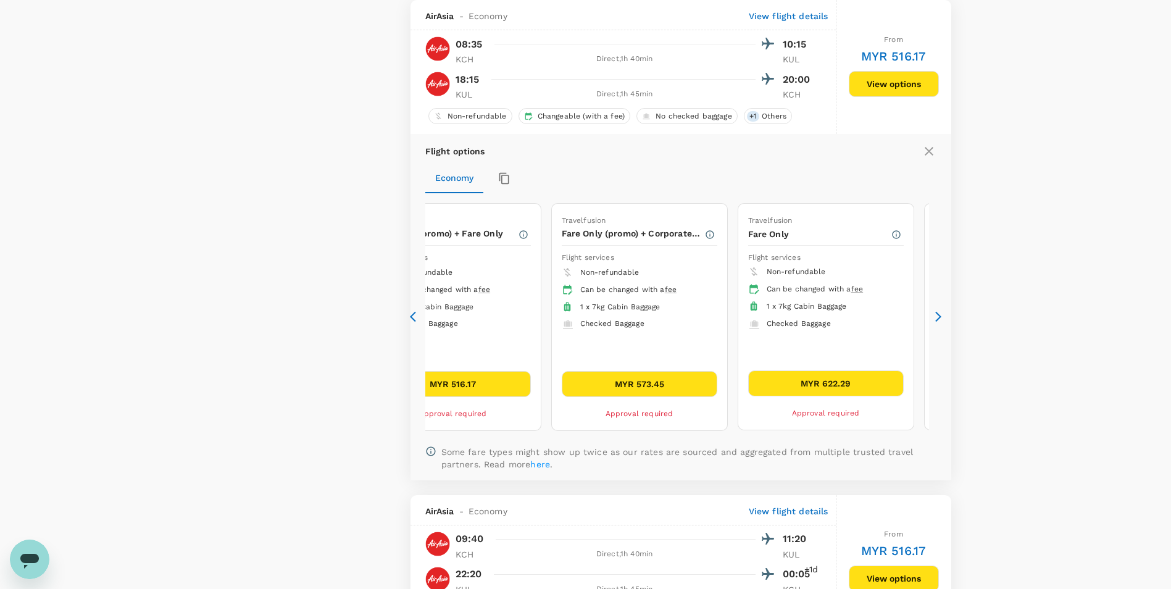
click at [937, 319] on icon at bounding box center [938, 317] width 6 height 10
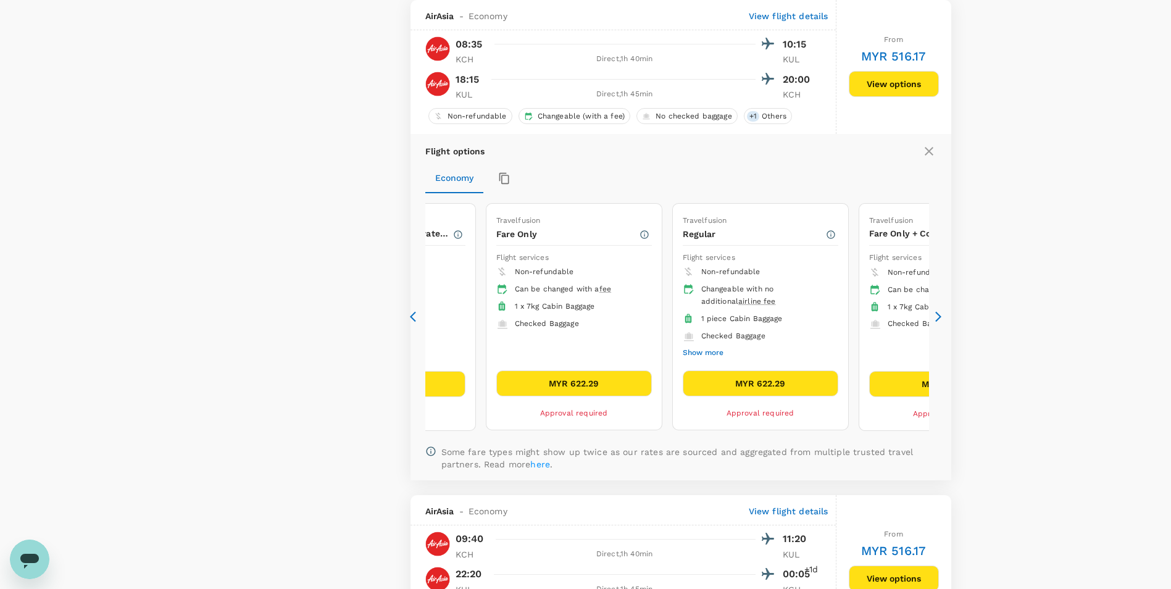
click at [937, 319] on icon at bounding box center [938, 317] width 6 height 10
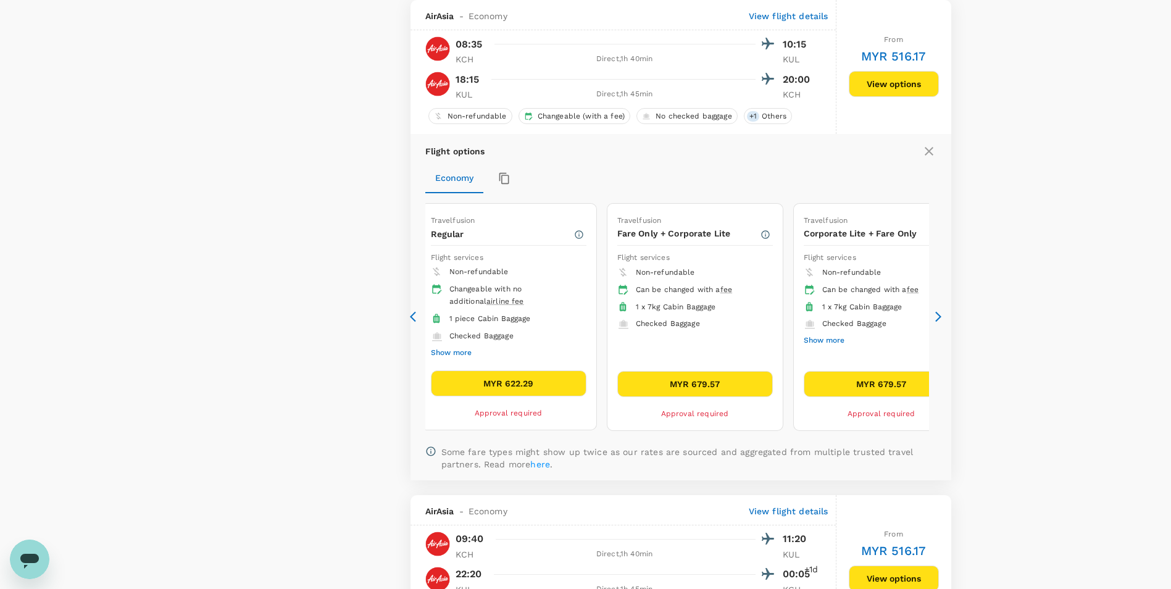
click at [937, 319] on icon at bounding box center [938, 317] width 6 height 10
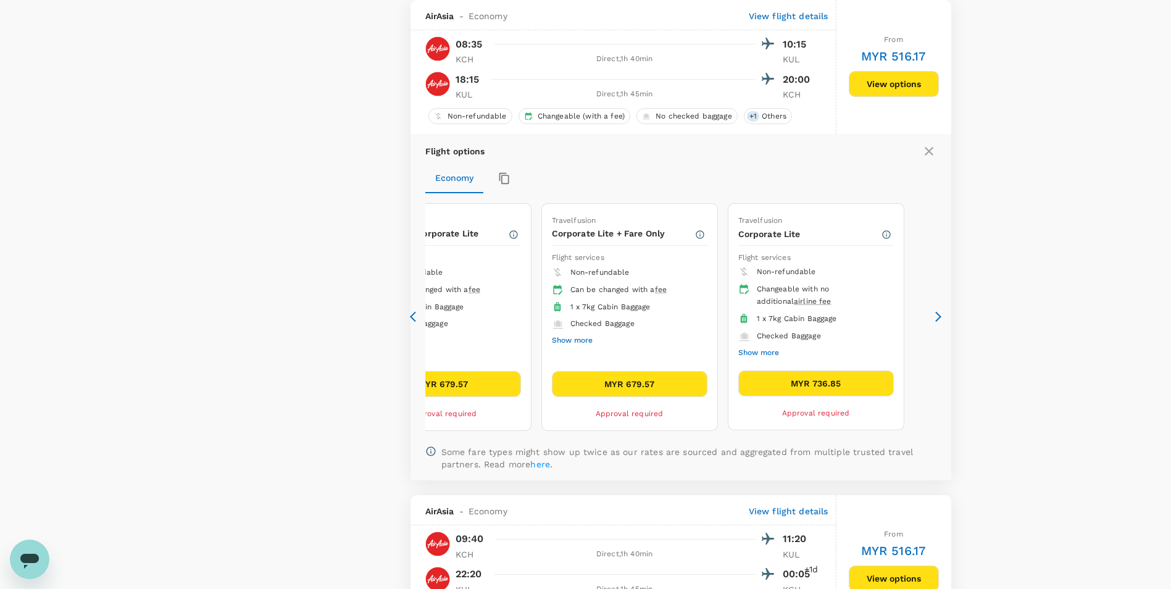
click at [831, 392] on button "MYR 736.85" at bounding box center [816, 383] width 156 height 26
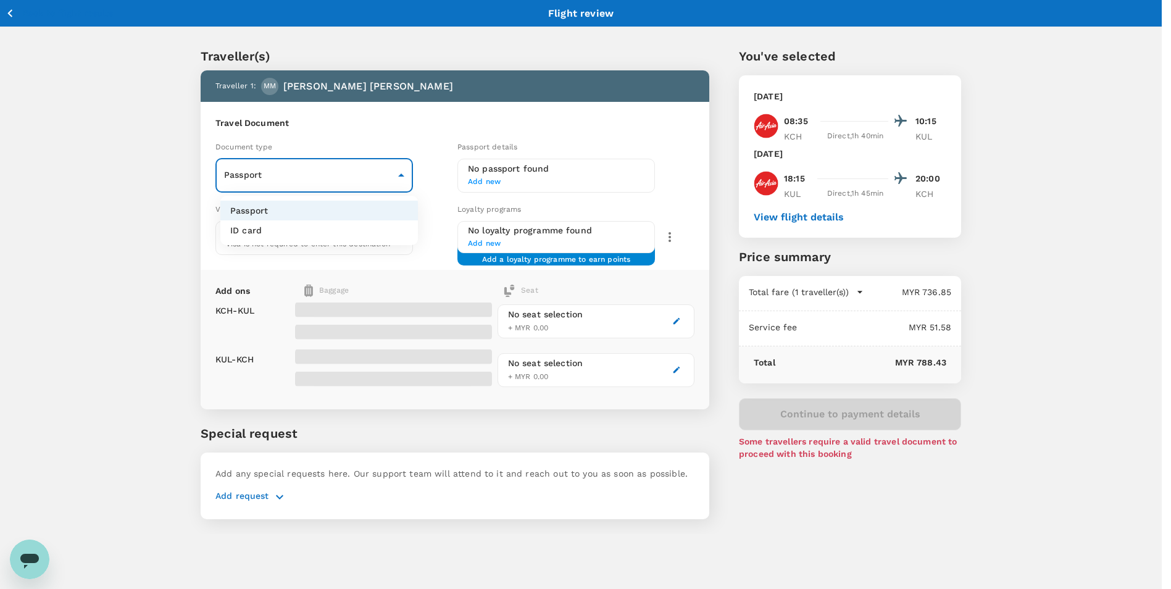
click at [387, 184] on body "Back to flight results Flight review Traveller(s) Traveller 1 : MM [PERSON_NAME…" at bounding box center [585, 310] width 1171 height 621
click at [286, 225] on li "ID card" at bounding box center [318, 230] width 197 height 20
type input "Id card"
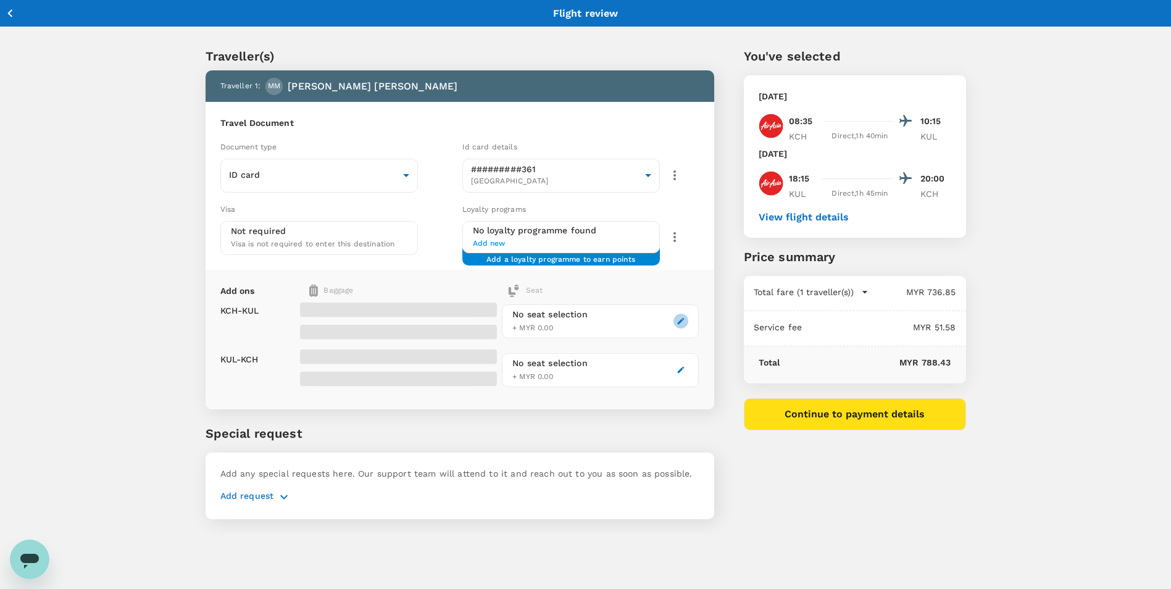
click at [679, 325] on icon "button" at bounding box center [680, 321] width 9 height 9
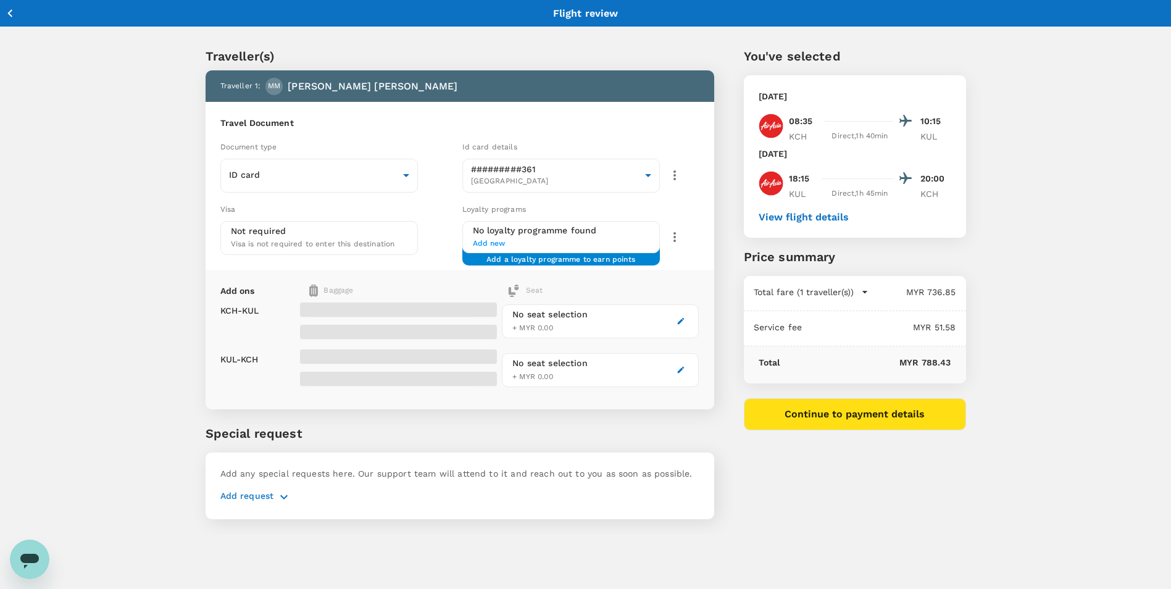
click at [674, 322] on button "button" at bounding box center [680, 320] width 15 height 15
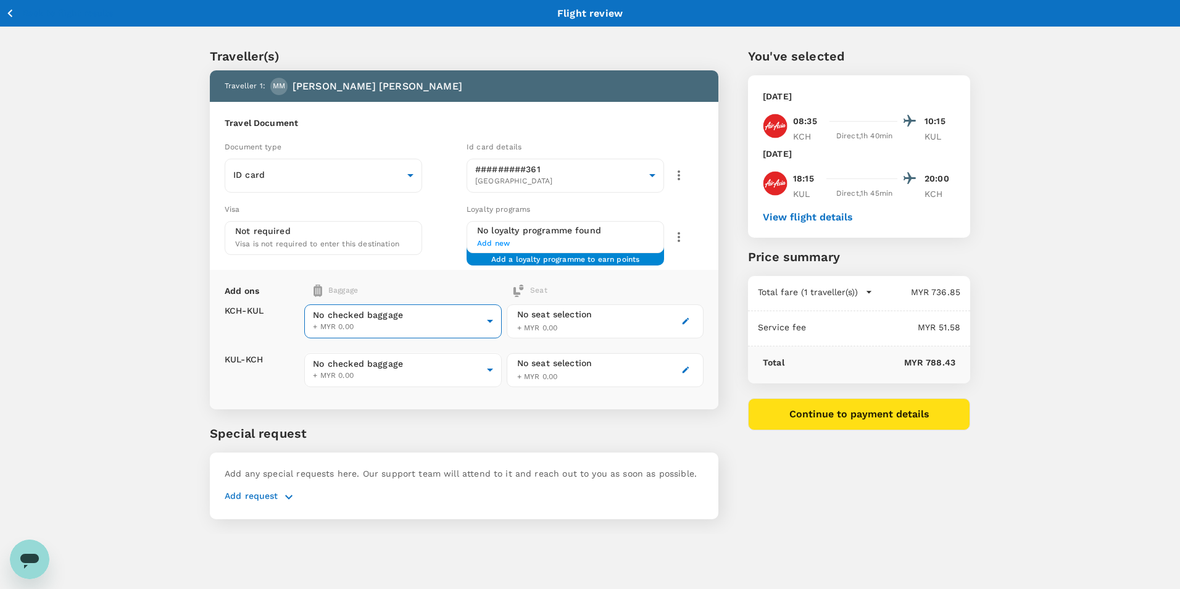
click at [487, 324] on body "Back to flight results Flight review Traveller(s) Traveller 1 : MM [PERSON_NAME…" at bounding box center [590, 310] width 1180 height 621
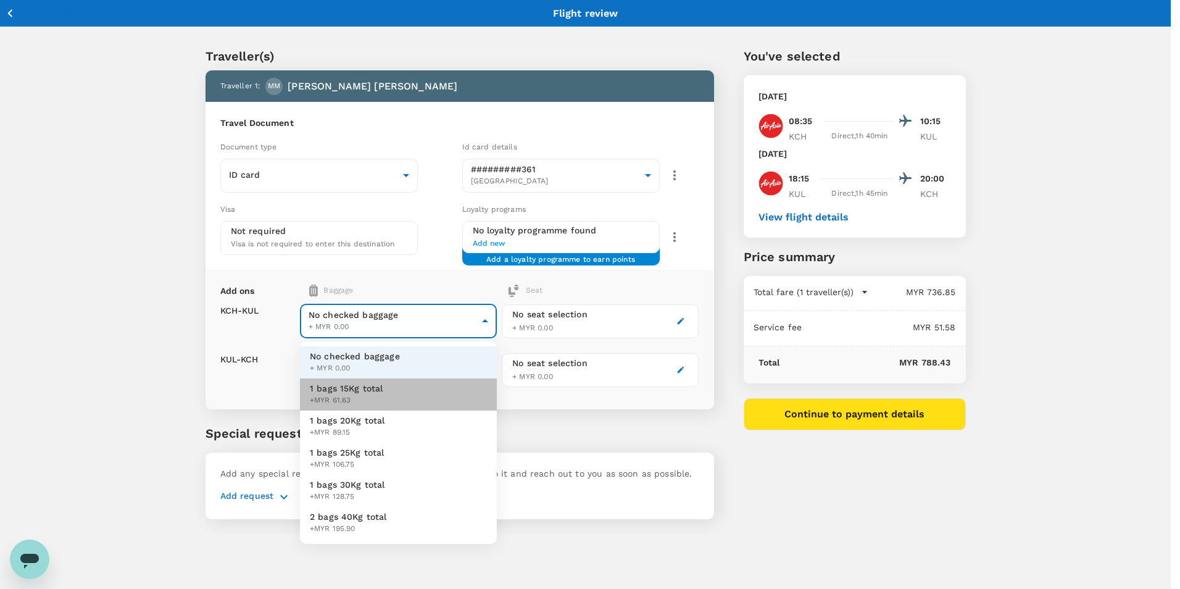
click at [420, 404] on li "1 bags 15Kg total +MYR 61.63" at bounding box center [398, 394] width 197 height 32
type input "1 - 61.63"
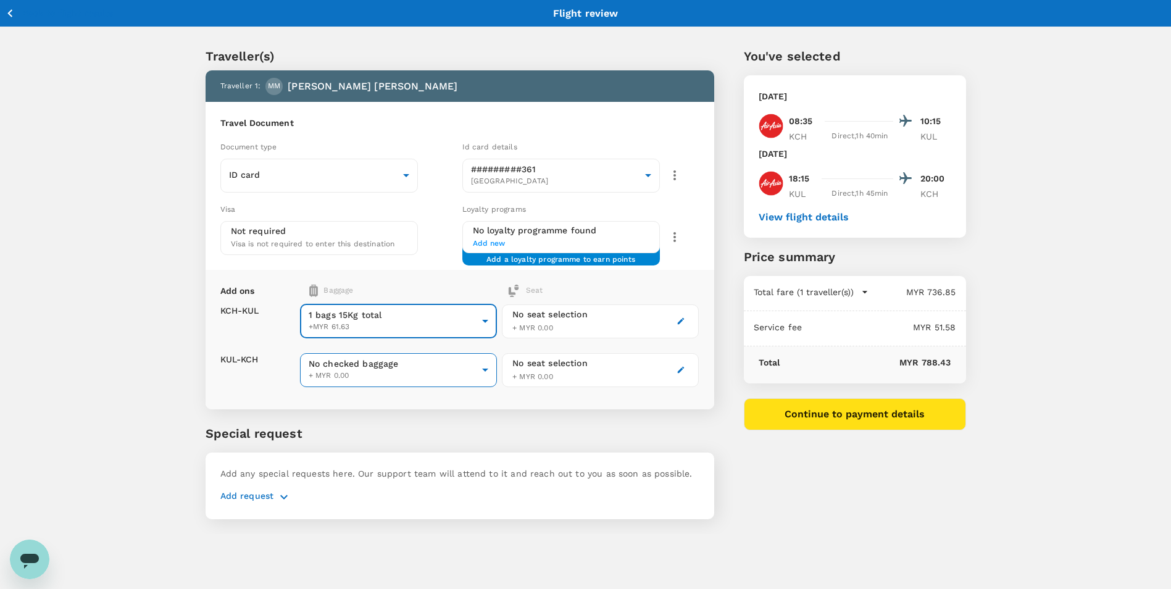
click at [470, 370] on body "Back to flight results Flight review Traveller(s) Traveller 1 : MM [PERSON_NAME…" at bounding box center [585, 310] width 1171 height 621
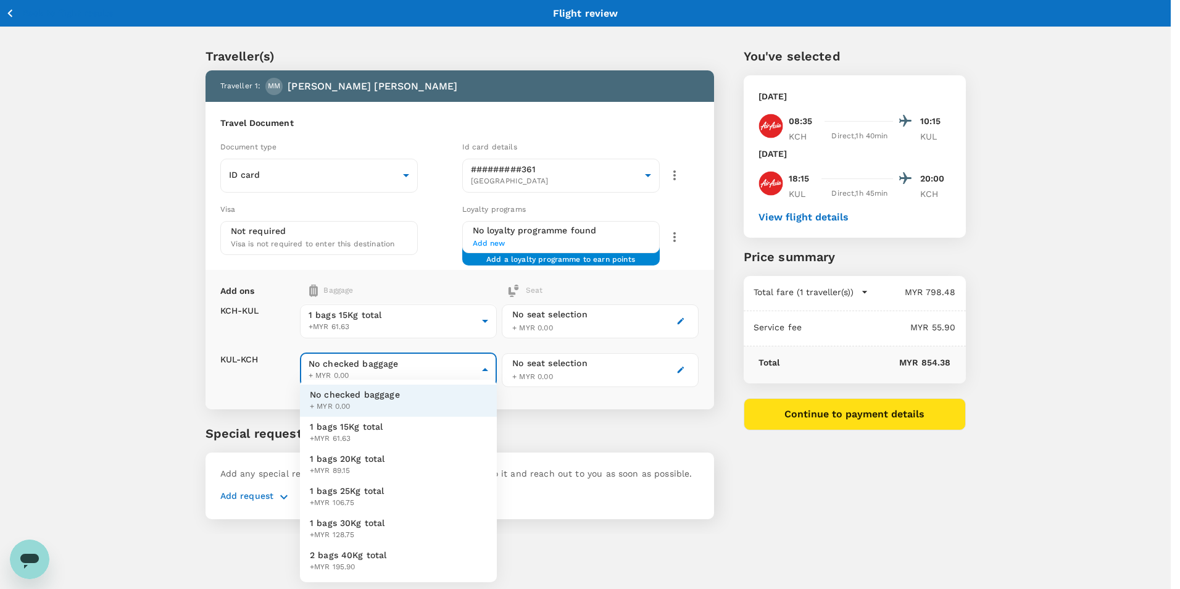
click at [368, 429] on span "1 bags 15Kg total" at bounding box center [346, 426] width 73 height 12
type input "1 - 61.63"
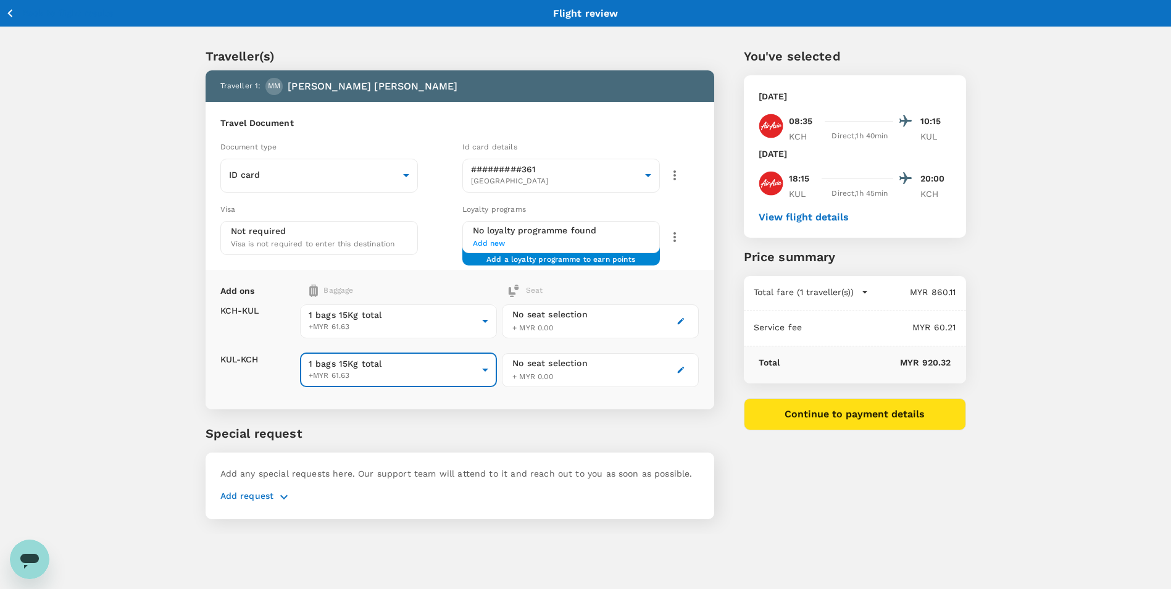
click at [692, 321] on div "No seat selection + MYR 0.00" at bounding box center [600, 321] width 197 height 34
click at [681, 323] on icon "button" at bounding box center [680, 321] width 9 height 9
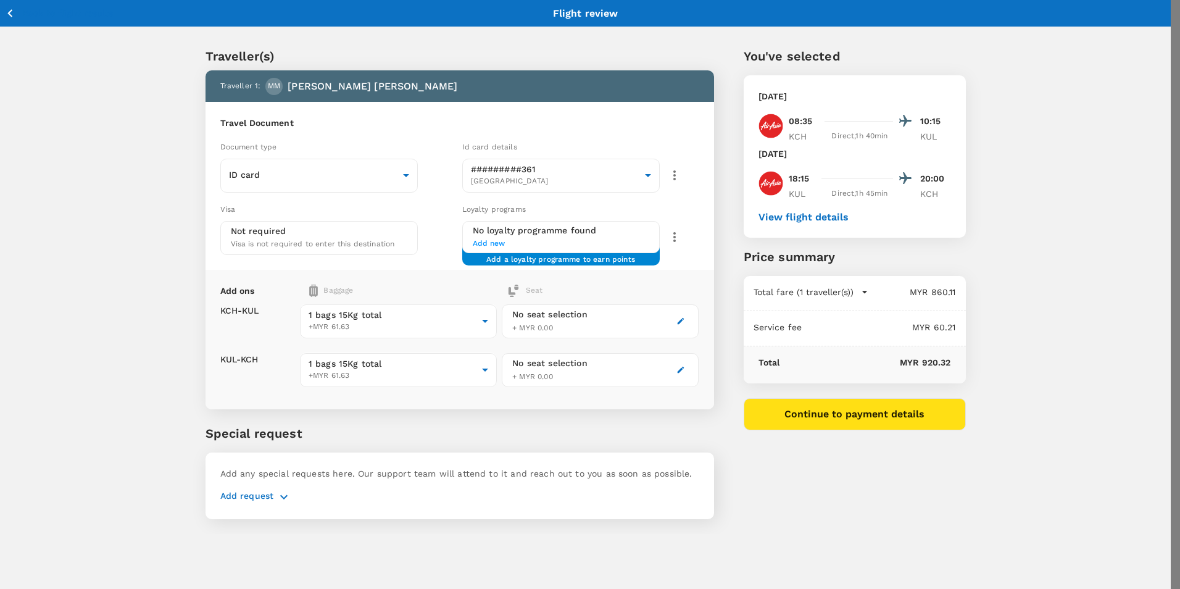
scroll to position [370, 0]
click at [256, 226] on p "Select" at bounding box center [183, 232] width 146 height 12
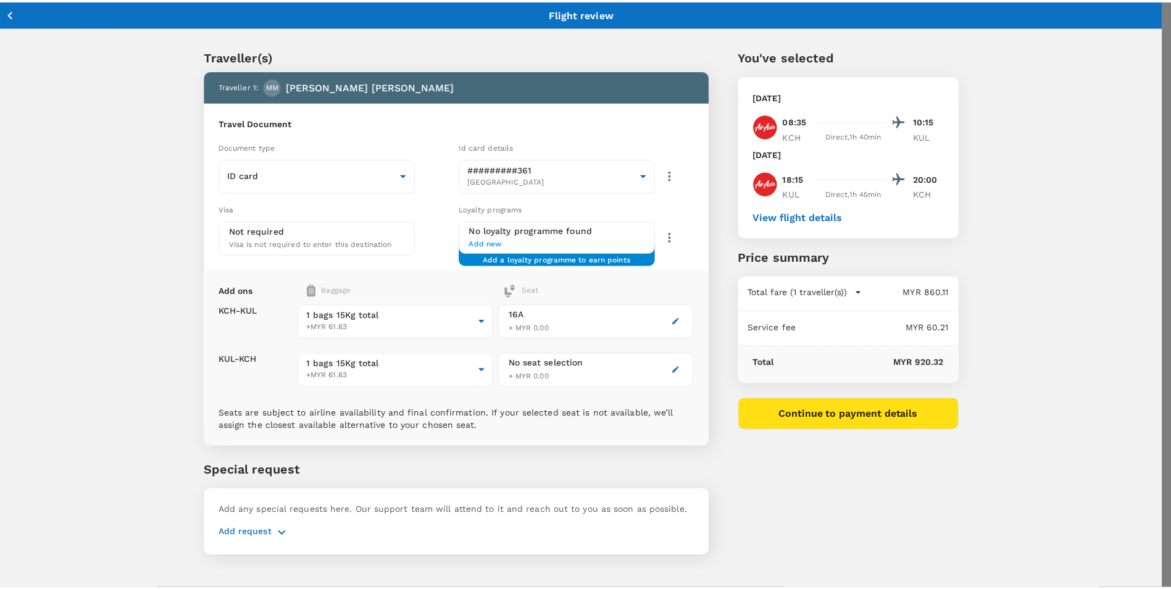
scroll to position [247, 0]
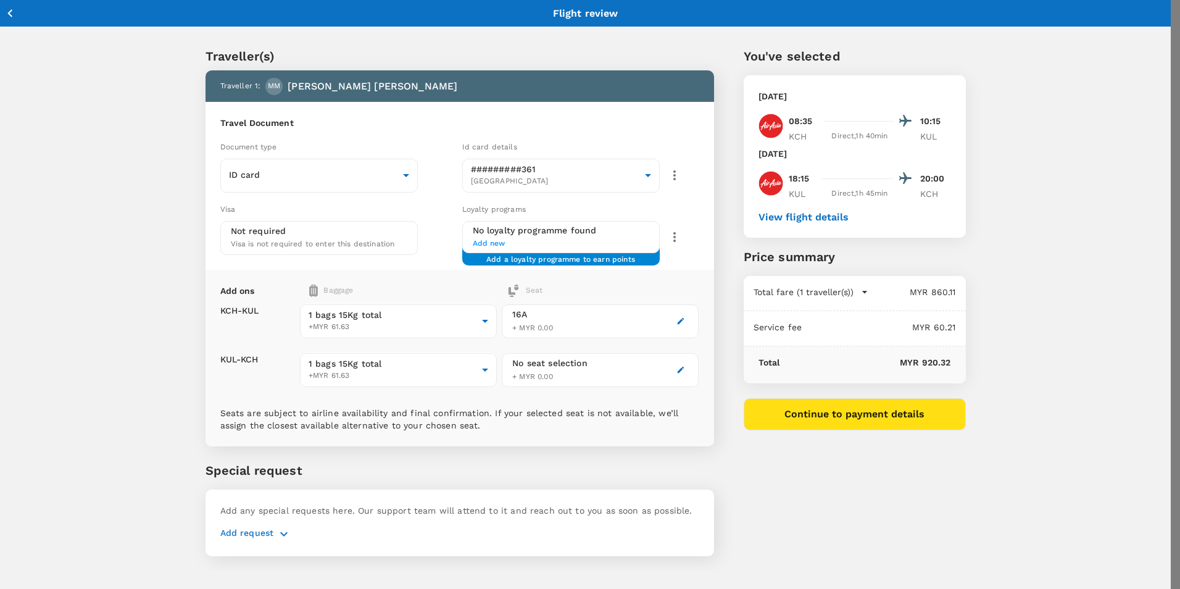
click at [1032, 349] on p "Select" at bounding box center [986, 355] width 146 height 12
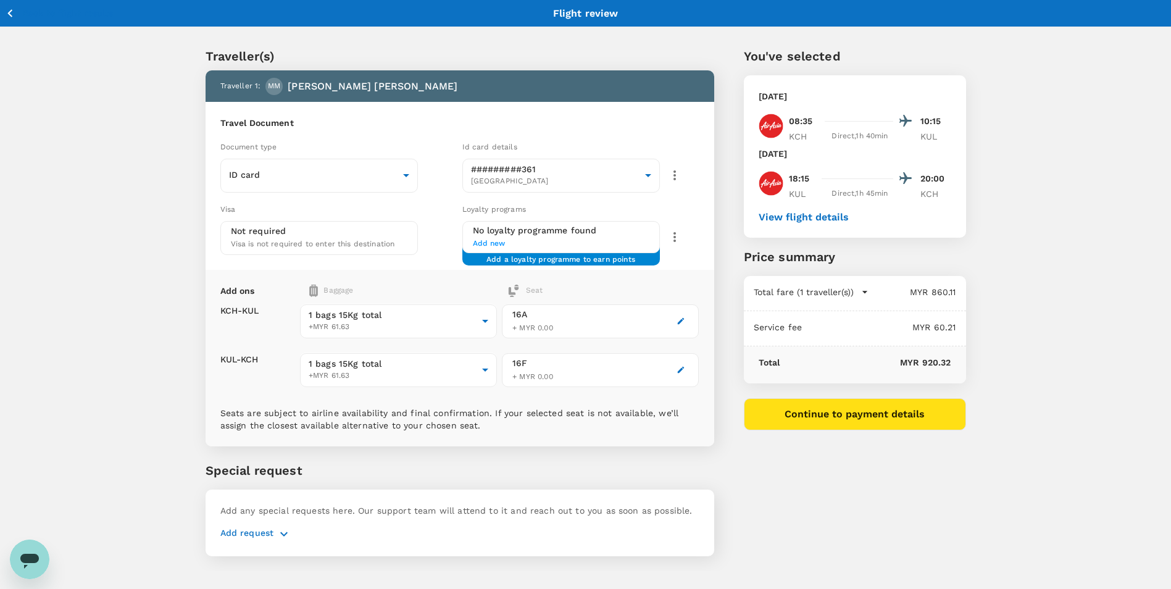
scroll to position [32, 0]
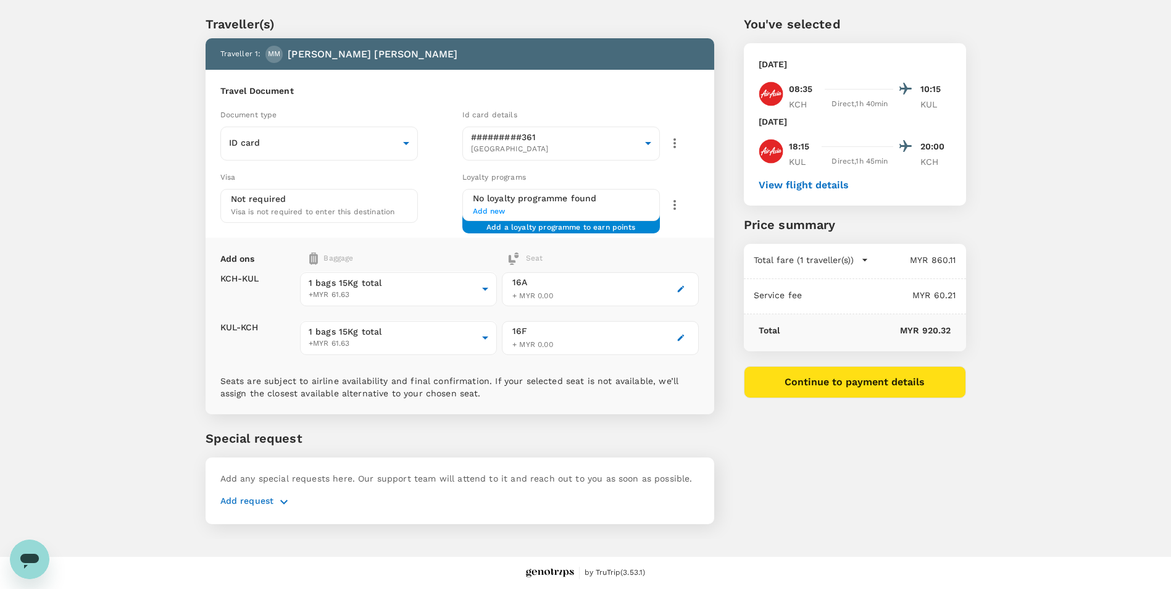
click at [260, 509] on p "Add request" at bounding box center [247, 501] width 54 height 15
click at [275, 509] on button "button" at bounding box center [283, 501] width 21 height 15
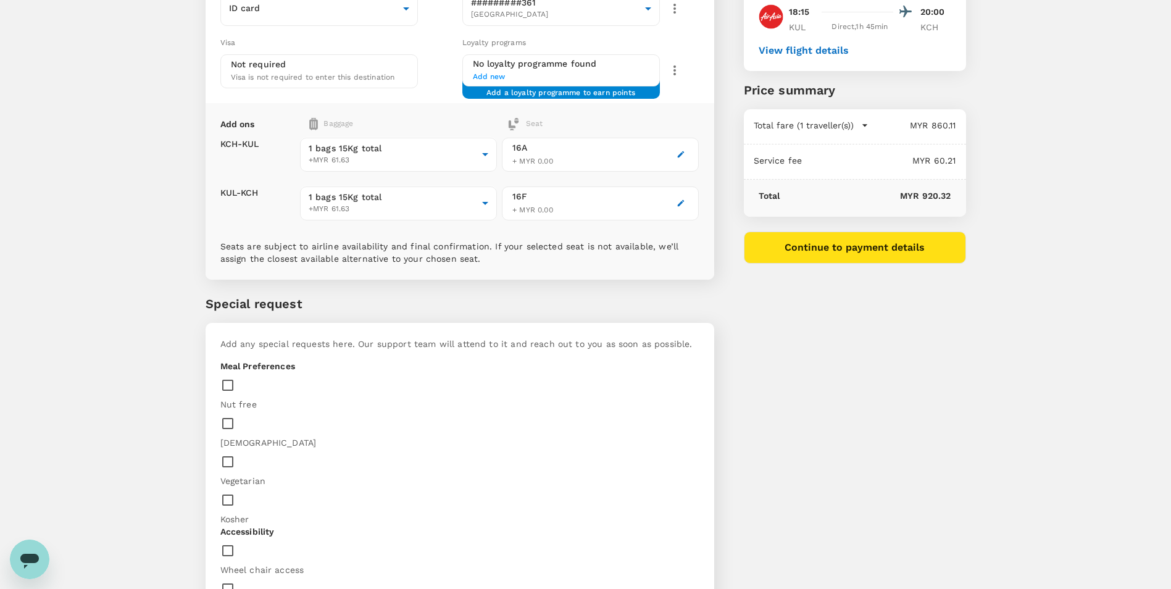
scroll to position [217, 0]
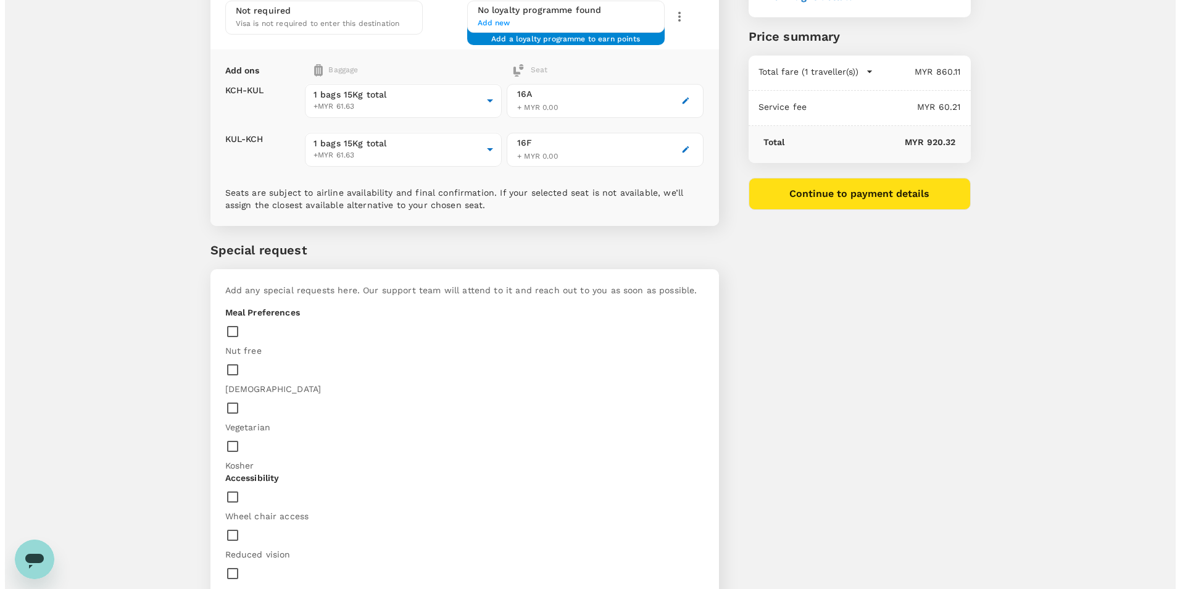
scroll to position [223, 0]
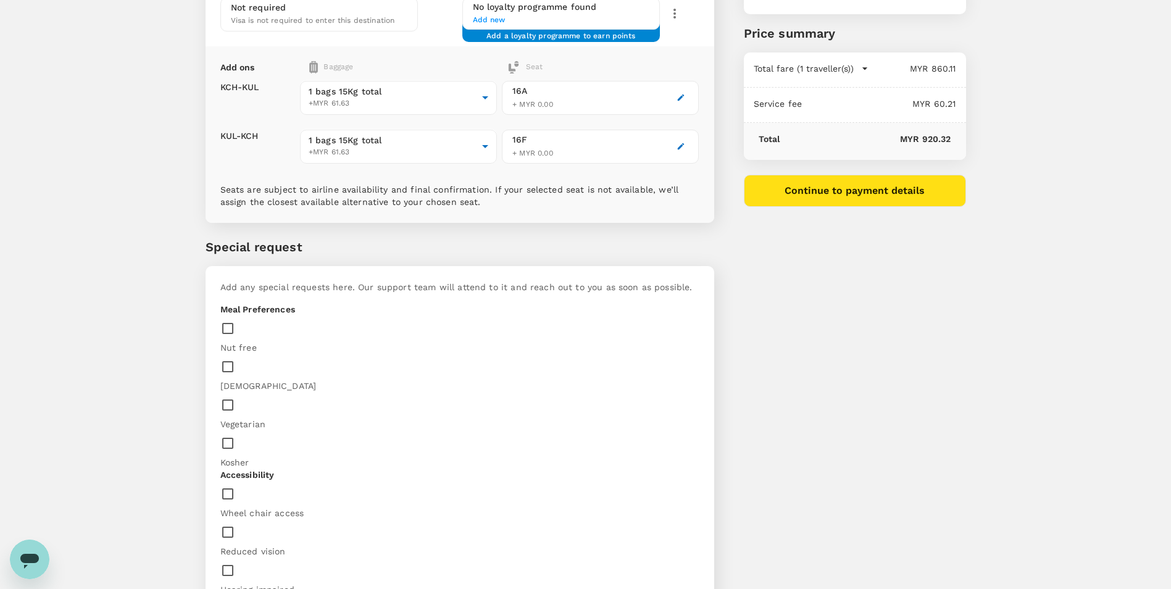
type textarea "Meal Preferences: Uncle [PERSON_NAME] Chicken Rice"
click at [823, 191] on button "Continue to payment details" at bounding box center [855, 191] width 222 height 32
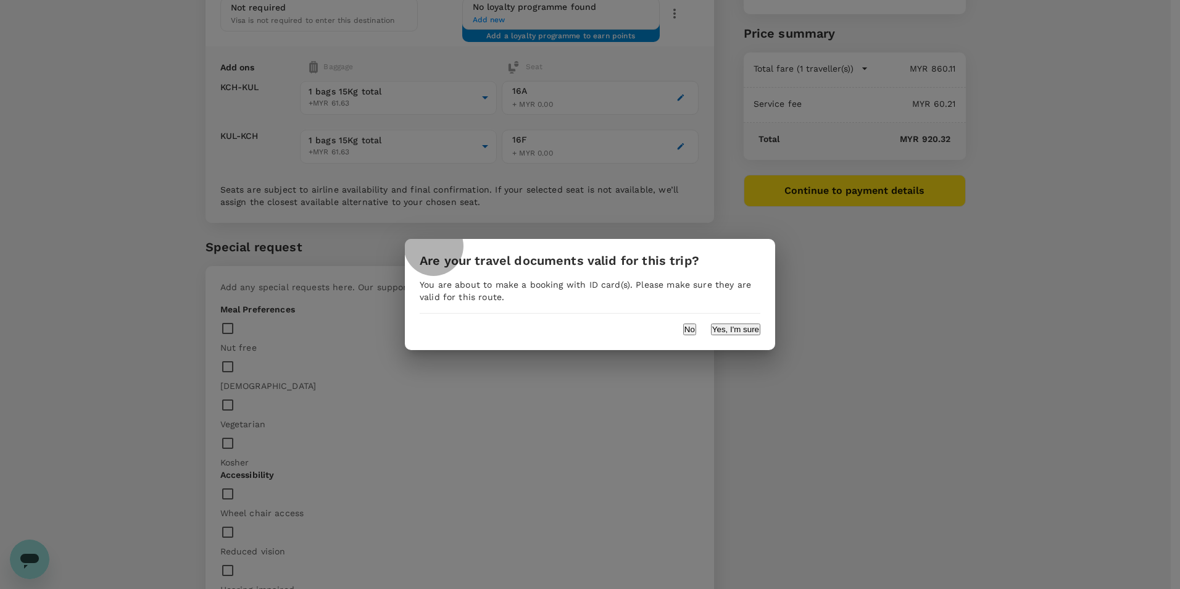
click at [736, 331] on button "Yes, I'm sure" at bounding box center [735, 329] width 49 height 12
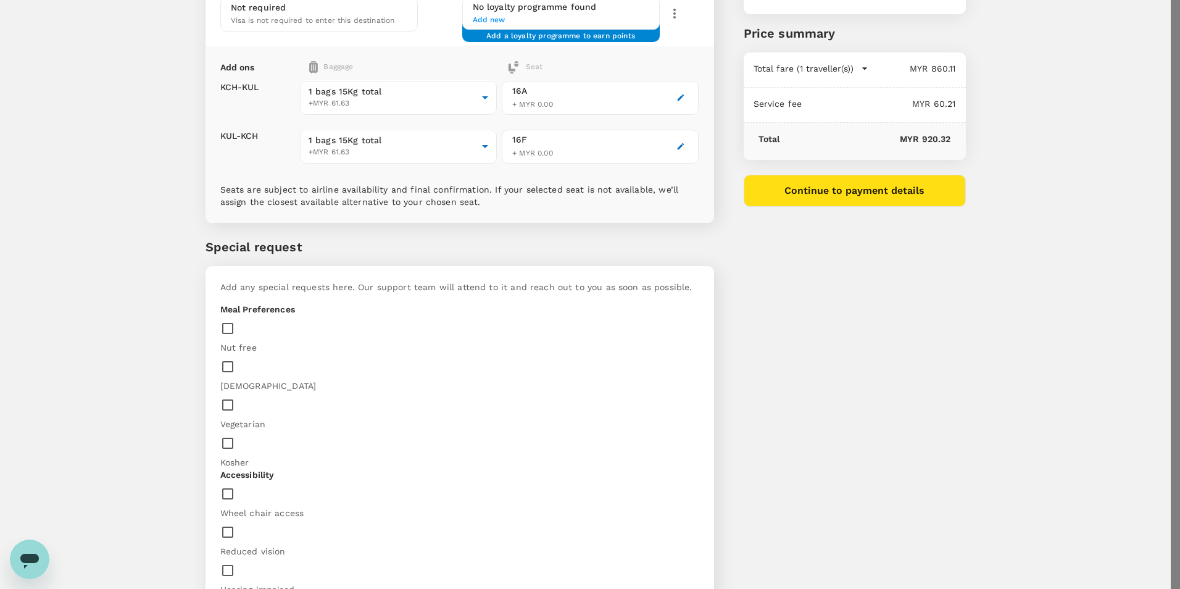
type input "9ea61a02-274a-4f65-9d5b-ca51ac7b2cfc"
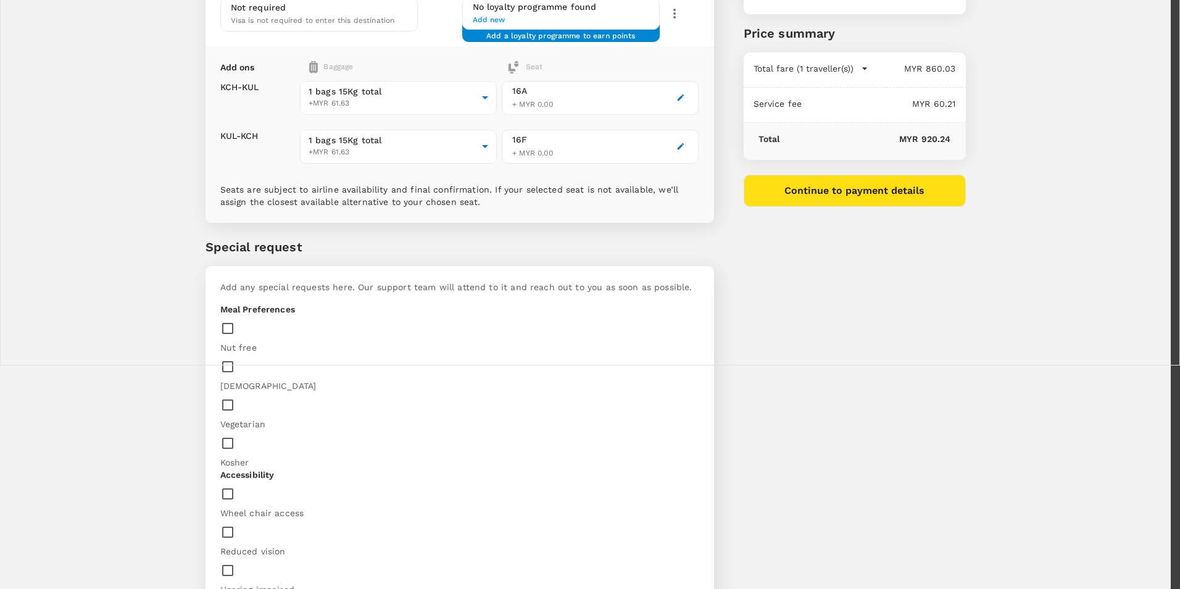
type input "khairi"
drag, startPoint x: 1042, startPoint y: 145, endPoint x: 1008, endPoint y: 147, distance: 34.0
type input "m"
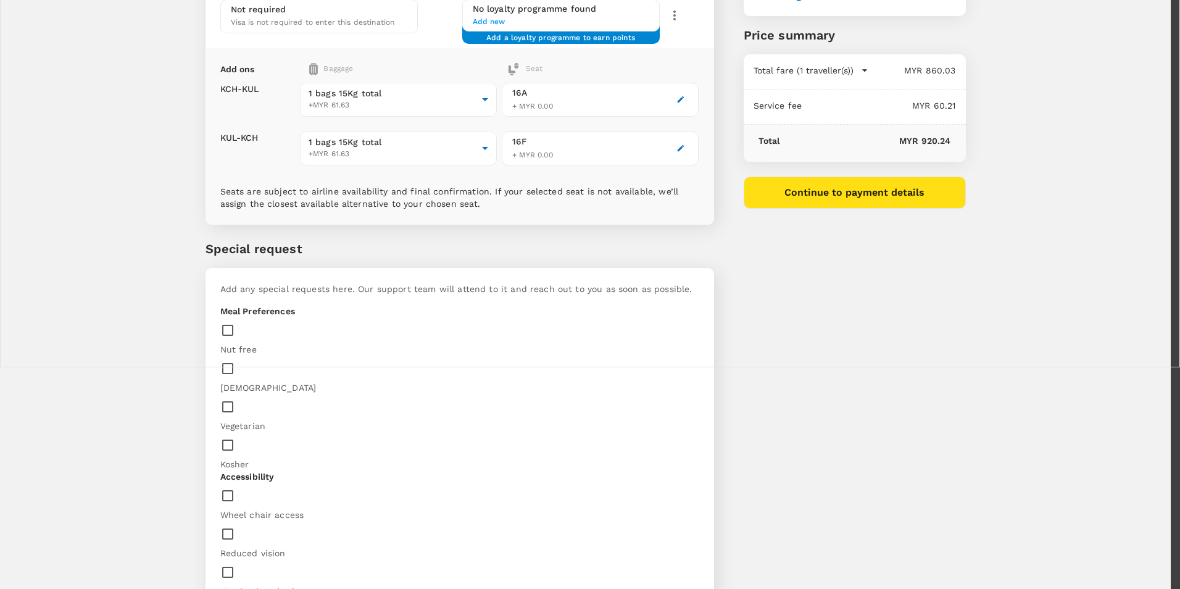
type input "[PERSON_NAME]"
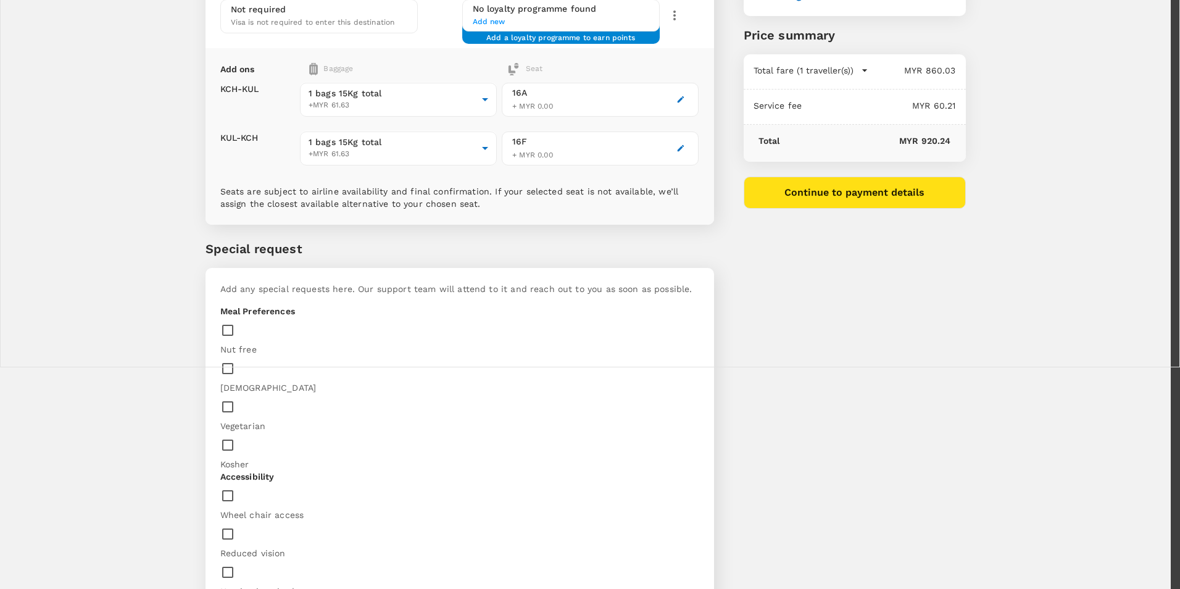
drag, startPoint x: 881, startPoint y: 139, endPoint x: 779, endPoint y: 140, distance: 102.4
paste textarea "Total Avantgarde"
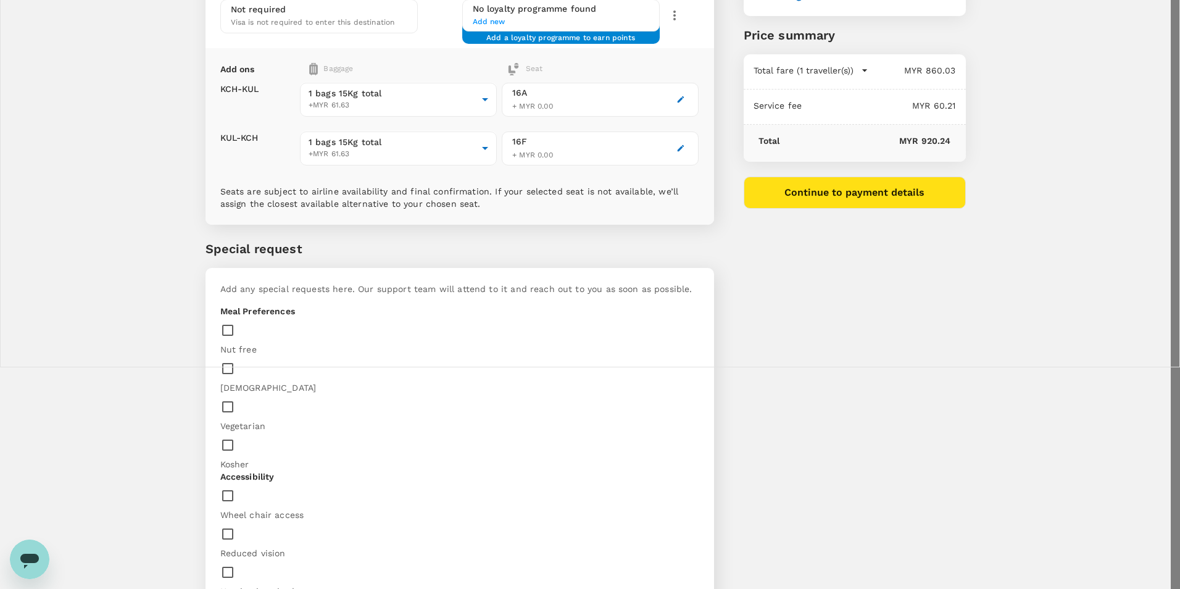
type textarea "HRO Training @ Total Avantgarde, [GEOGRAPHIC_DATA]. Training arranged by client"
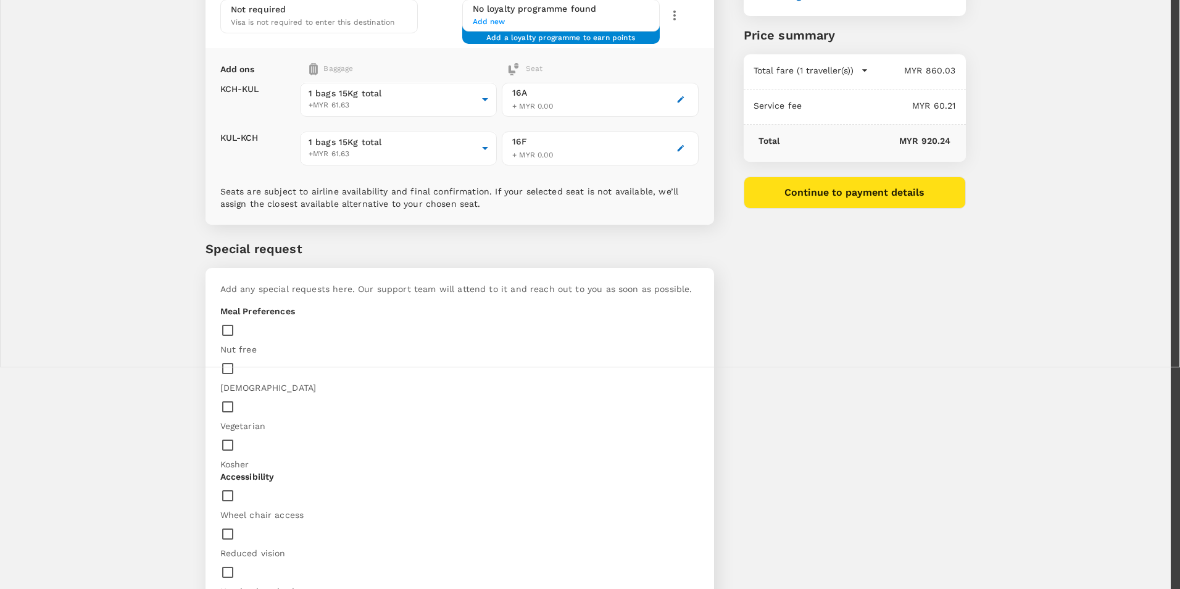
type input "[PERSON_NAME]"
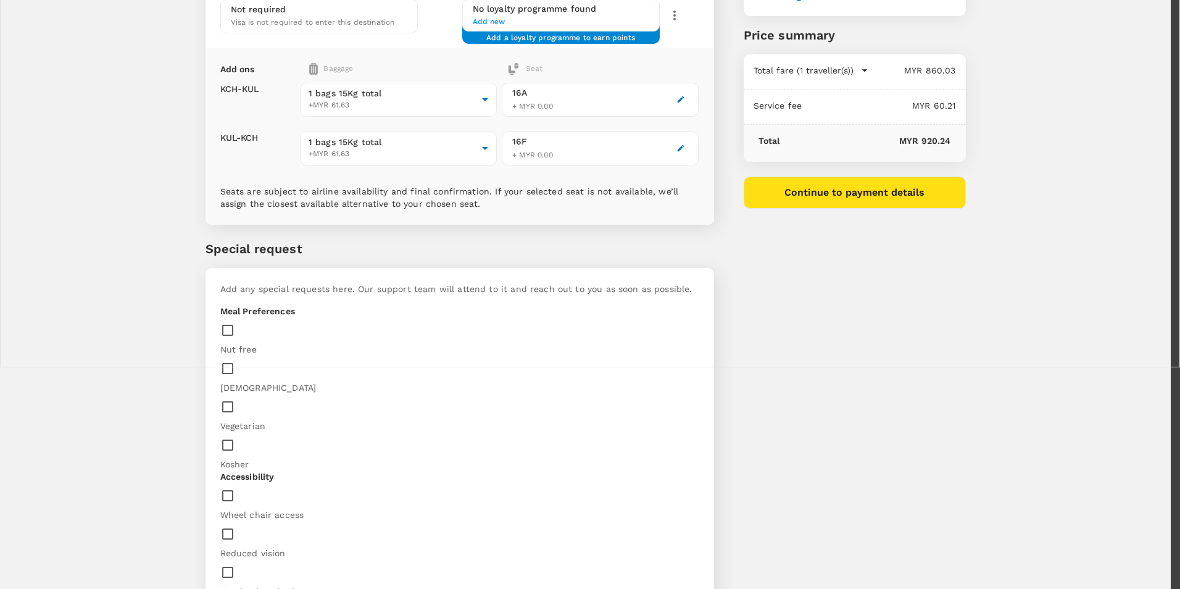
type input "[PERSON_NAME]"
